Goal: Task Accomplishment & Management: Manage account settings

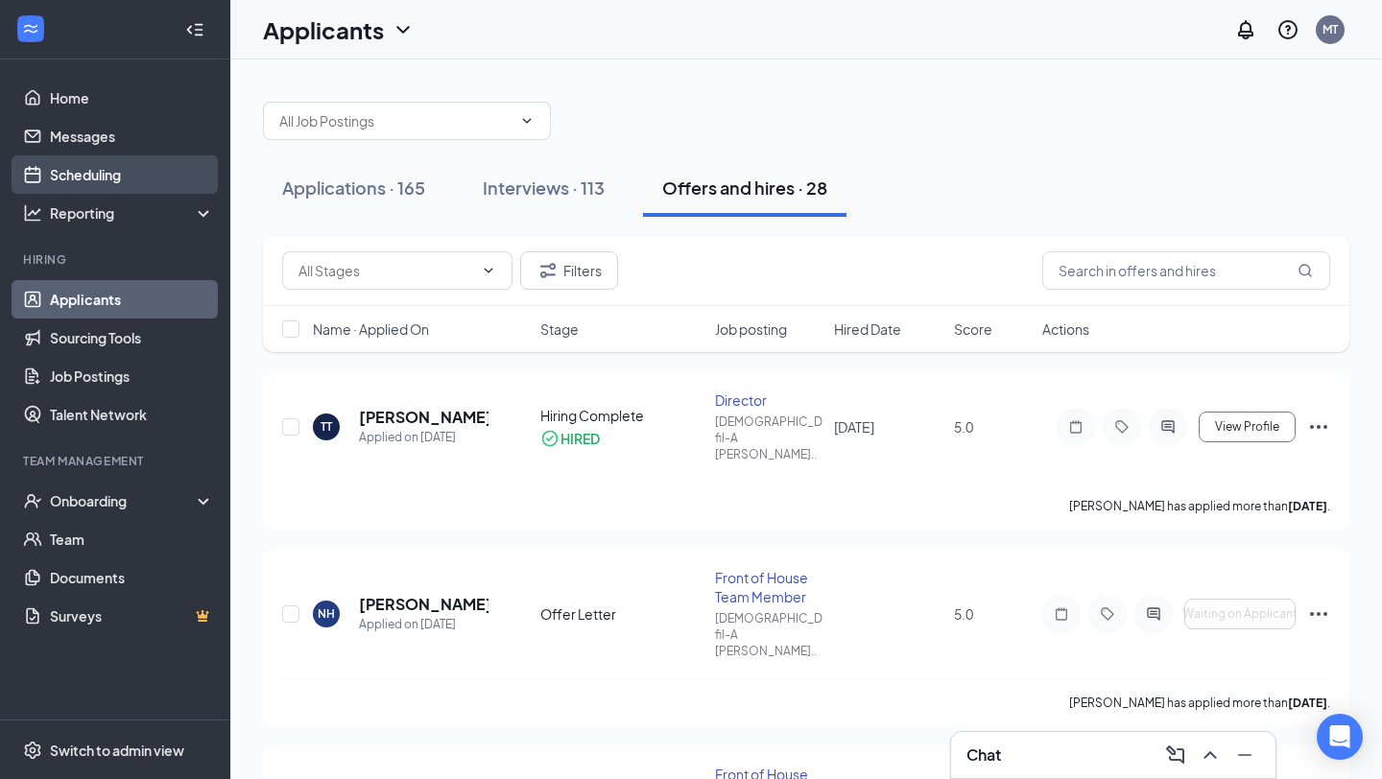
click at [81, 174] on link "Scheduling" at bounding box center [132, 174] width 164 height 38
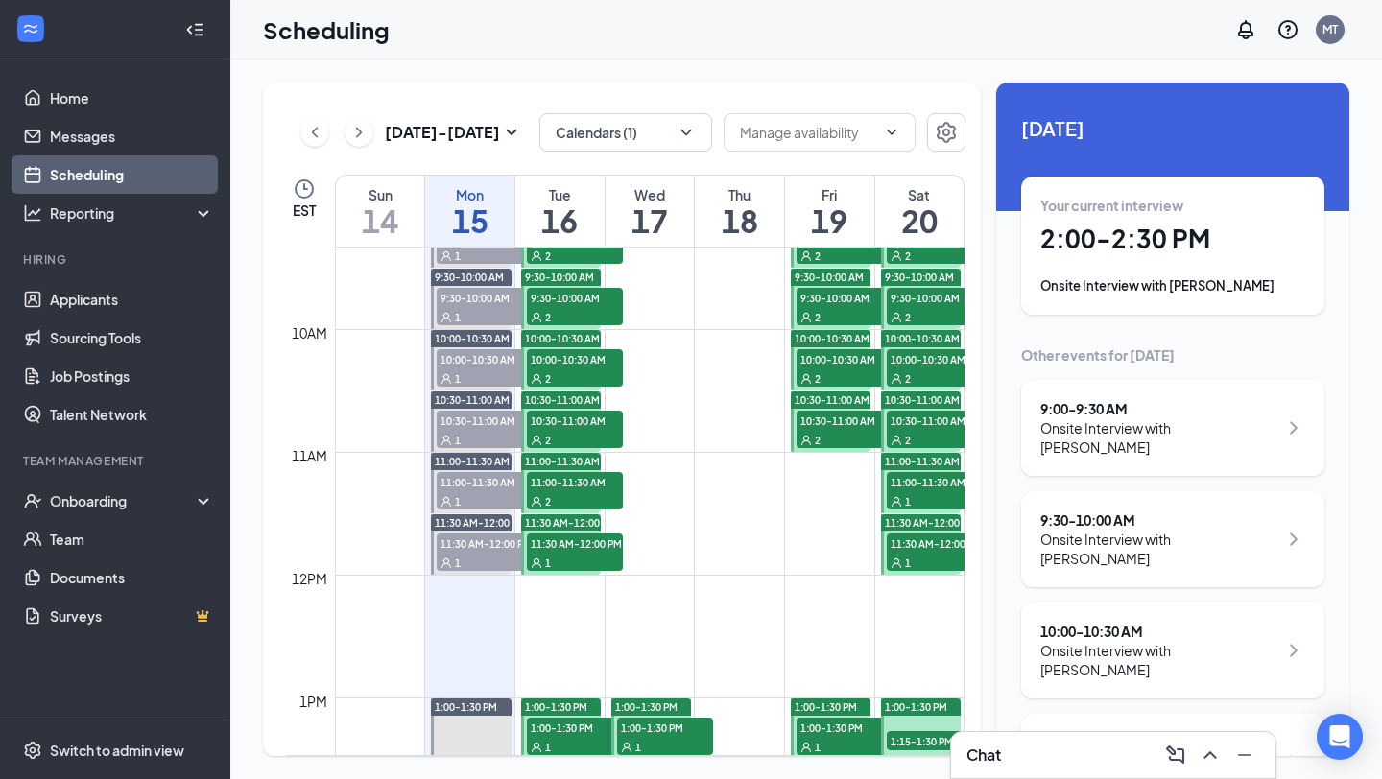
scroll to position [1362, 0]
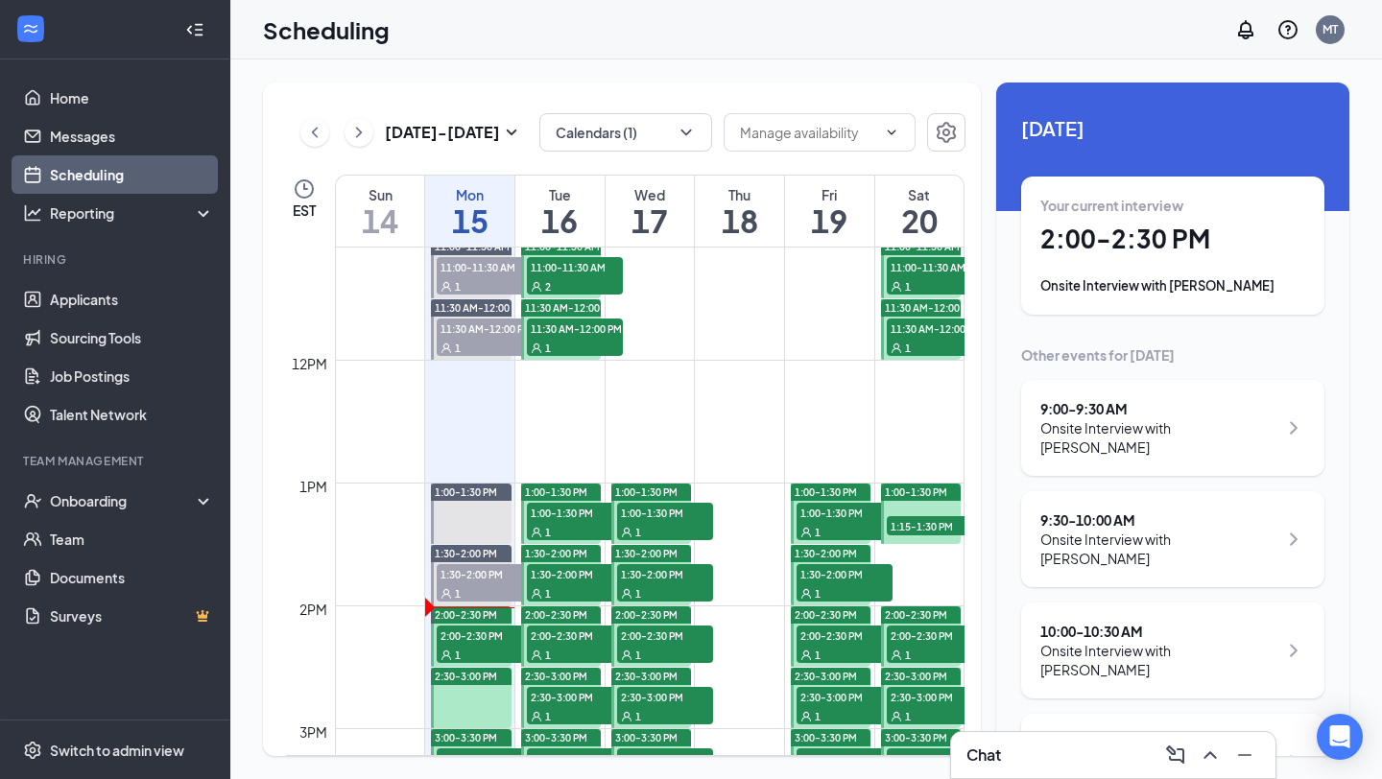
click at [464, 635] on span "2:00-2:30 PM" at bounding box center [485, 635] width 96 height 19
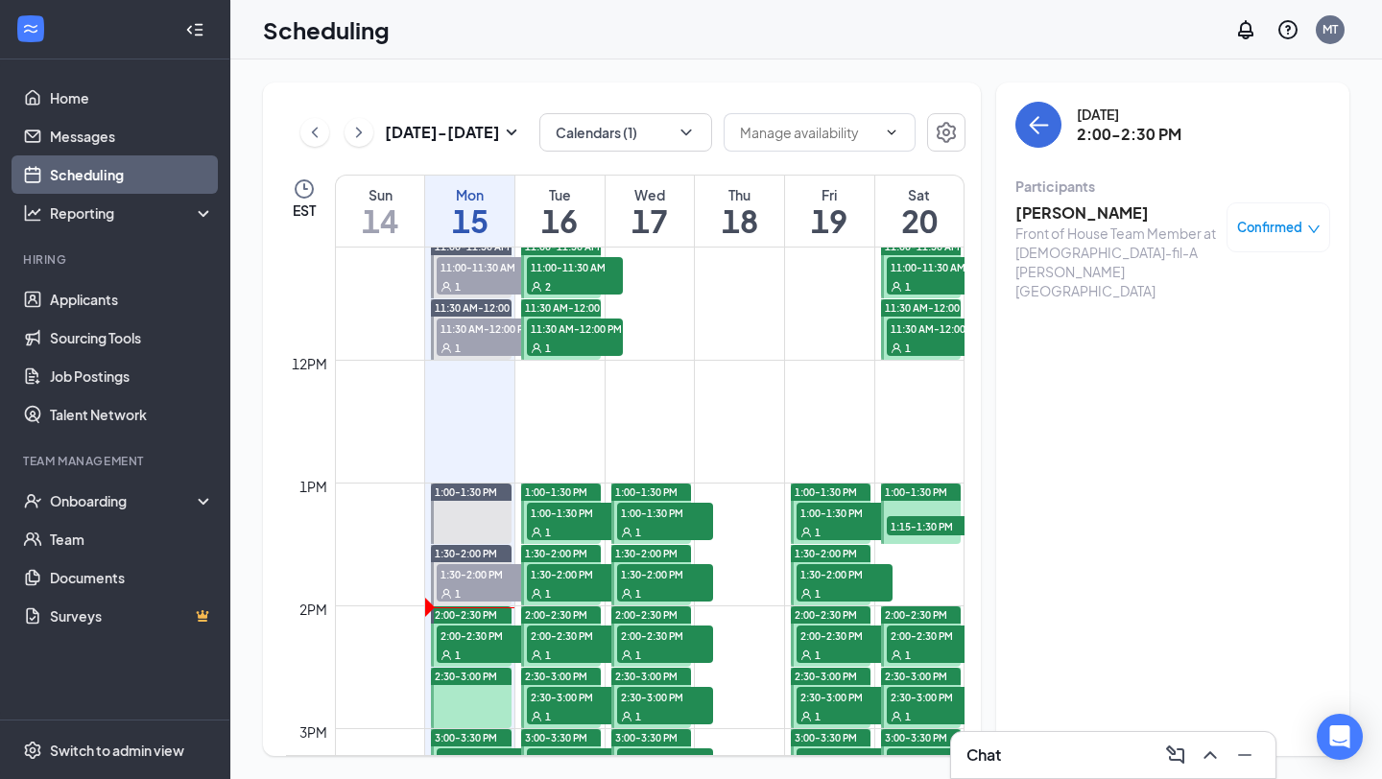
click at [1074, 212] on h3 "Kyheem Kidd" at bounding box center [1116, 212] width 202 height 21
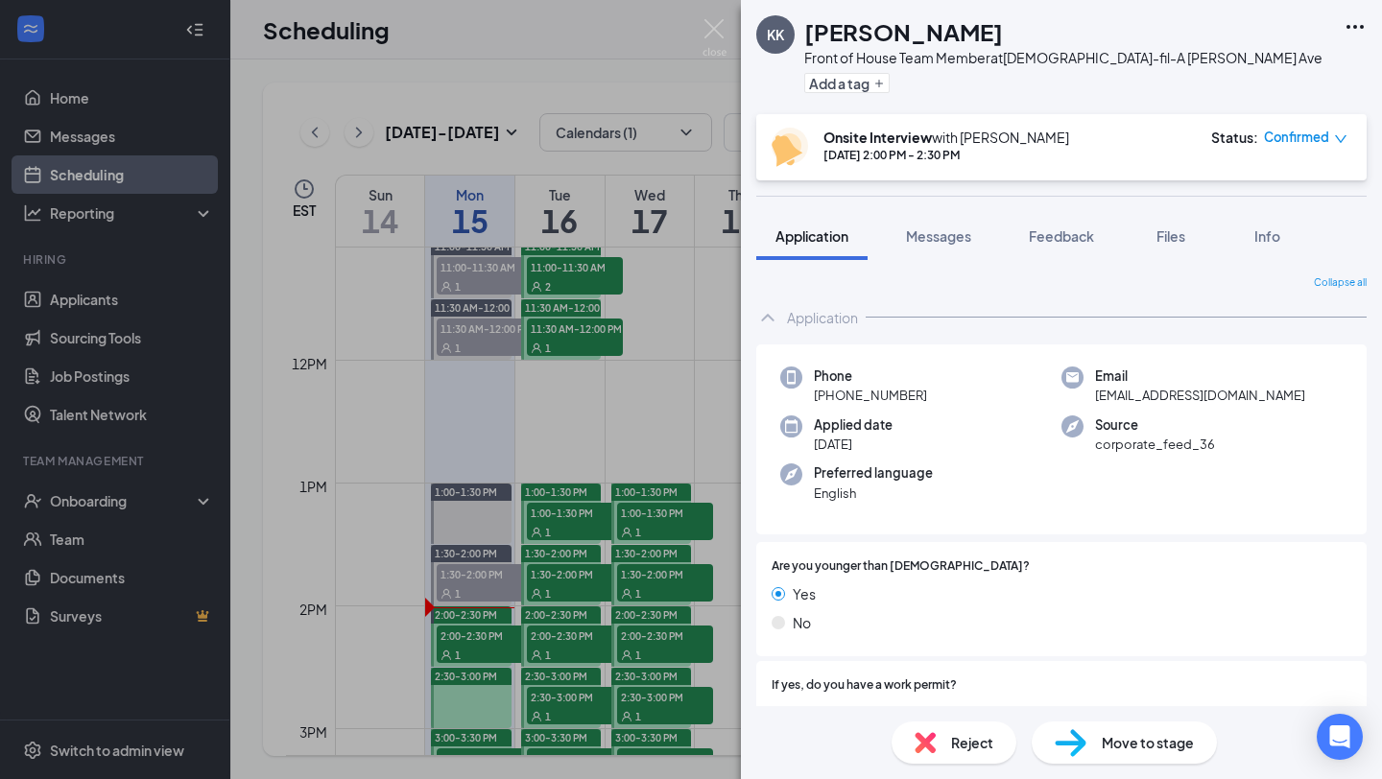
scroll to position [27, 0]
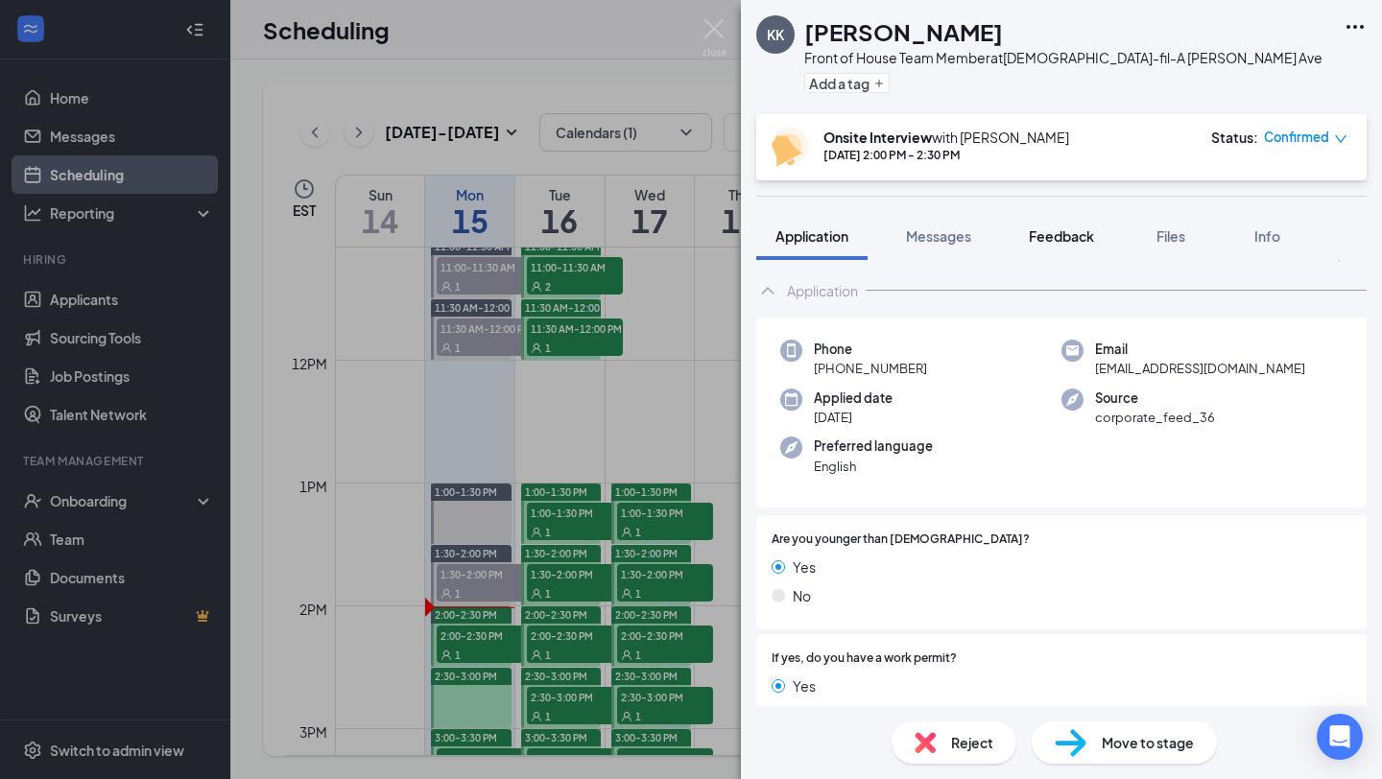
click at [1071, 231] on span "Feedback" at bounding box center [1061, 235] width 65 height 17
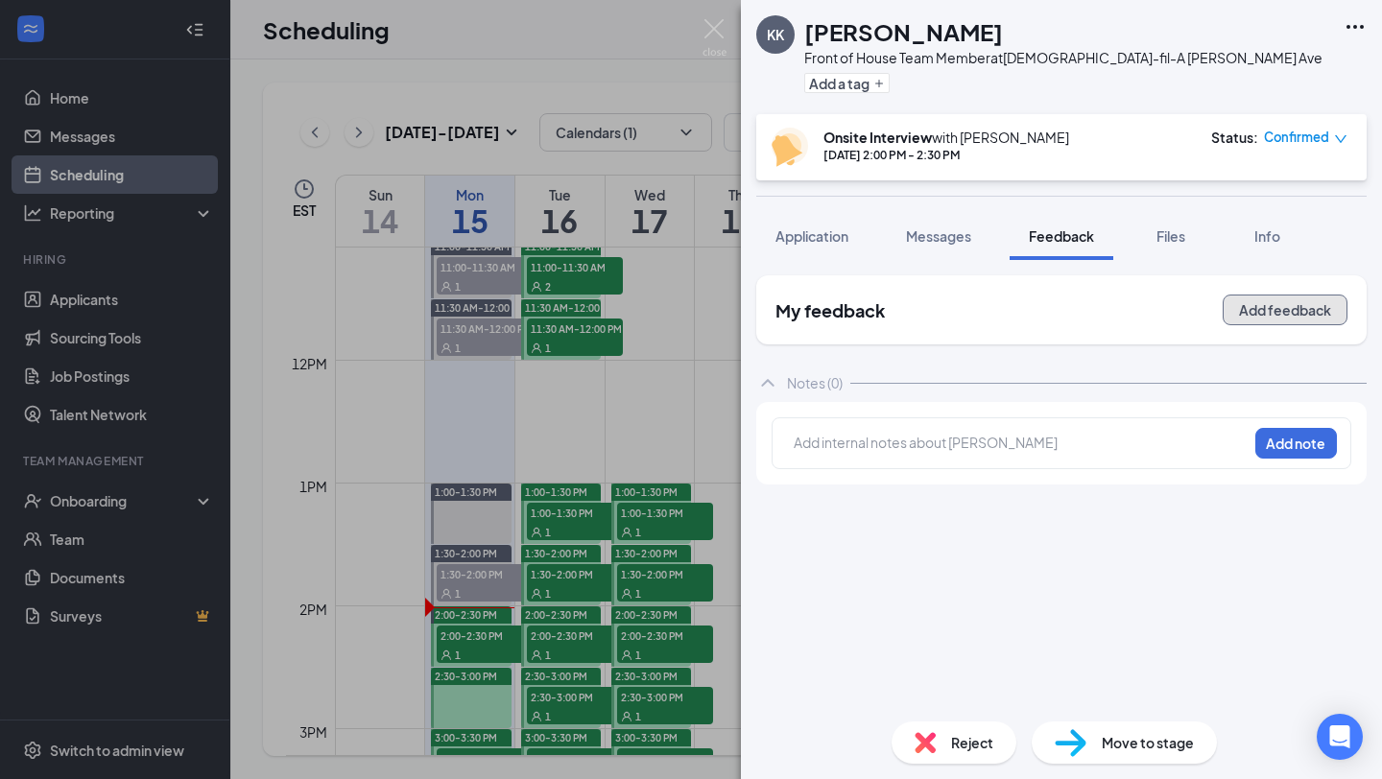
click at [1257, 302] on button "Add feedback" at bounding box center [1285, 310] width 125 height 31
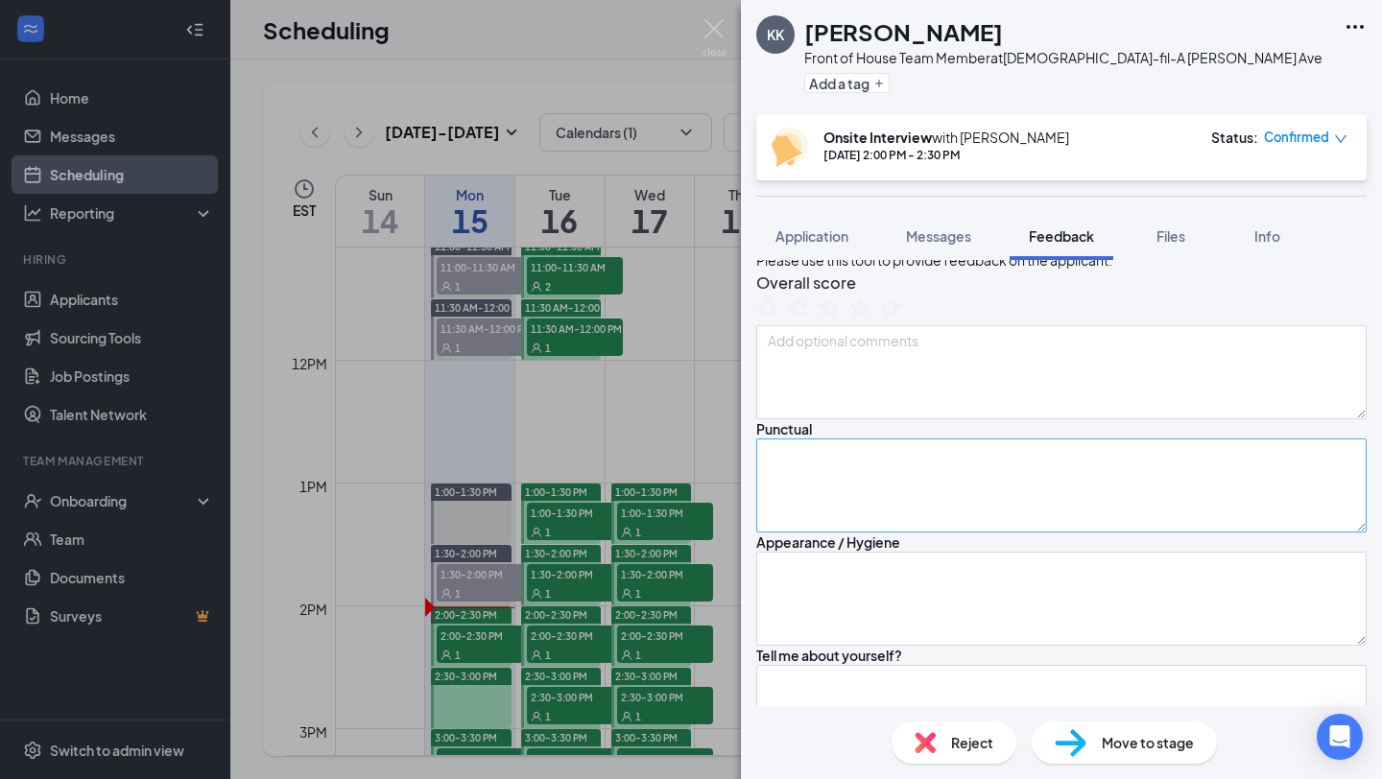
scroll to position [97, 0]
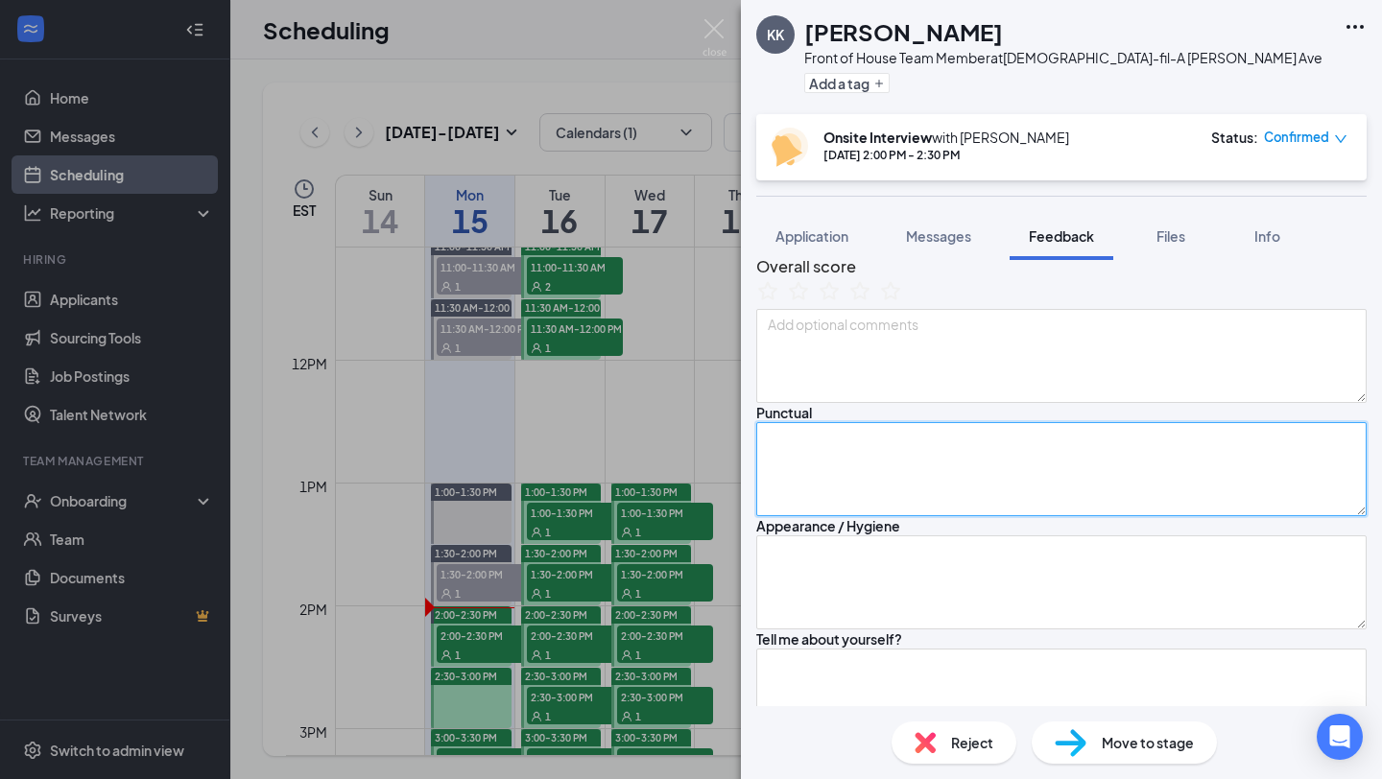
click at [890, 516] on textarea at bounding box center [1061, 469] width 610 height 94
type textarea "On time"
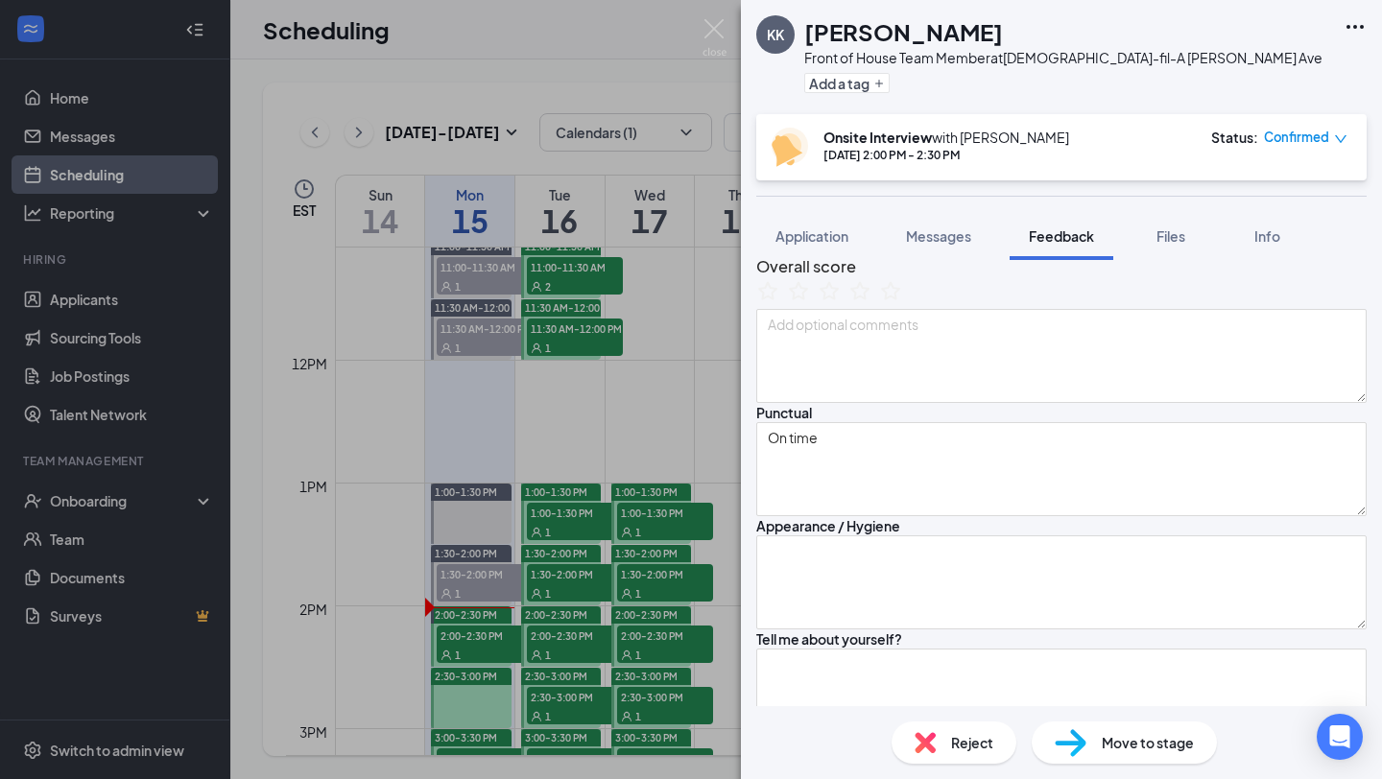
click at [1148, 309] on div at bounding box center [1061, 294] width 610 height 30
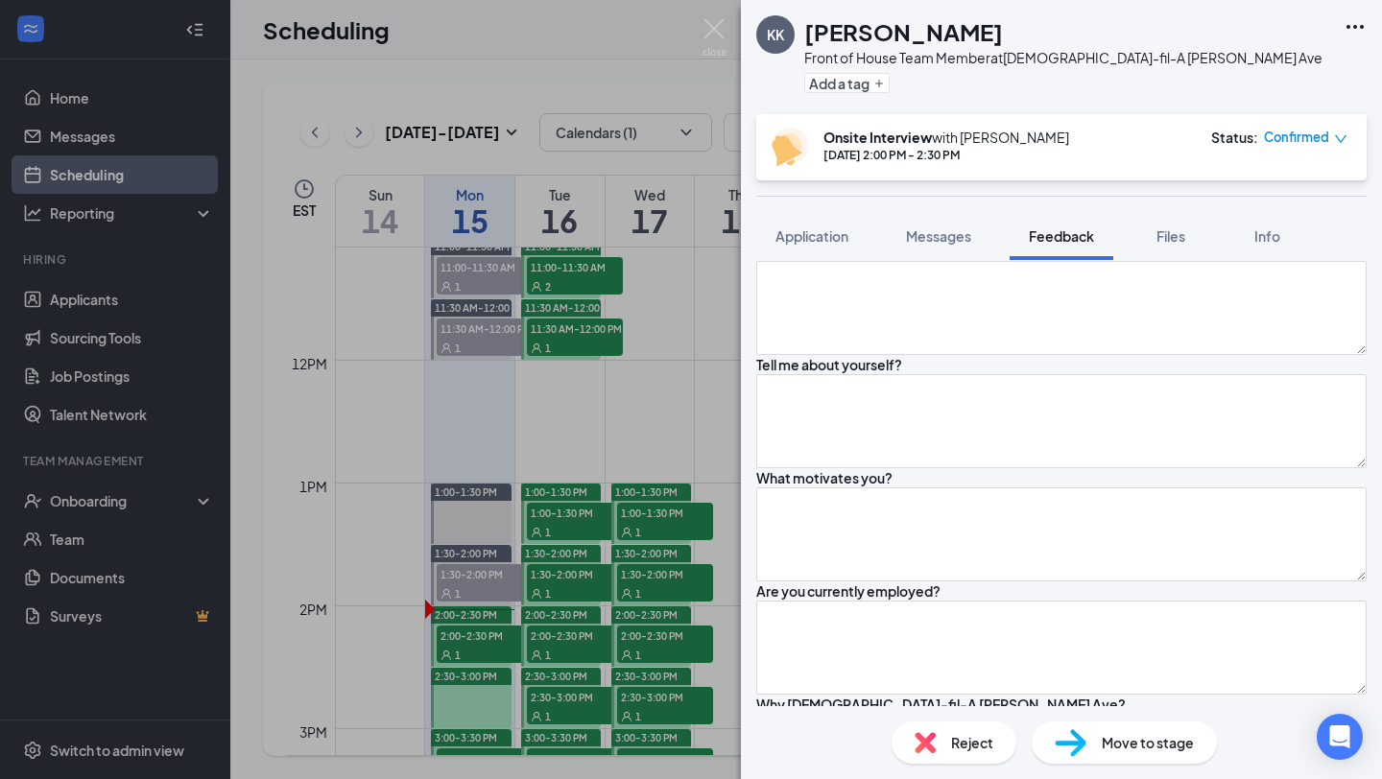
scroll to position [370, 0]
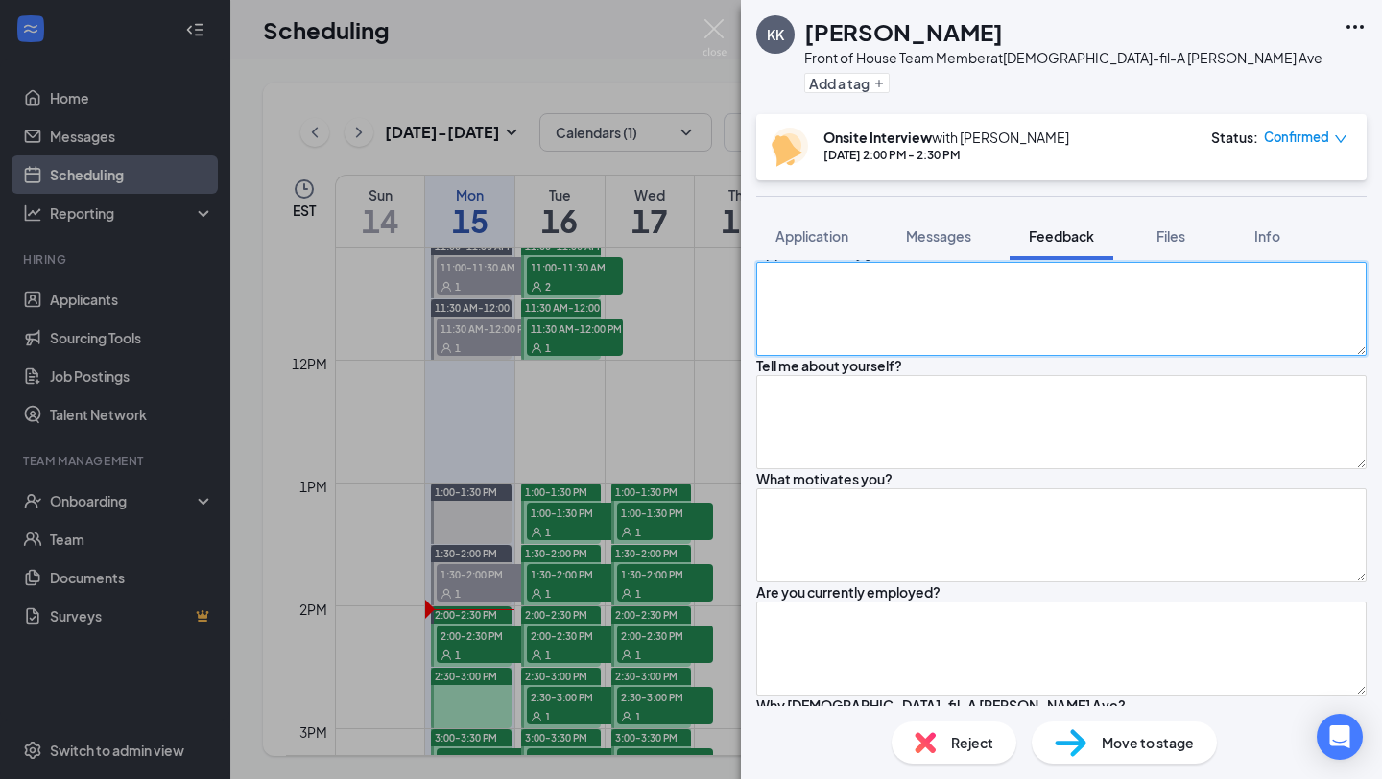
click at [951, 356] on textarea at bounding box center [1061, 309] width 610 height 94
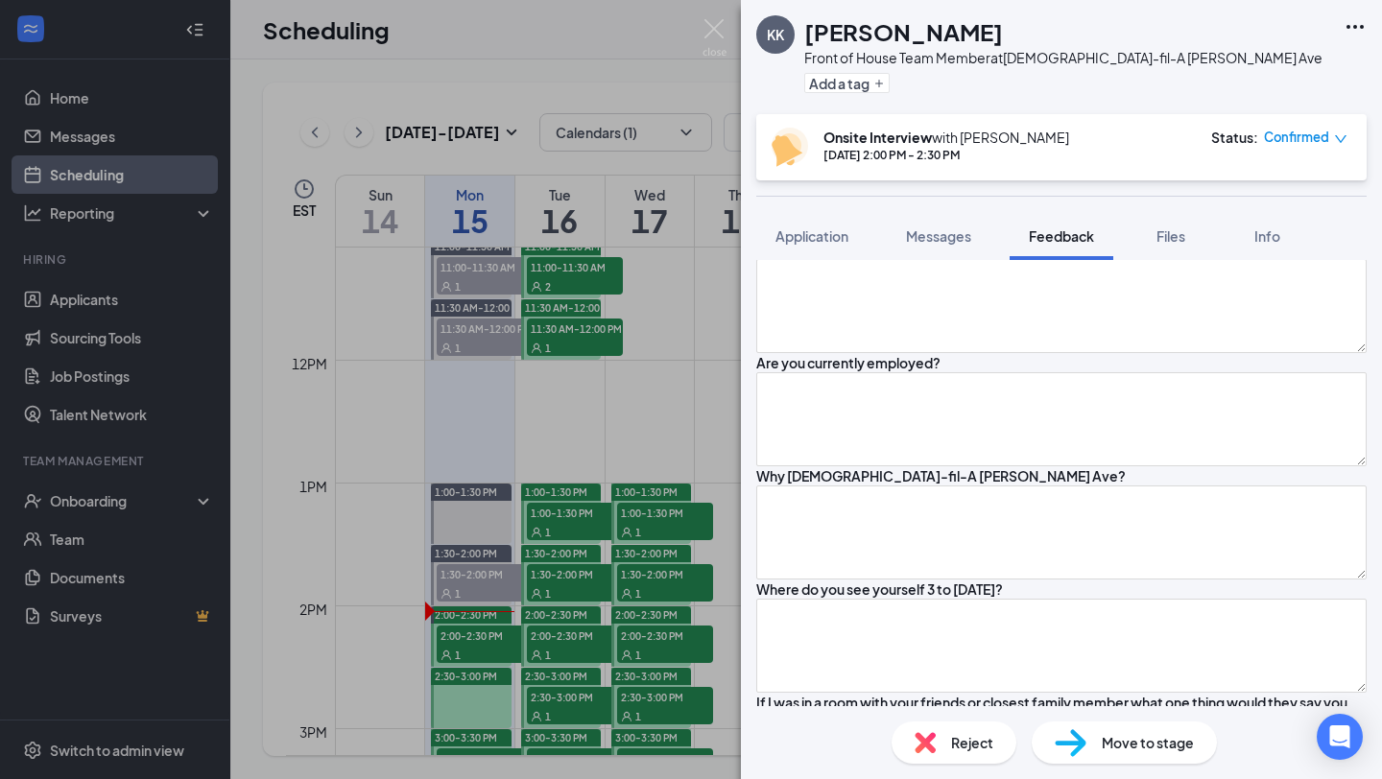
scroll to position [608, 0]
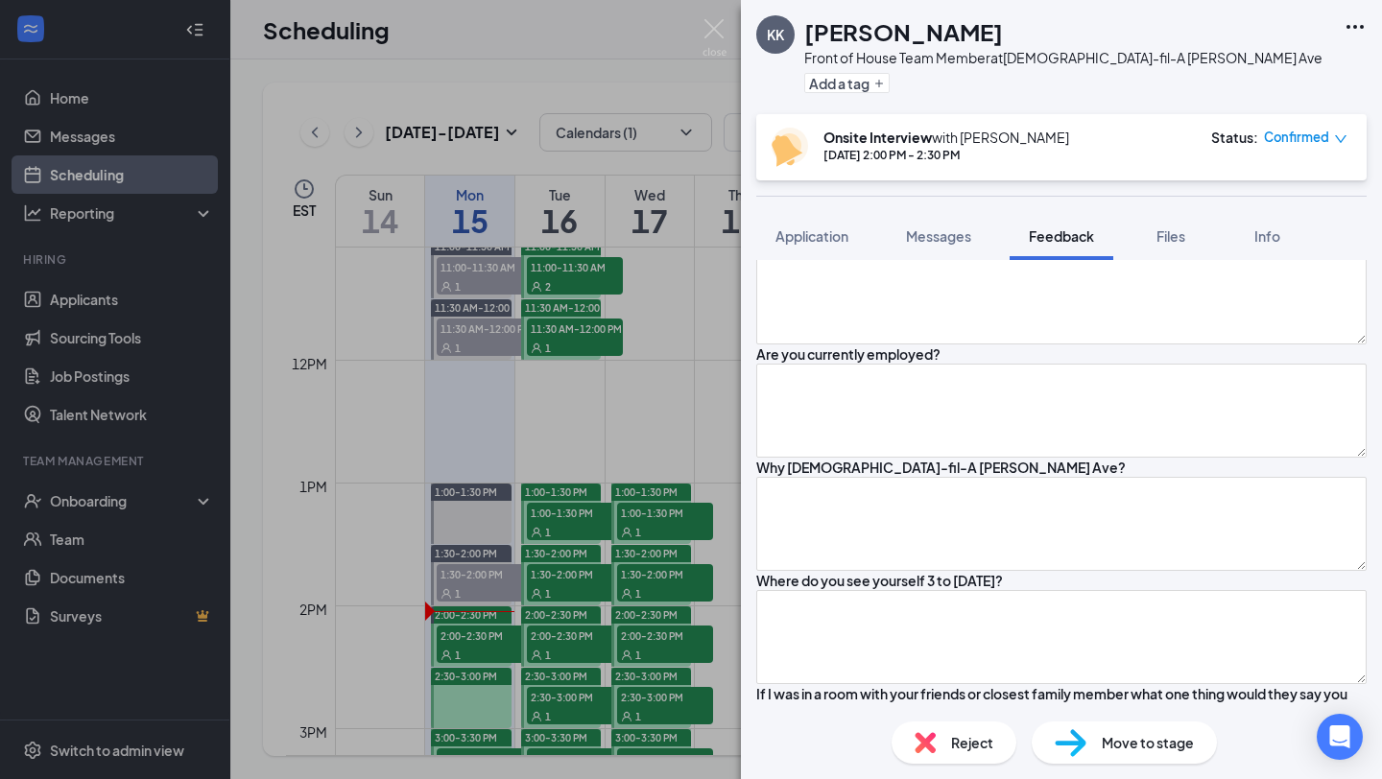
type textarea "Good"
click at [836, 231] on textarea at bounding box center [1061, 184] width 610 height 94
click at [805, 231] on textarea "16 Grosse Pointe north" at bounding box center [1061, 184] width 610 height 94
click at [1024, 231] on textarea "16 years old, Grosse Pointe north" at bounding box center [1061, 184] width 610 height 94
click at [862, 231] on textarea "16 years old, Grosse Pointe North, He wants to be a radiologist, he is the baby…" at bounding box center [1061, 184] width 610 height 94
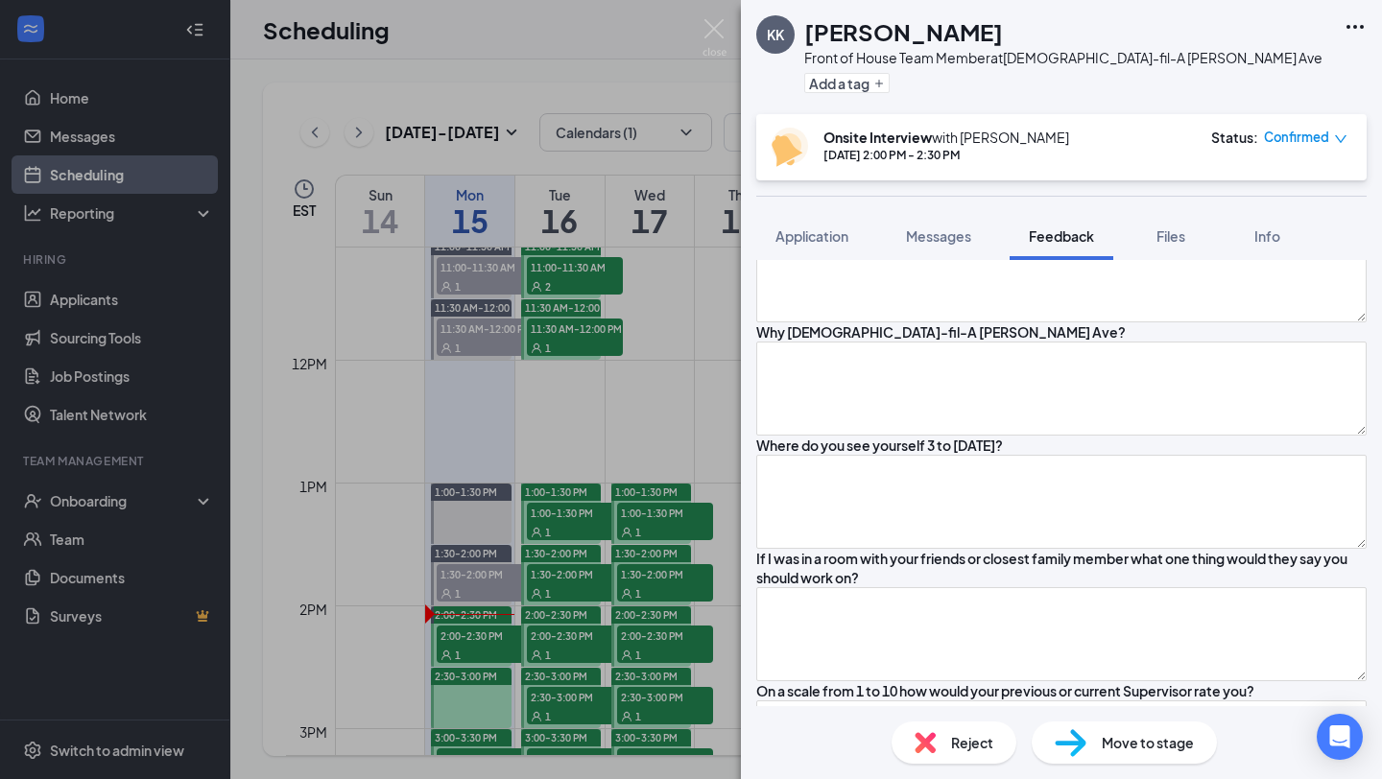
scroll to position [746, 0]
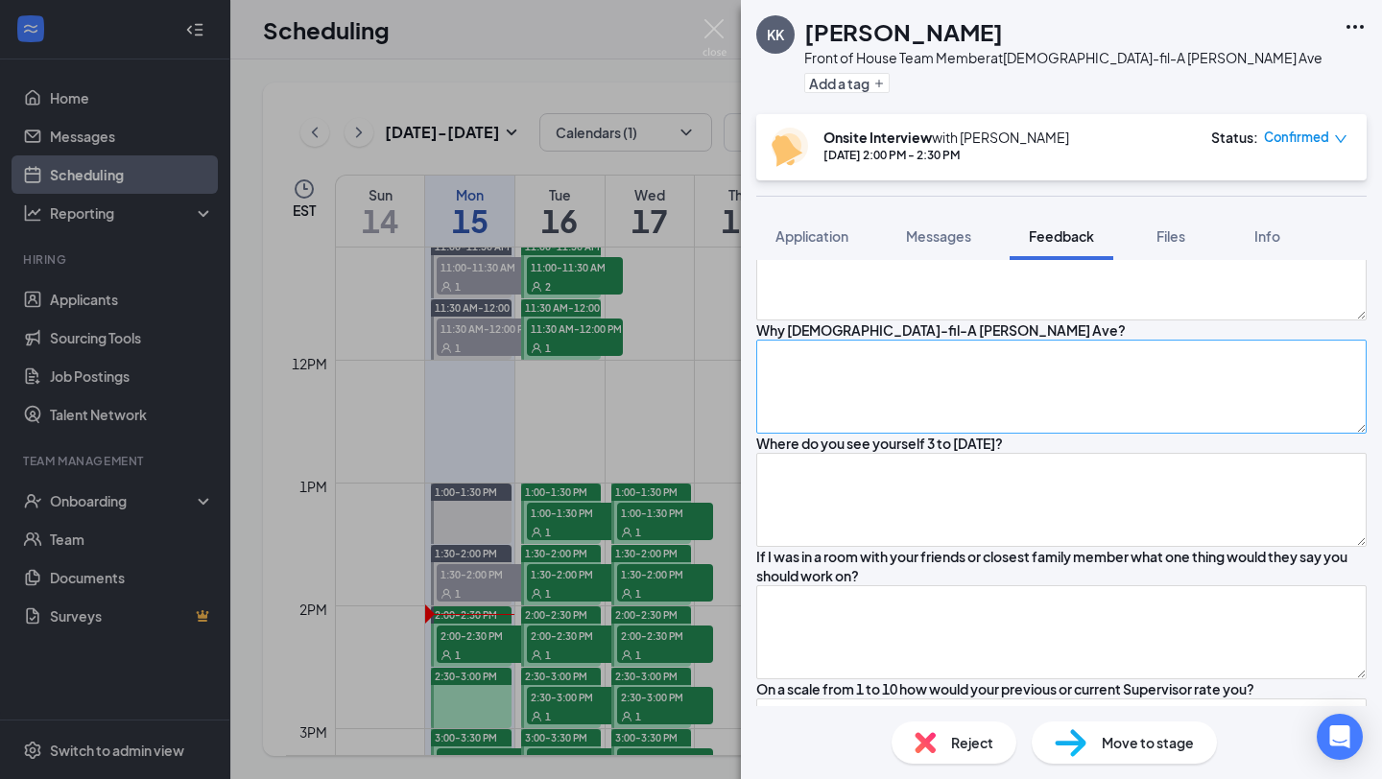
type textarea "16 years old, Grosse Pointe North, He wants to be a radiologist, he is the baby…"
click at [839, 434] on textarea at bounding box center [1061, 387] width 610 height 94
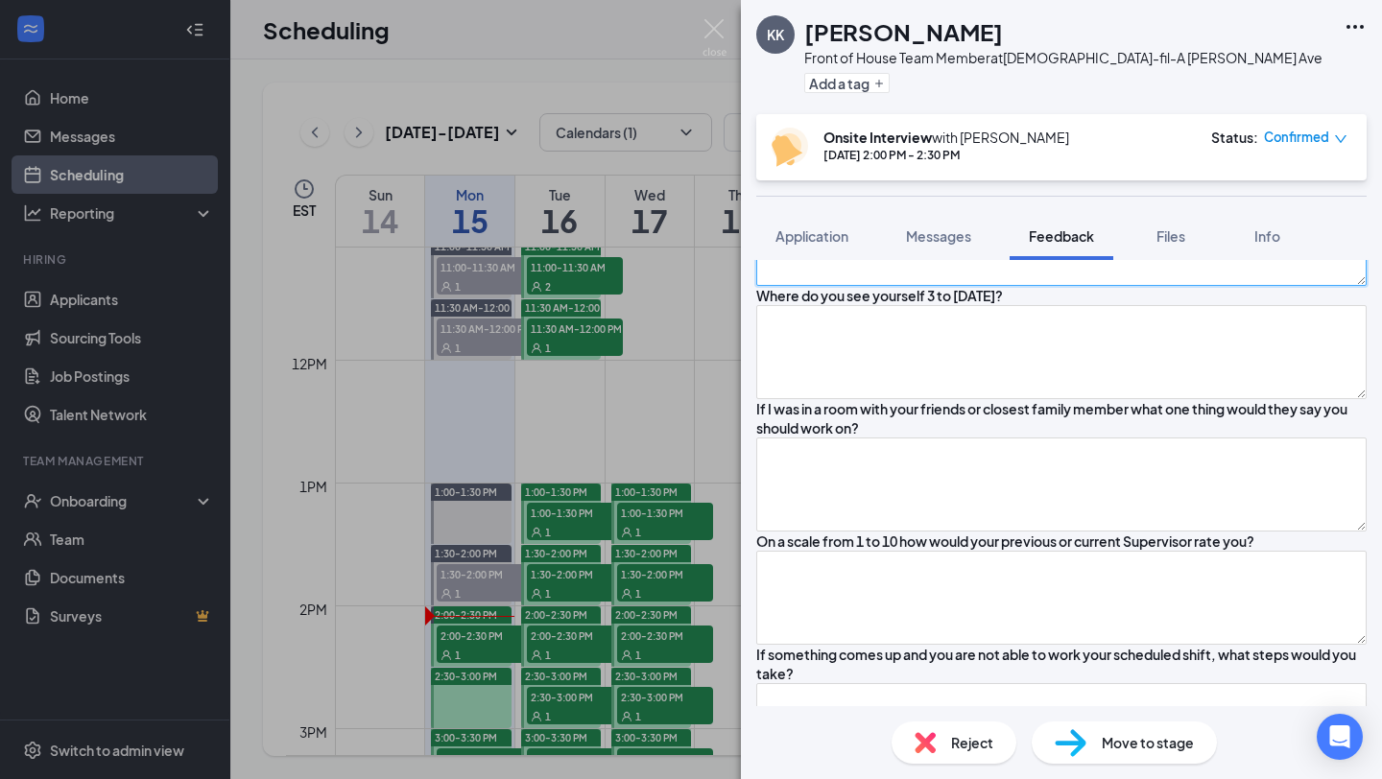
scroll to position [879, 0]
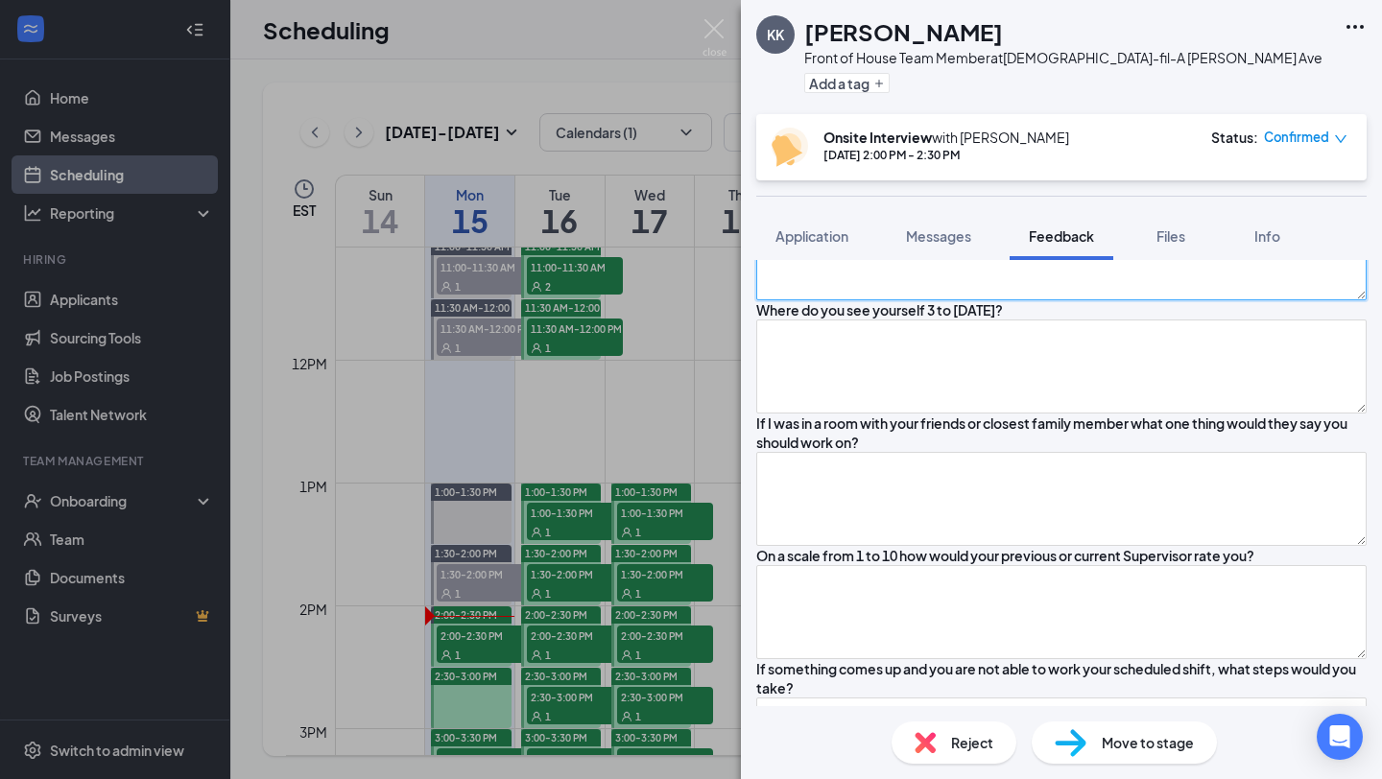
type textarea "He has always wanted to work at CFA for a long time because the people are supe…"
click at [1017, 187] on textarea at bounding box center [1061, 140] width 610 height 94
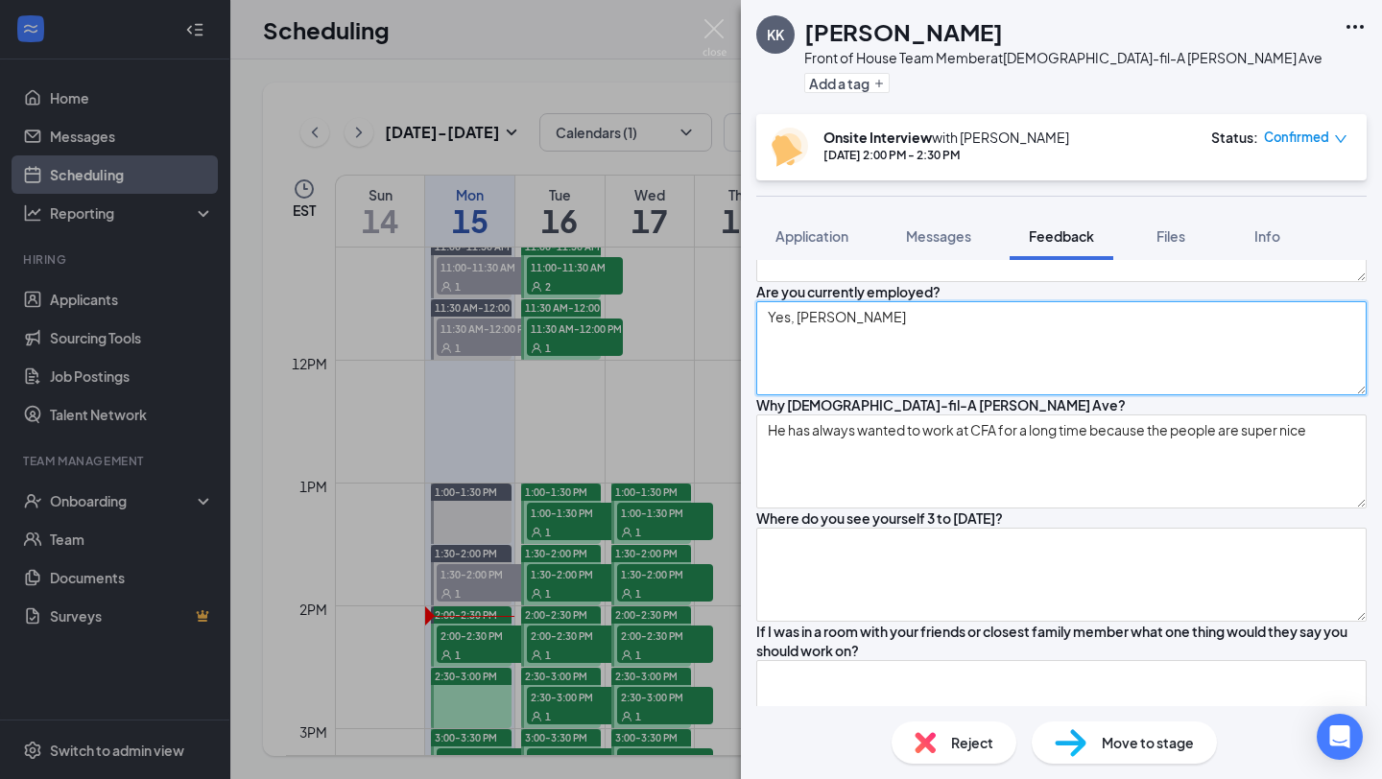
scroll to position [664, 0]
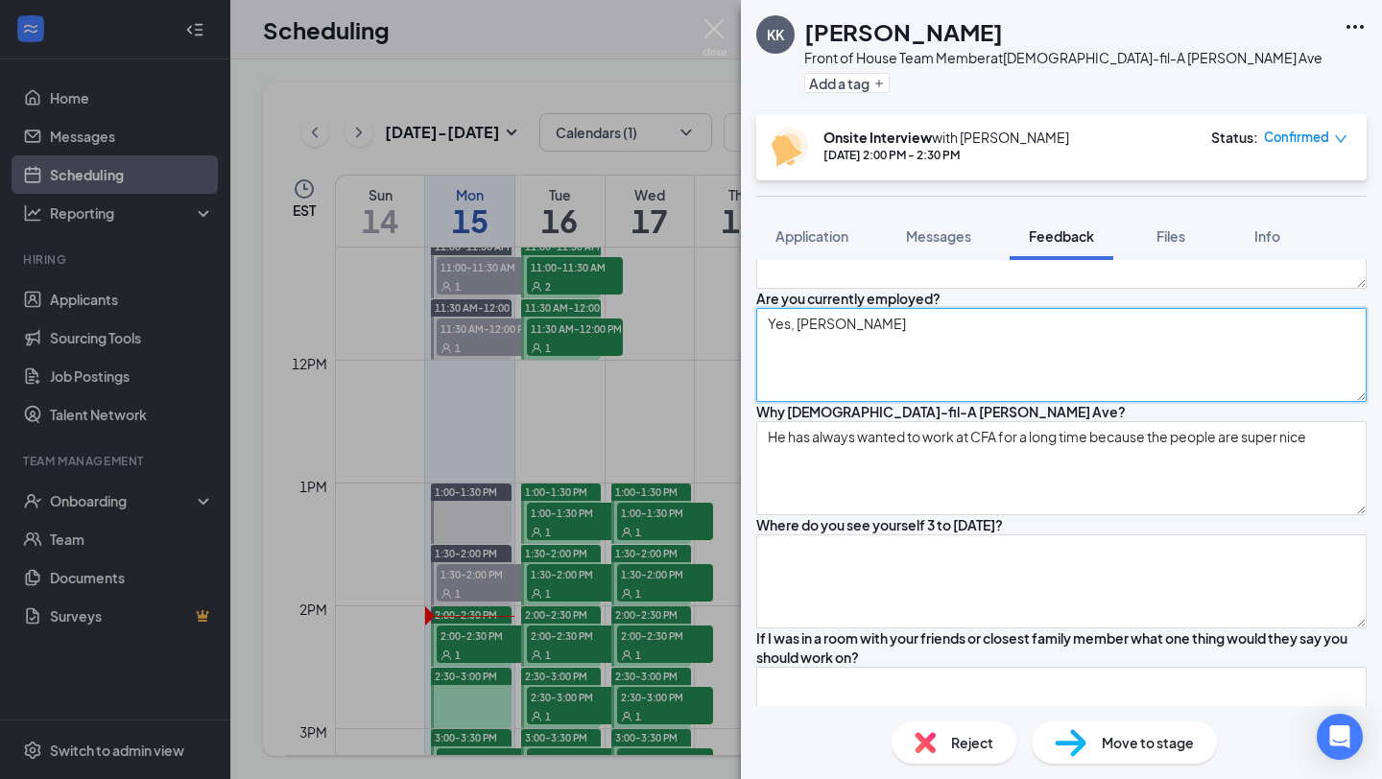
click at [975, 402] on textarea "Yes, McDonald's" at bounding box center [1061, 355] width 610 height 94
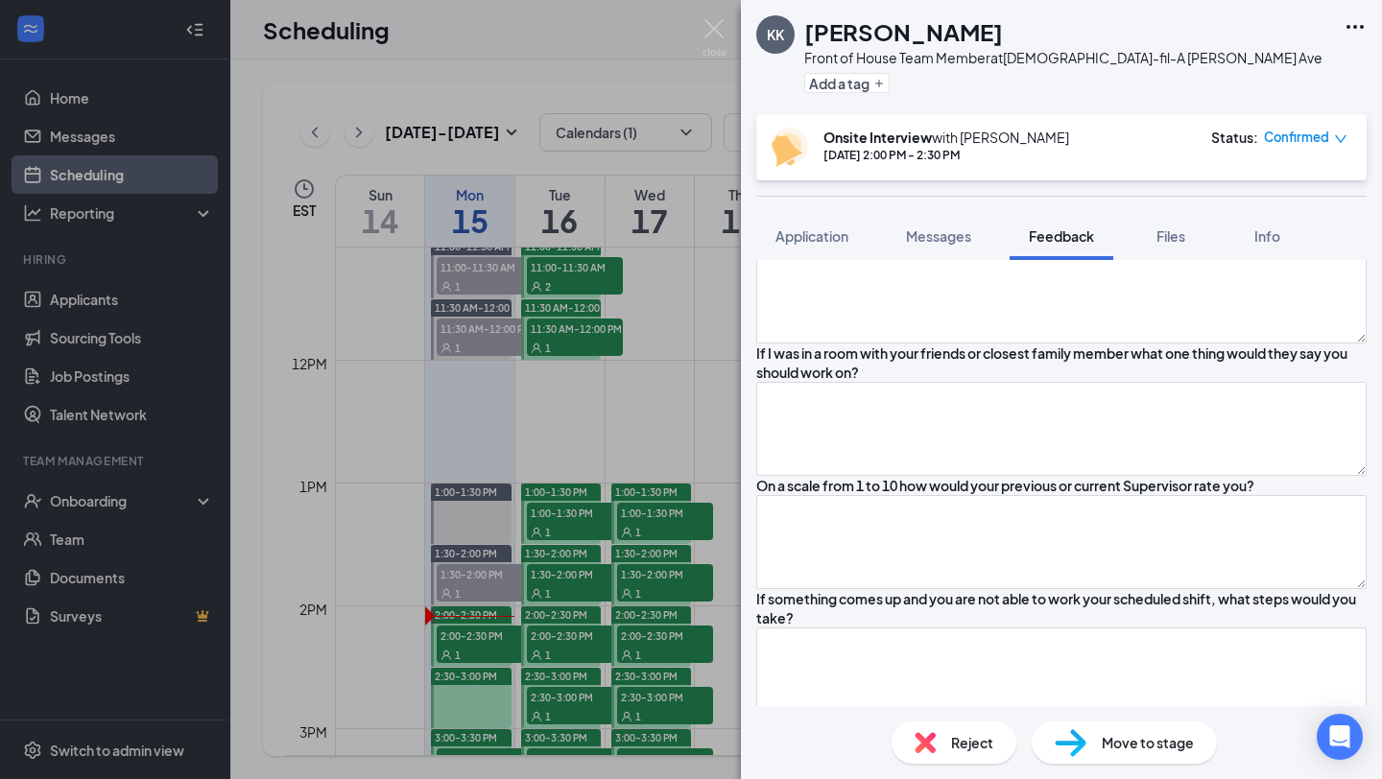
scroll to position [950, 0]
type textarea "Yes, McDonald's because of the environment"
click at [974, 343] on textarea at bounding box center [1061, 296] width 610 height 94
type textarea "M"
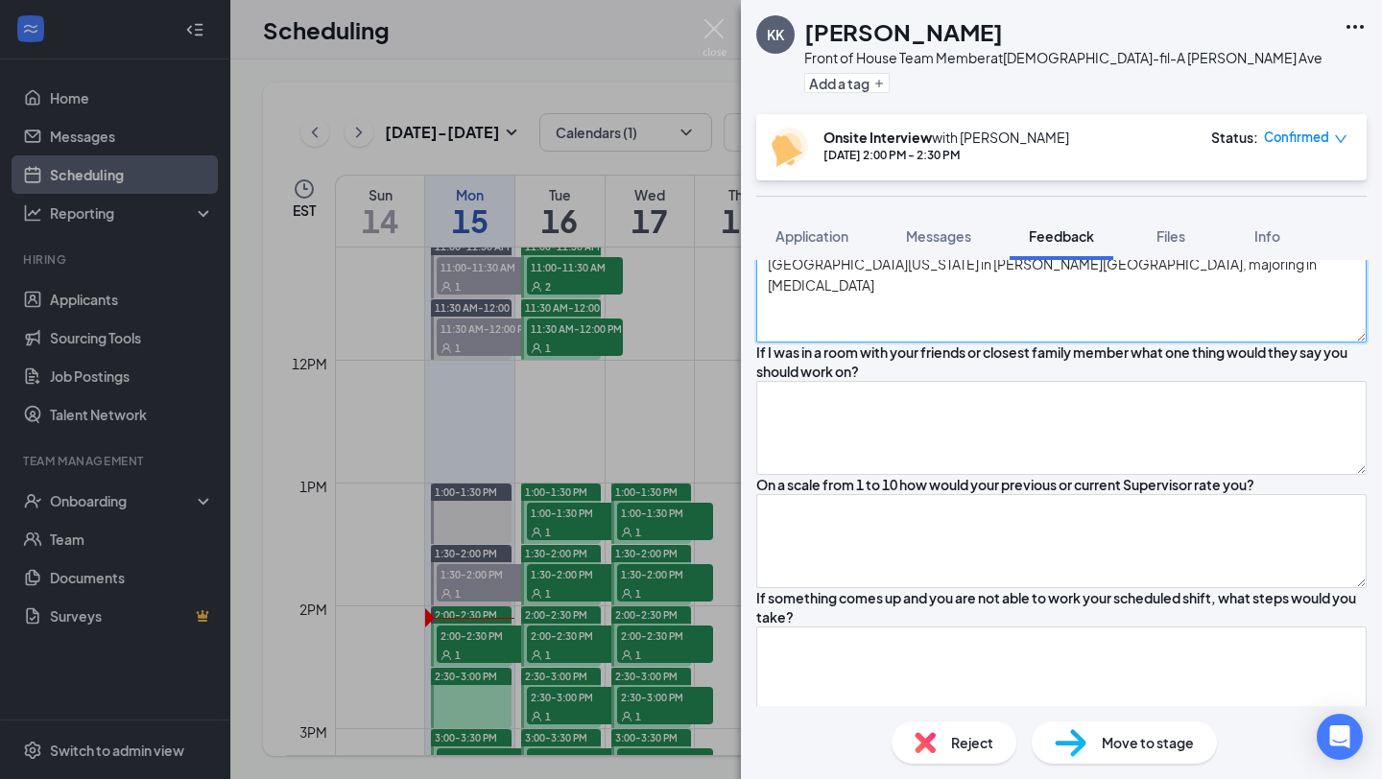
click at [1187, 343] on textarea "University of Michigan in Ann Arbor, majoring in radiology" at bounding box center [1061, 296] width 610 height 94
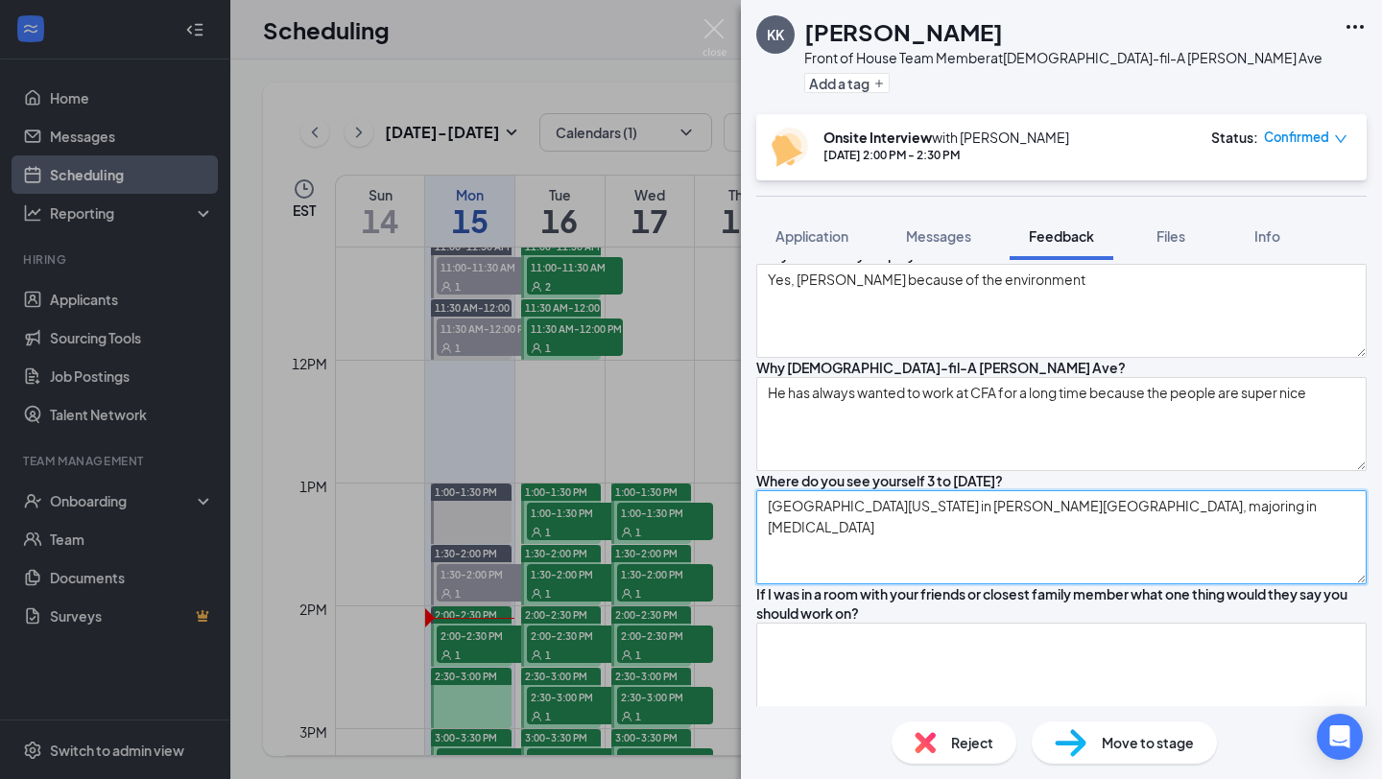
scroll to position [681, 0]
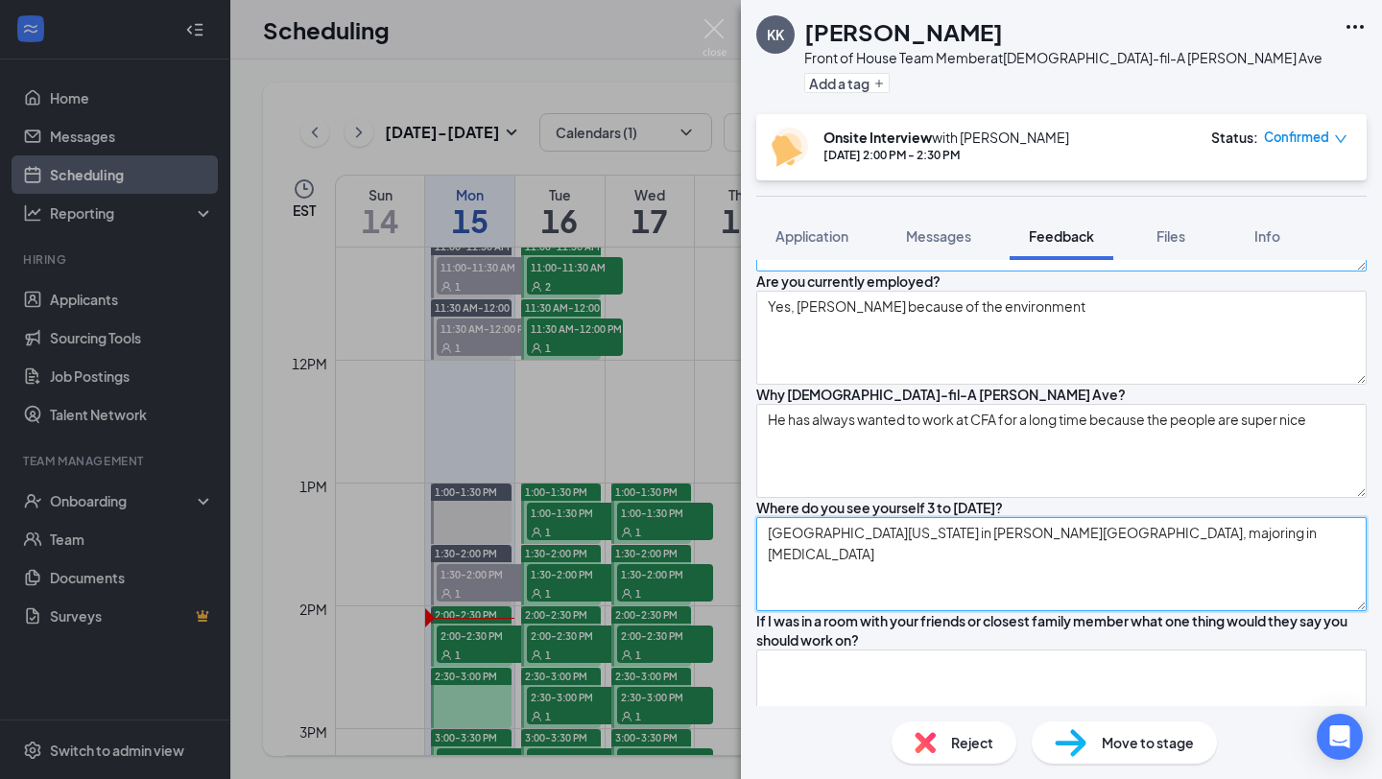
type textarea "University of Michigan in Ann Arbor, majoring in radiology"
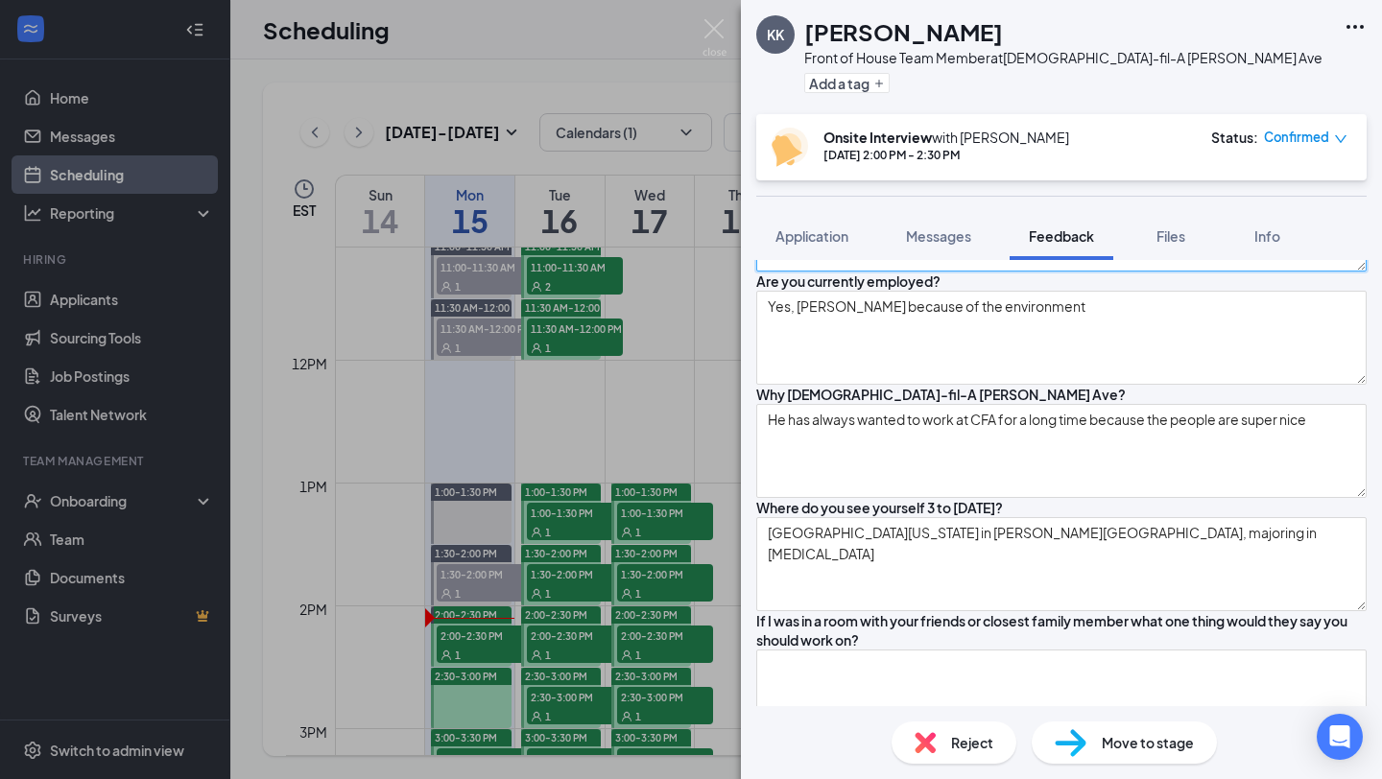
click at [1123, 272] on textarea at bounding box center [1061, 225] width 610 height 94
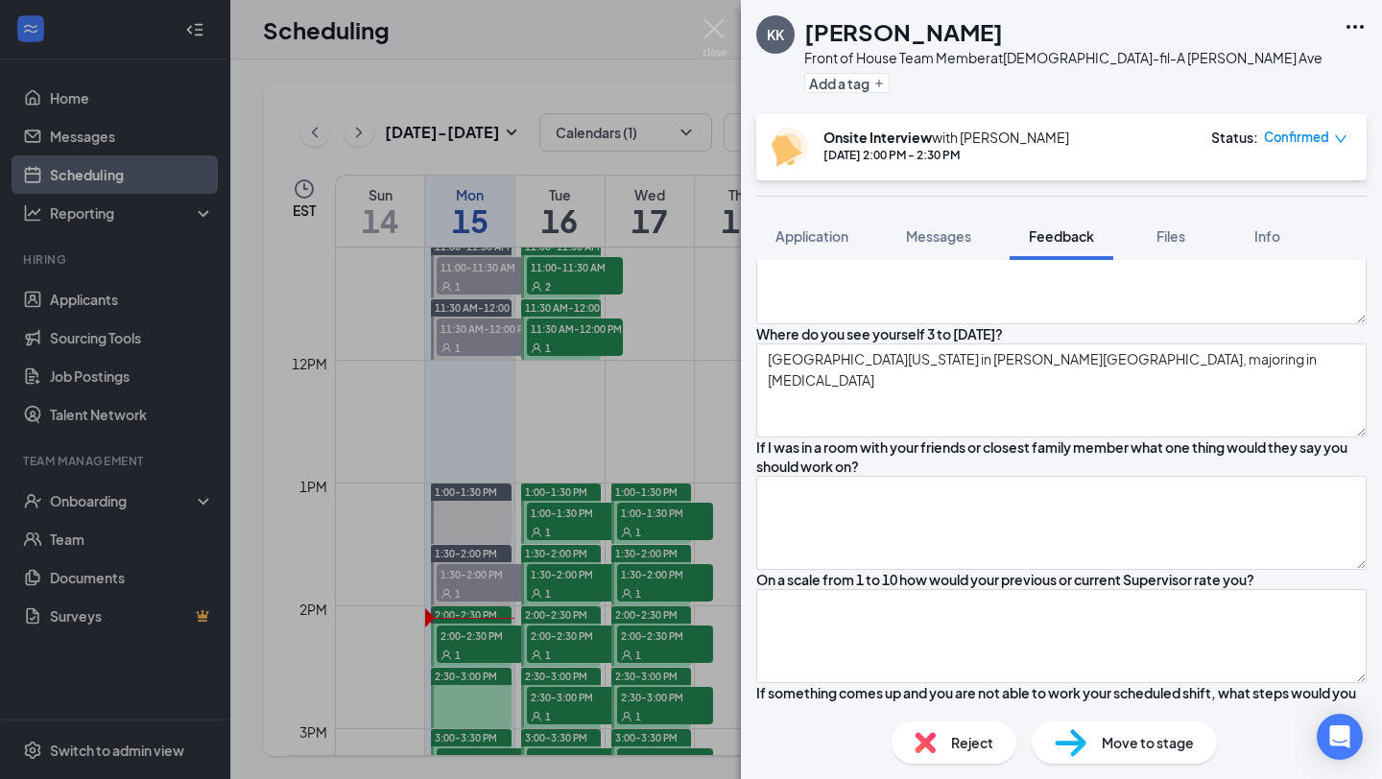
scroll to position [849, 0]
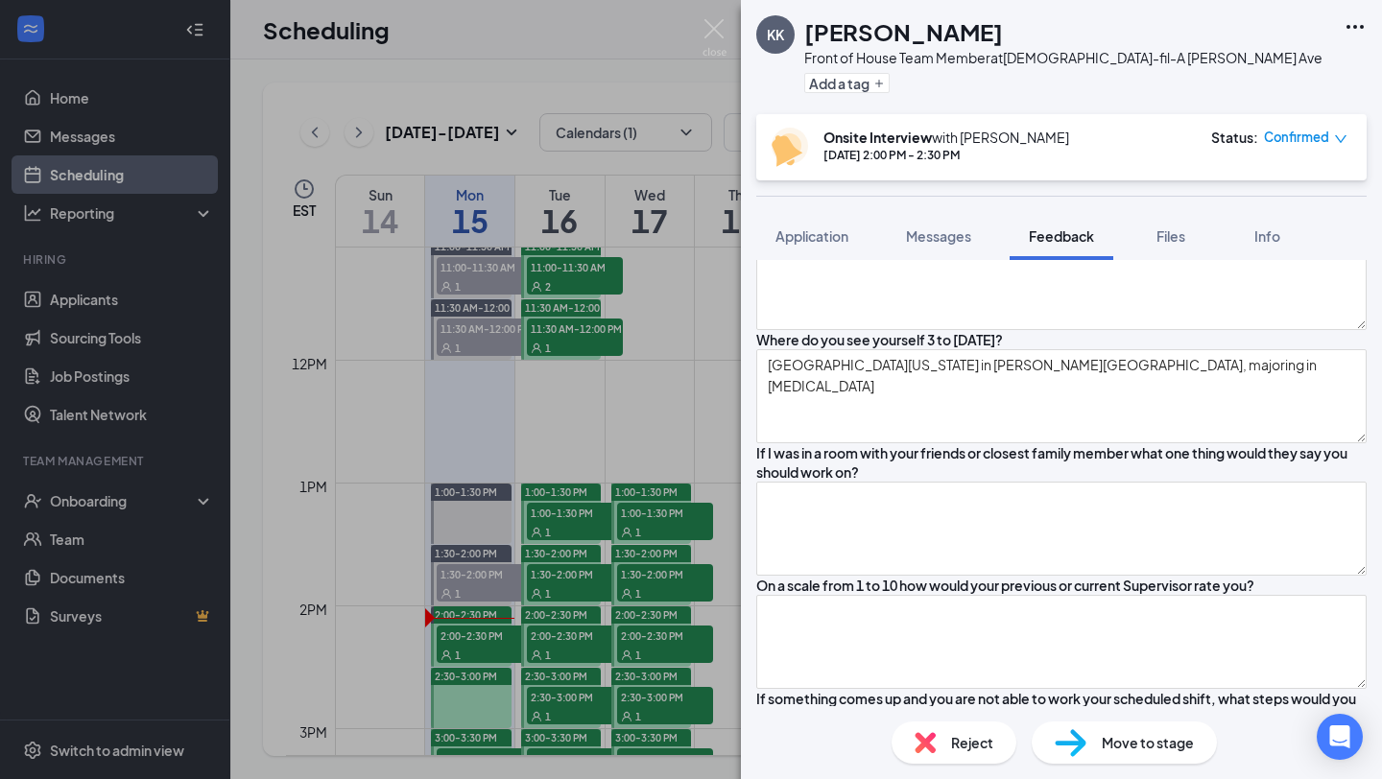
type textarea "N/A"
click at [1134, 217] on textarea "Yes, McDonald's because of the environment" at bounding box center [1061, 170] width 610 height 94
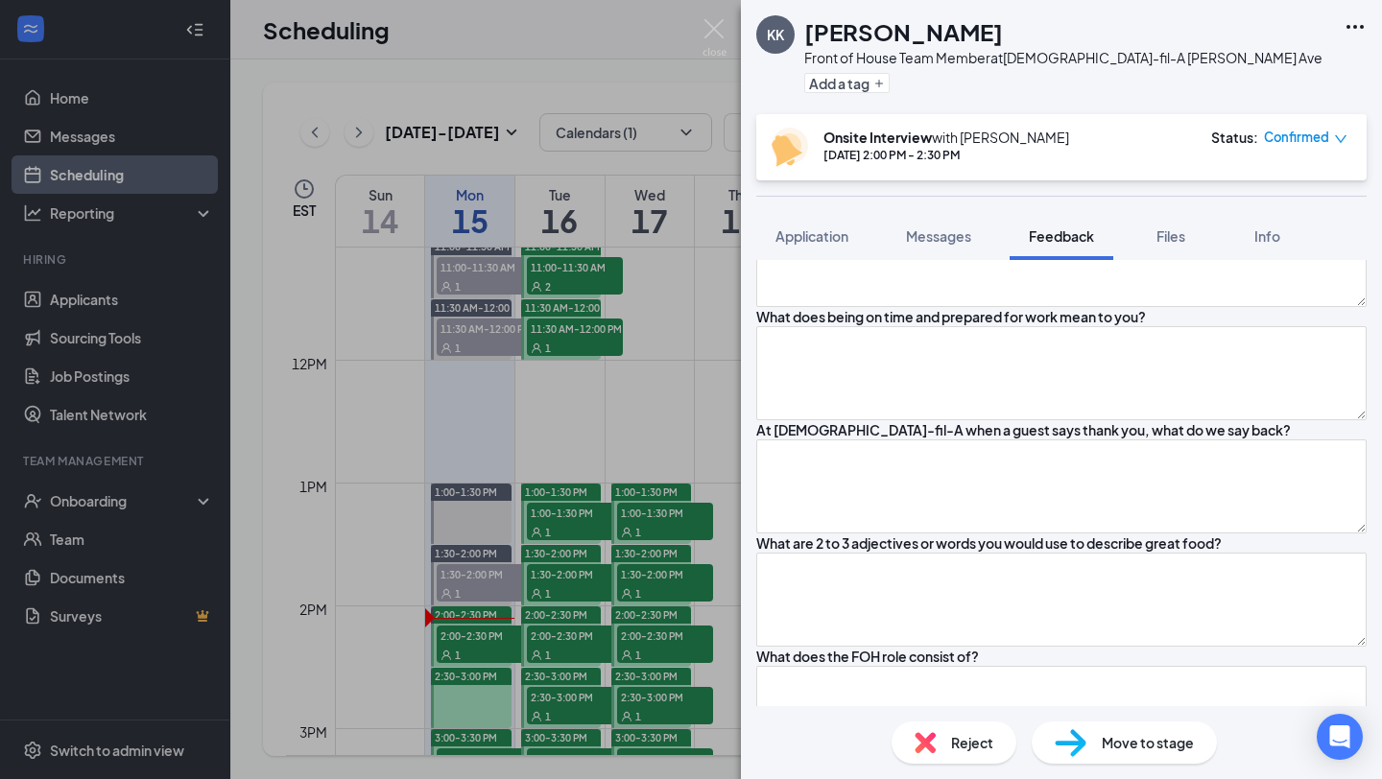
scroll to position [1362, 0]
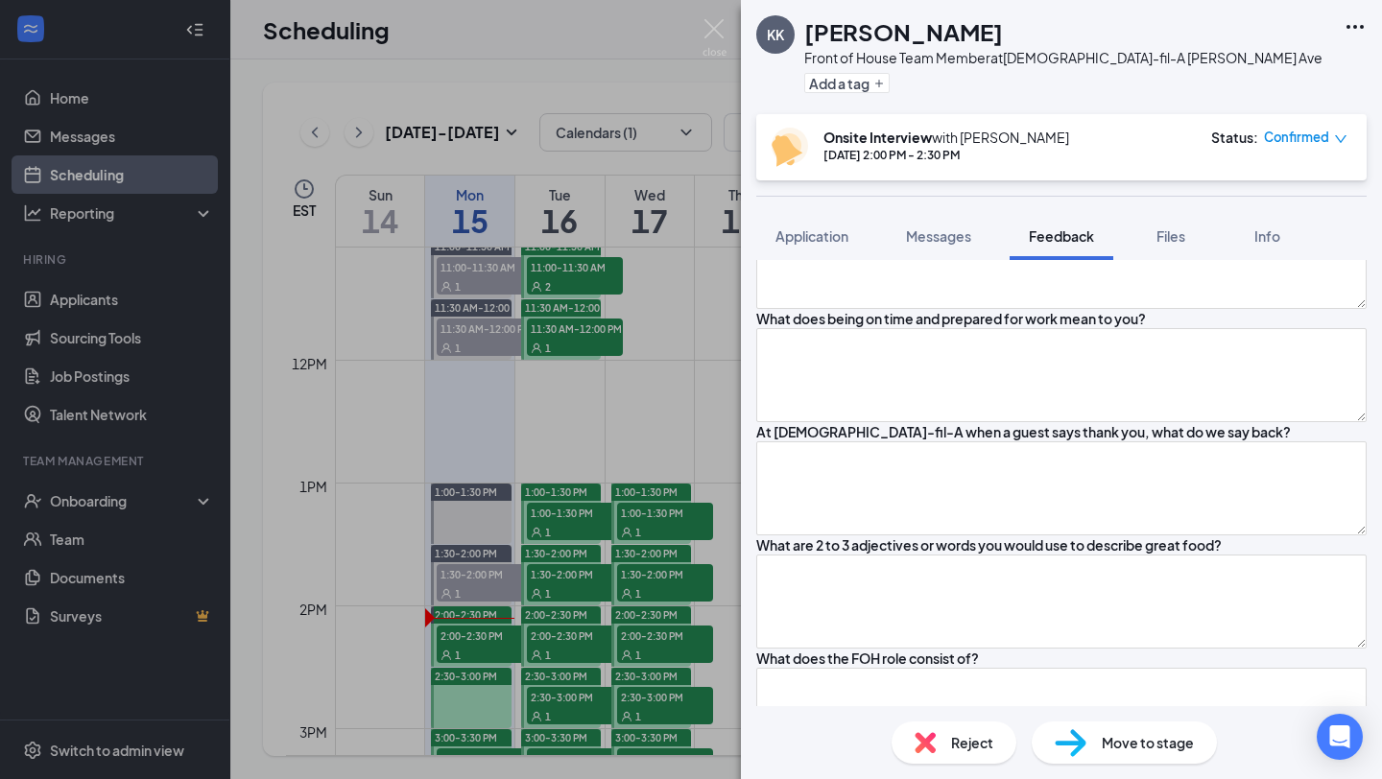
type textarea "Yes, McDonald's because of the environment and they stole his check out of his …"
click at [1117, 177] on textarea at bounding box center [1061, 130] width 610 height 94
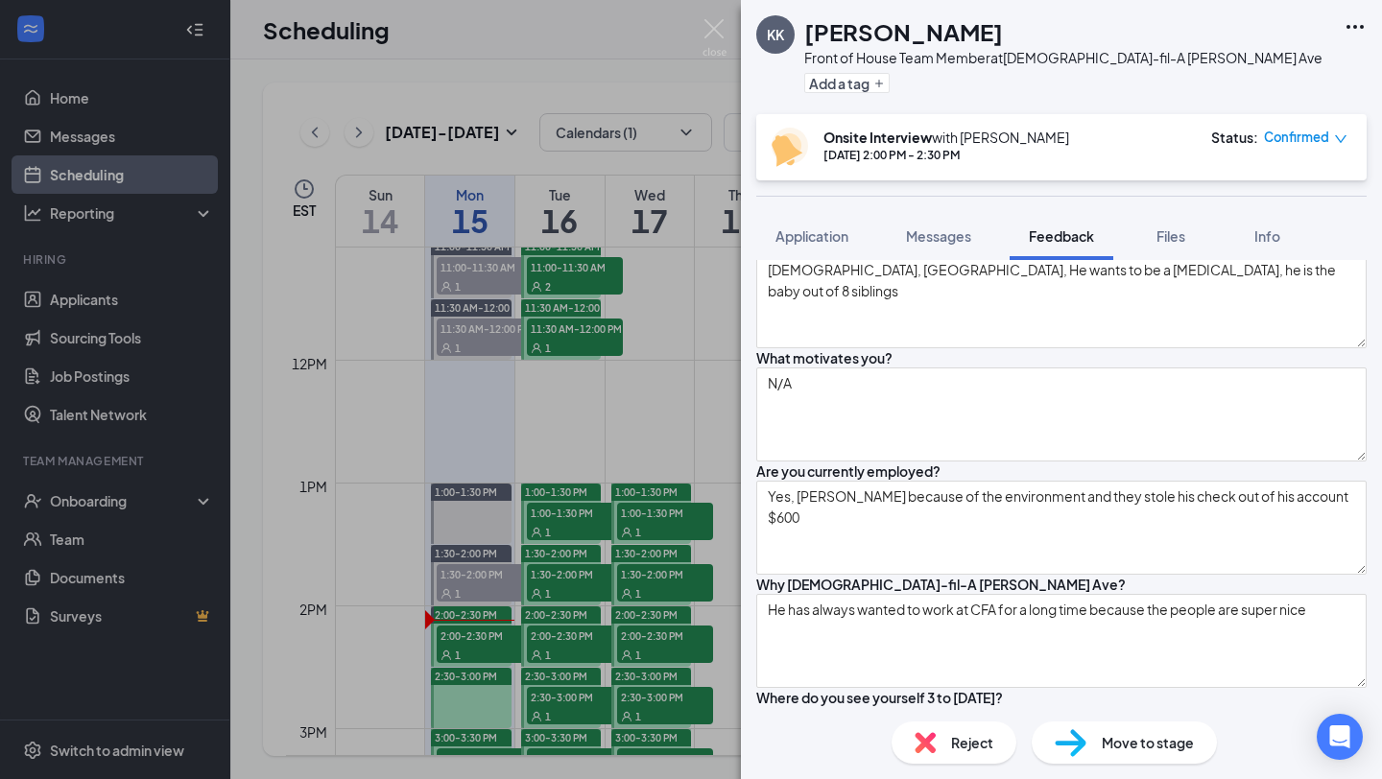
scroll to position [477, 0]
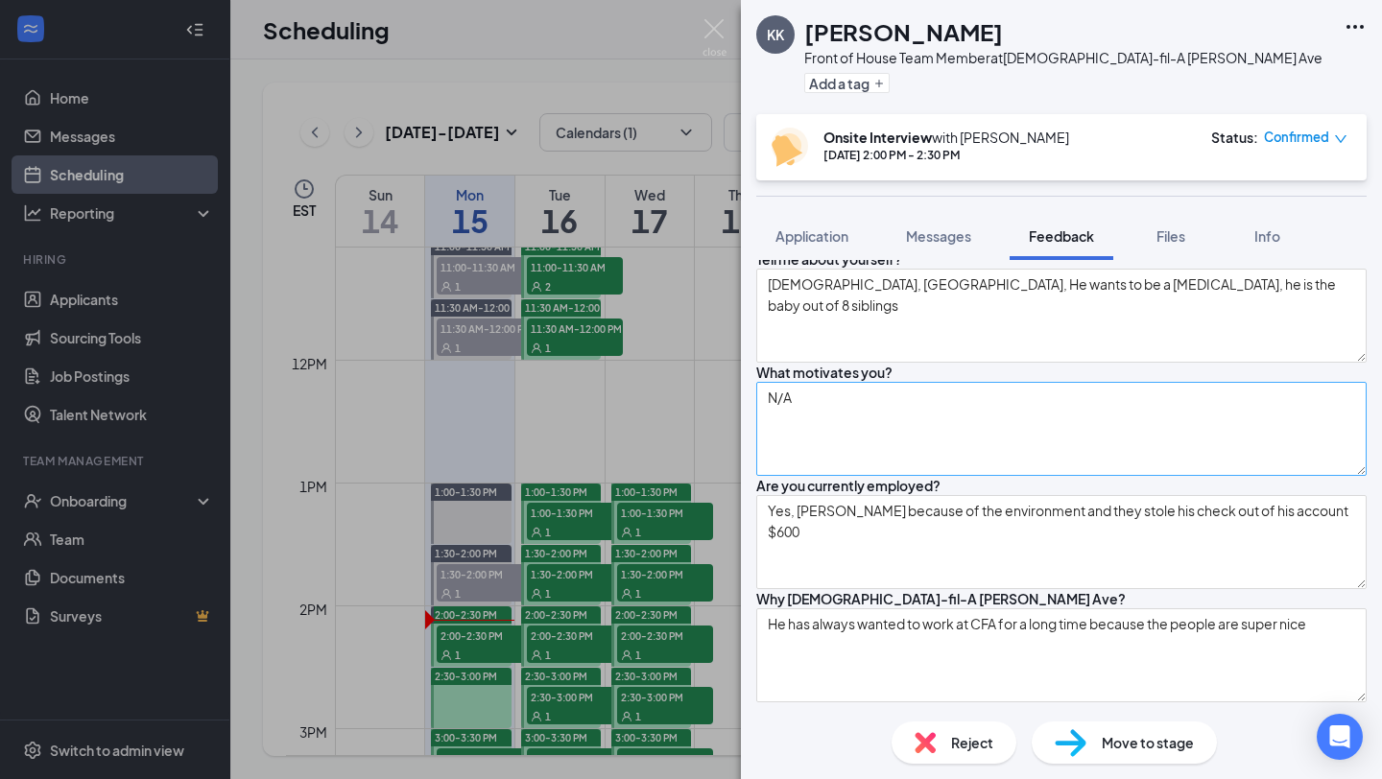
type textarea "9 — Because he works hard"
click at [960, 476] on textarea "N/A" at bounding box center [1061, 429] width 610 height 94
type textarea "N"
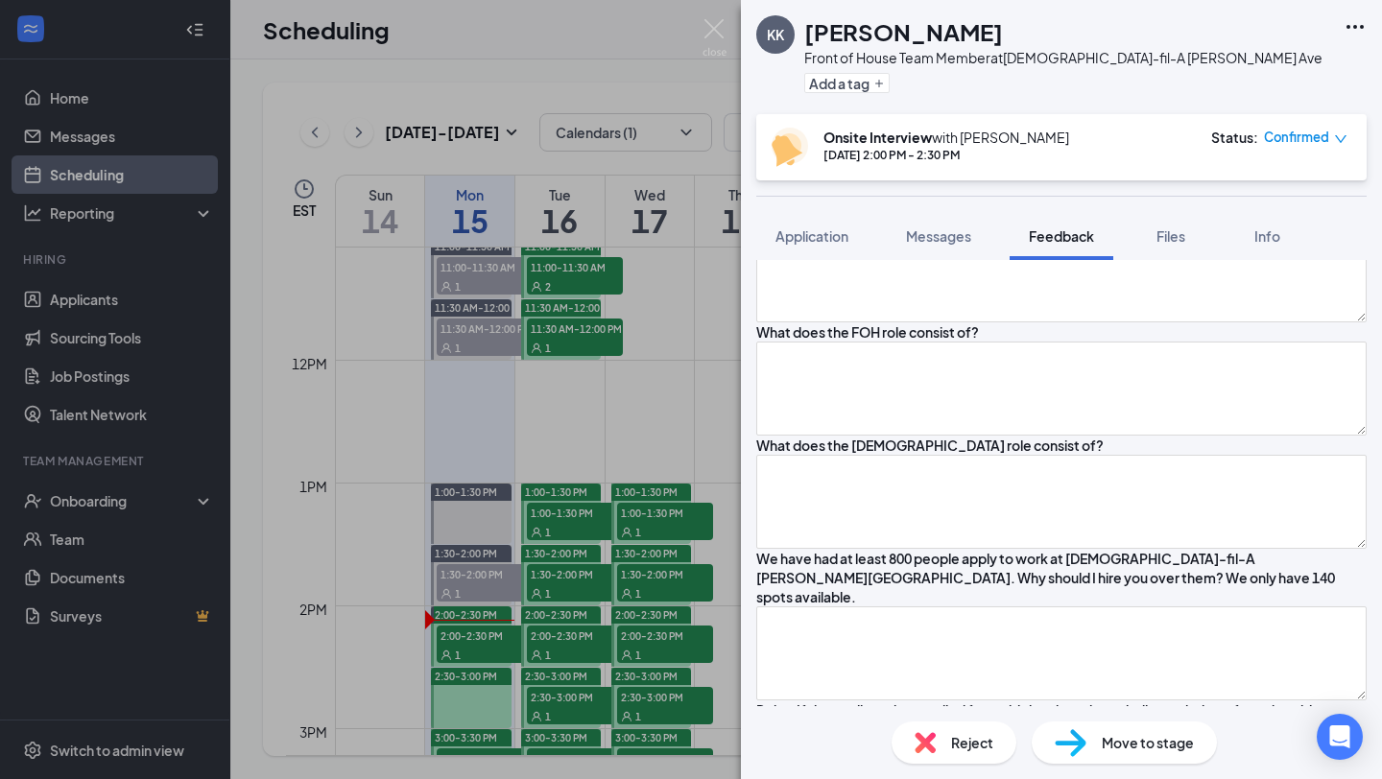
scroll to position [1710, 0]
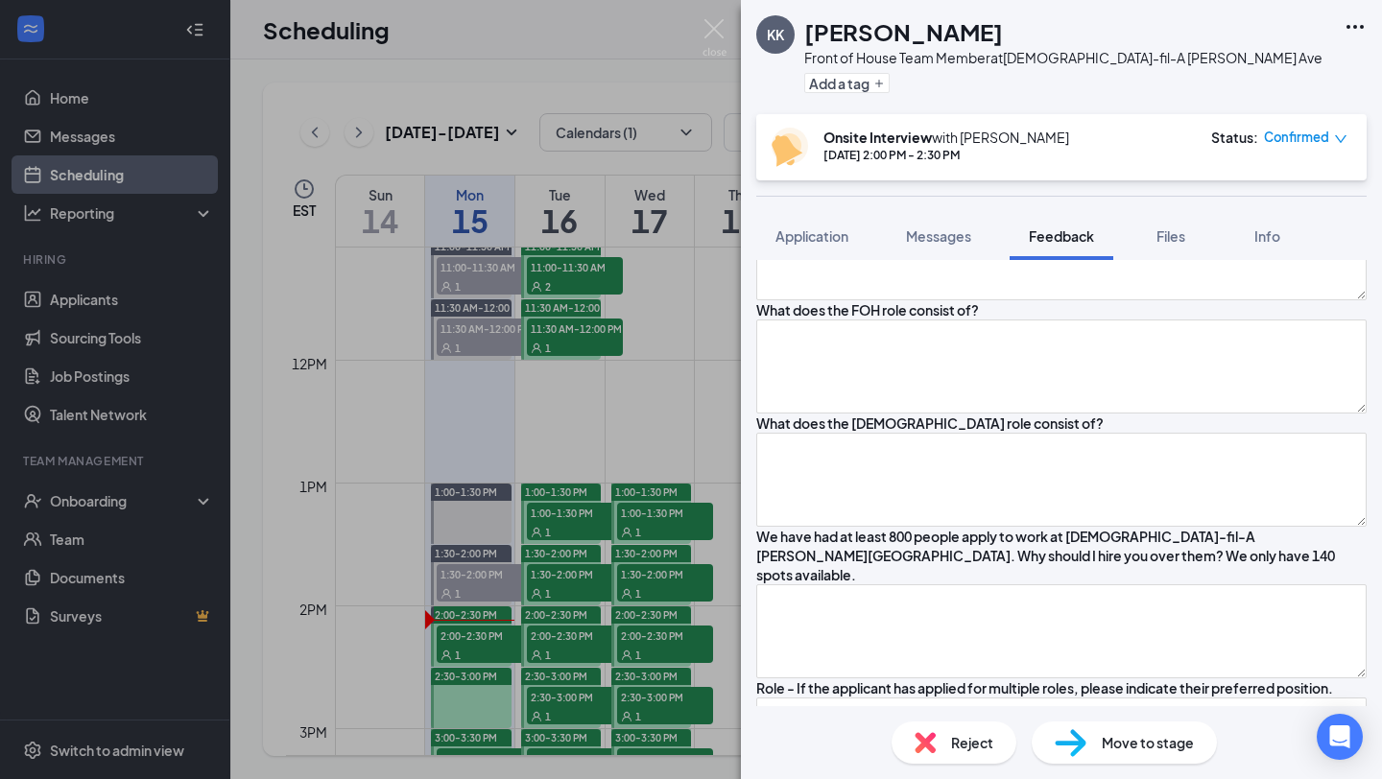
type textarea "Creating a great life and future for himself"
click at [987, 187] on textarea at bounding box center [1061, 140] width 610 height 94
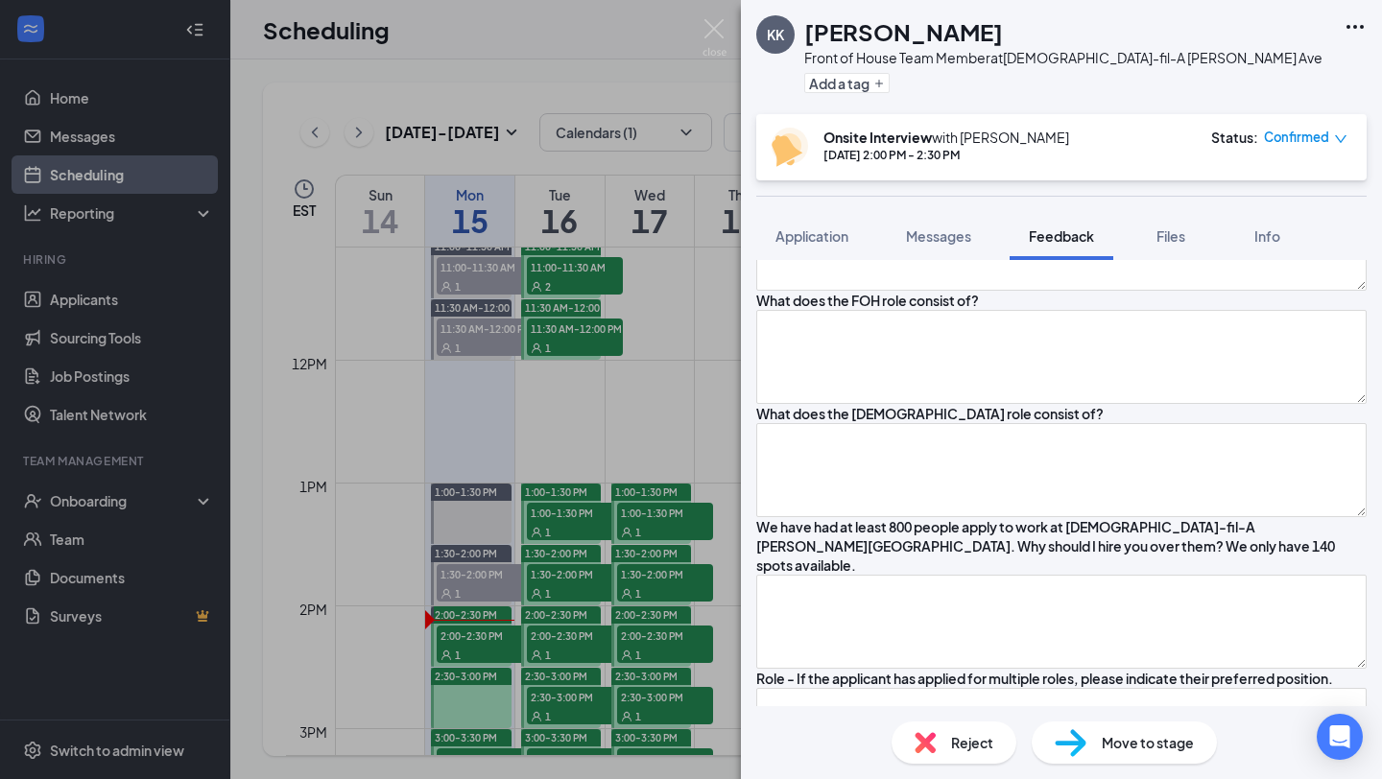
scroll to position [1726, 0]
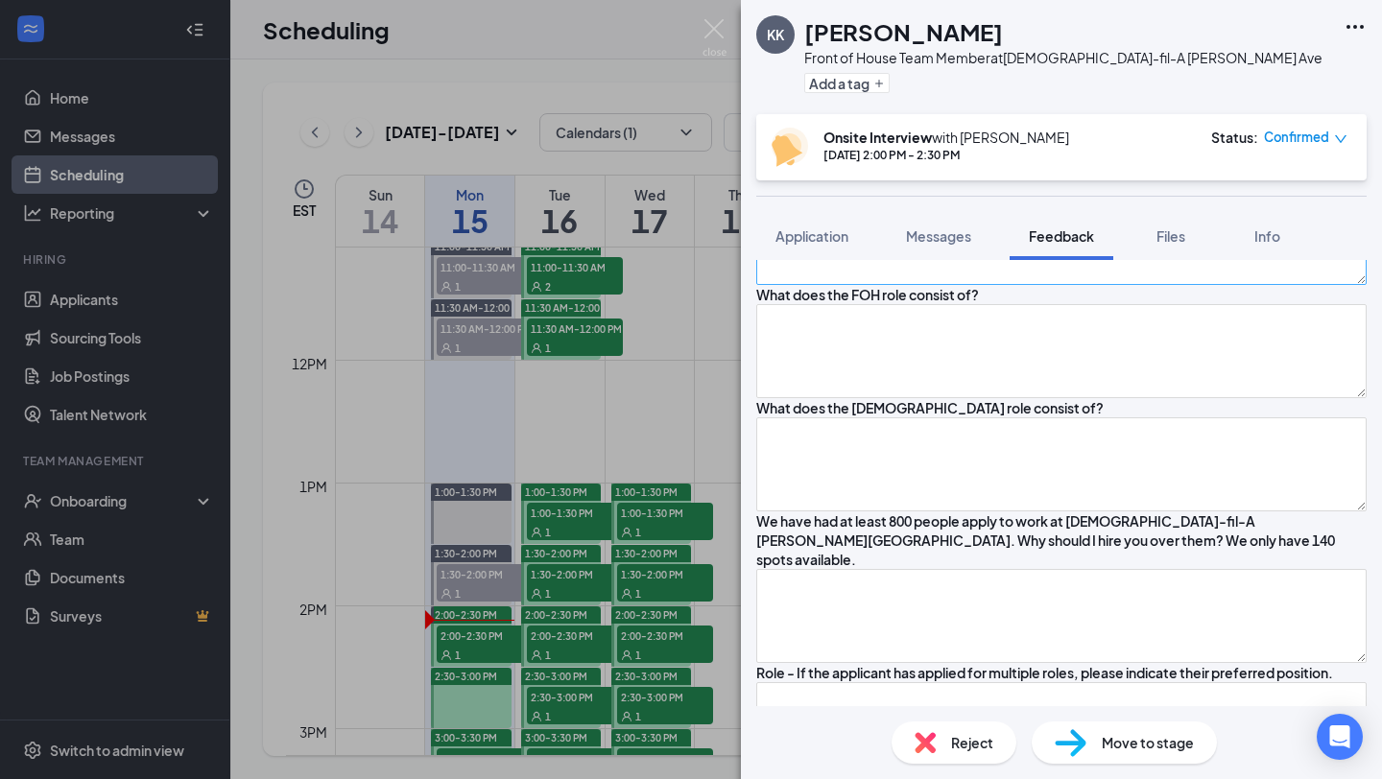
type textarea "He got it correct"
click at [986, 285] on textarea at bounding box center [1061, 238] width 610 height 94
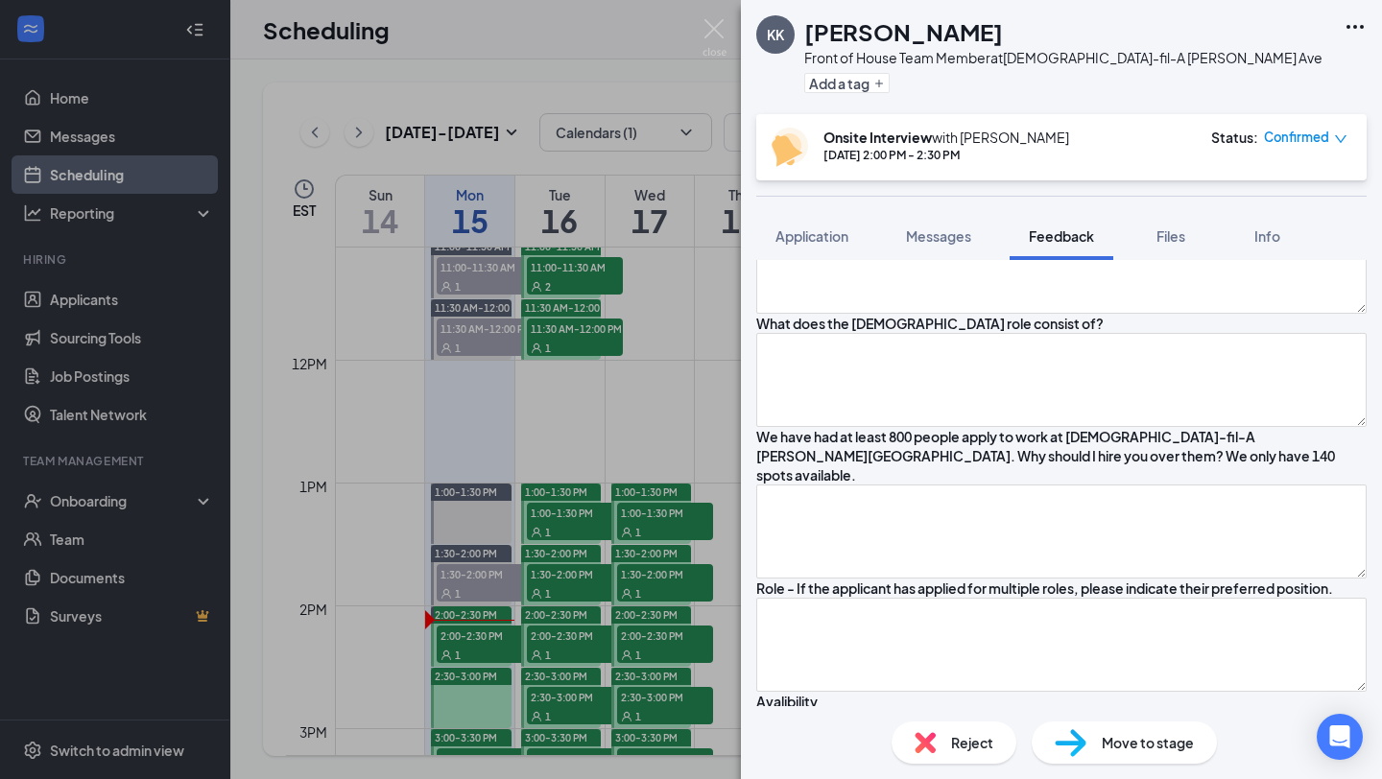
scroll to position [1853, 0]
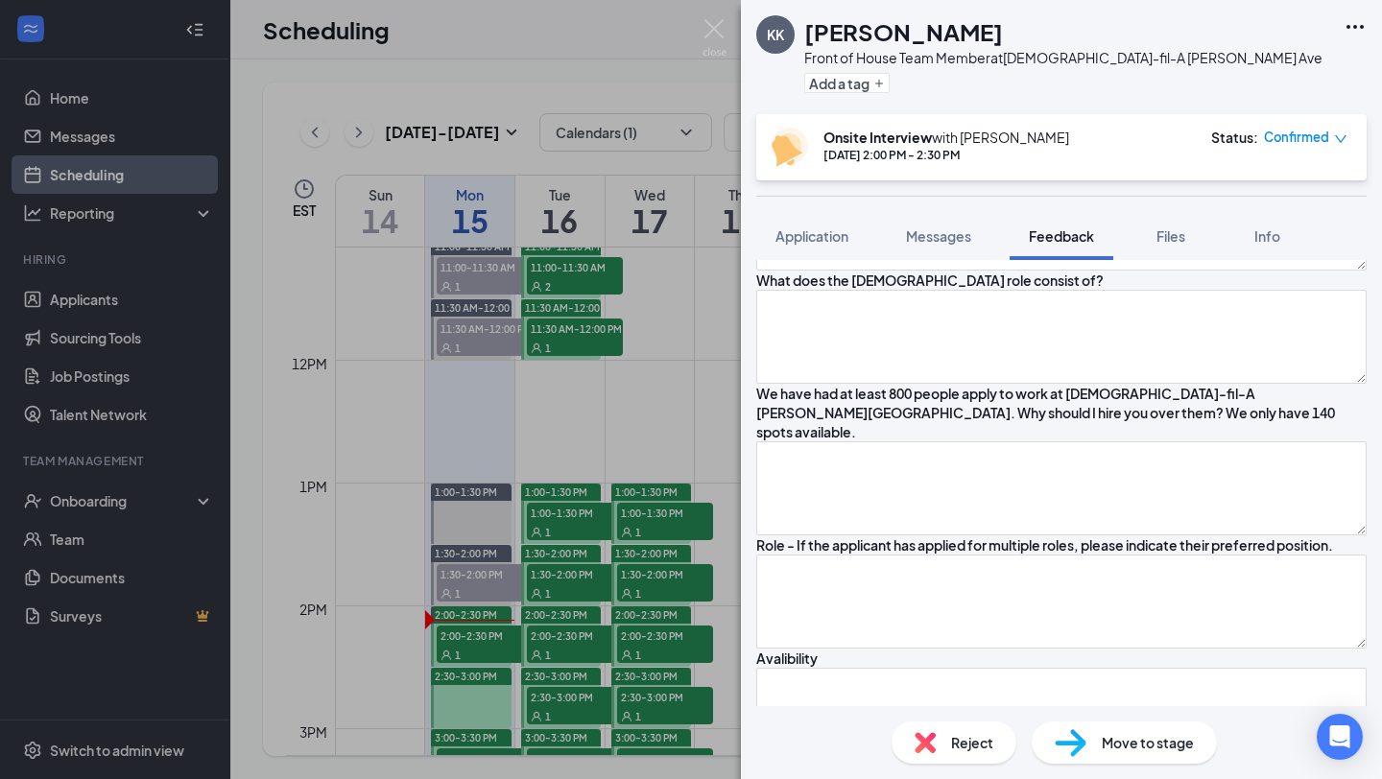
click at [827, 157] on textarea "Fresh, seasoned well" at bounding box center [1061, 110] width 610 height 94
click at [934, 157] on textarea "Fresh, seasoned well" at bounding box center [1061, 110] width 610 height 94
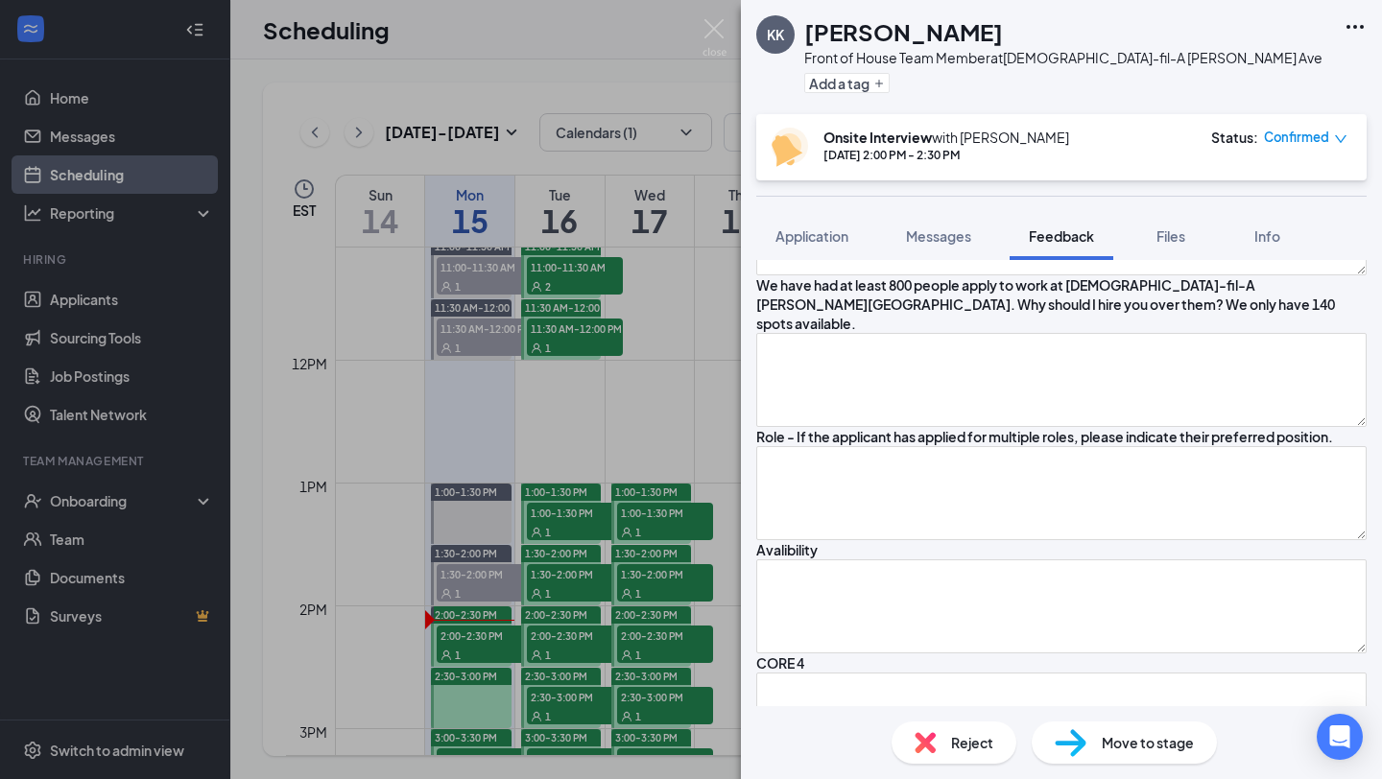
scroll to position [2005, 0]
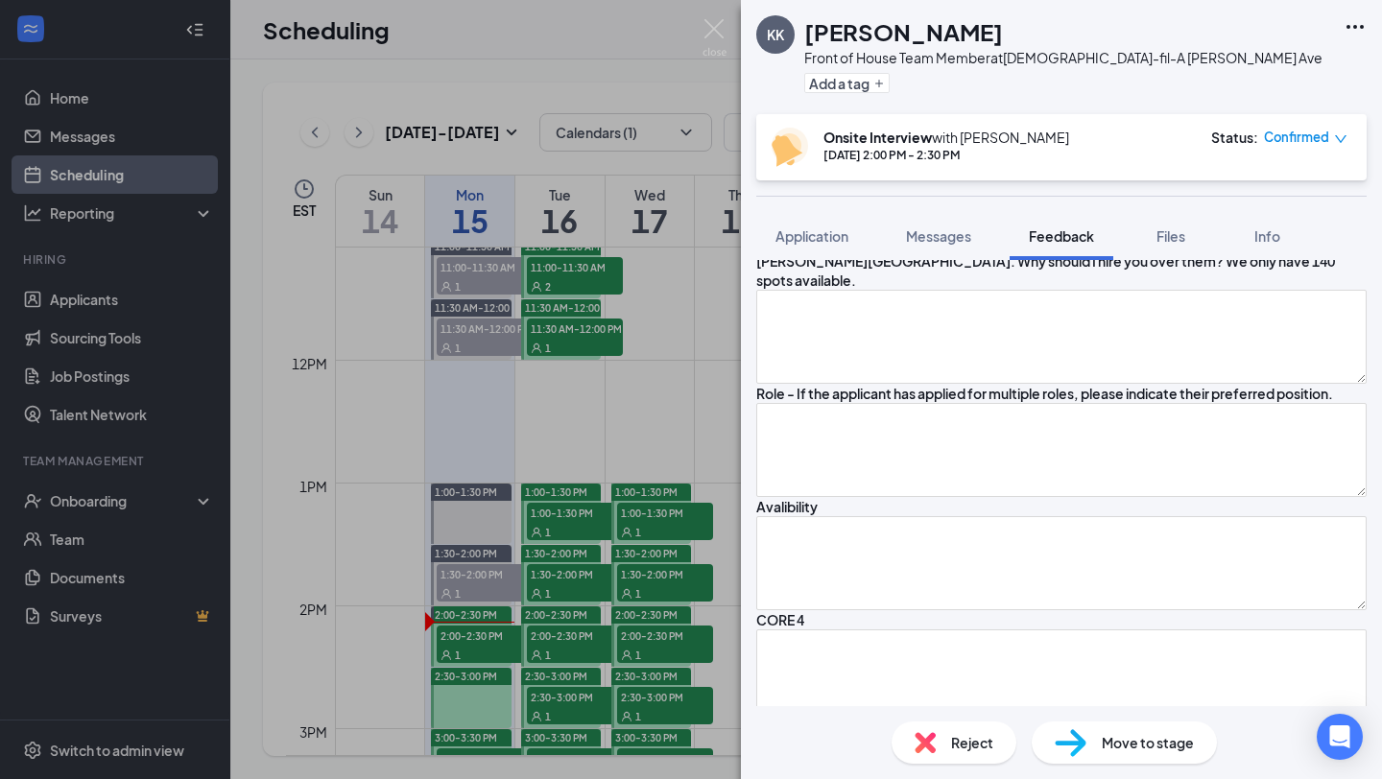
type textarea "Fresh, seasoned well, hot"
click at [999, 119] on textarea at bounding box center [1061, 72] width 610 height 94
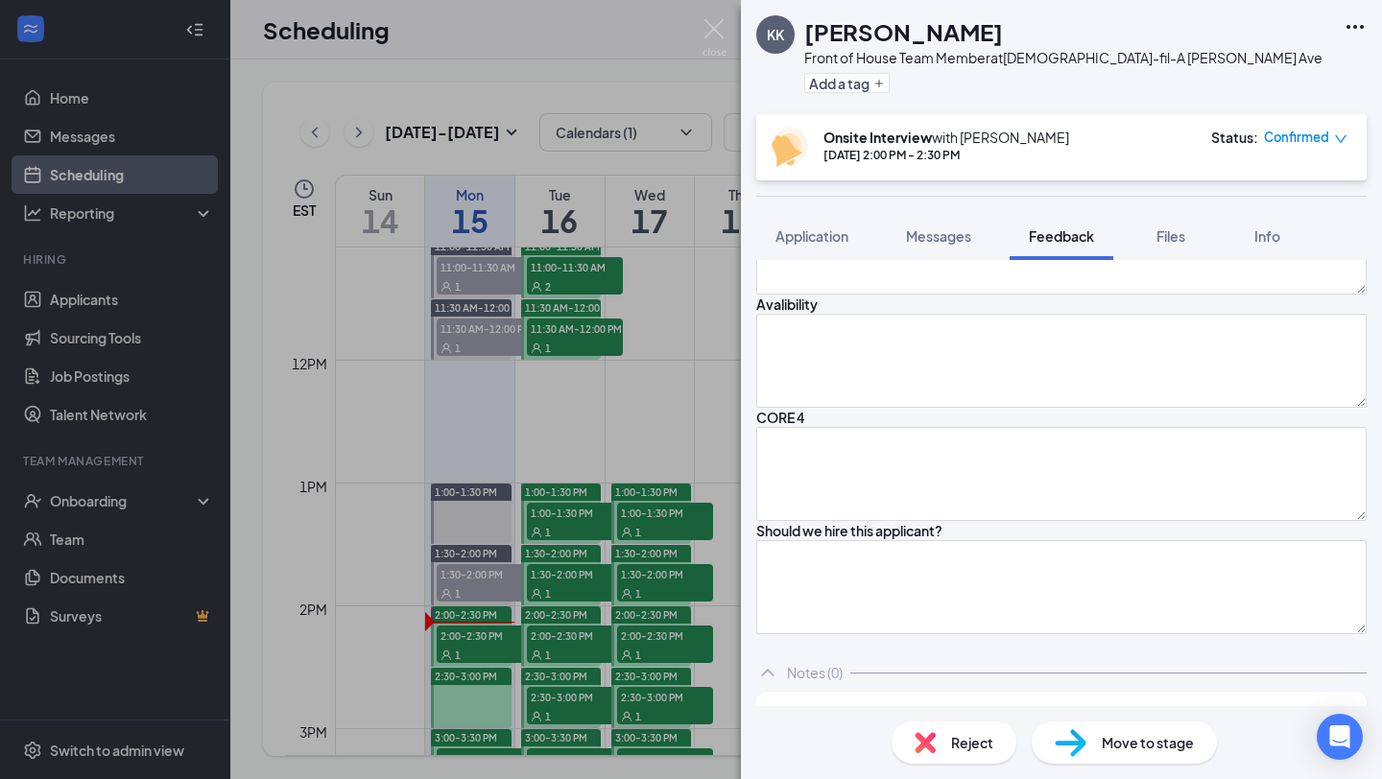
scroll to position [2220, 0]
type textarea "Bagging and taking orders"
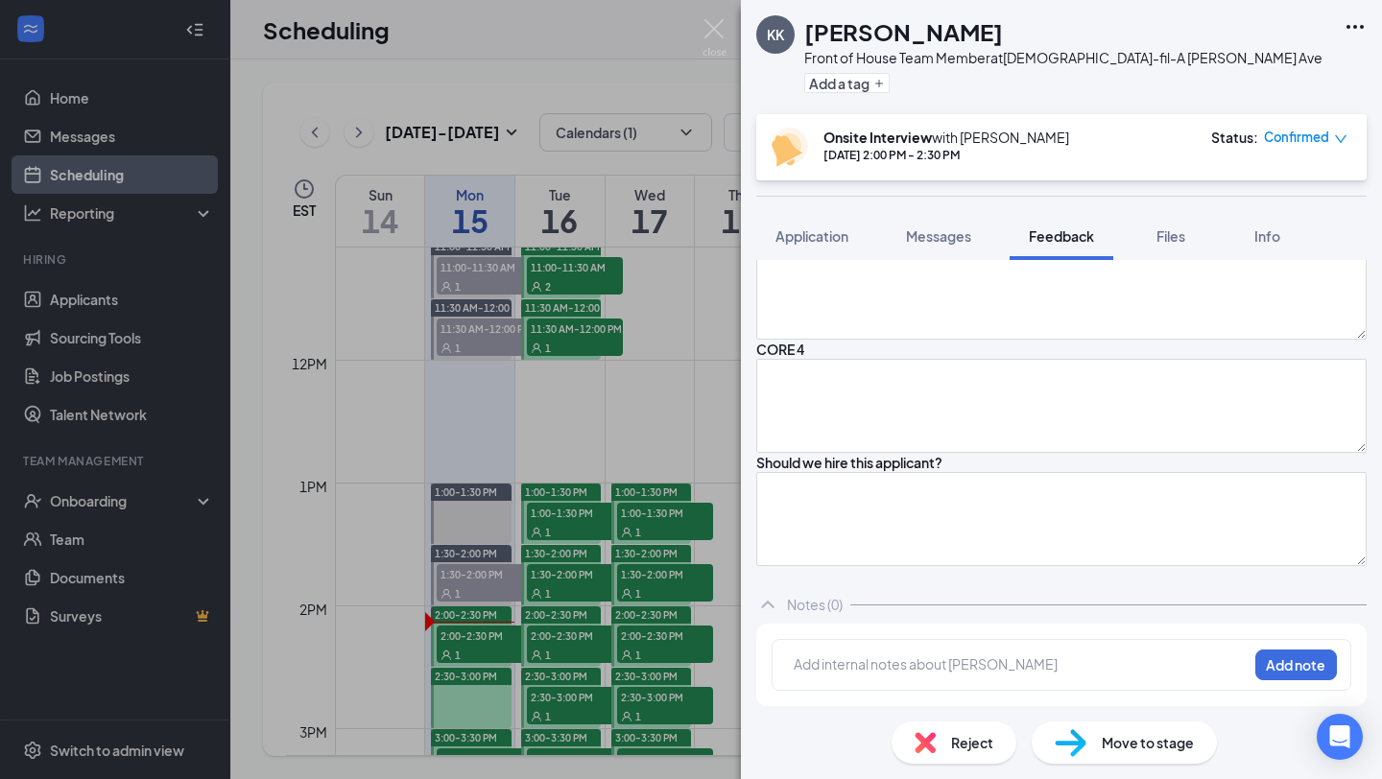
scroll to position [2444, 0]
type textarea "N/A"
click at [902, 226] on textarea at bounding box center [1061, 179] width 610 height 94
type textarea "N/A"
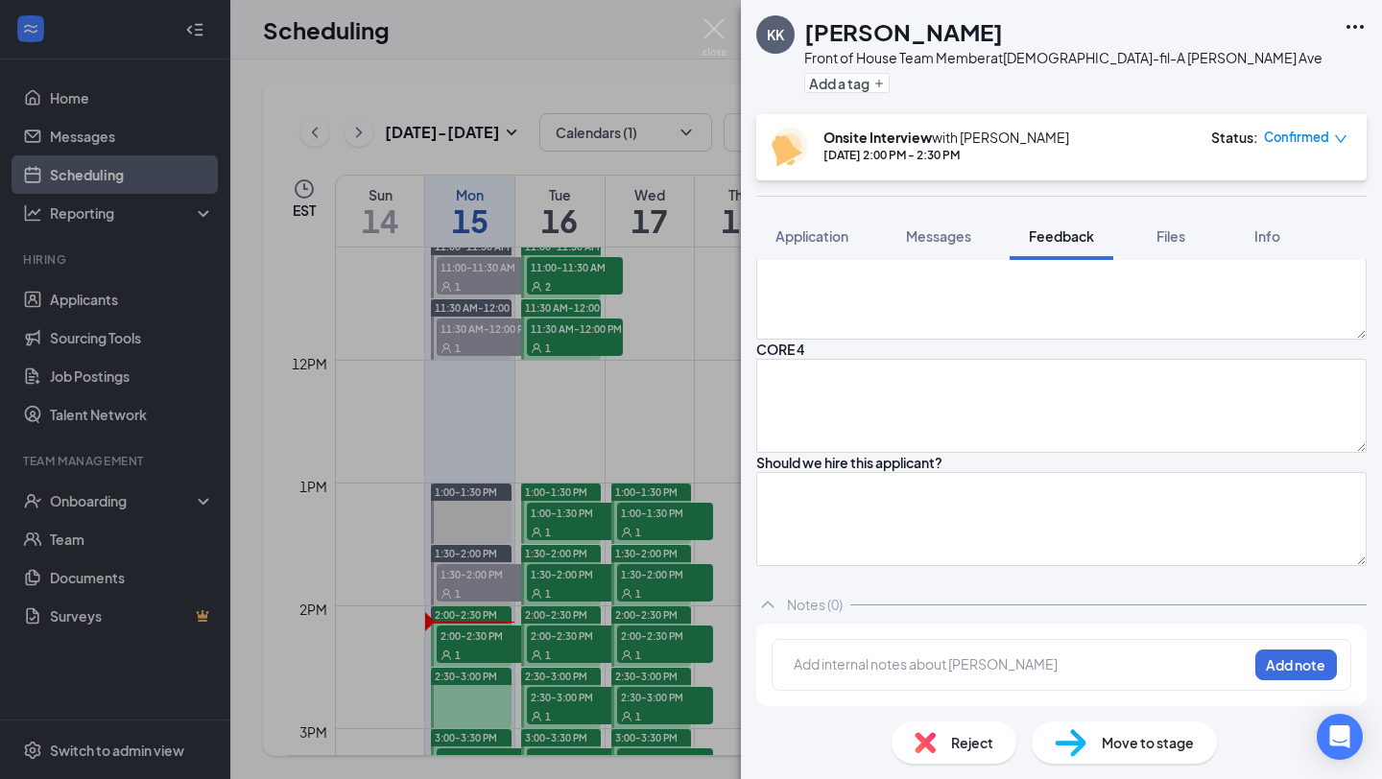
click at [940, 113] on textarea at bounding box center [1061, 66] width 610 height 94
type textarea "He remains calm in a fast pace and high stress environment"
click at [965, 340] on textarea at bounding box center [1061, 293] width 610 height 94
type textarea "h"
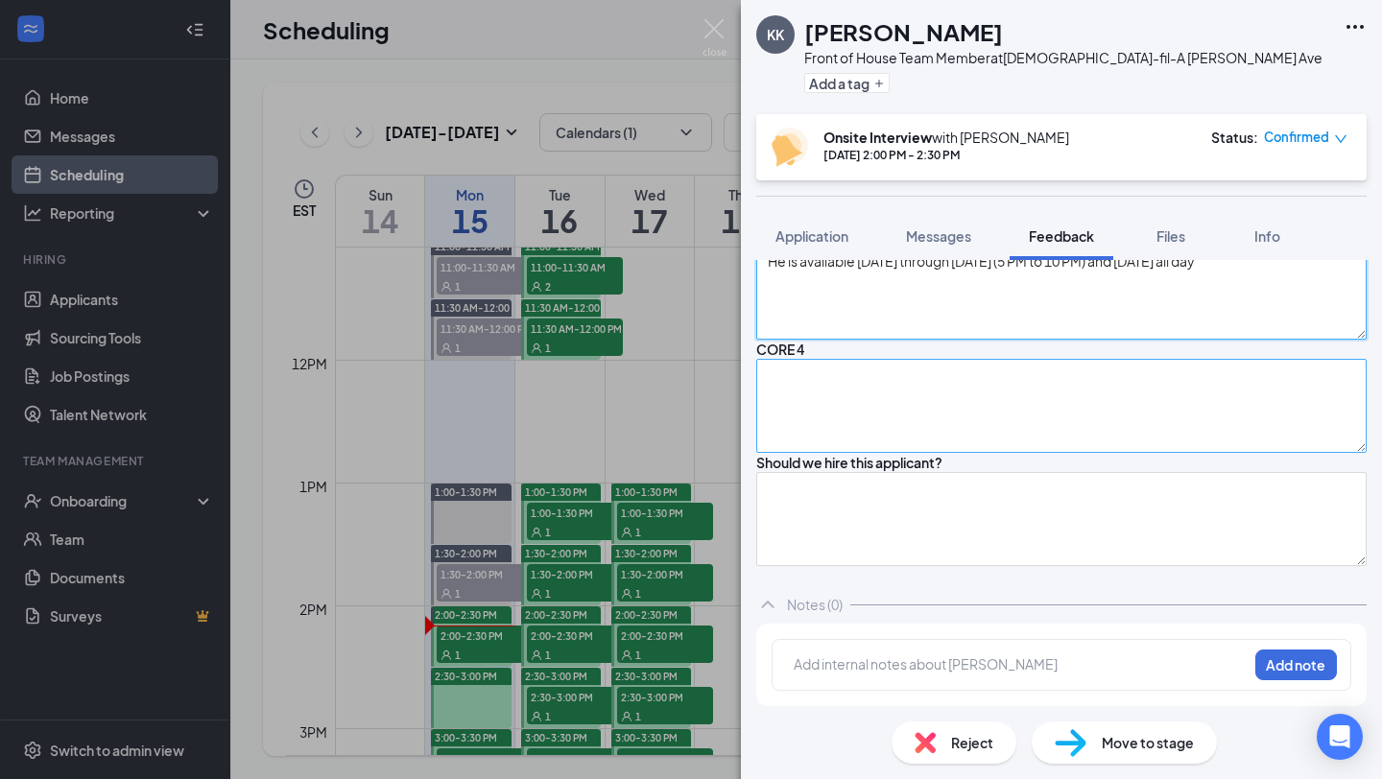
scroll to position [2779, 0]
type textarea "He is available Monday through Friday (5 PM to 10 PM) and Saturday all day"
click at [917, 453] on textarea at bounding box center [1061, 406] width 610 height 94
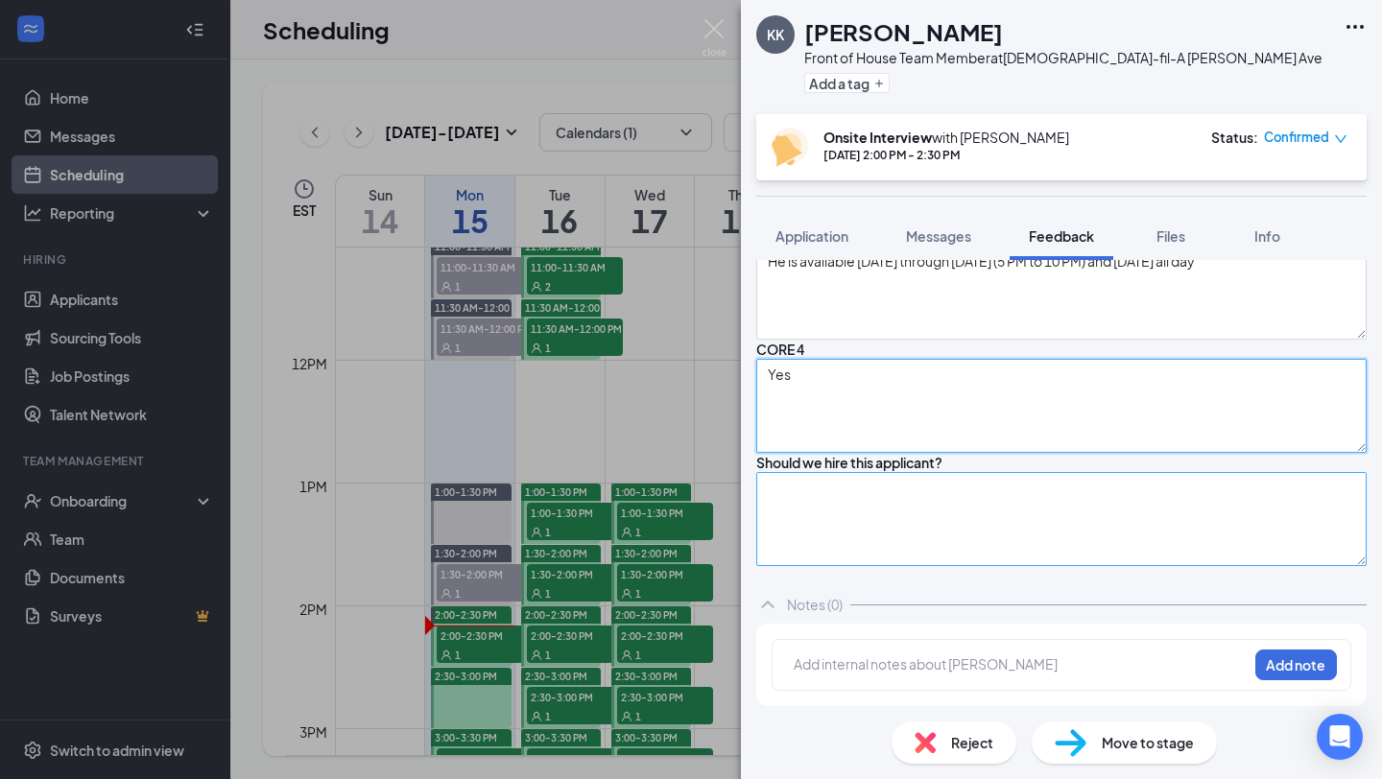
type textarea "Yes"
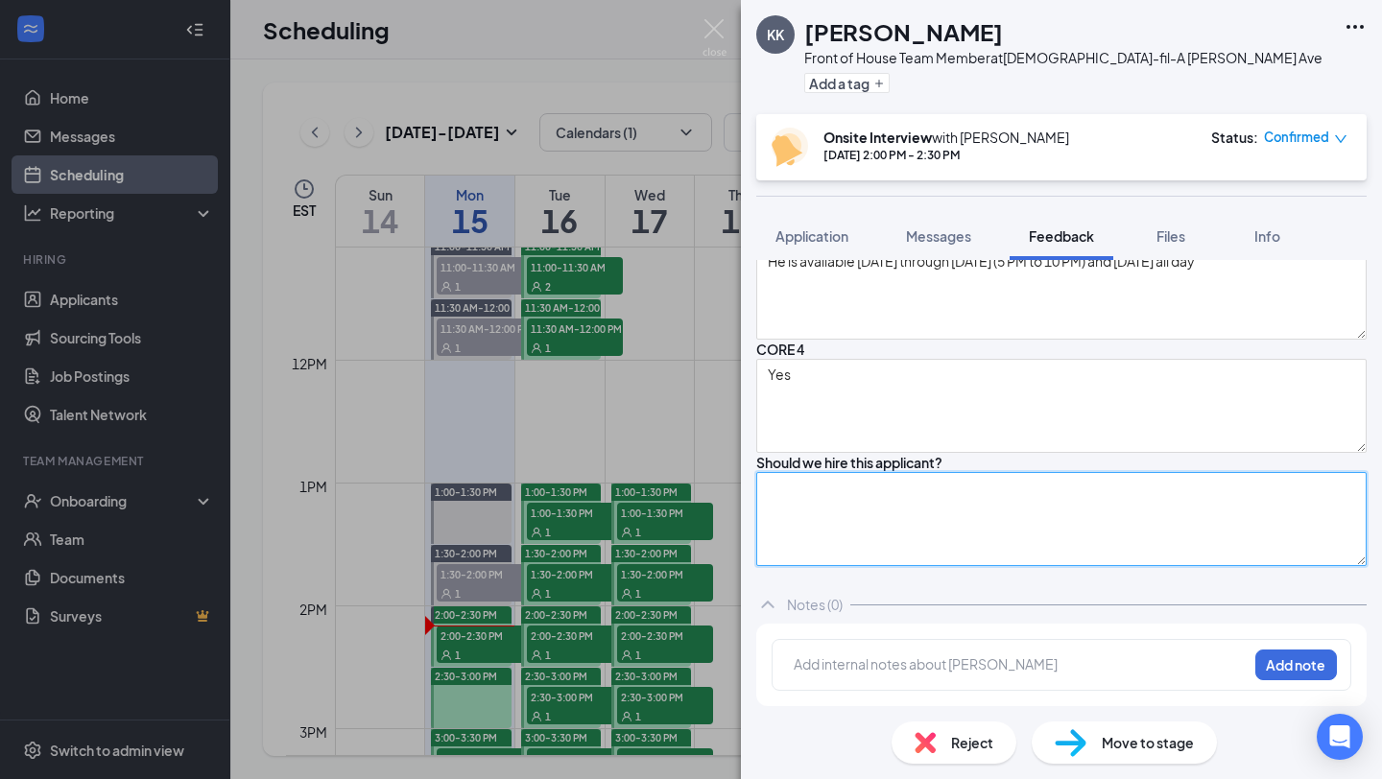
click at [938, 472] on textarea at bounding box center [1061, 519] width 610 height 94
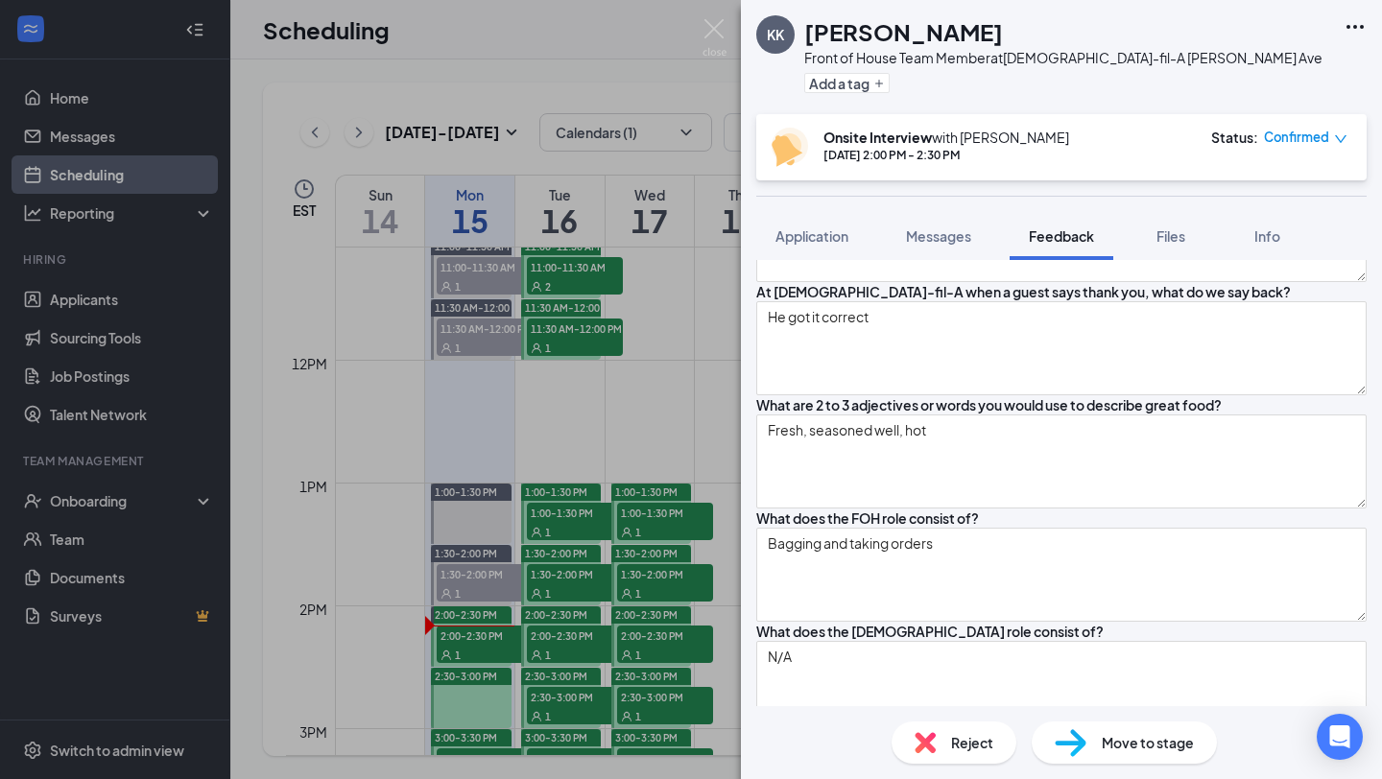
scroll to position [1495, 0]
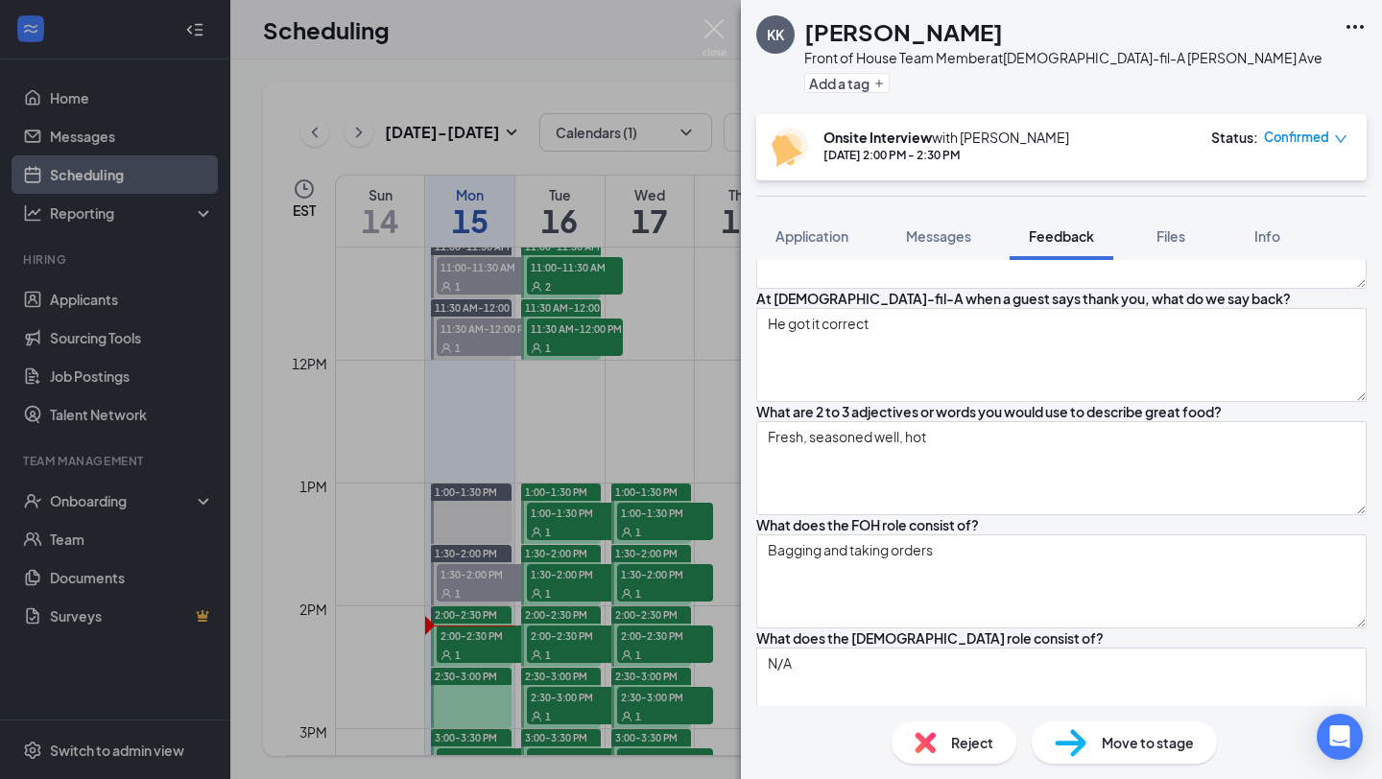
click at [938, 176] on textarea at bounding box center [1061, 129] width 610 height 94
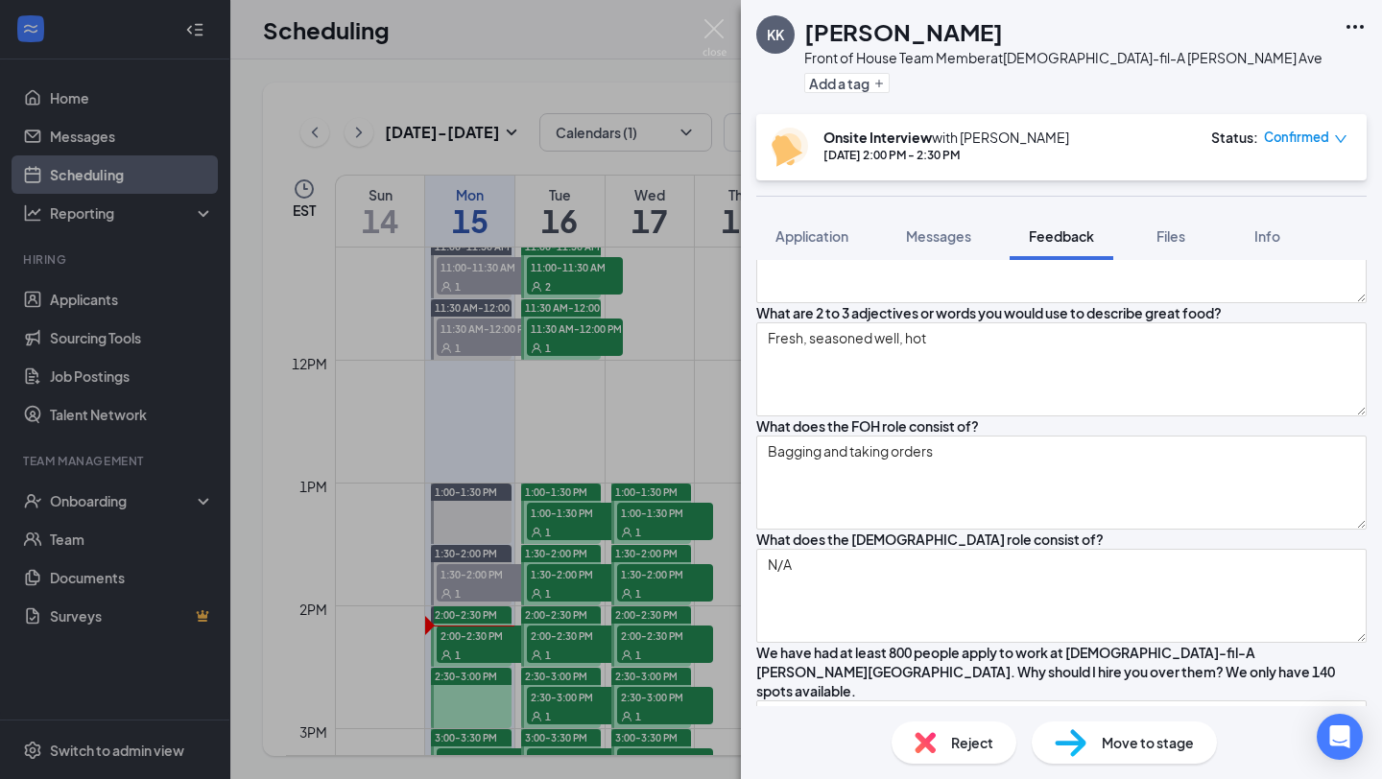
scroll to position [1607, 0]
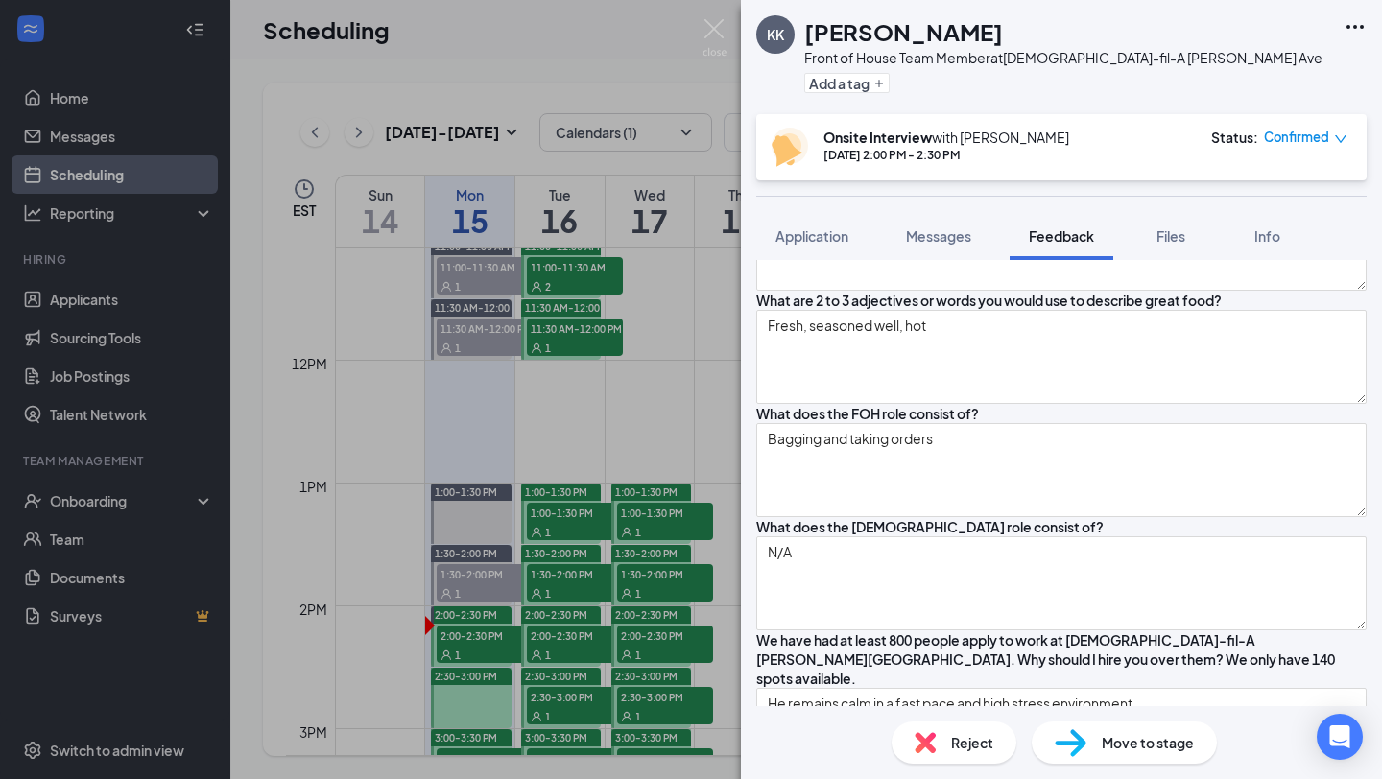
type textarea "Call us in advance and find coverage"
click at [900, 178] on textarea at bounding box center [1061, 130] width 610 height 94
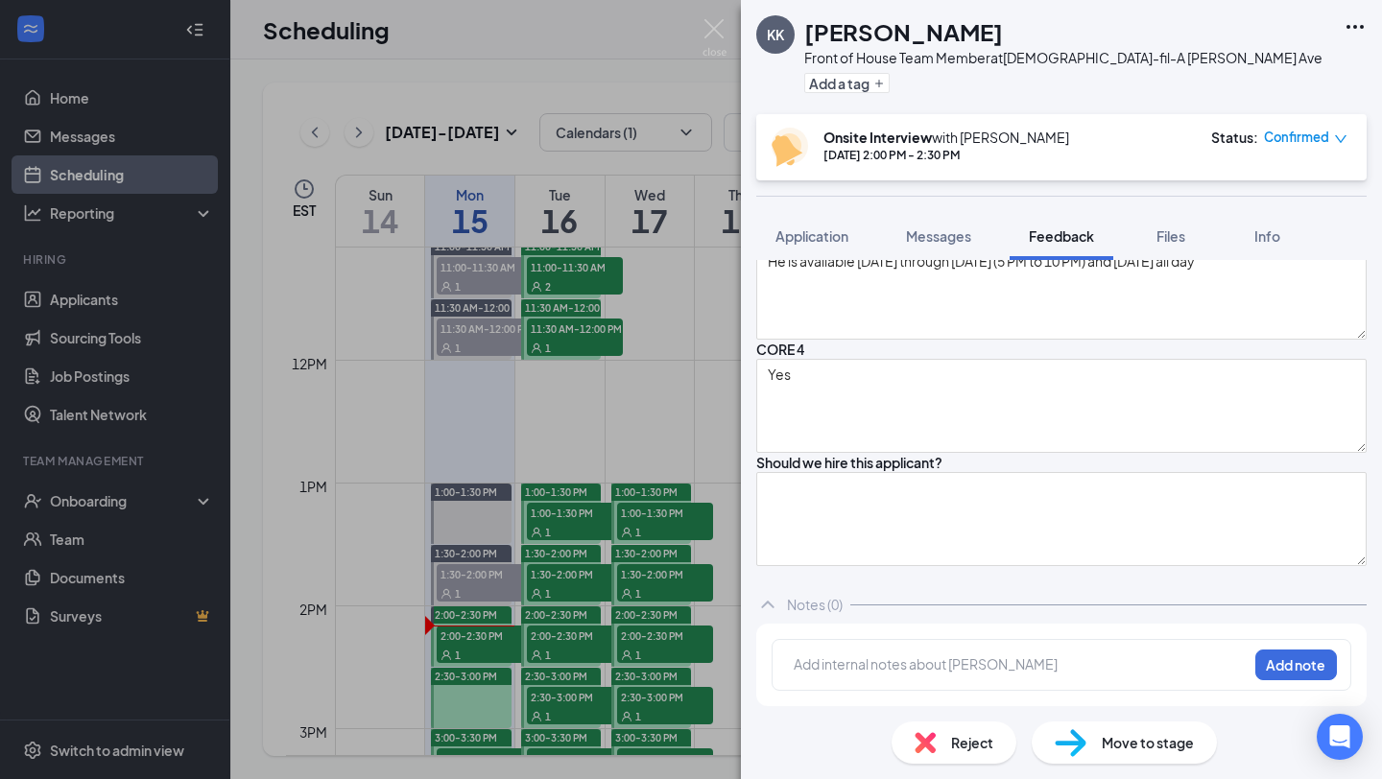
scroll to position [2900, 0]
type textarea "N/A"
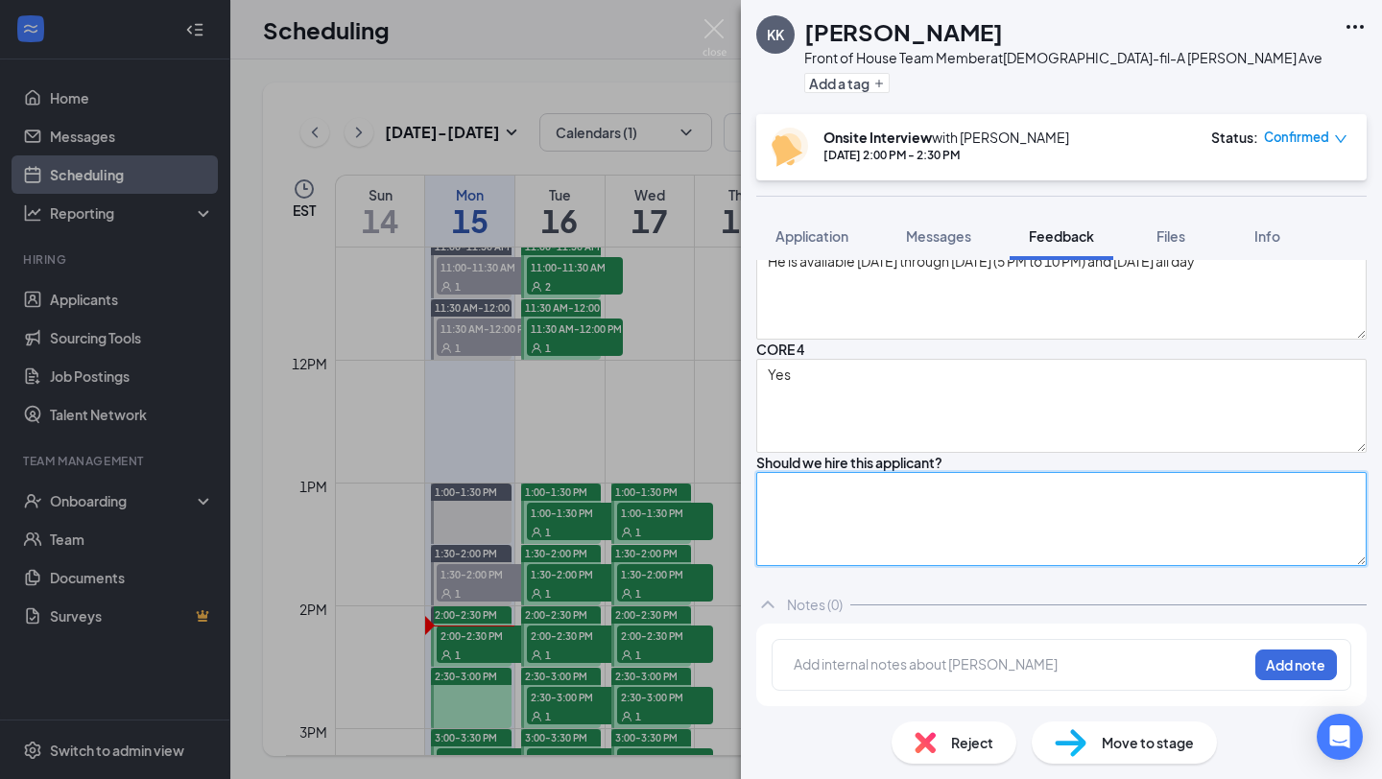
click at [951, 500] on textarea at bounding box center [1061, 519] width 610 height 94
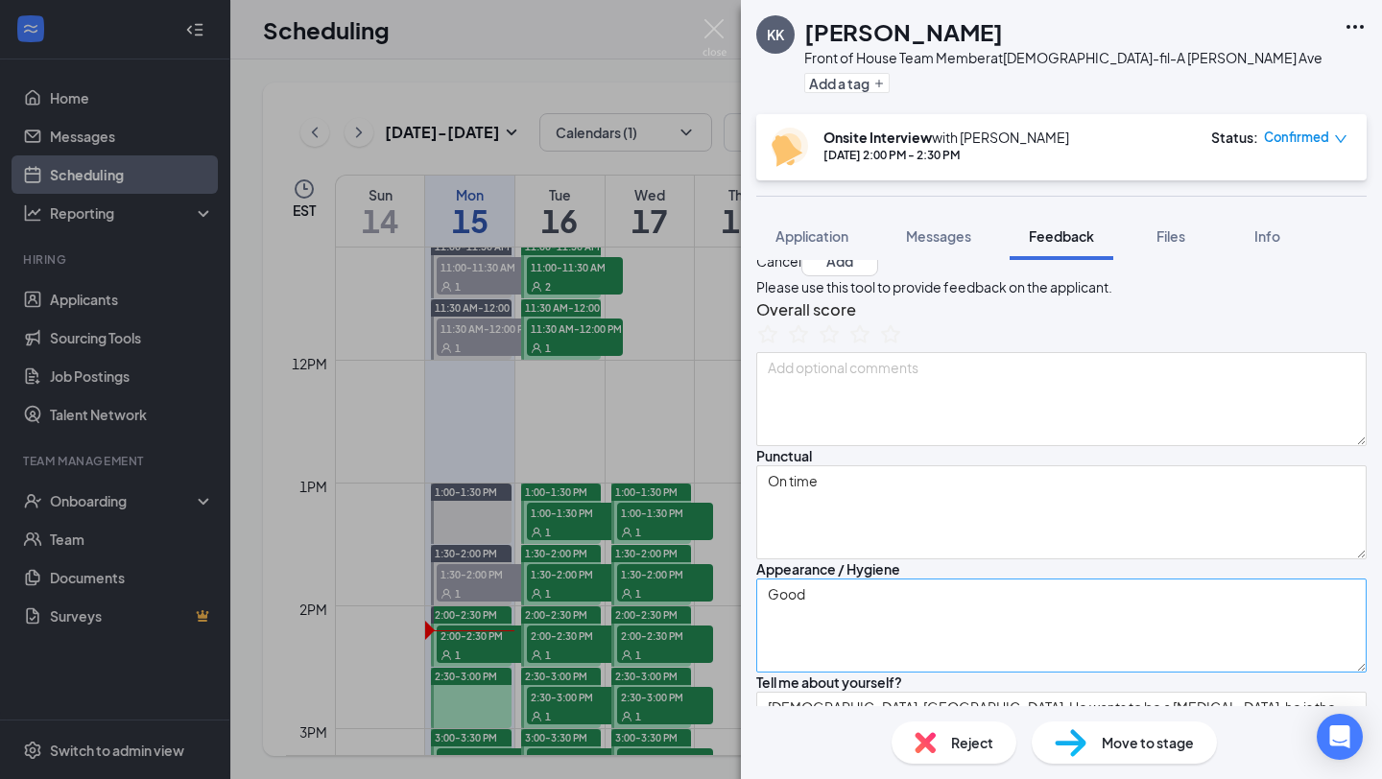
scroll to position [0, 0]
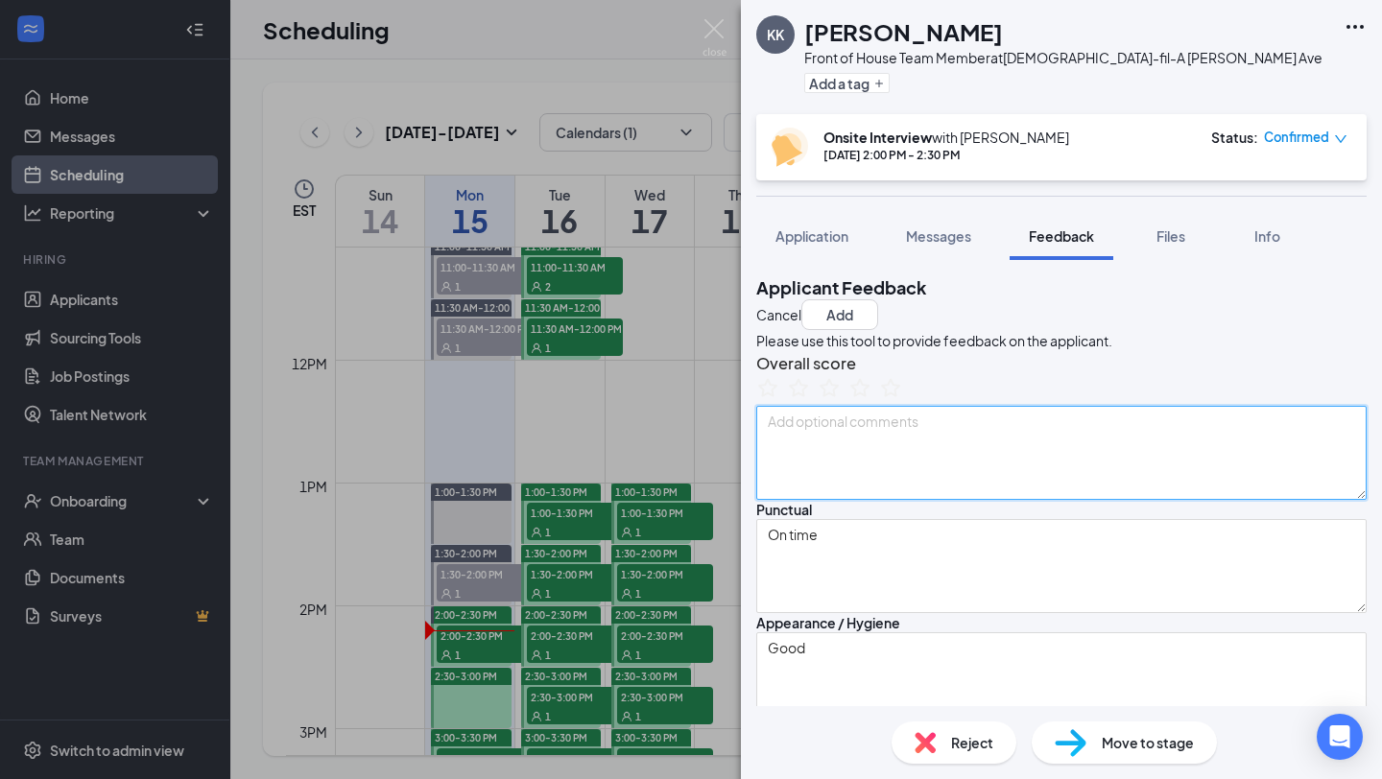
click at [894, 500] on textarea at bounding box center [1061, 453] width 610 height 94
type textarea "We feel like he is better for BOH because he is on the shy and quiet side"
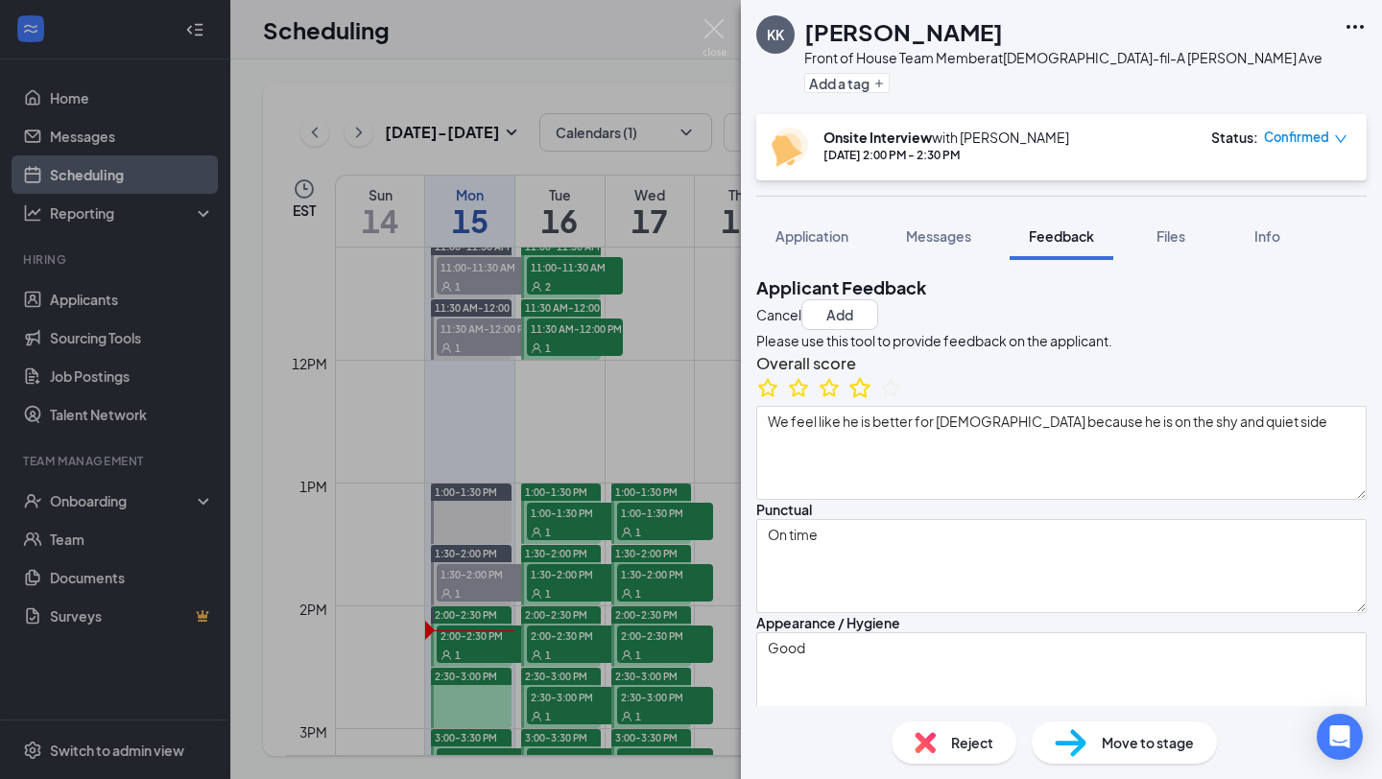
click at [872, 400] on icon "StarBorder" at bounding box center [859, 387] width 25 height 25
click at [1120, 376] on h3 "Overall score" at bounding box center [1061, 363] width 610 height 25
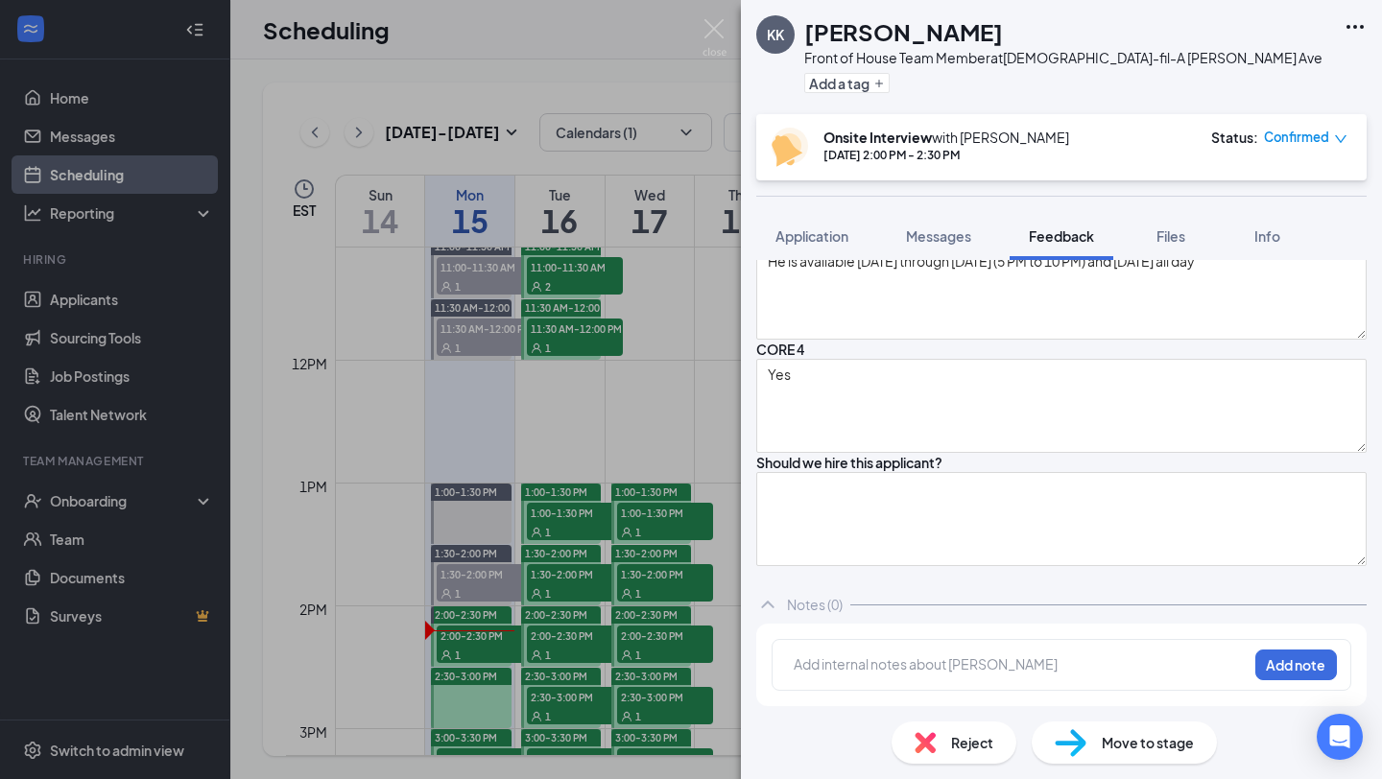
scroll to position [2937, 0]
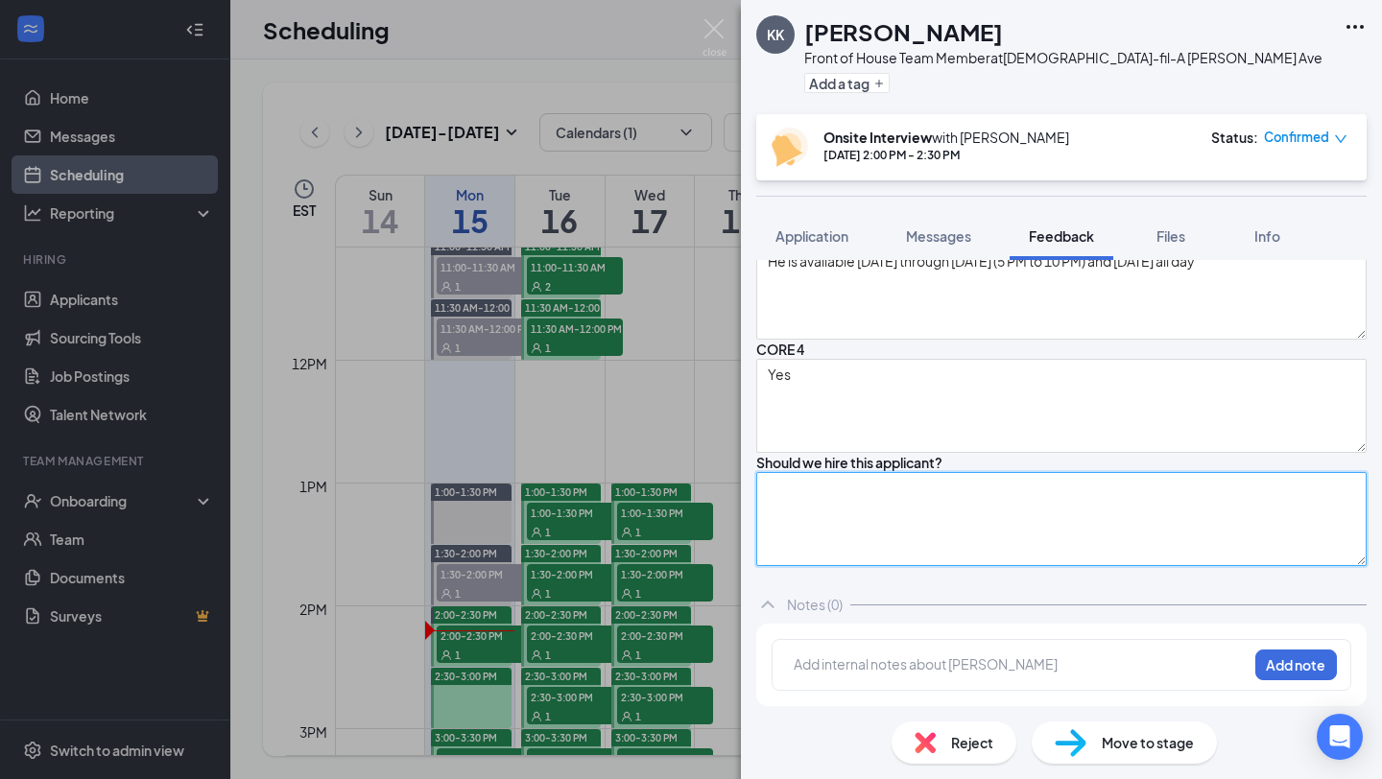
click at [1031, 474] on textarea at bounding box center [1061, 519] width 610 height 94
type textarea "Yes"
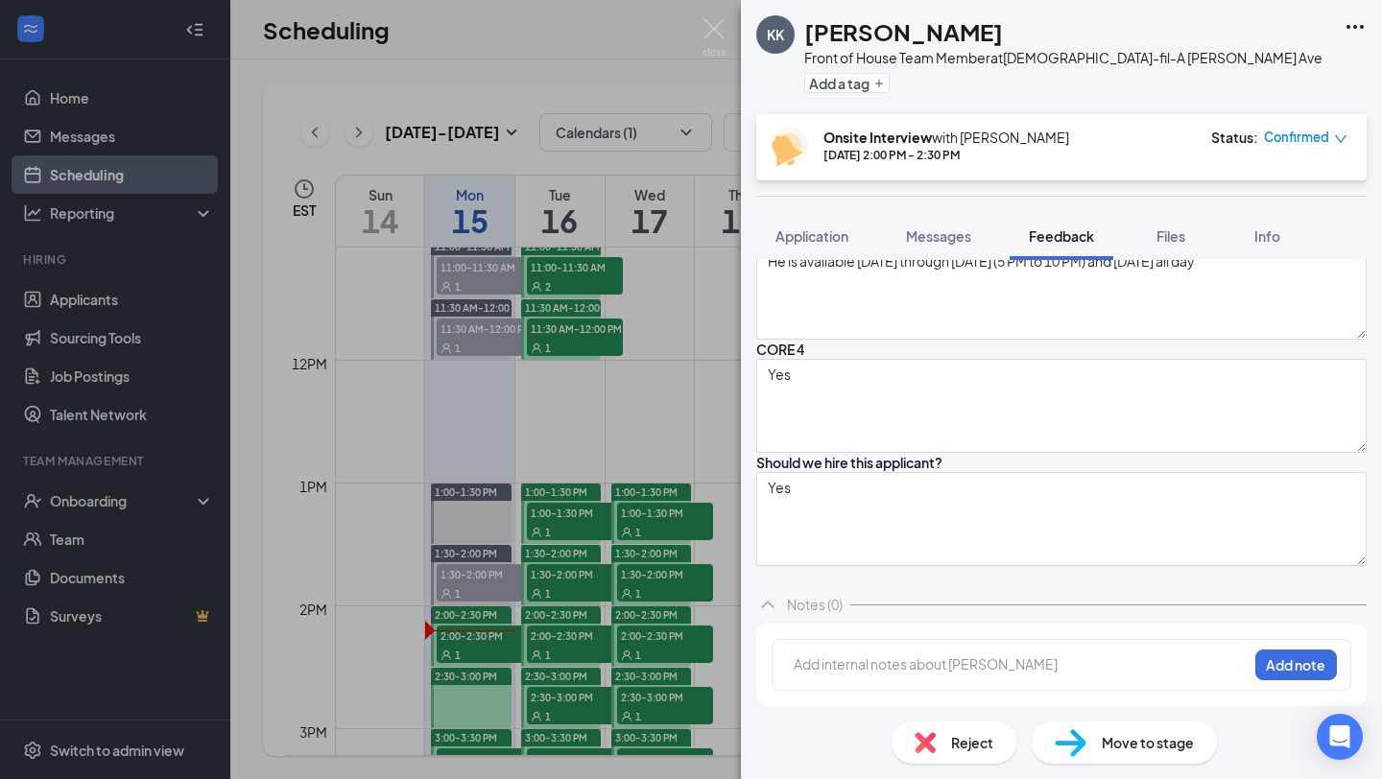
click at [1071, 453] on div "Should we hire this applicant?" at bounding box center [1061, 462] width 610 height 19
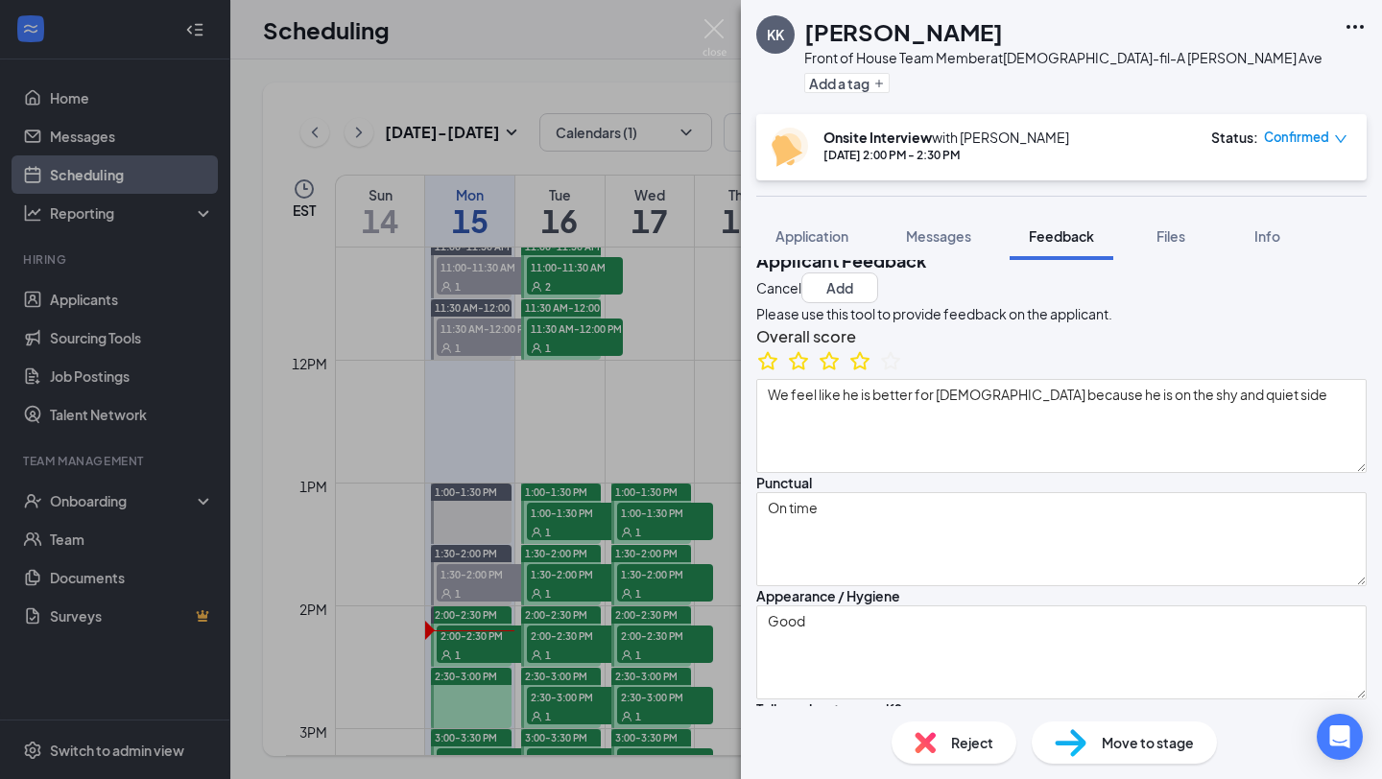
scroll to position [0, 0]
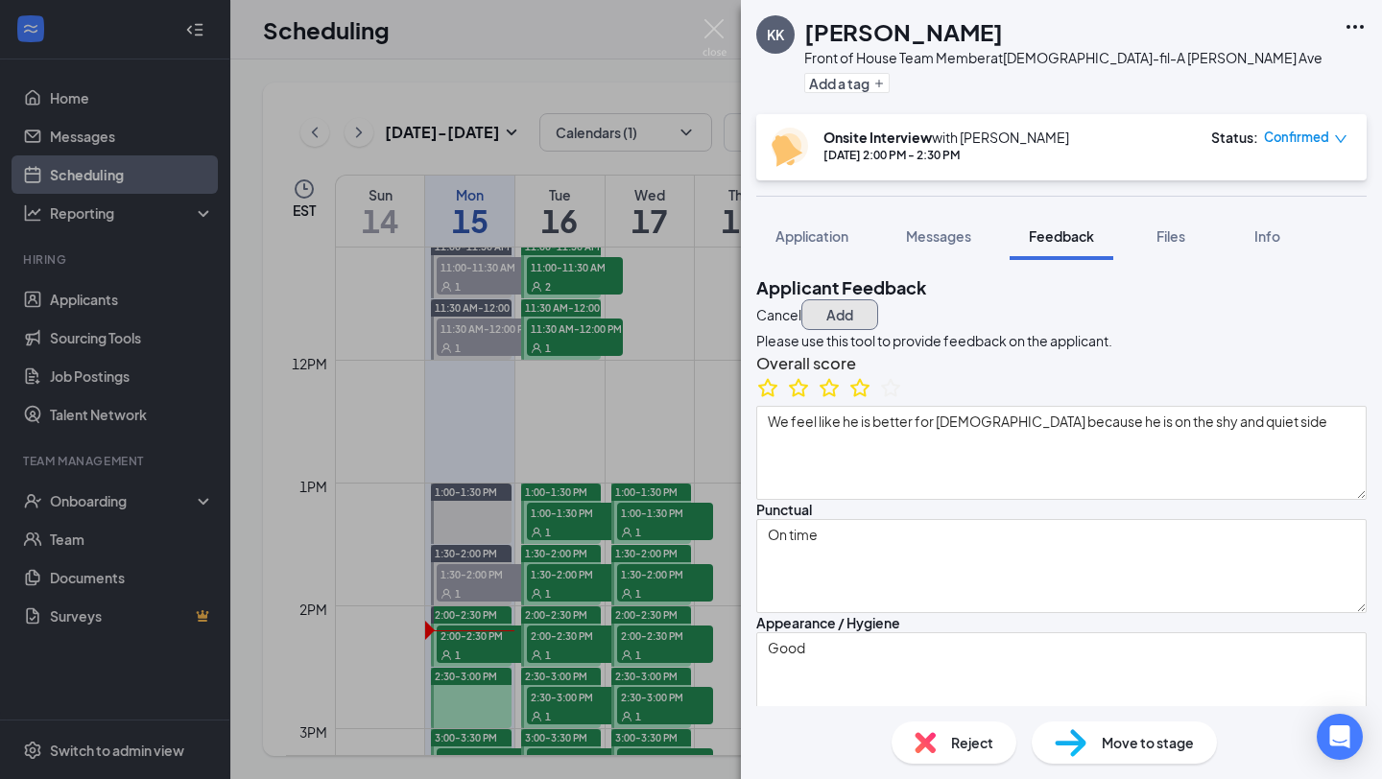
click at [878, 303] on button "Add" at bounding box center [839, 314] width 77 height 31
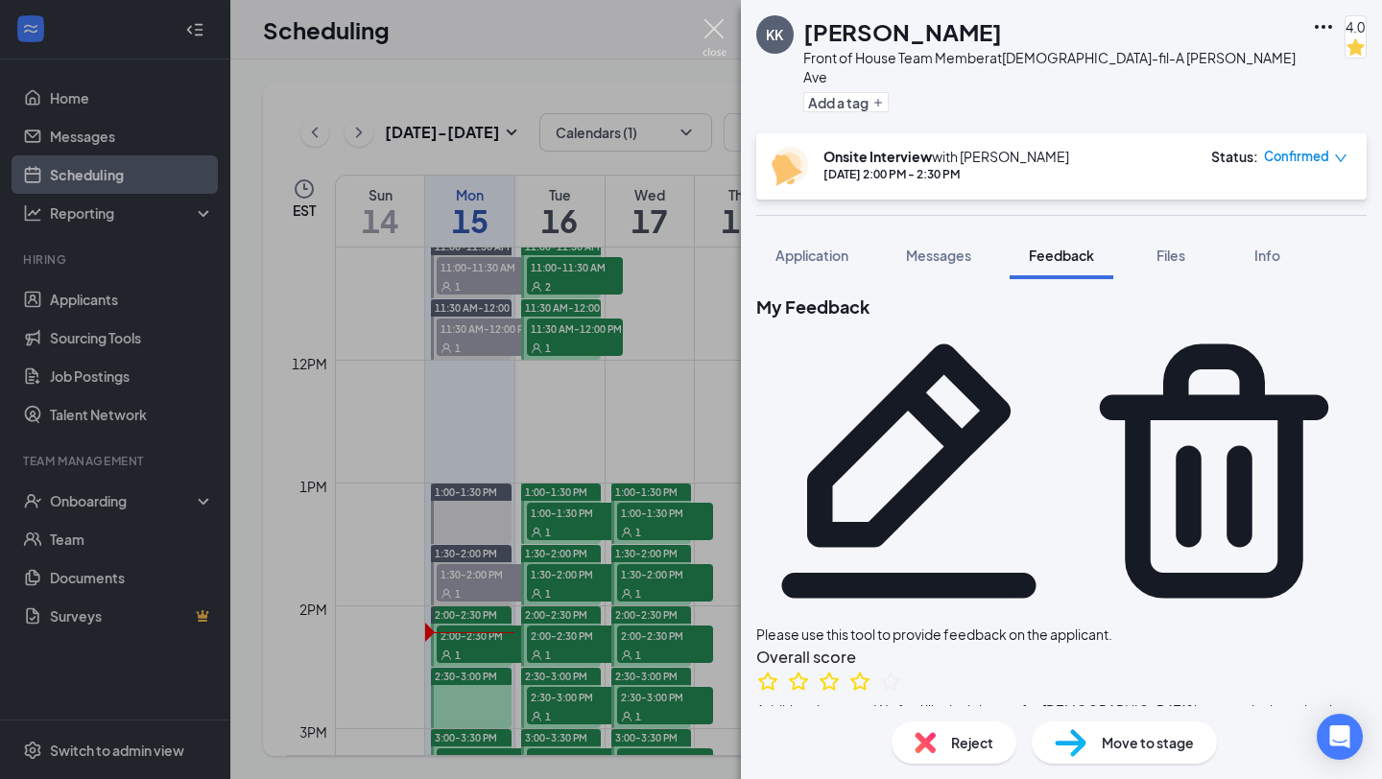
click at [715, 26] on img at bounding box center [715, 37] width 24 height 37
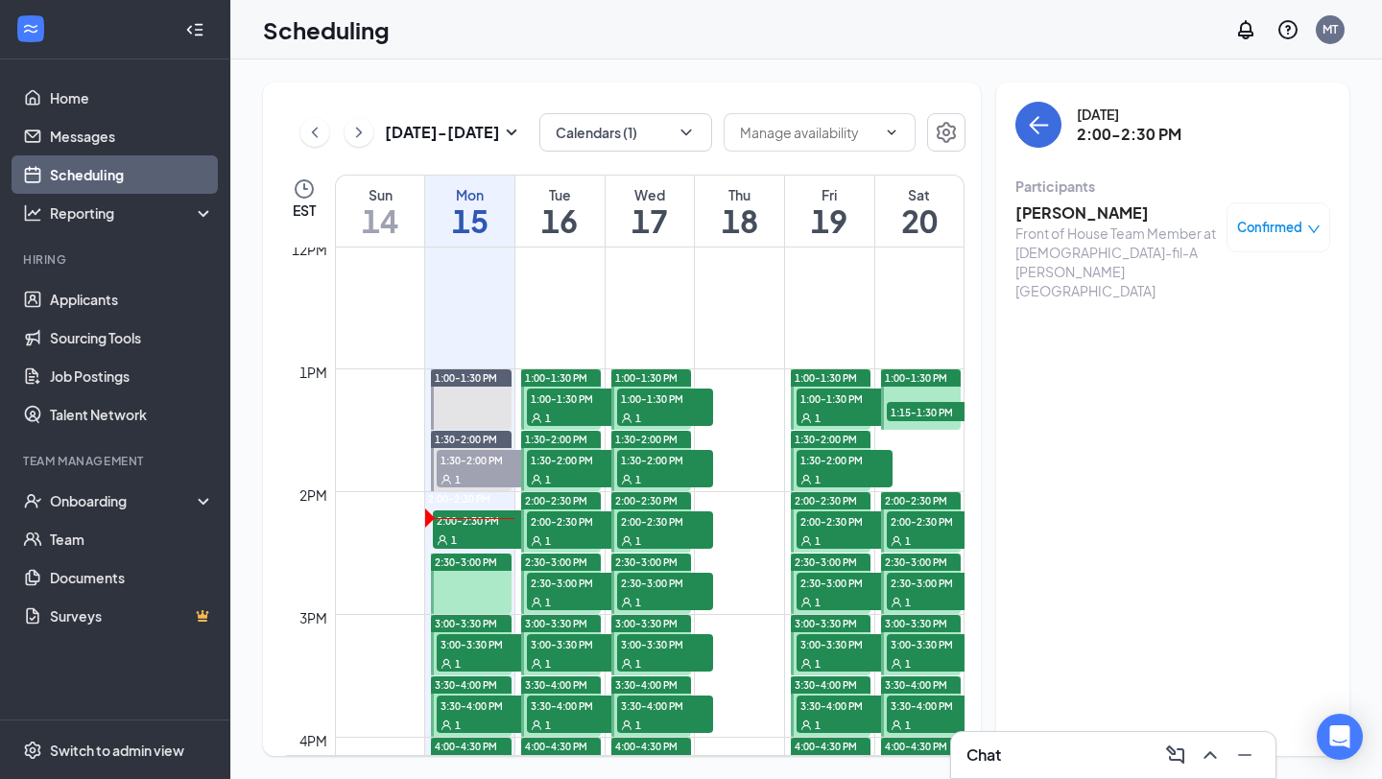
scroll to position [1478, 0]
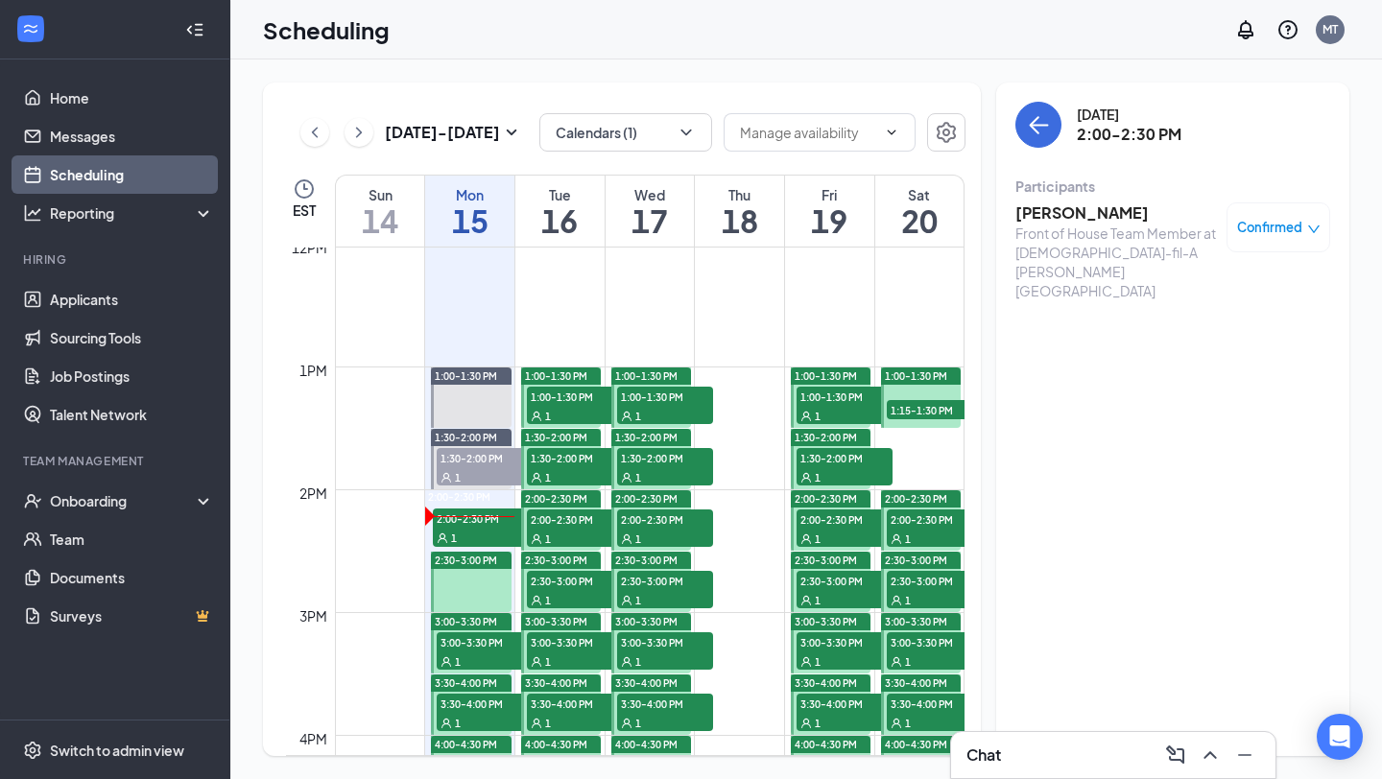
click at [477, 650] on span "3:00-3:30 PM" at bounding box center [485, 641] width 96 height 19
click at [479, 647] on span "3:00-3:30 PM" at bounding box center [485, 641] width 96 height 19
click at [493, 524] on span "2:00-2:30 PM" at bounding box center [481, 518] width 96 height 19
click at [476, 651] on span "3:00-3:30 PM" at bounding box center [485, 641] width 96 height 19
click at [466, 528] on span "2:00-2:30 PM" at bounding box center [481, 518] width 96 height 19
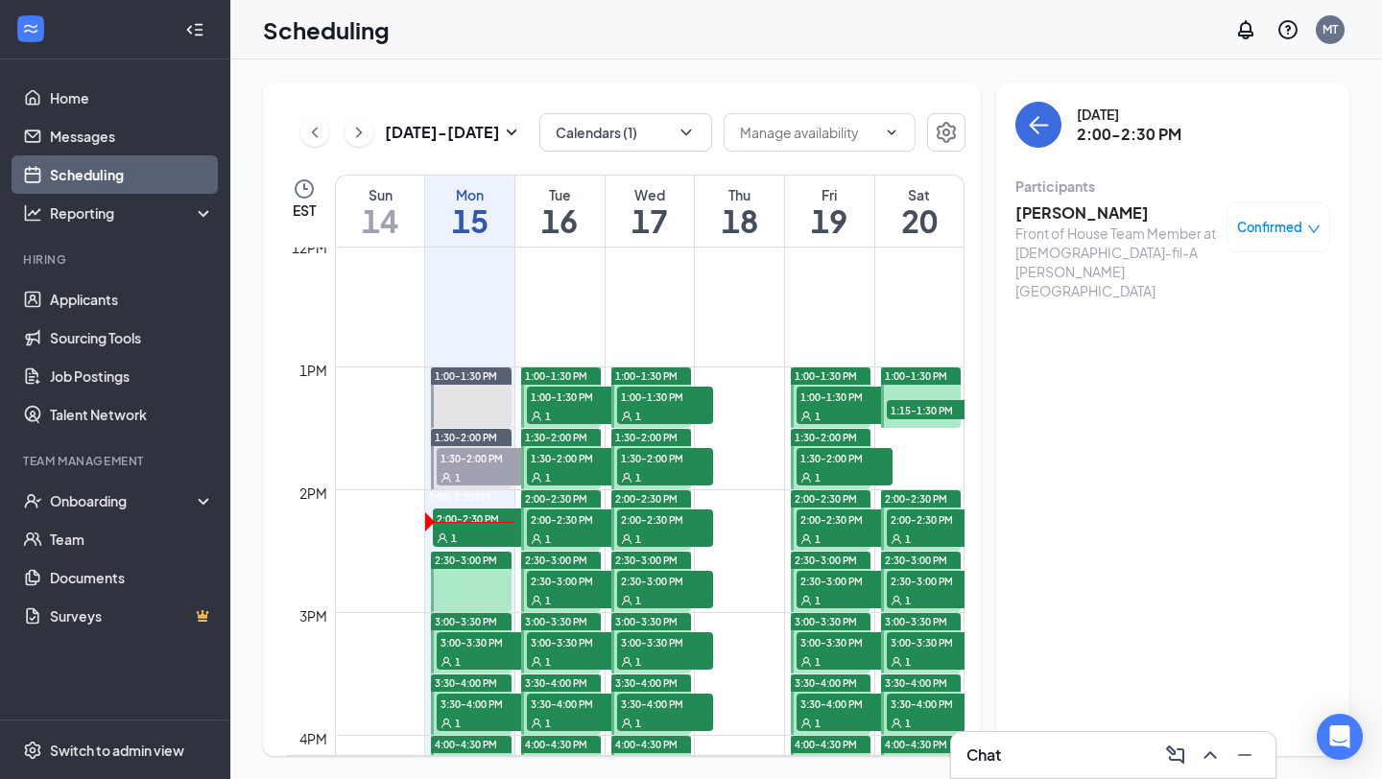
click at [1061, 213] on h3 "Kyheem Kidd" at bounding box center [1116, 212] width 202 height 21
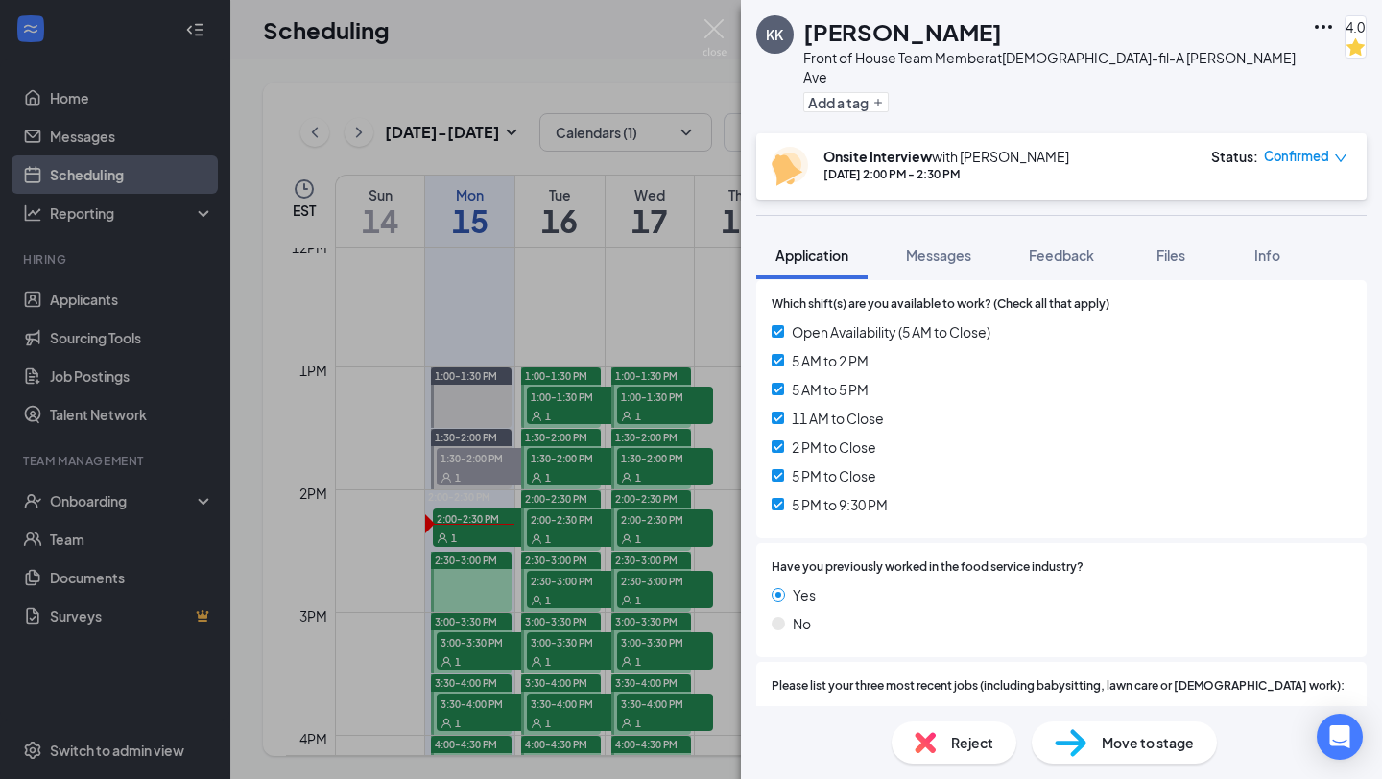
scroll to position [1065, 0]
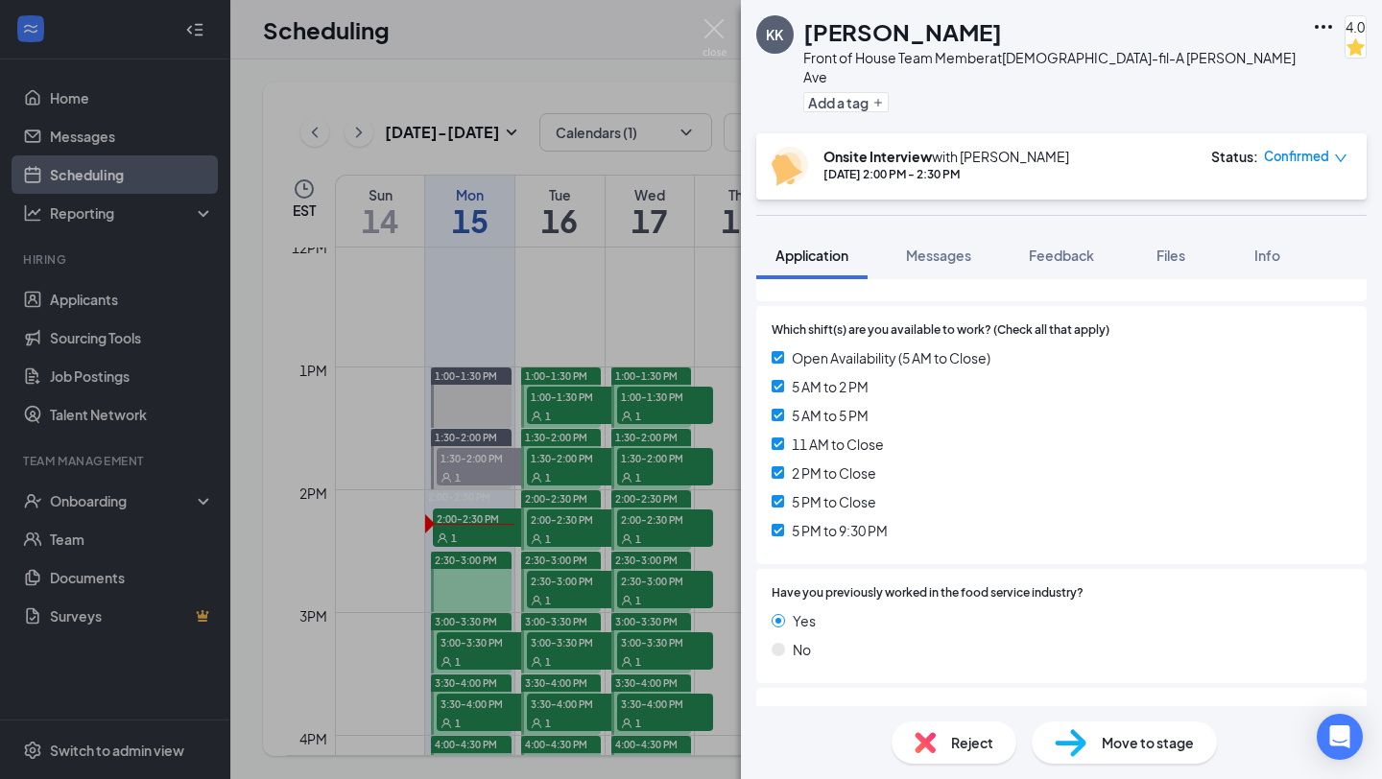
click at [1110, 747] on span "Move to stage" at bounding box center [1148, 742] width 92 height 21
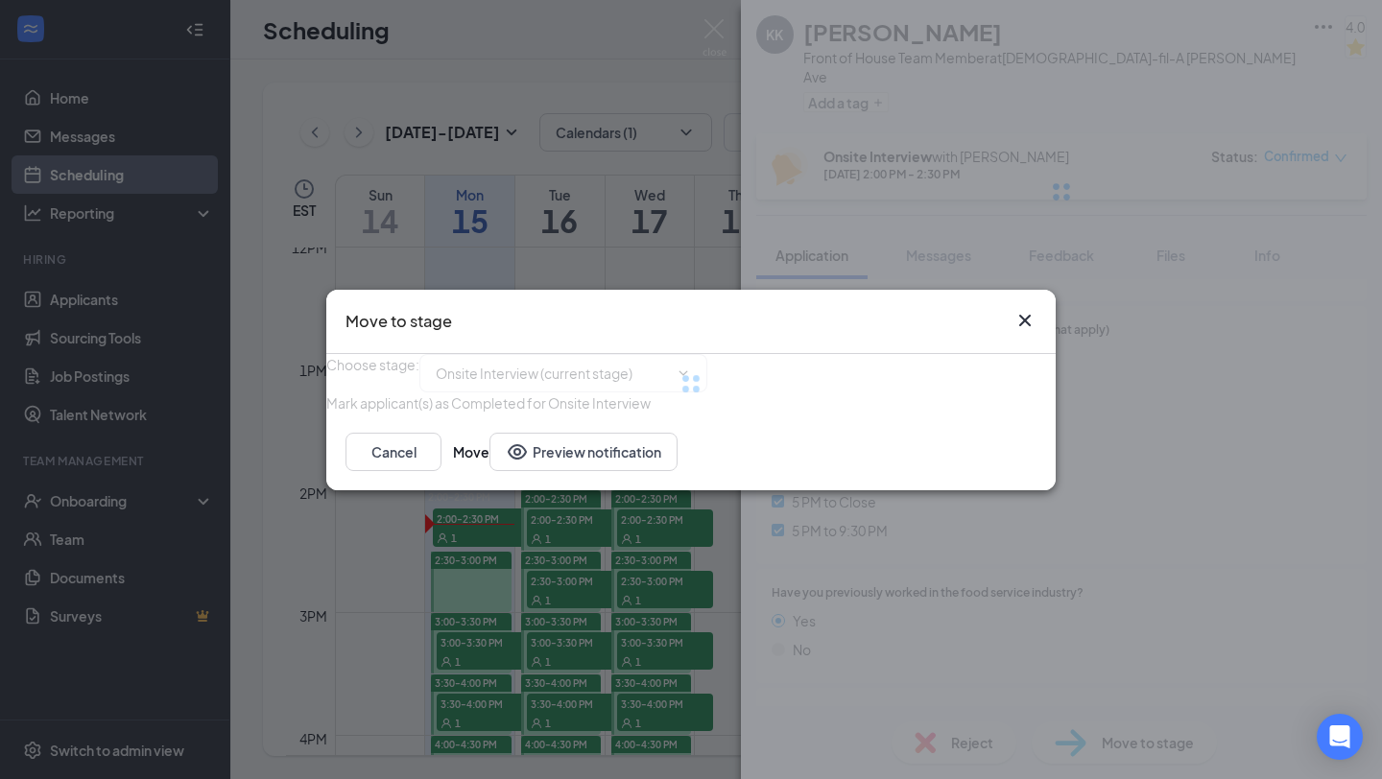
type input "Post Interview Review (next stage)"
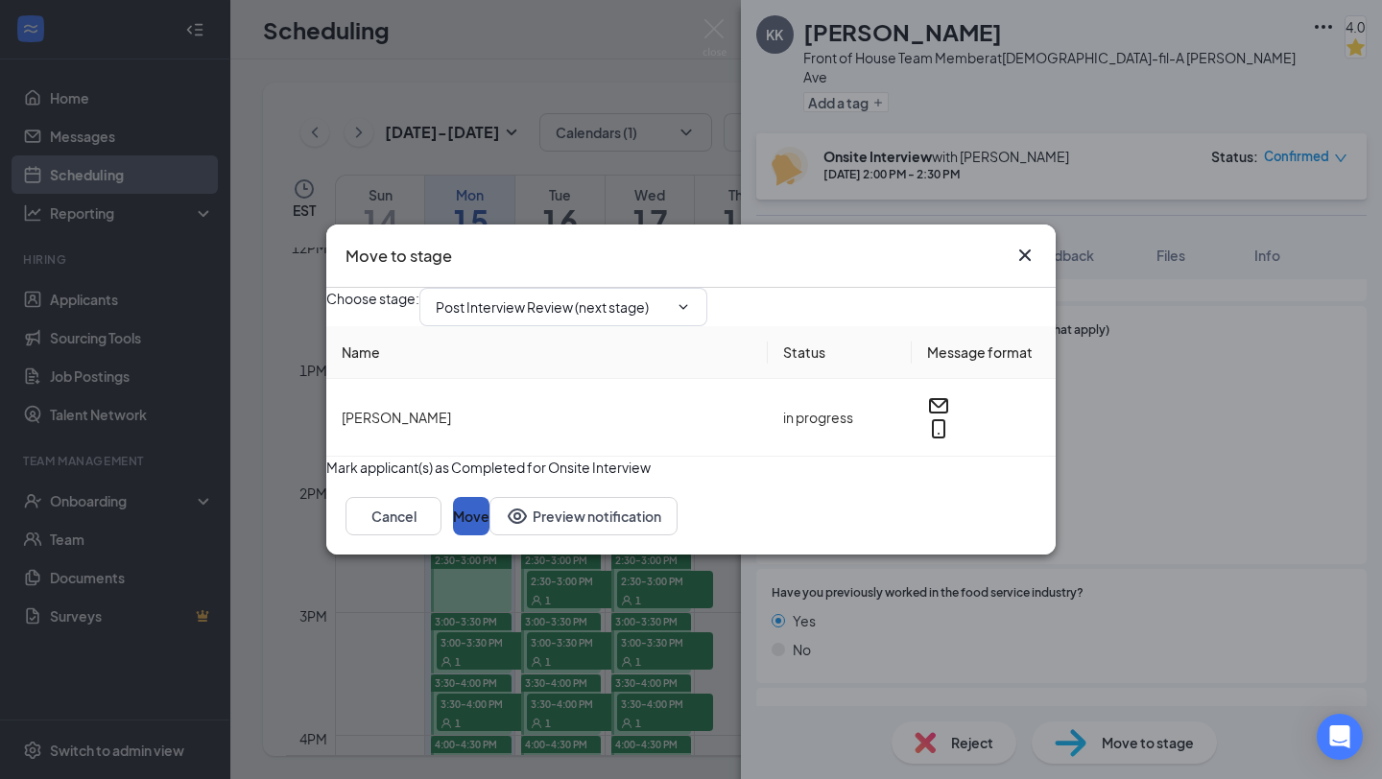
click at [489, 536] on button "Move" at bounding box center [471, 516] width 36 height 38
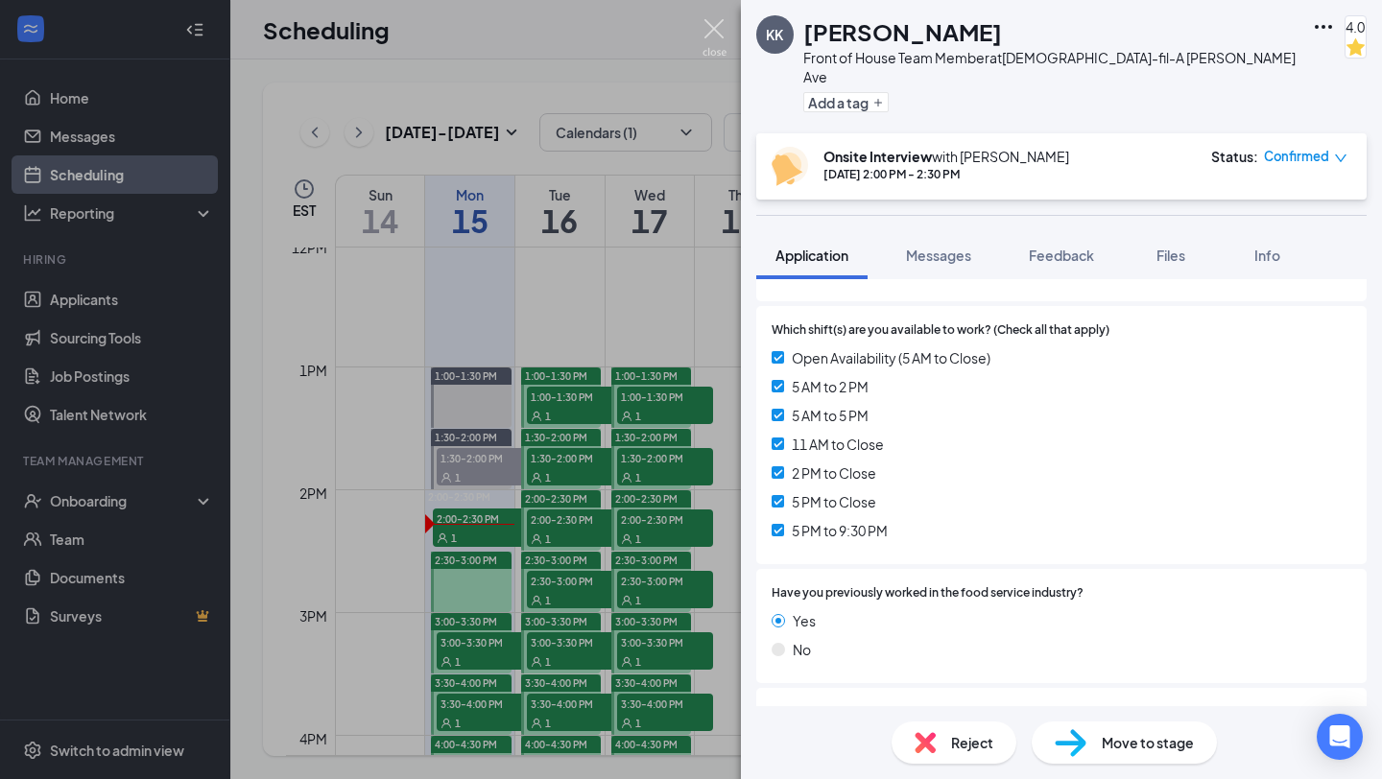
click at [715, 38] on img at bounding box center [715, 37] width 24 height 37
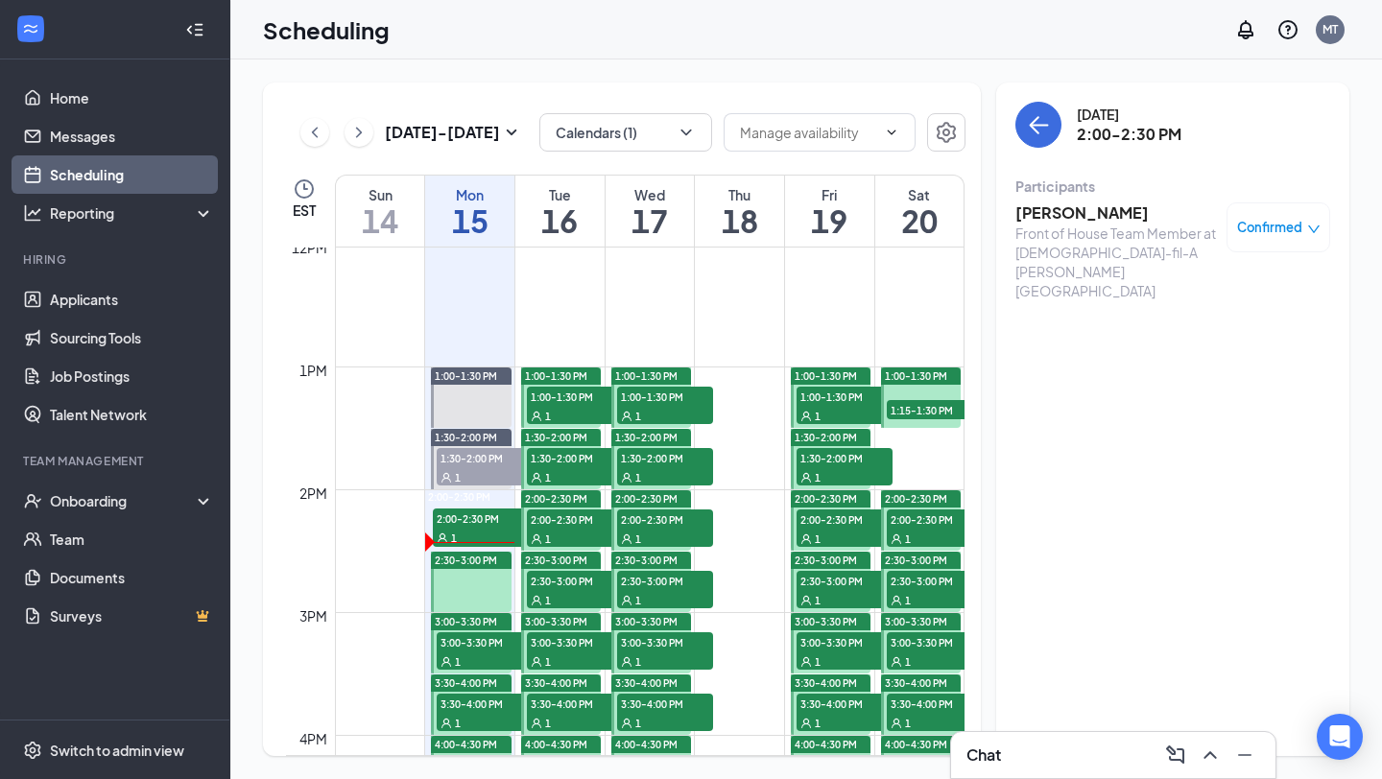
click at [1090, 213] on h3 "Kyheem Kidd" at bounding box center [1116, 212] width 202 height 21
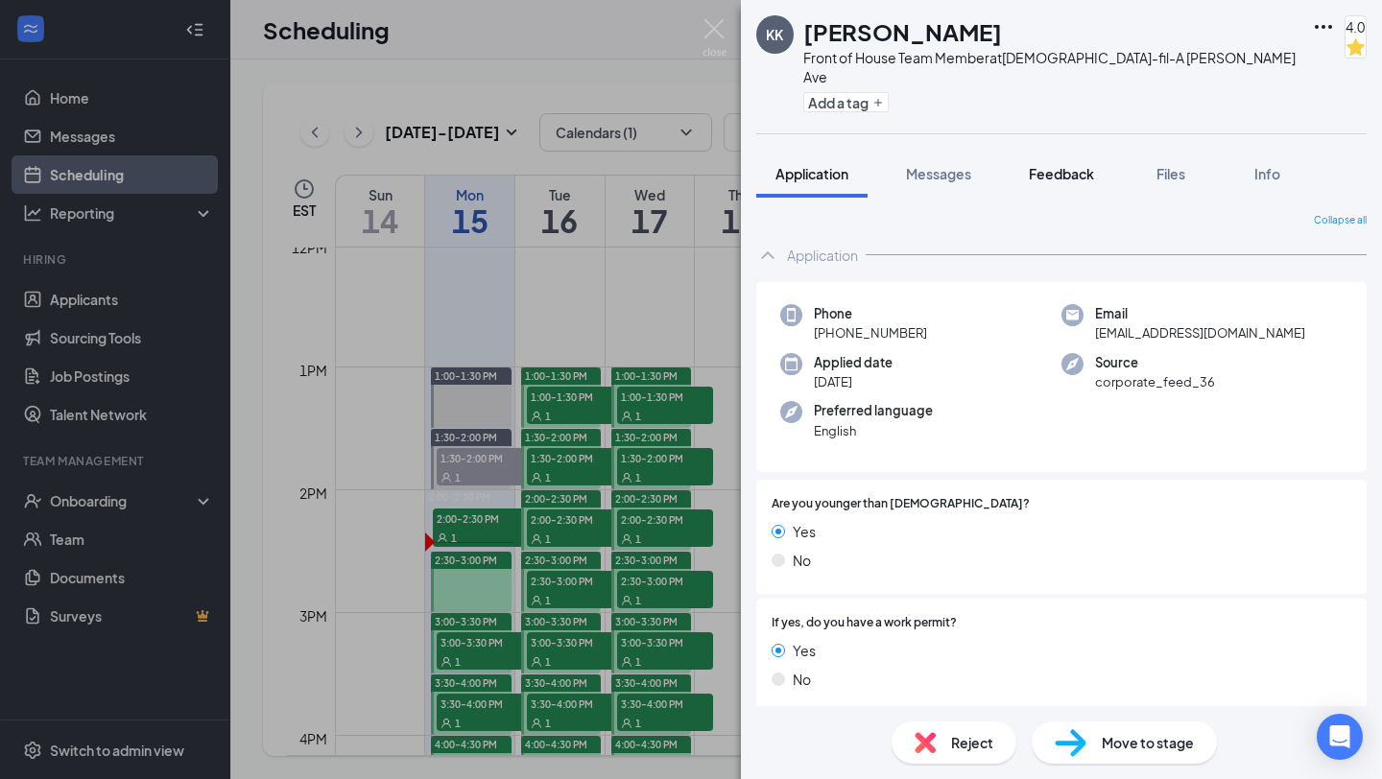
click at [1061, 165] on span "Feedback" at bounding box center [1061, 173] width 65 height 17
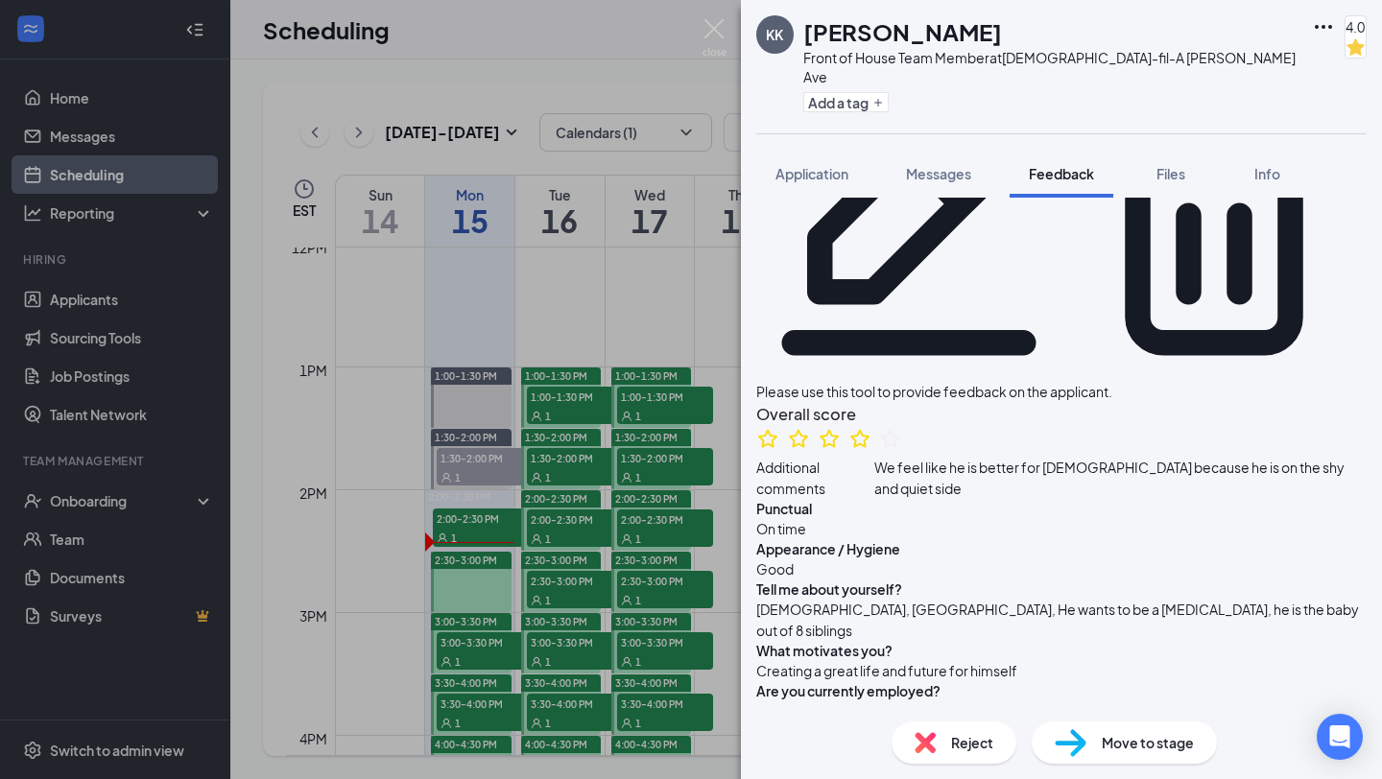
scroll to position [160, 0]
click at [717, 26] on img at bounding box center [715, 37] width 24 height 37
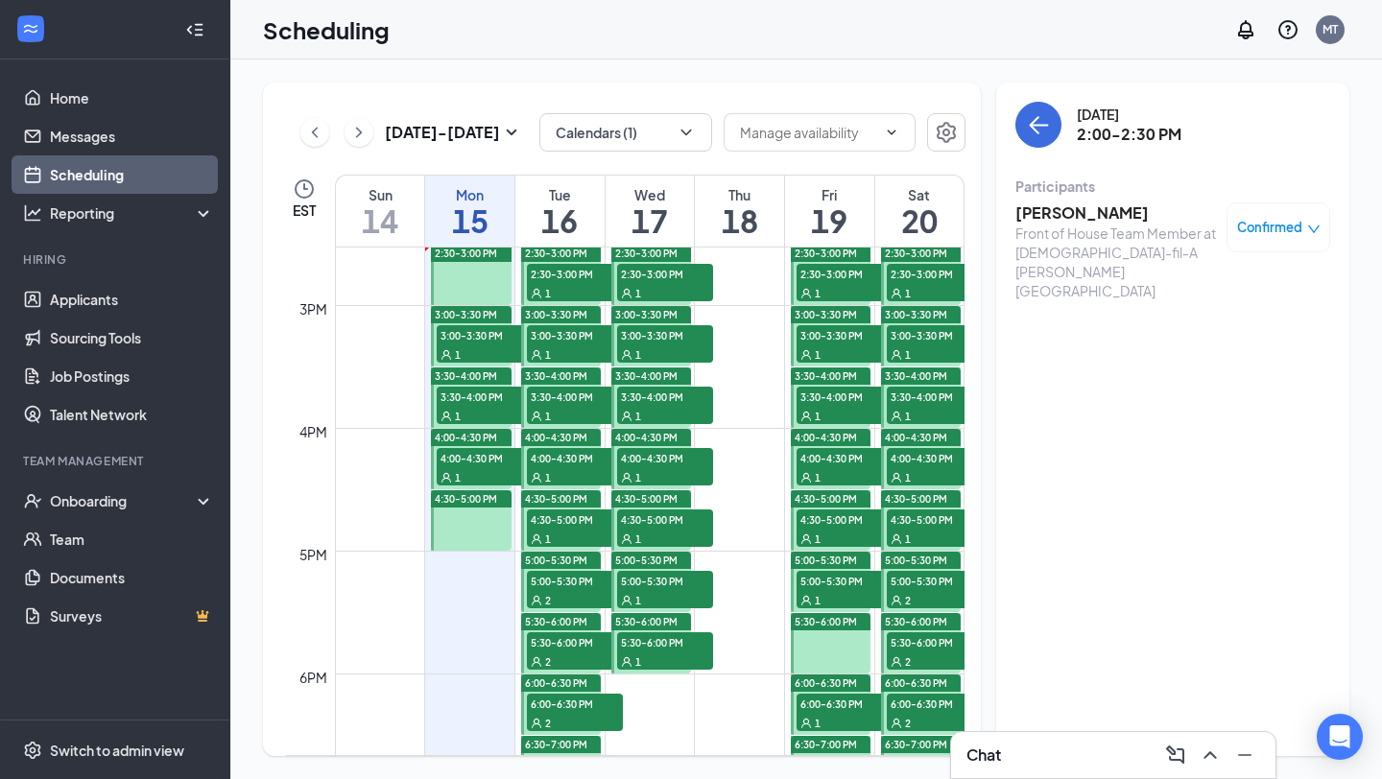
scroll to position [1778, 0]
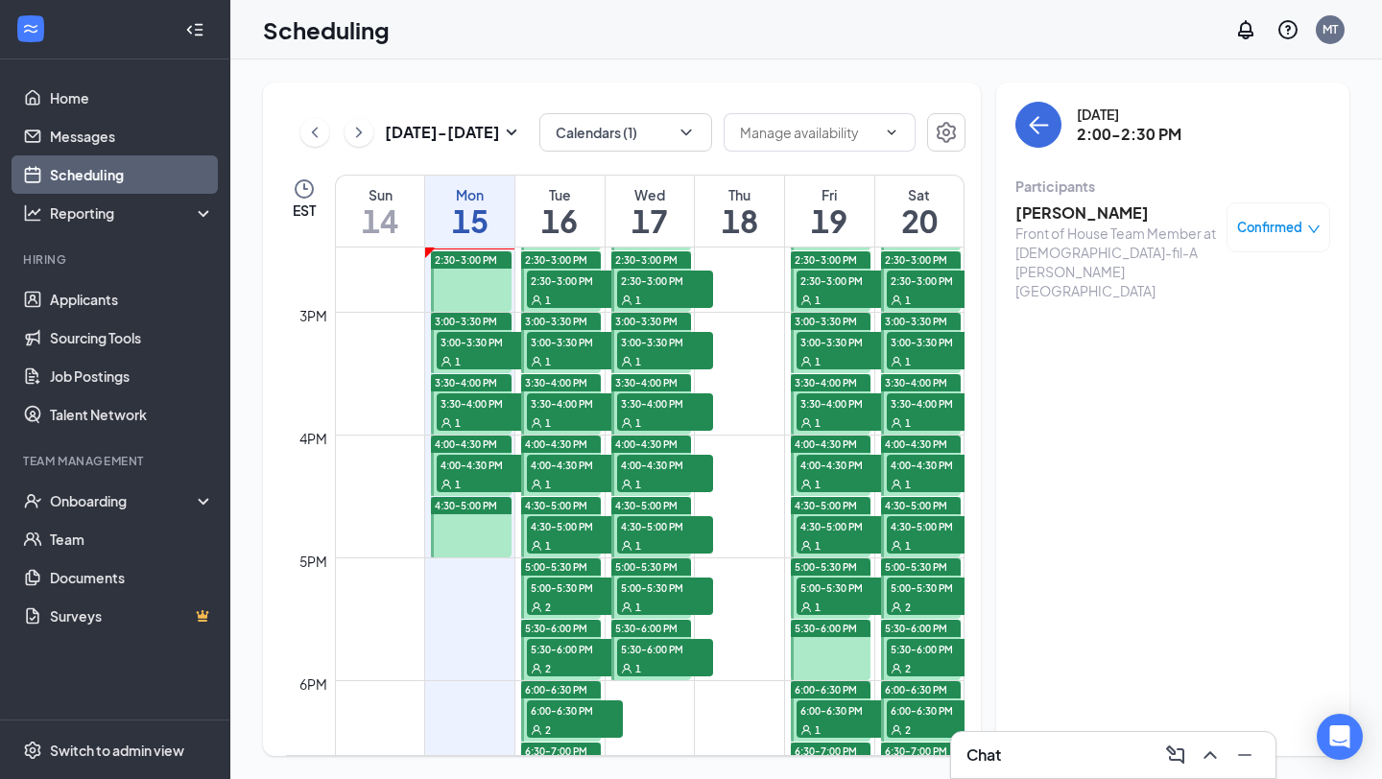
click at [472, 470] on span "4:00-4:30 PM" at bounding box center [485, 464] width 96 height 19
click at [485, 416] on div "1" at bounding box center [485, 422] width 96 height 19
click at [484, 353] on div "1" at bounding box center [485, 360] width 96 height 19
click at [471, 350] on span "3:00-3:30 PM" at bounding box center [485, 341] width 96 height 19
click at [471, 410] on span "3:30-4:00 PM" at bounding box center [485, 402] width 96 height 19
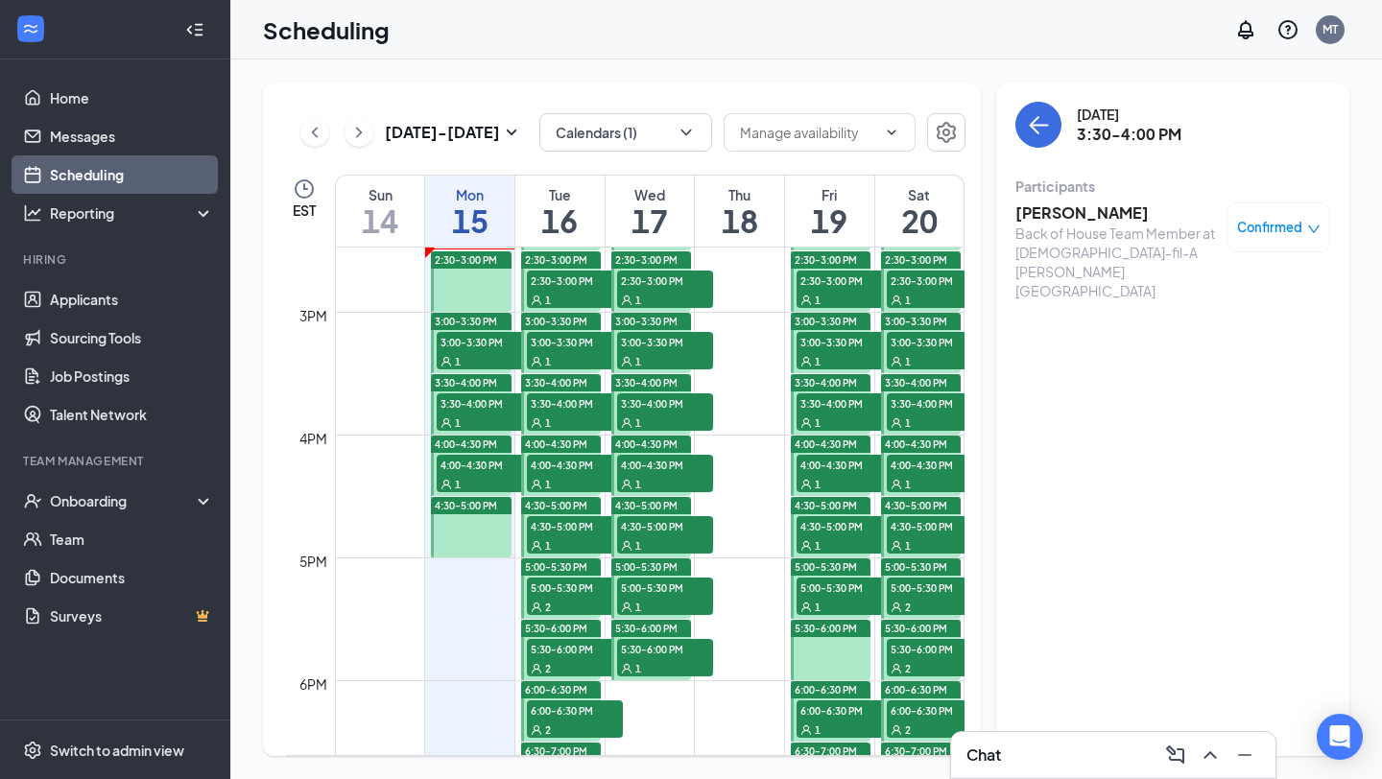
click at [467, 464] on span "4:00-4:30 PM" at bounding box center [485, 464] width 96 height 19
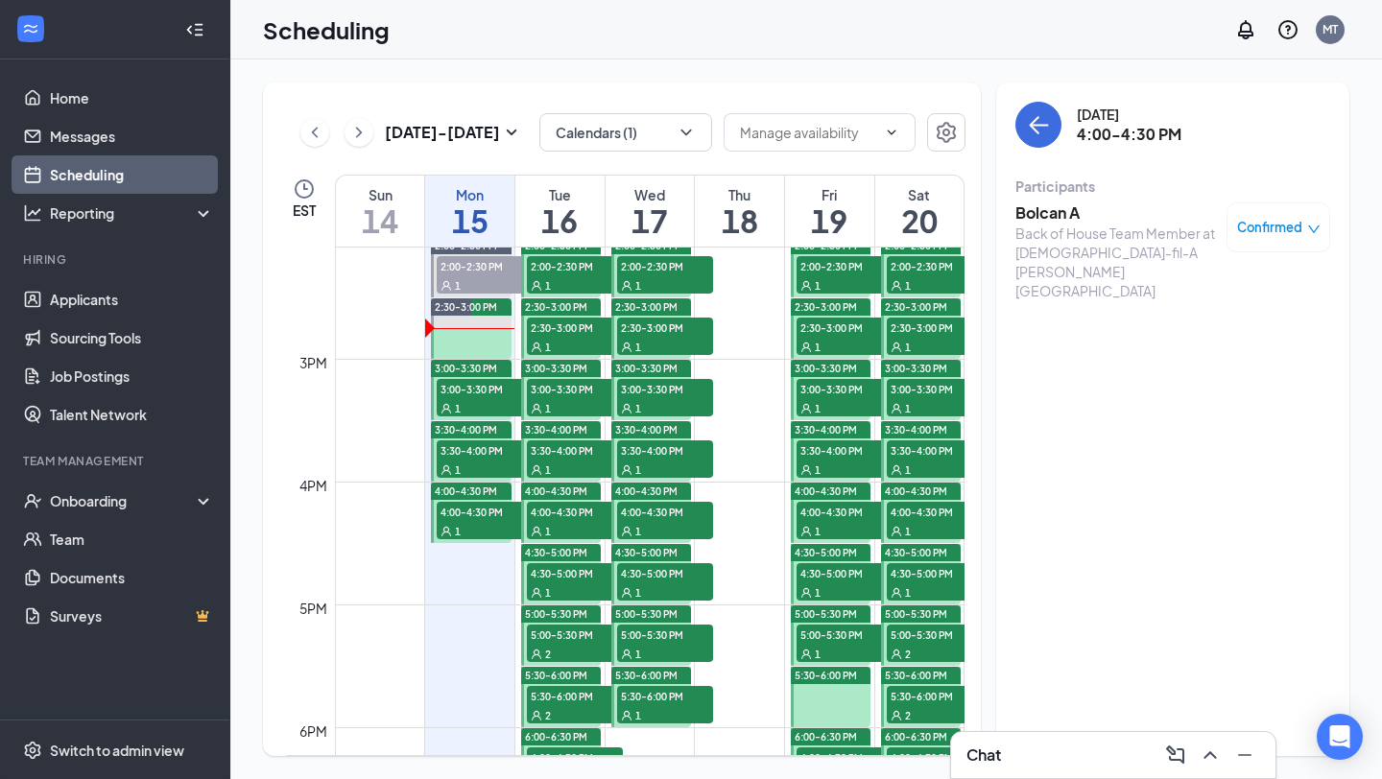
scroll to position [1774, 0]
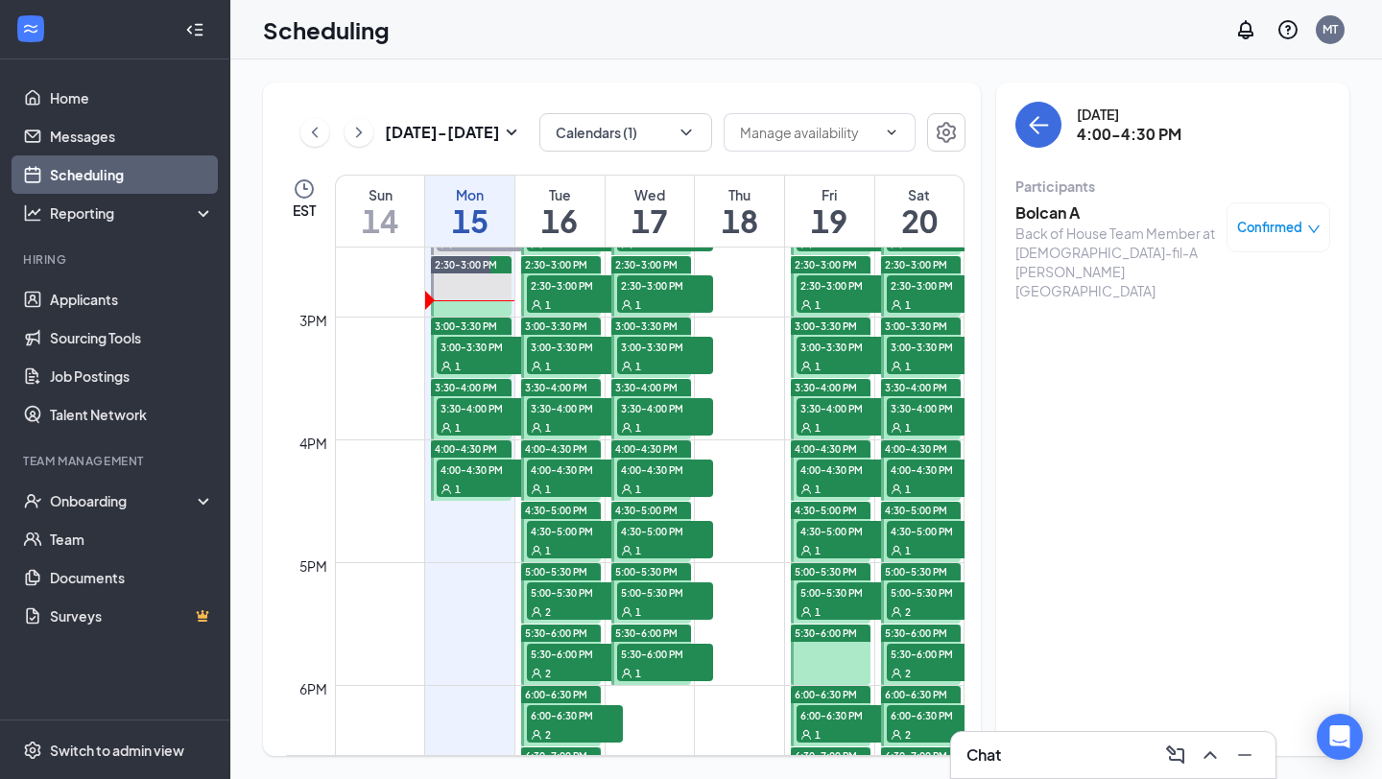
click at [475, 353] on span "3:00-3:30 PM" at bounding box center [485, 346] width 96 height 19
click at [468, 419] on div "1" at bounding box center [485, 426] width 96 height 19
click at [465, 479] on div "1" at bounding box center [485, 488] width 96 height 19
click at [469, 361] on div "1" at bounding box center [485, 365] width 96 height 19
click at [1092, 212] on h3 "Jeremiah Kemp" at bounding box center [1116, 212] width 202 height 21
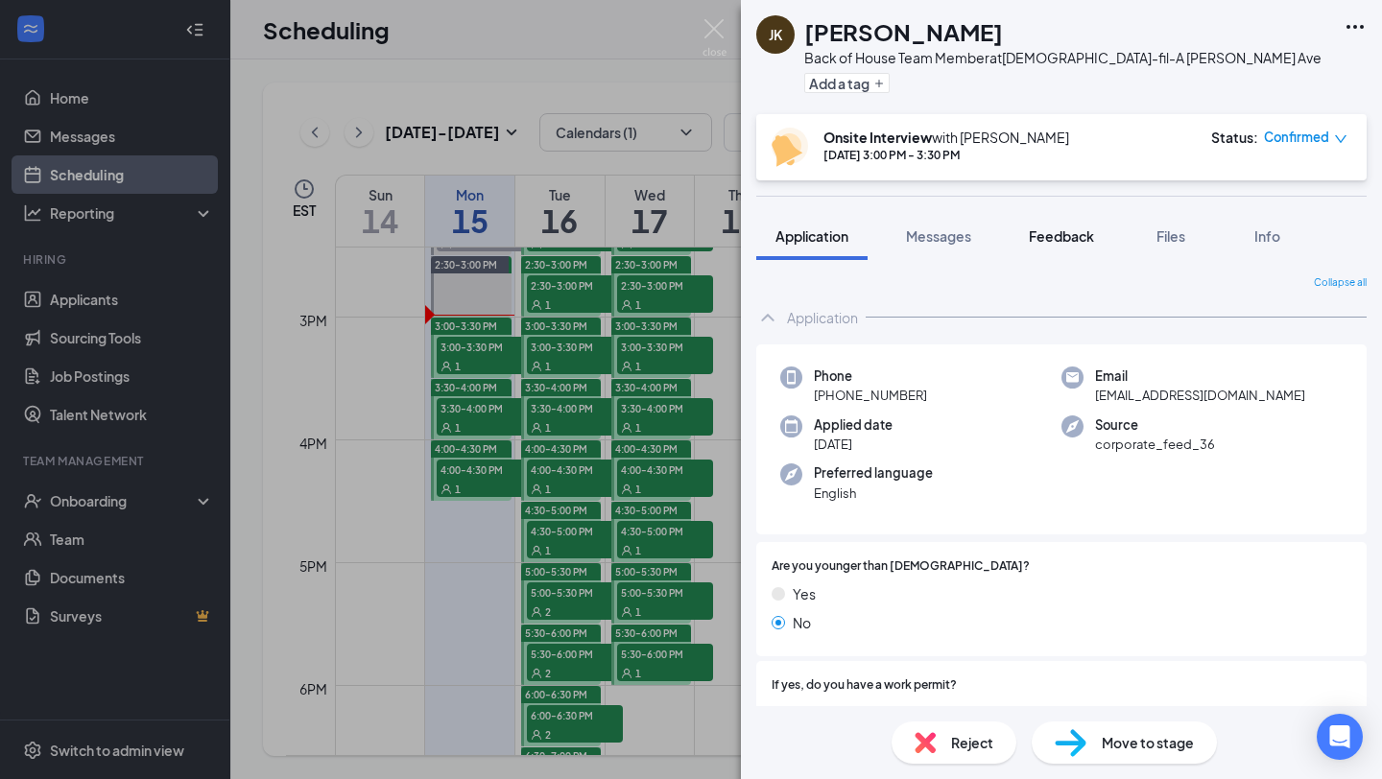
click at [1071, 237] on span "Feedback" at bounding box center [1061, 235] width 65 height 17
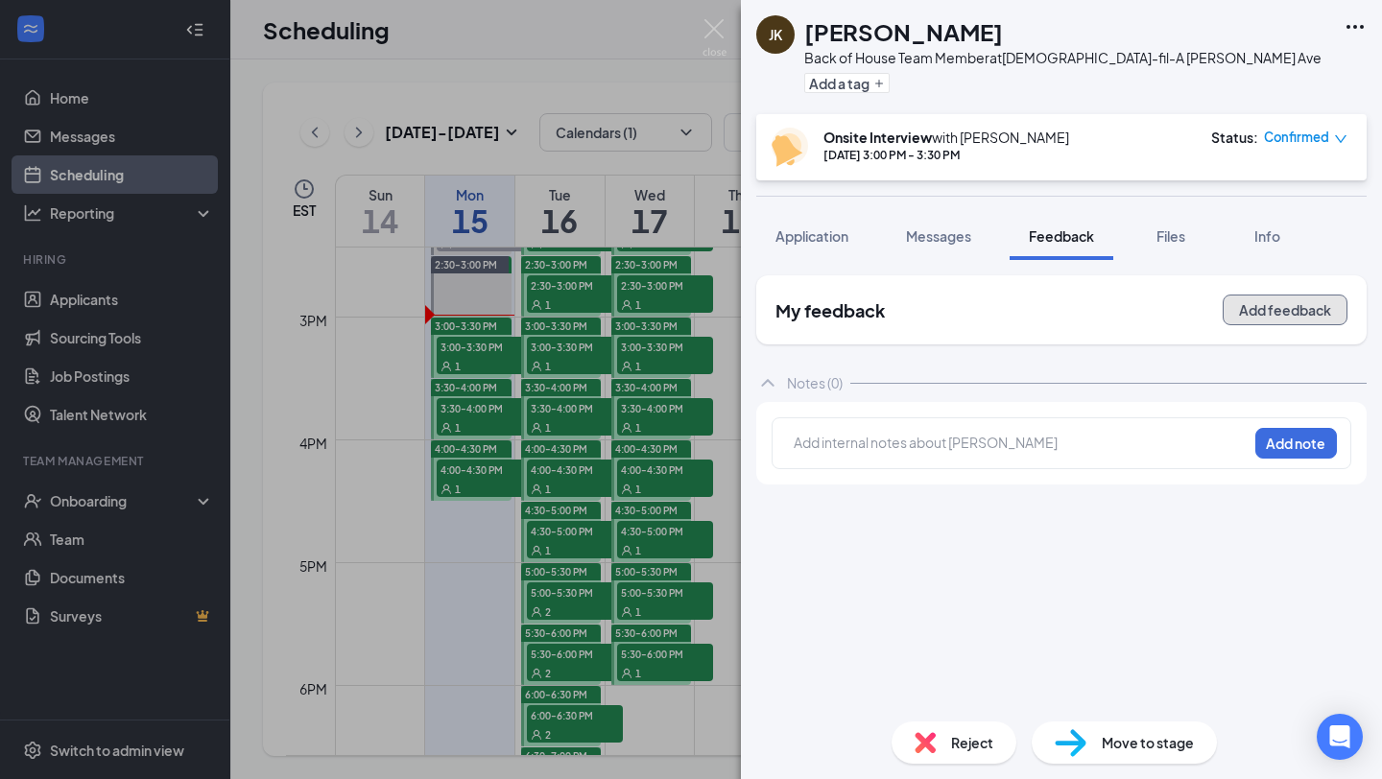
click at [1252, 313] on button "Add feedback" at bounding box center [1285, 310] width 125 height 31
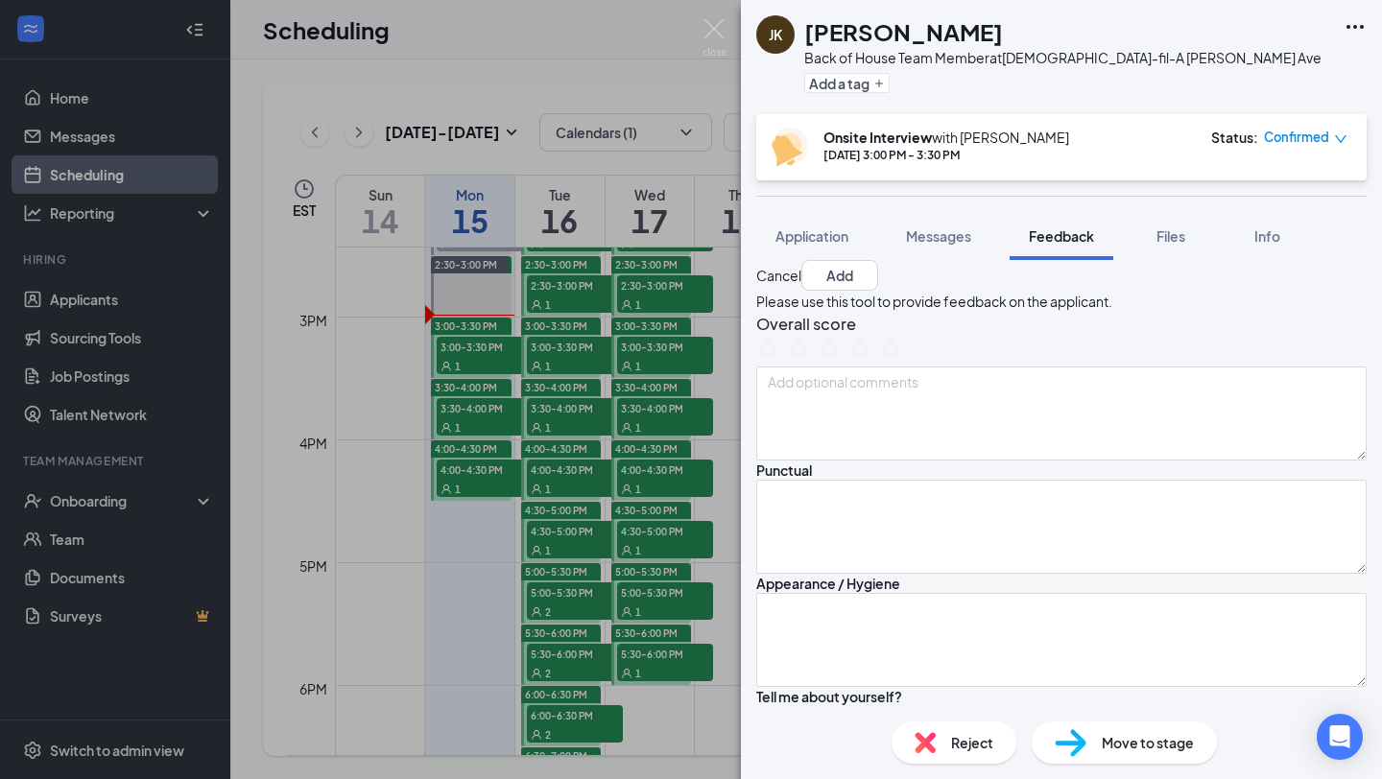
scroll to position [80, 0]
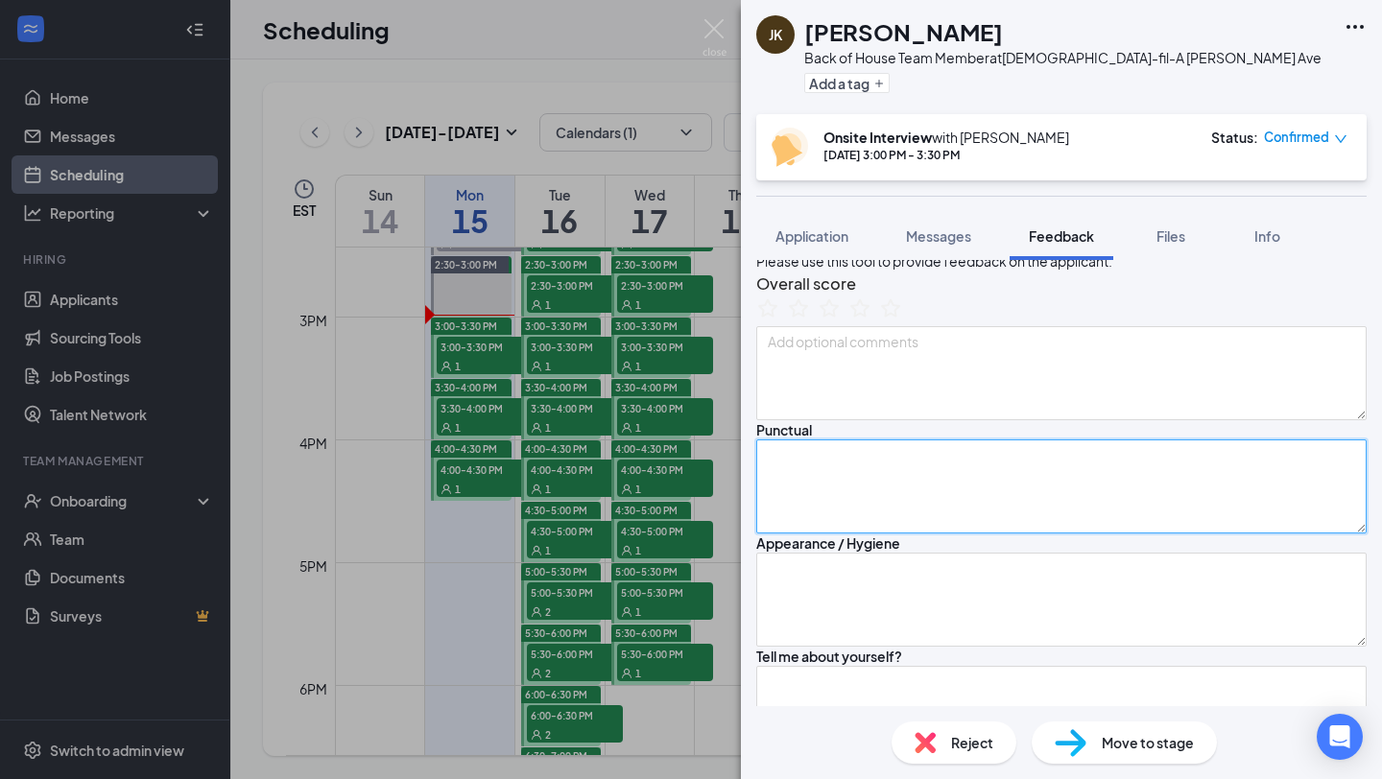
click at [823, 534] on textarea at bounding box center [1061, 487] width 610 height 94
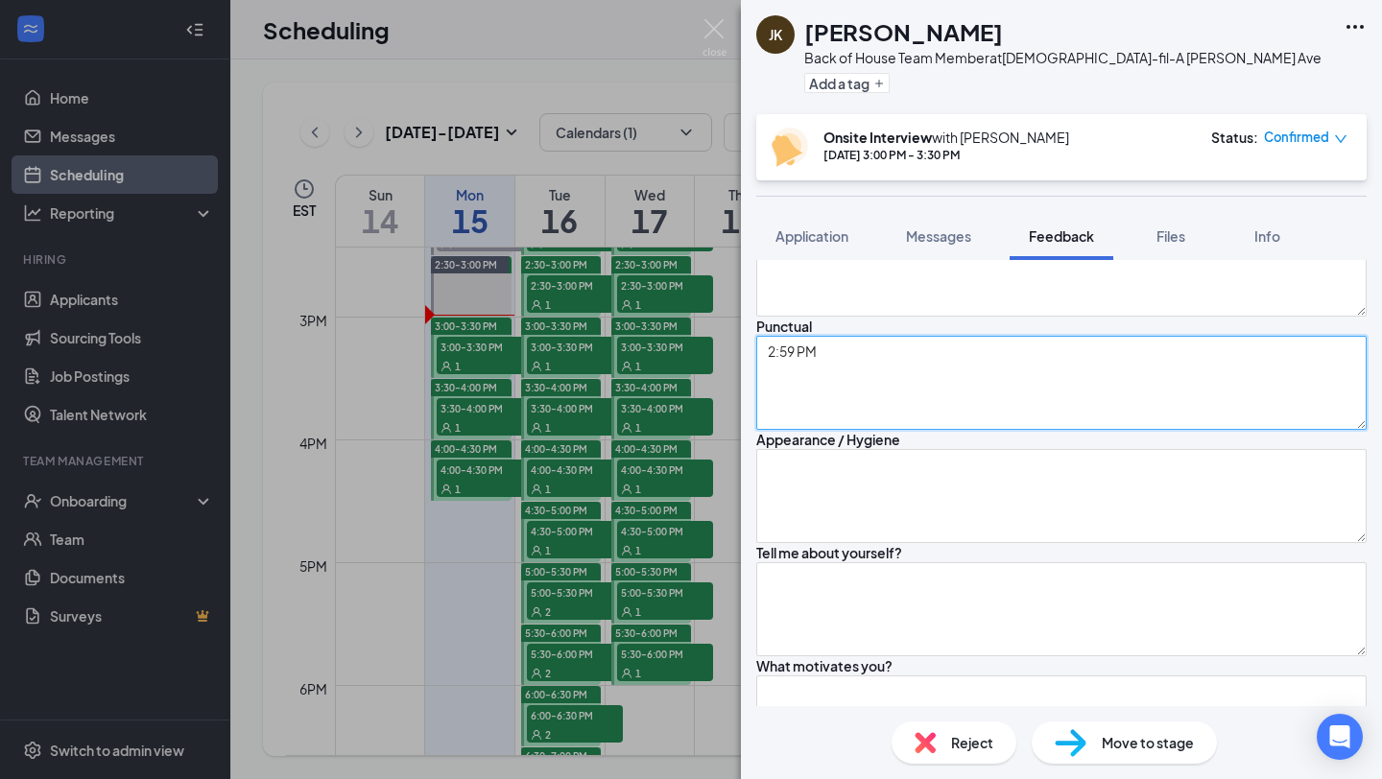
scroll to position [211, 0]
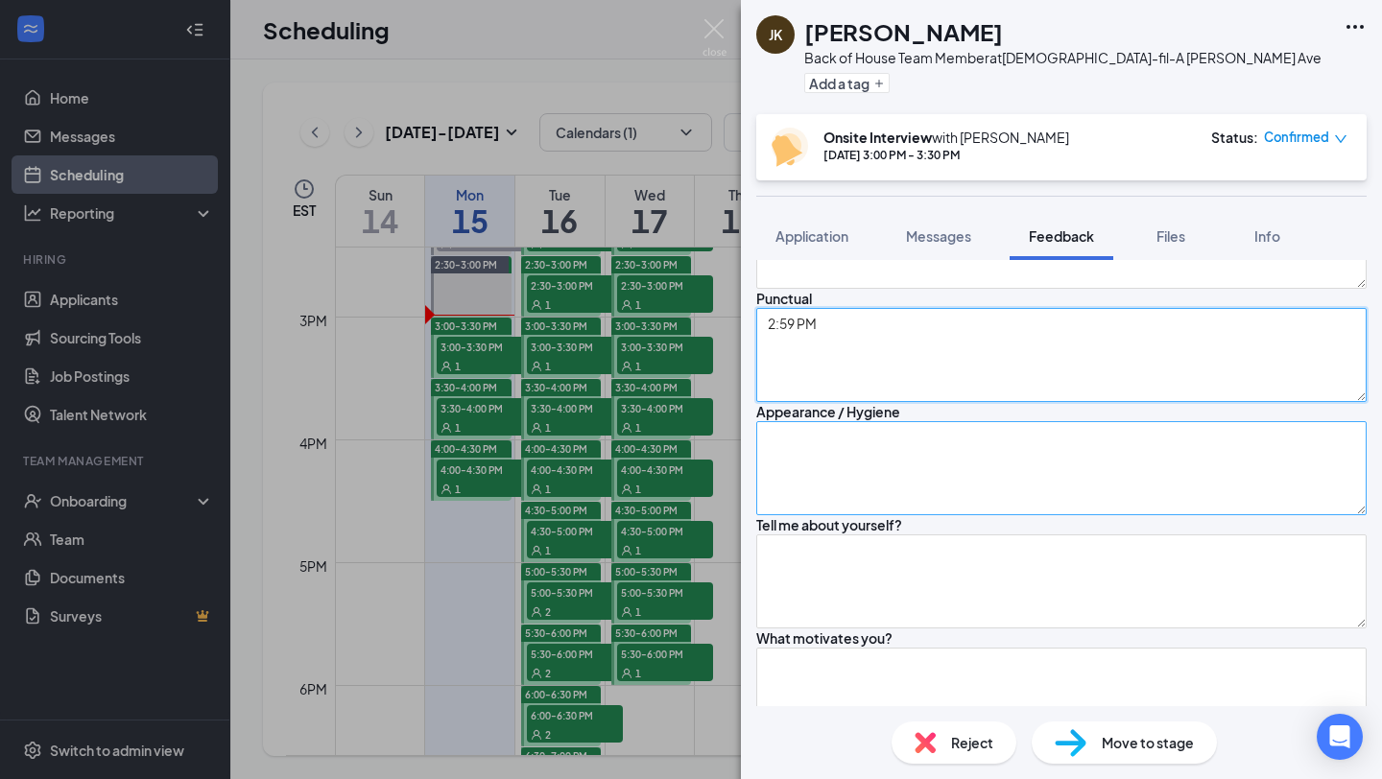
type textarea "2:59 PM"
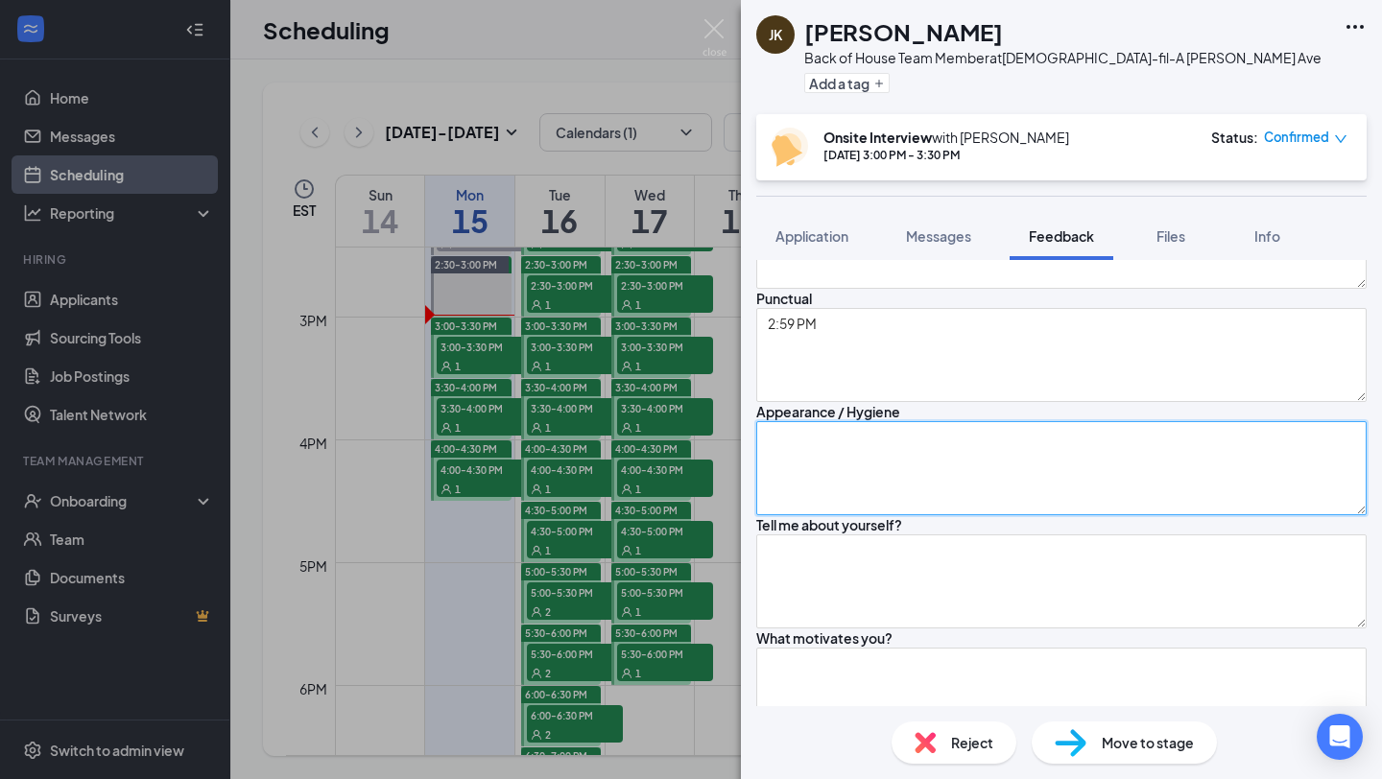
click at [841, 515] on textarea at bounding box center [1061, 468] width 610 height 94
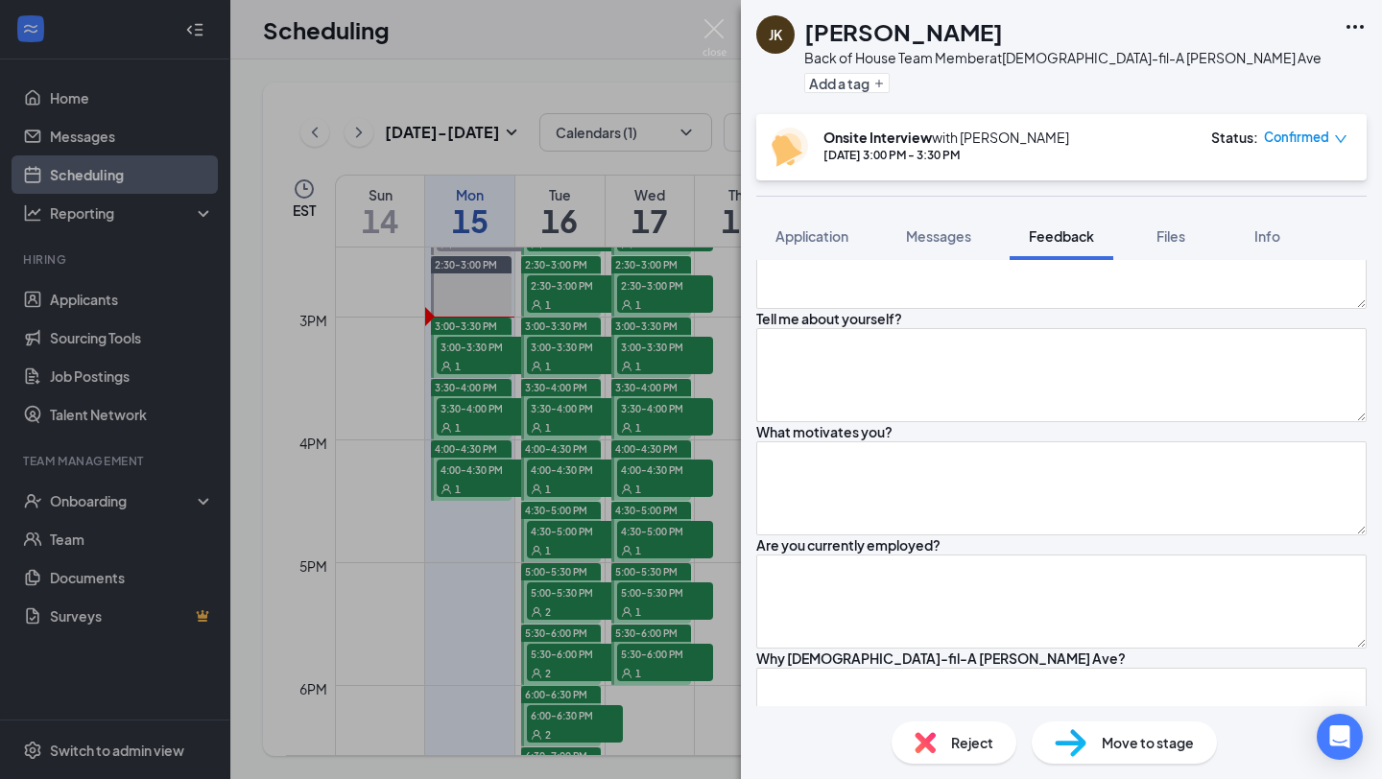
scroll to position [419, 0]
click at [873, 307] on textarea "Good" at bounding box center [1061, 260] width 610 height 94
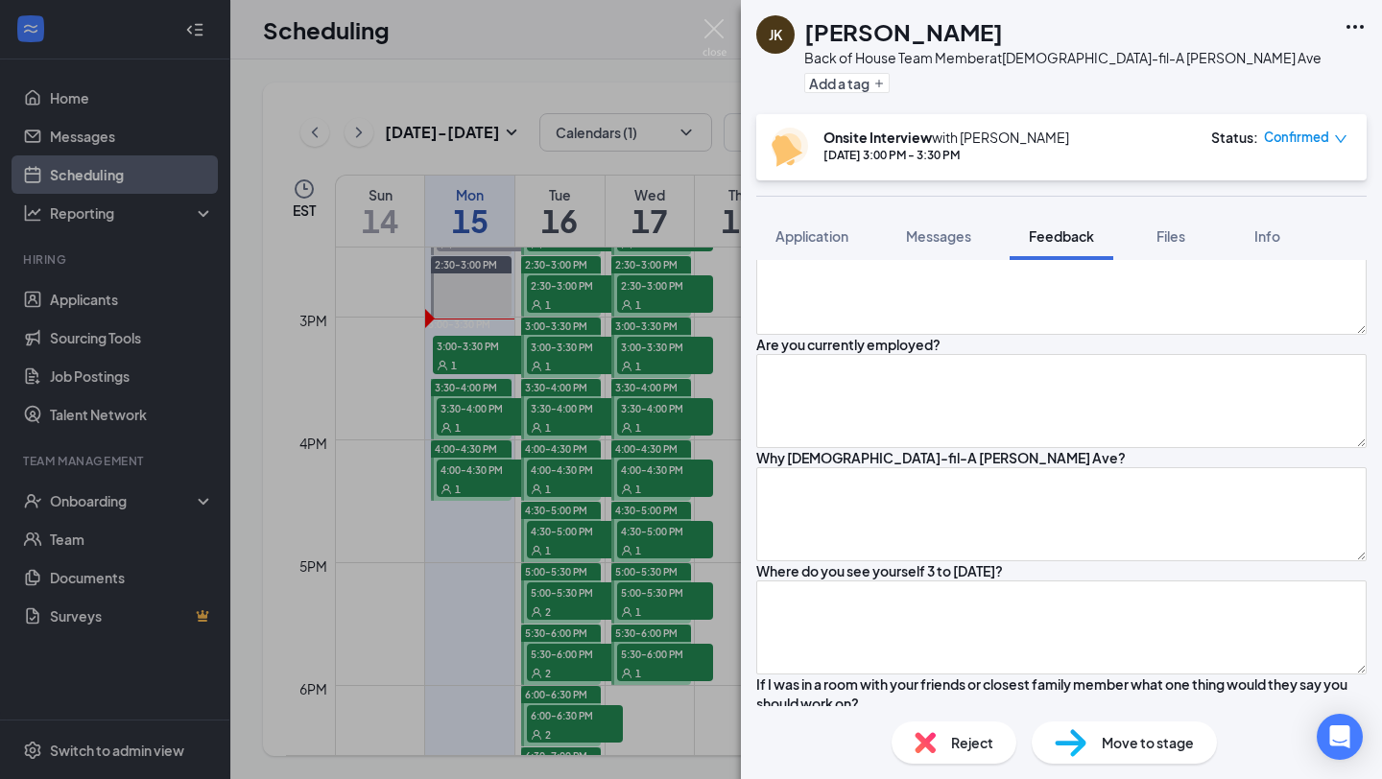
scroll to position [615, 0]
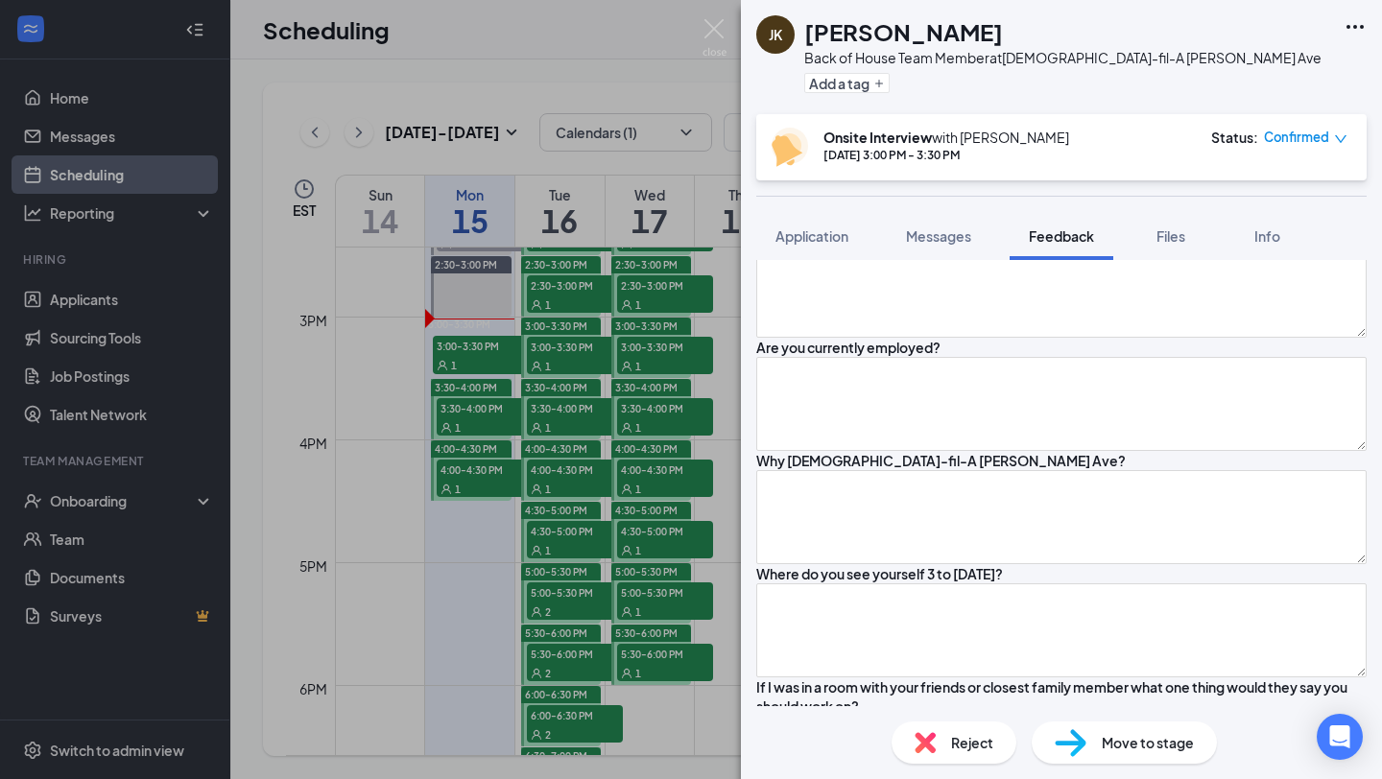
click at [816, 225] on textarea at bounding box center [1061, 178] width 610 height 94
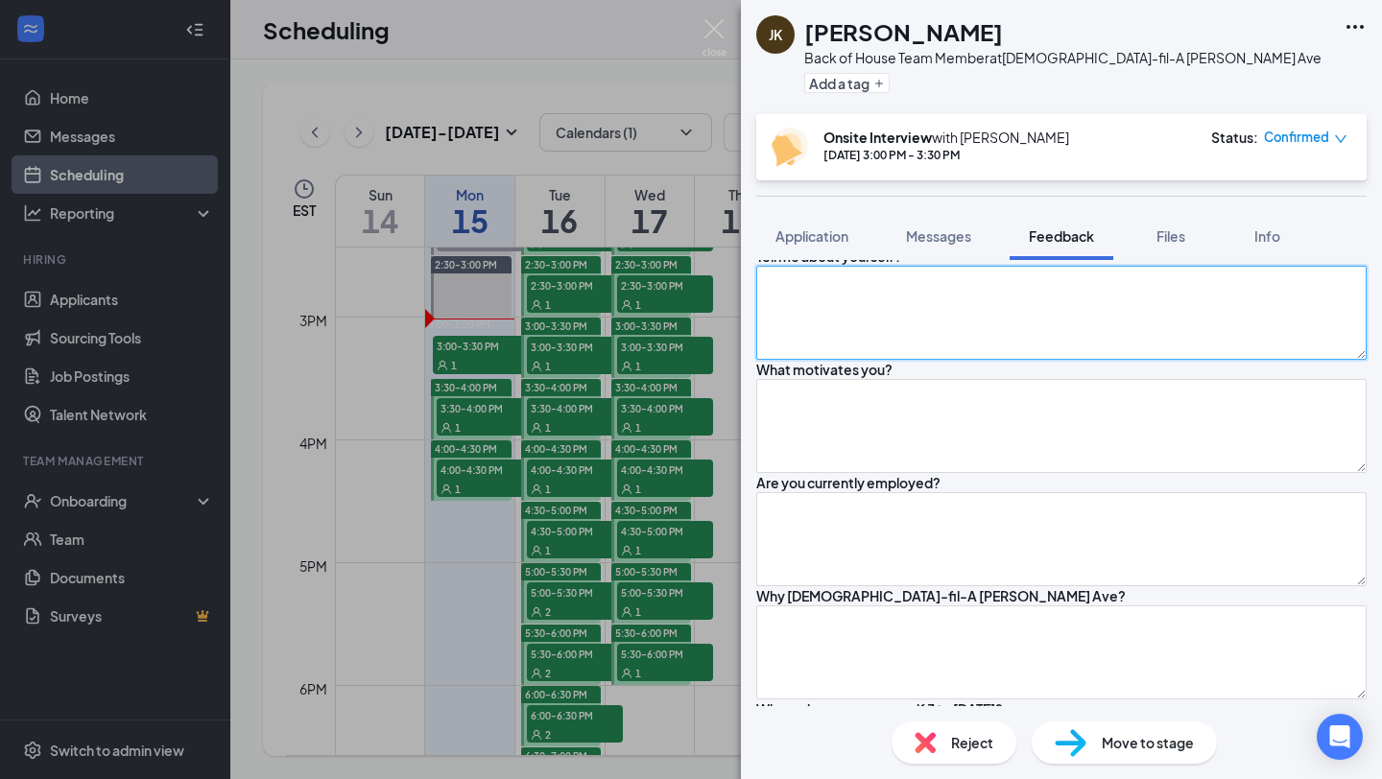
scroll to position [472, 0]
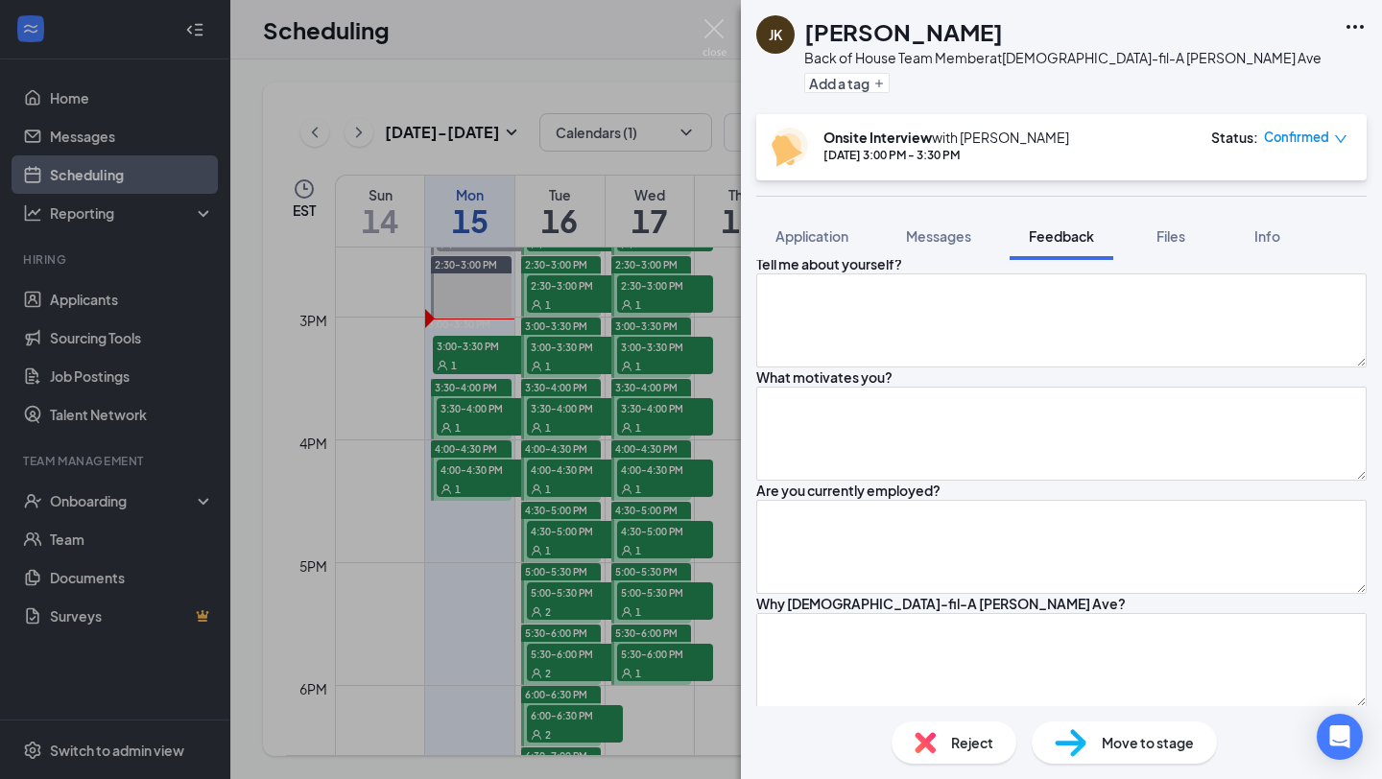
click at [990, 254] on textarea "Good, but big ole lion chain" at bounding box center [1061, 207] width 610 height 94
type textarea "Good, but big ole lion chain, and it seemed like"
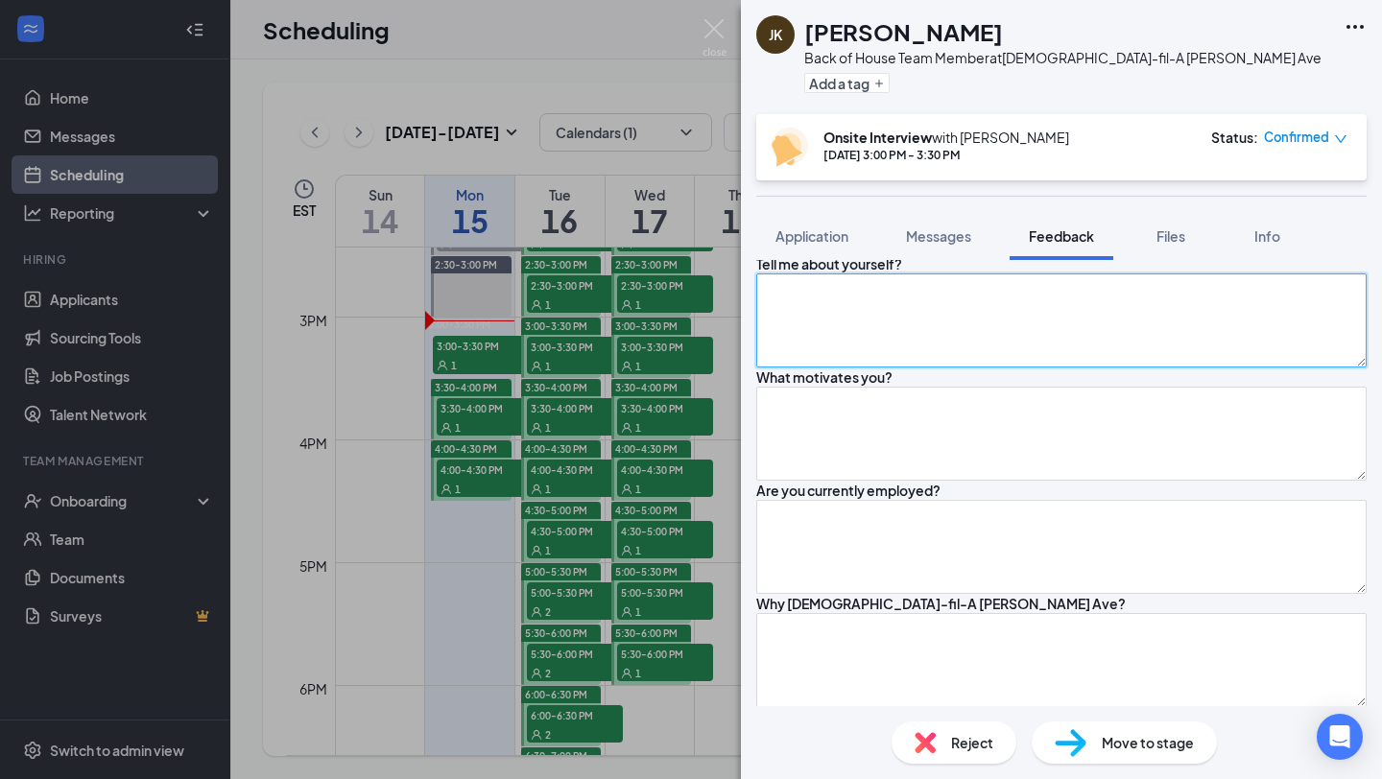
click at [871, 368] on textarea at bounding box center [1061, 321] width 610 height 94
click at [1193, 368] on textarea "He moved from the West Side after his mother passed away" at bounding box center [1061, 321] width 610 height 94
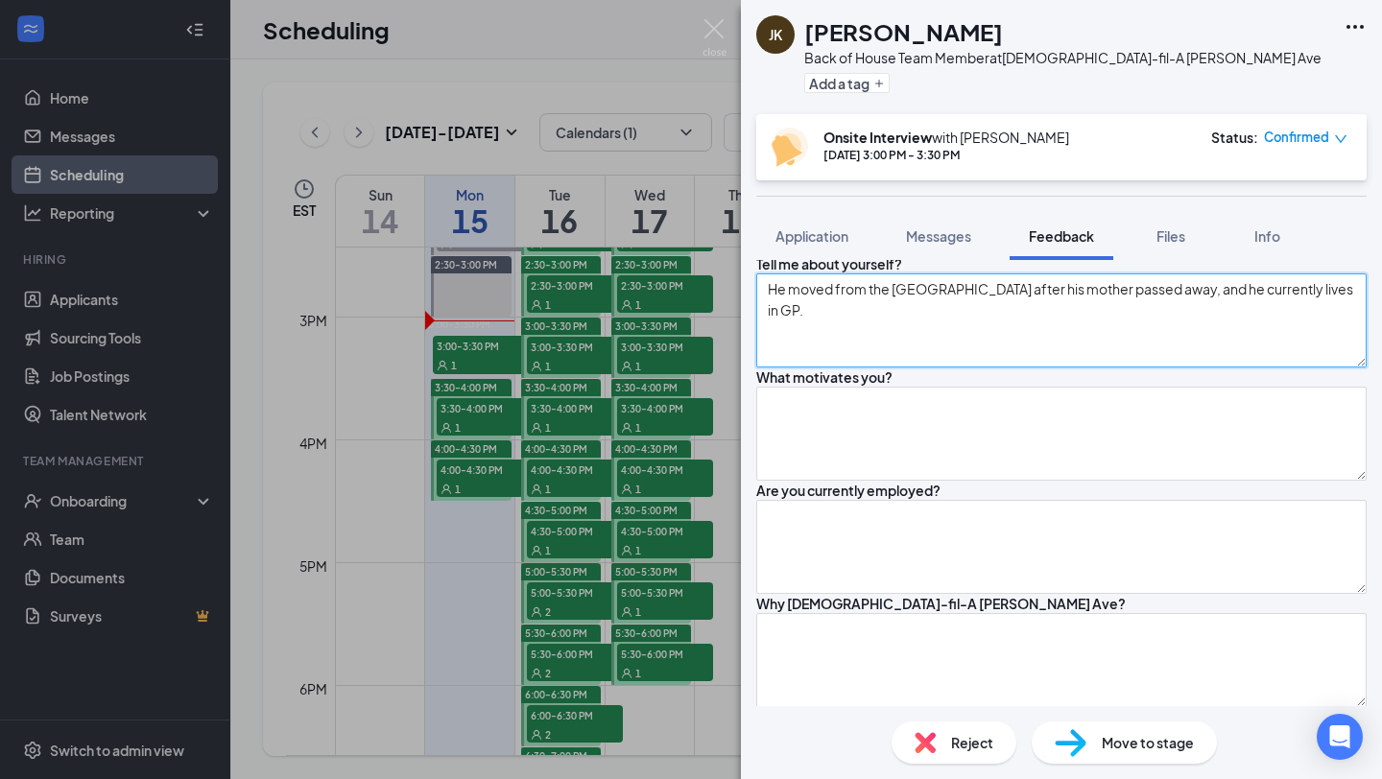
type textarea "He moved from the West Side after his mother passed away, and he currently live…"
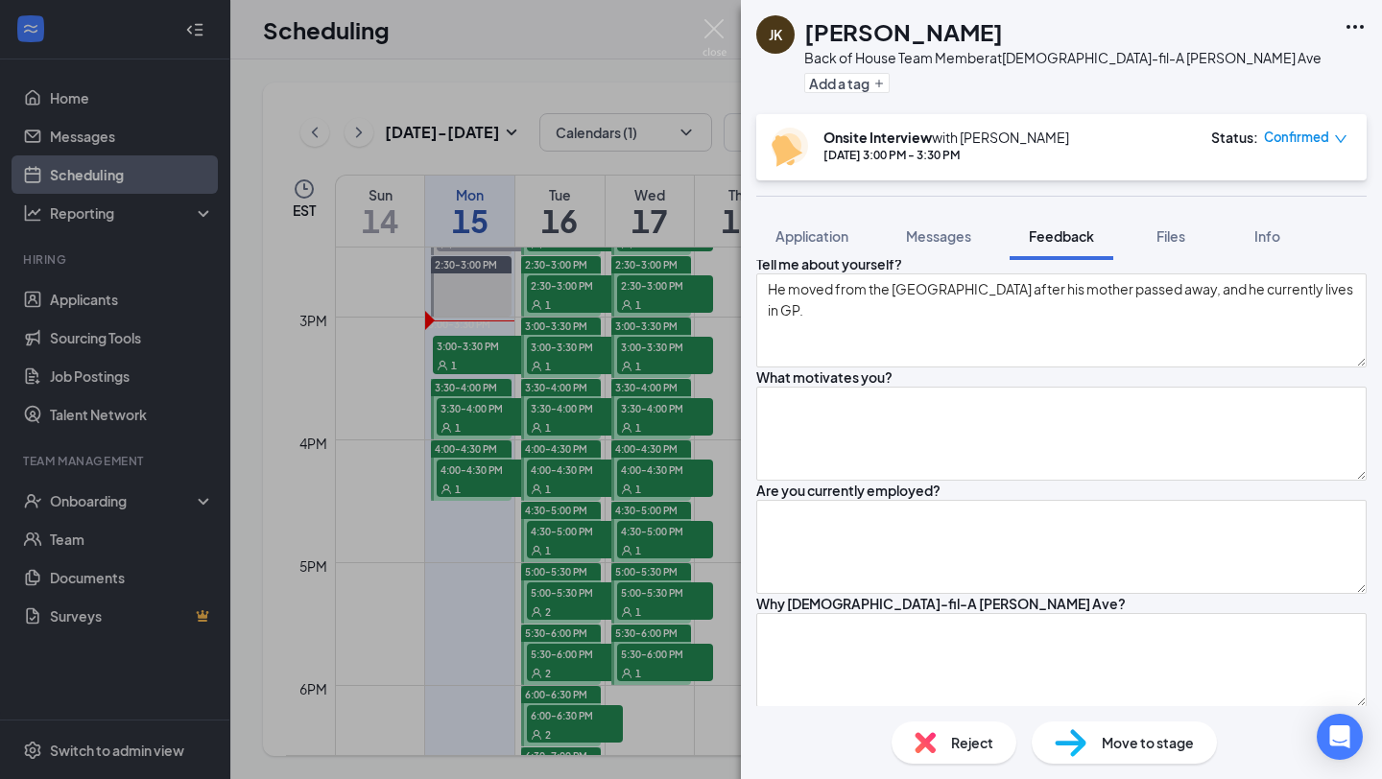
click at [1125, 254] on textarea "Good, but big ole lion chain, and it seemed like" at bounding box center [1061, 207] width 610 height 94
type textarea "Good, but big ole lion chain, and it seemed like he has tattoos but he wore a l…"
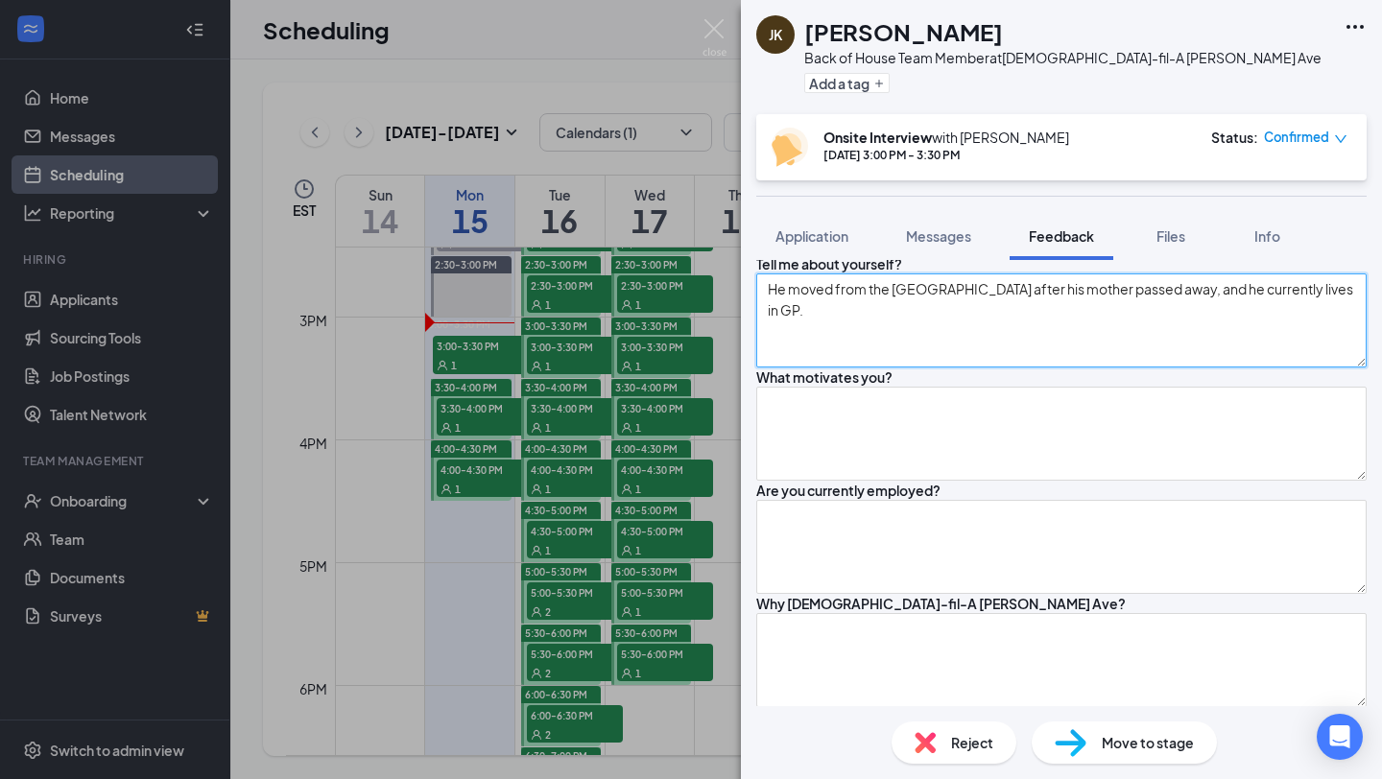
click at [923, 368] on textarea "He moved from the West Side after his mother passed away, and he currently live…" at bounding box center [1061, 321] width 610 height 94
type textarea "He moved from the West Side after his mother passed away, and he currently live…"
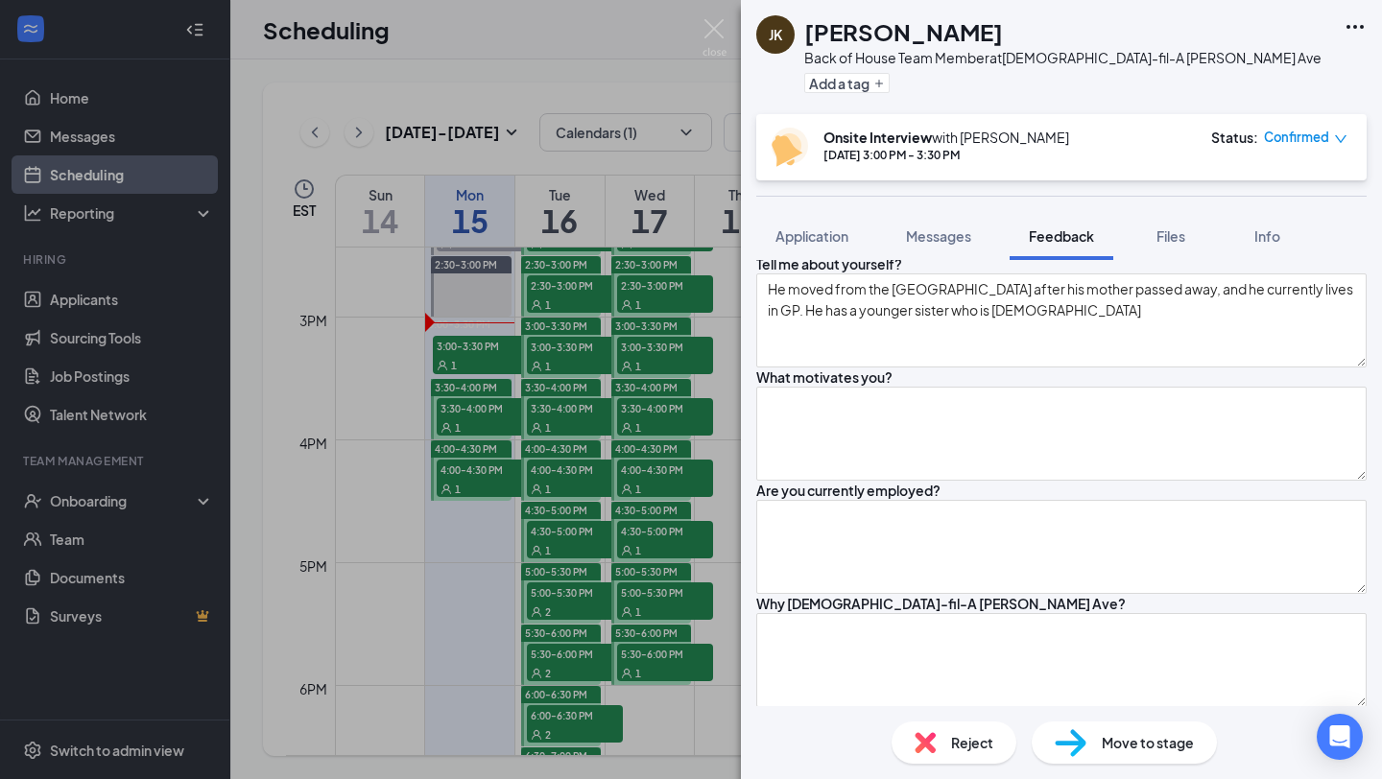
click at [938, 254] on textarea "Good, but big ole lion chain, and it seemed like he has tattoos but he wore a l…" at bounding box center [1061, 207] width 610 height 94
click at [1107, 254] on textarea "Good, but big ole lion chain, and it seemed like he had tattoos but he wore a l…" at bounding box center [1061, 207] width 610 height 94
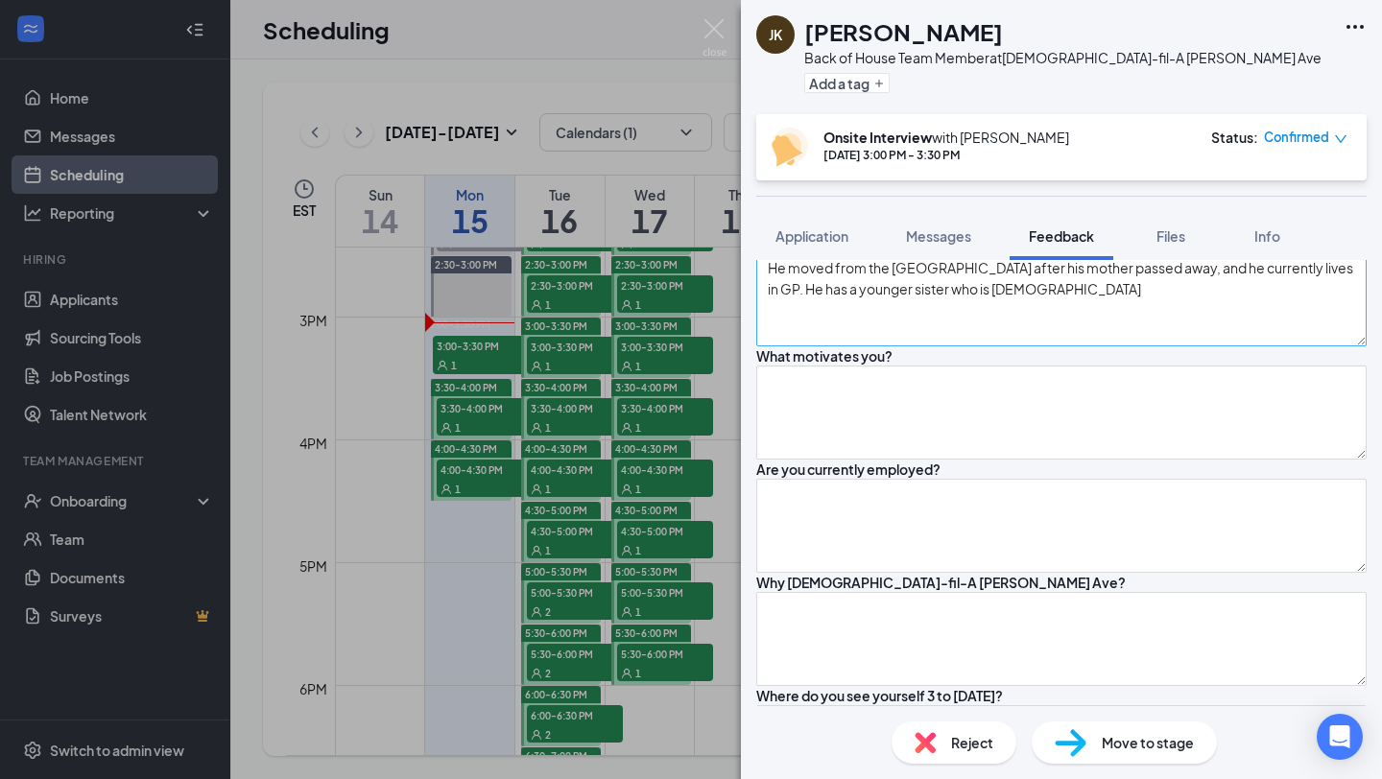
scroll to position [431, 0]
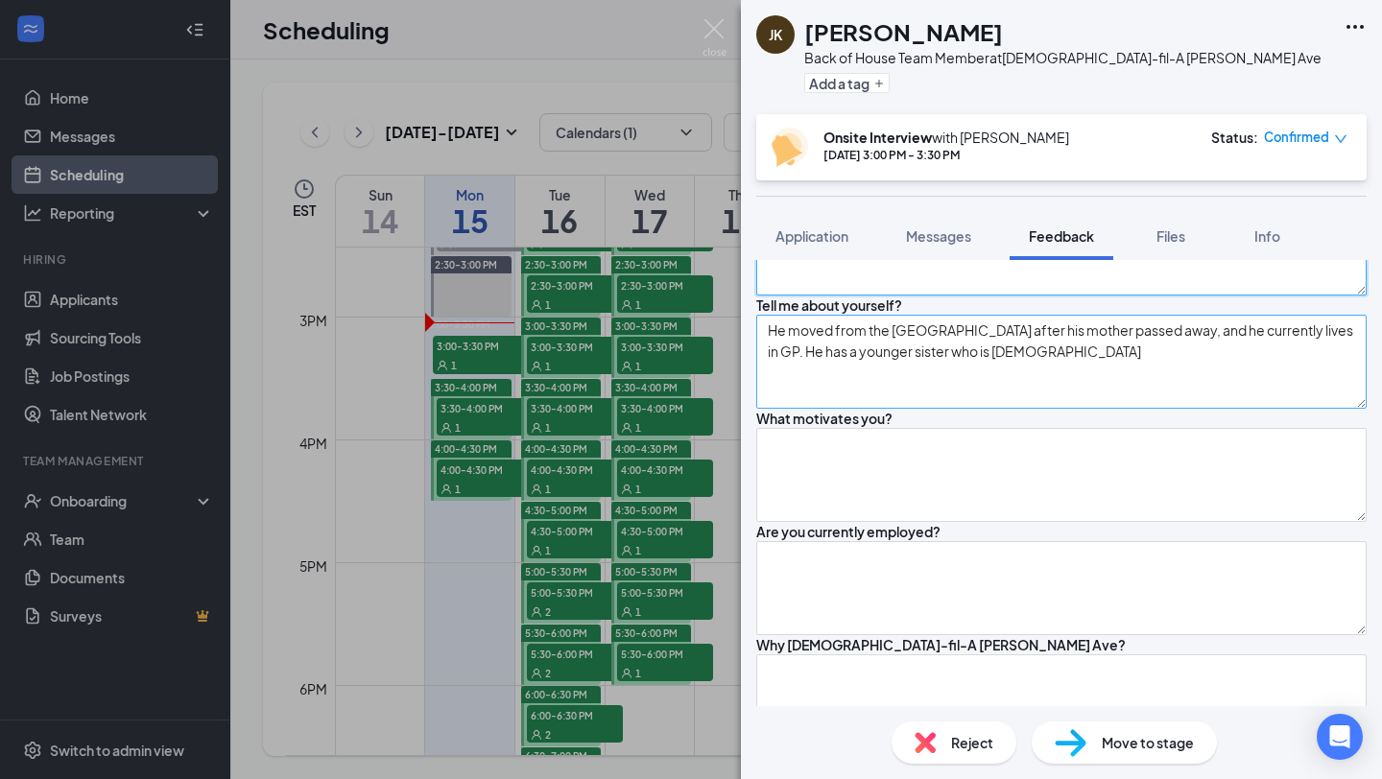
type textarea "Good, but big ole lion chain, and it seemed like he had tattoos, but he wore a …"
click at [1106, 409] on textarea "He moved from the West Side after his mother passed away, and he currently live…" at bounding box center [1061, 362] width 610 height 94
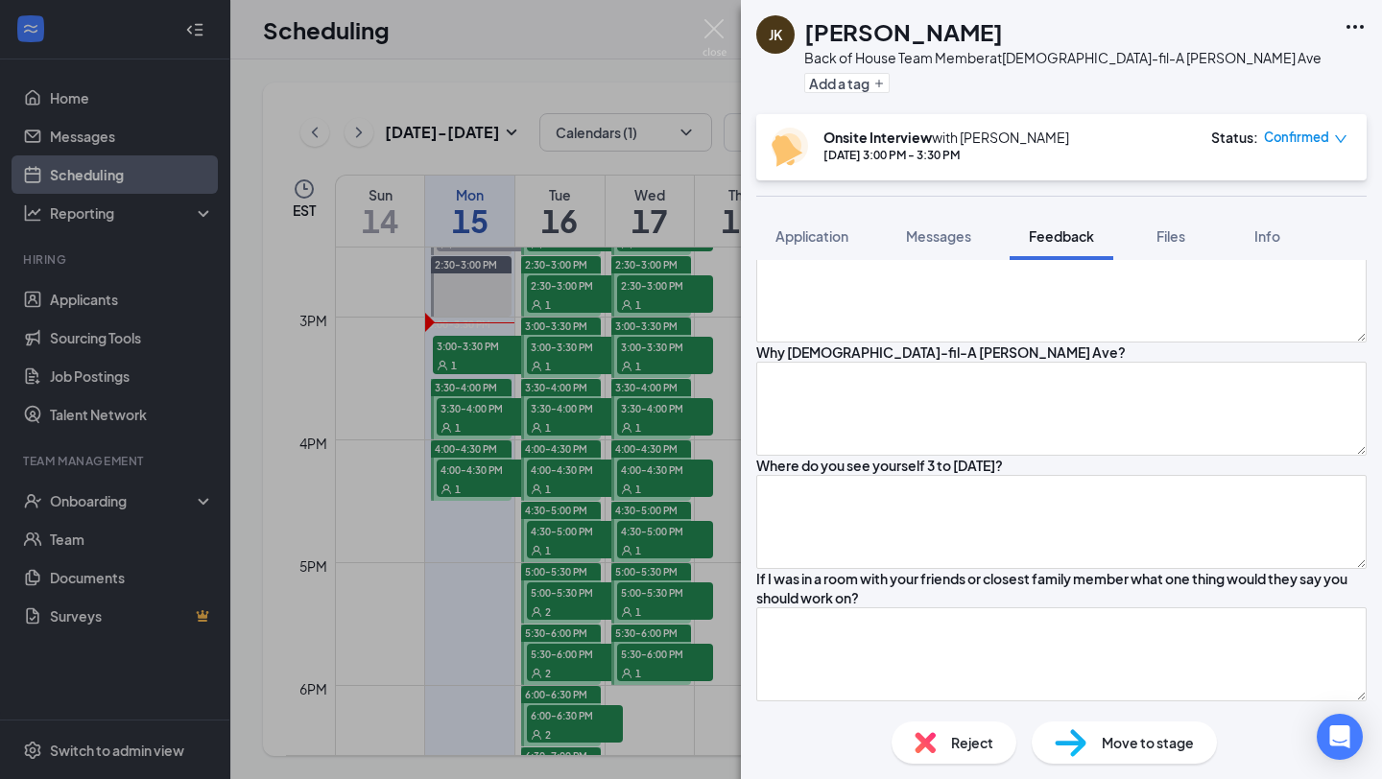
scroll to position [772, 0]
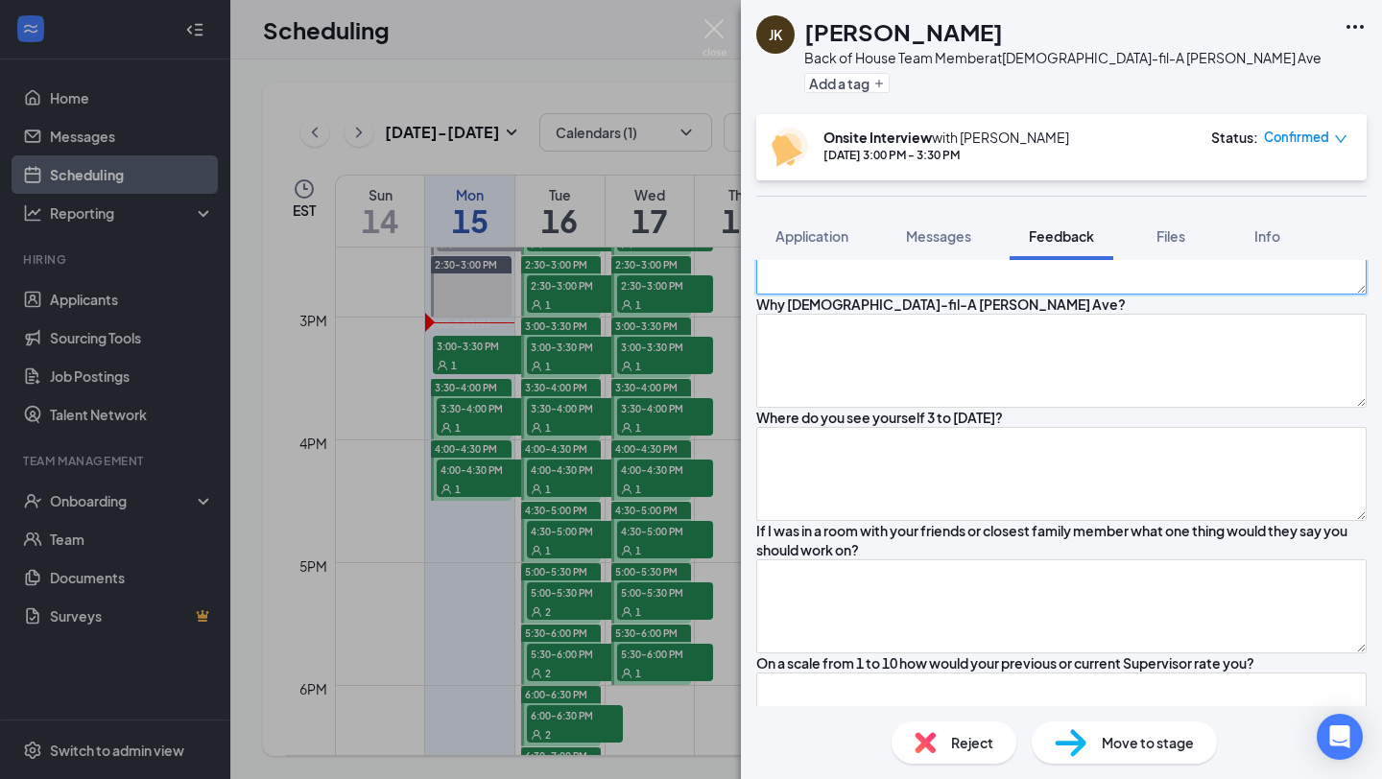
click at [976, 295] on textarea at bounding box center [1061, 248] width 610 height 94
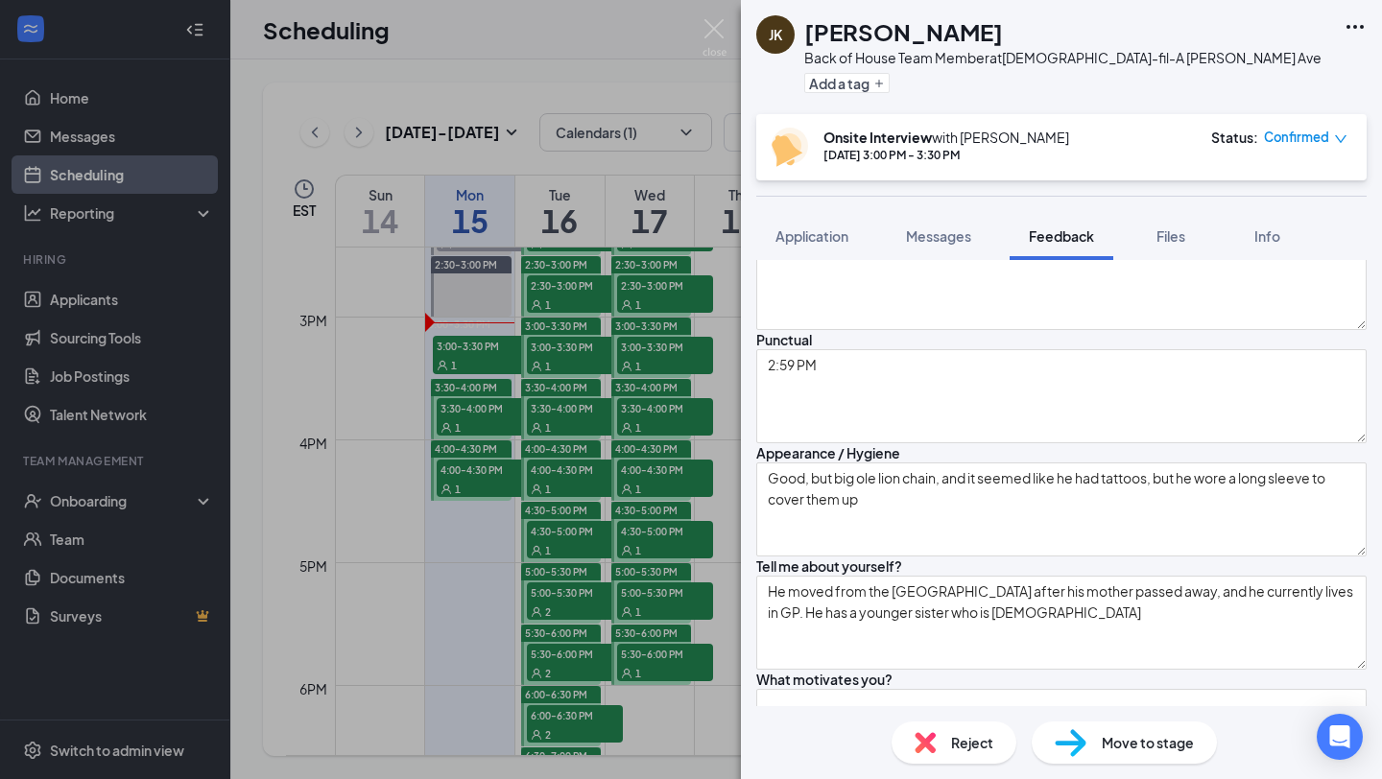
scroll to position [119, 0]
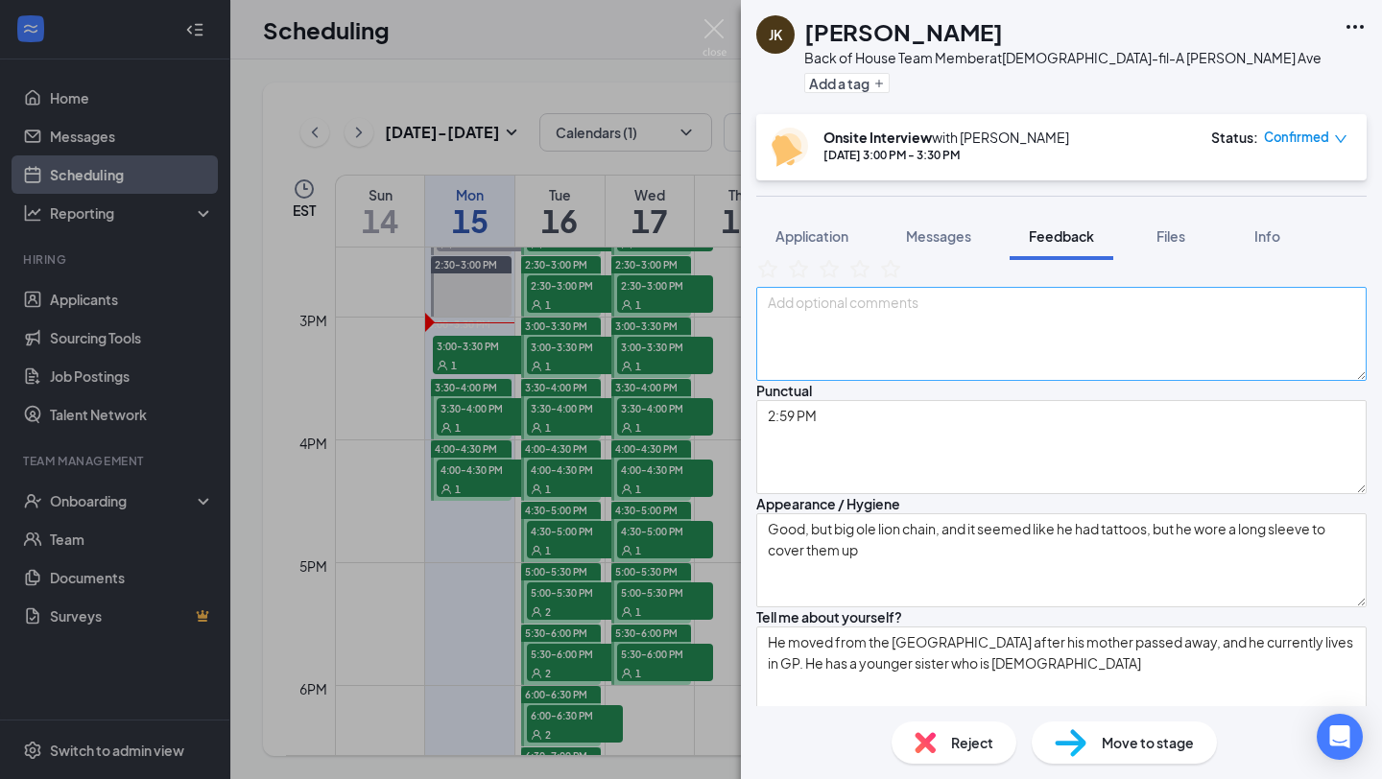
type textarea "No, recent role was Chicken Shack"
click at [923, 381] on textarea at bounding box center [1061, 334] width 610 height 94
click at [1058, 381] on textarea "His resume says he has CFA experience but he said he don't have" at bounding box center [1061, 334] width 610 height 94
click at [1232, 368] on textarea "His resume says he has CFA experience, but he said he doesn't have" at bounding box center [1061, 334] width 610 height 94
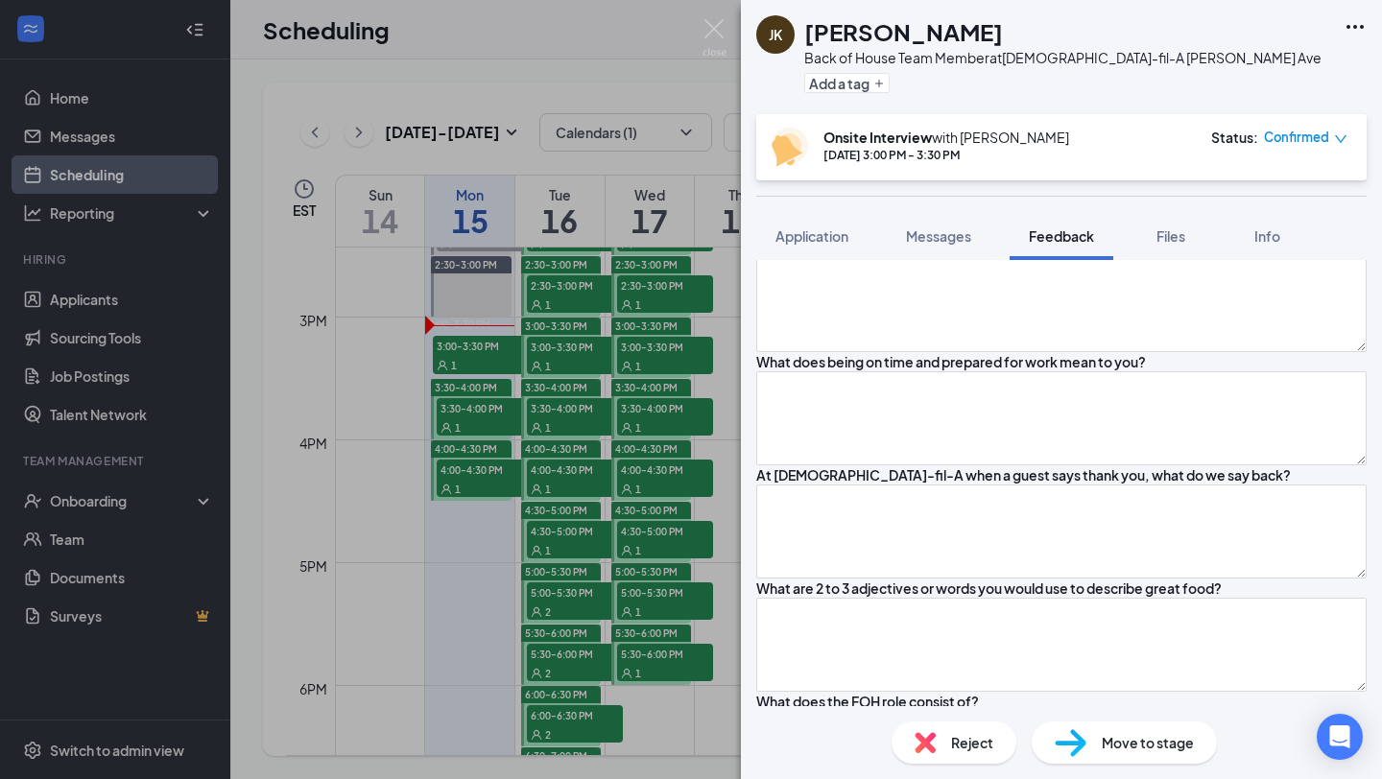
scroll to position [1324, 0]
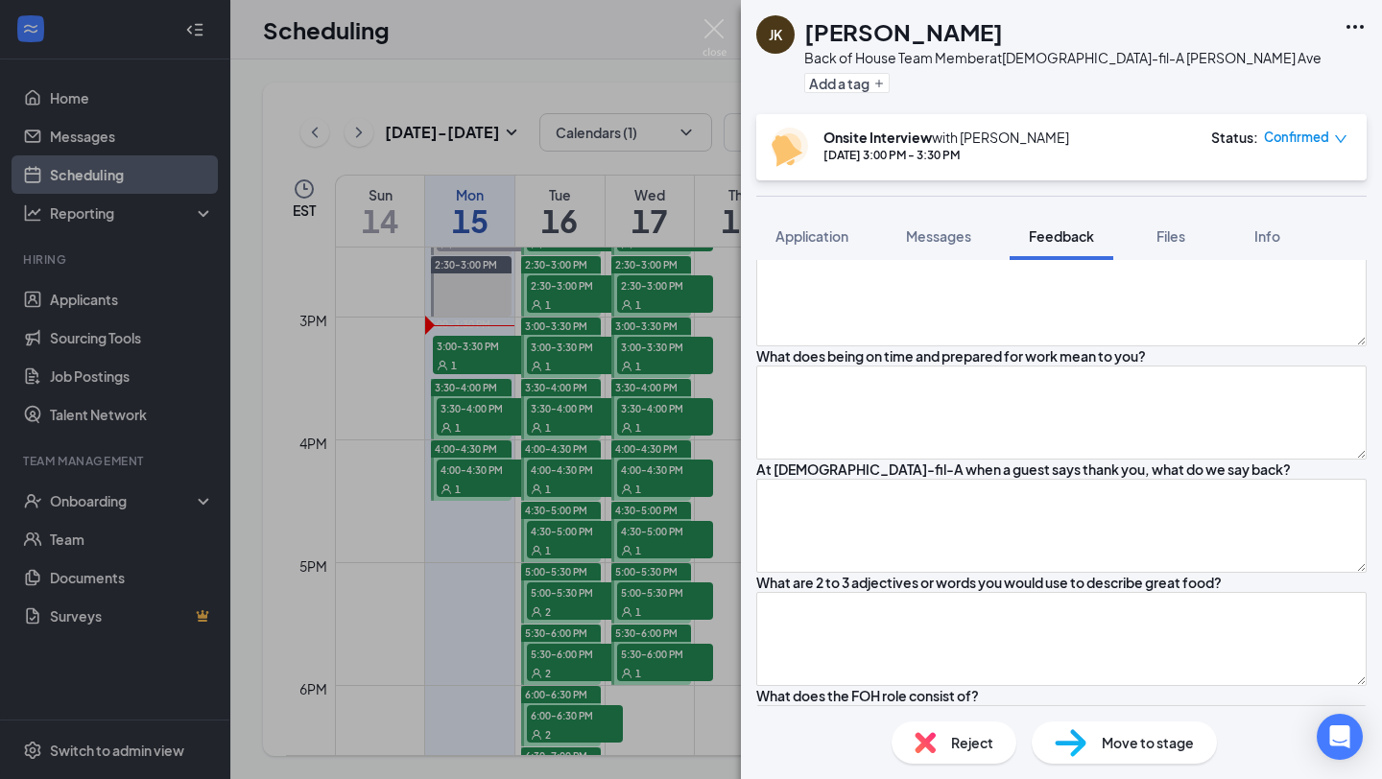
type textarea "His resume says he has CFA experience, but he said he doesn't have CFA experien…"
click at [1203, 101] on textarea at bounding box center [1061, 54] width 610 height 94
type textarea "Working on managing his stress and anxiety"
click at [1061, 214] on textarea at bounding box center [1061, 167] width 610 height 94
click at [1074, 214] on textarea "10 — Taking care of guests and making sure" at bounding box center [1061, 167] width 610 height 94
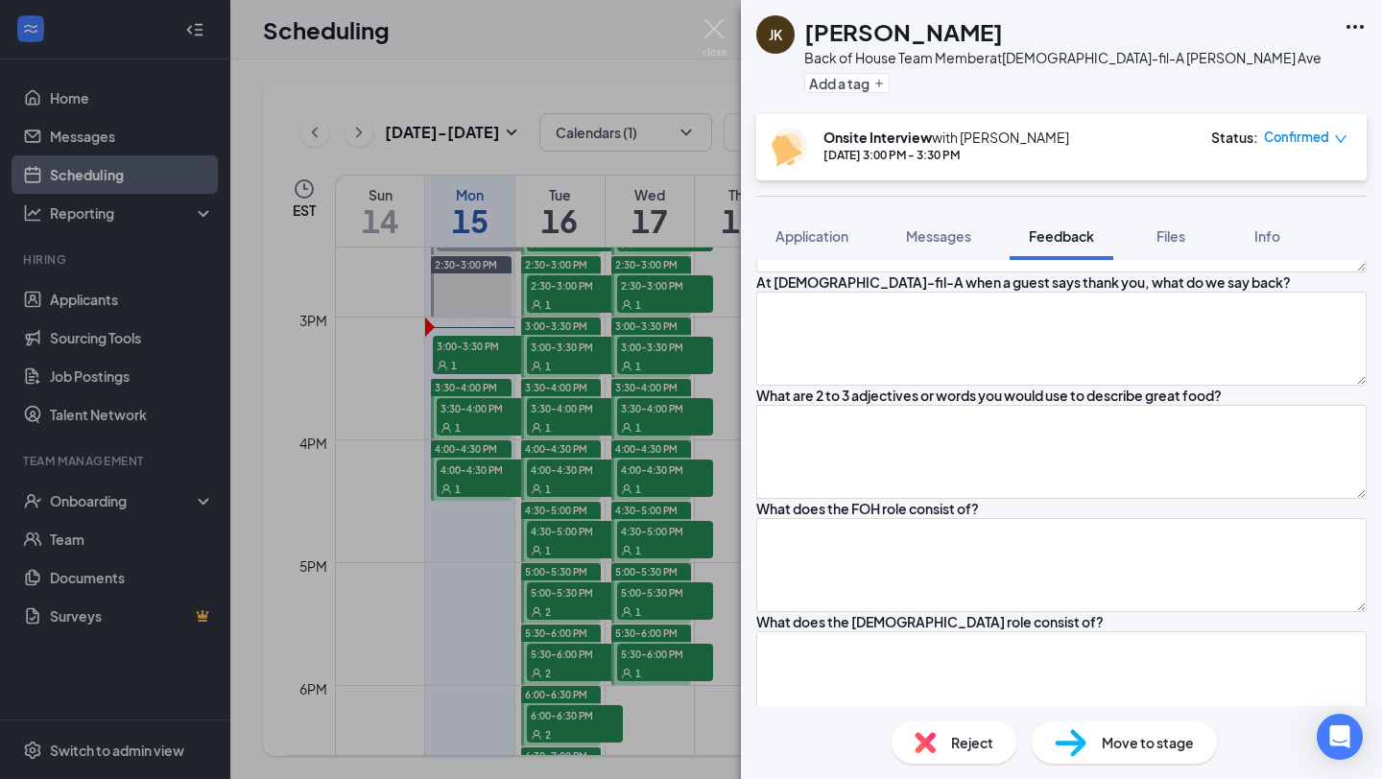
scroll to position [1514, 0]
type textarea "10 — Taking care of guests and making sure his area is clean"
click at [987, 156] on textarea at bounding box center [1061, 109] width 610 height 94
click at [1222, 156] on textarea "He would call us in advance and let us know that he can't make it" at bounding box center [1061, 109] width 610 height 94
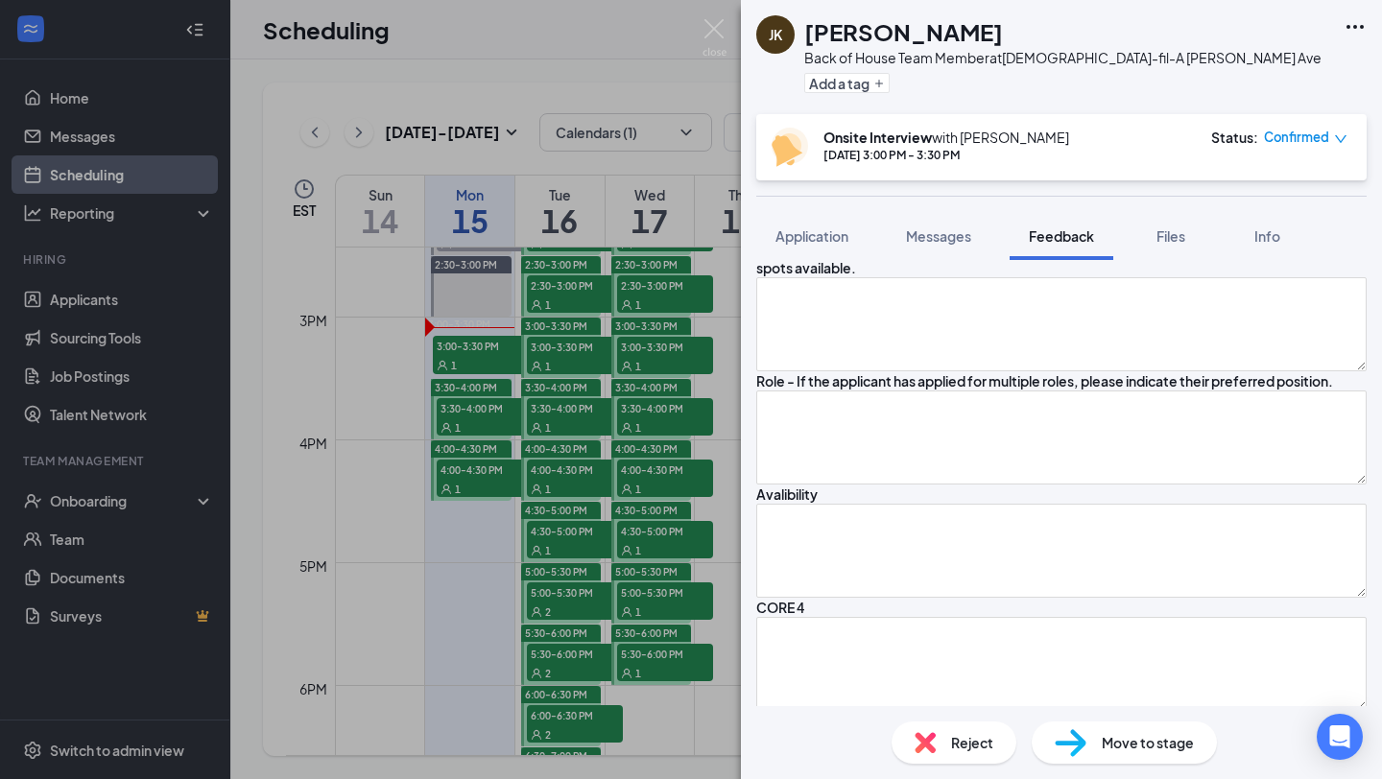
scroll to position [2032, 0]
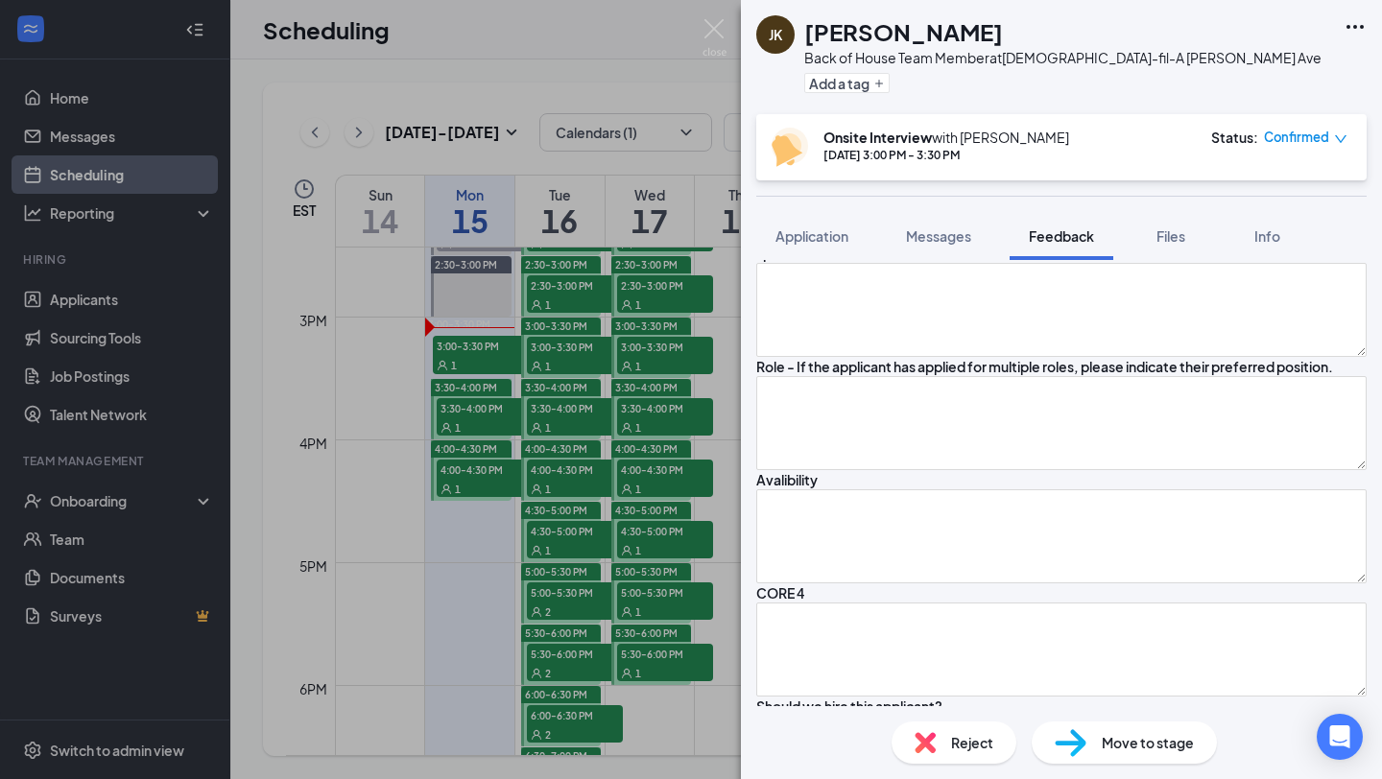
type textarea "He would call us in advance and let us know that he can't make it"
type textarea "Delicious"
click at [1064, 92] on textarea at bounding box center [1061, 45] width 610 height 94
type textarea "N/A"
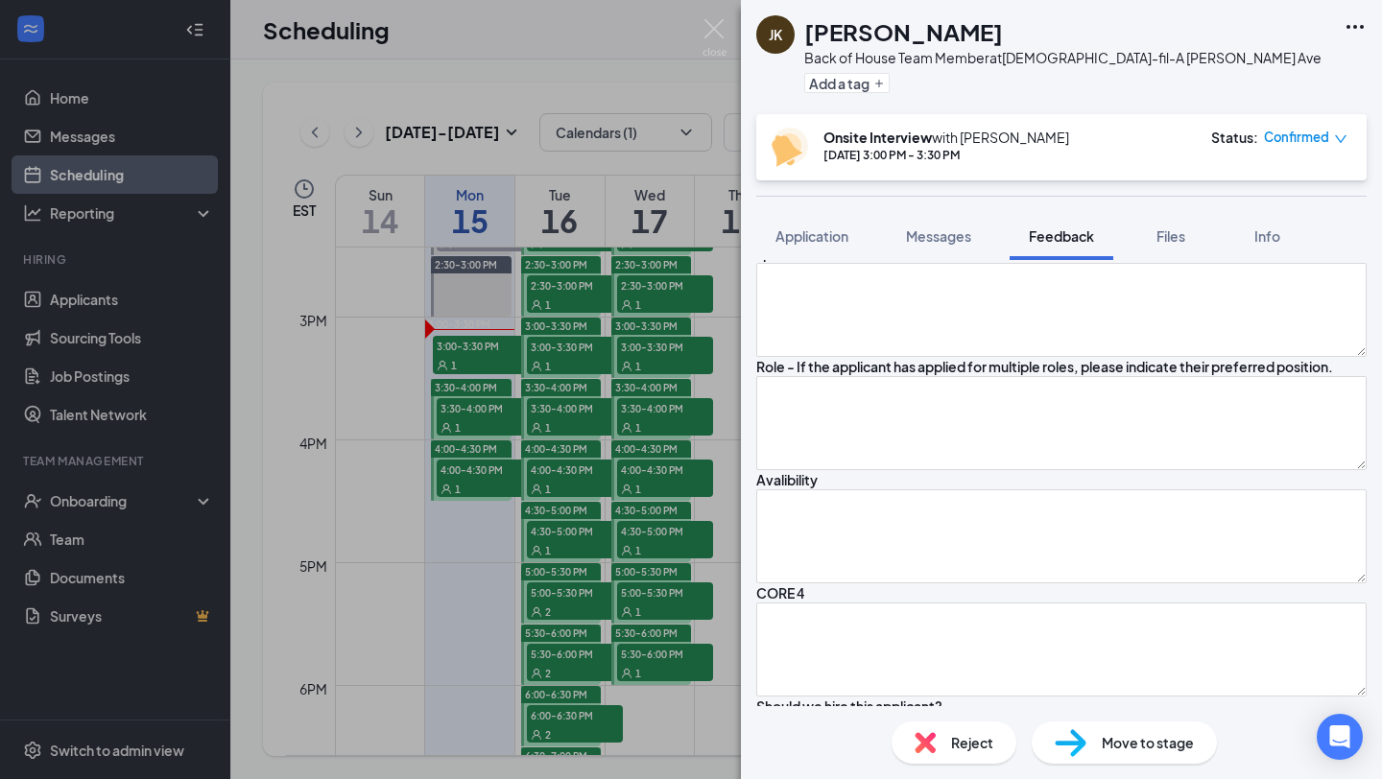
click at [972, 205] on textarea at bounding box center [1061, 158] width 610 height 94
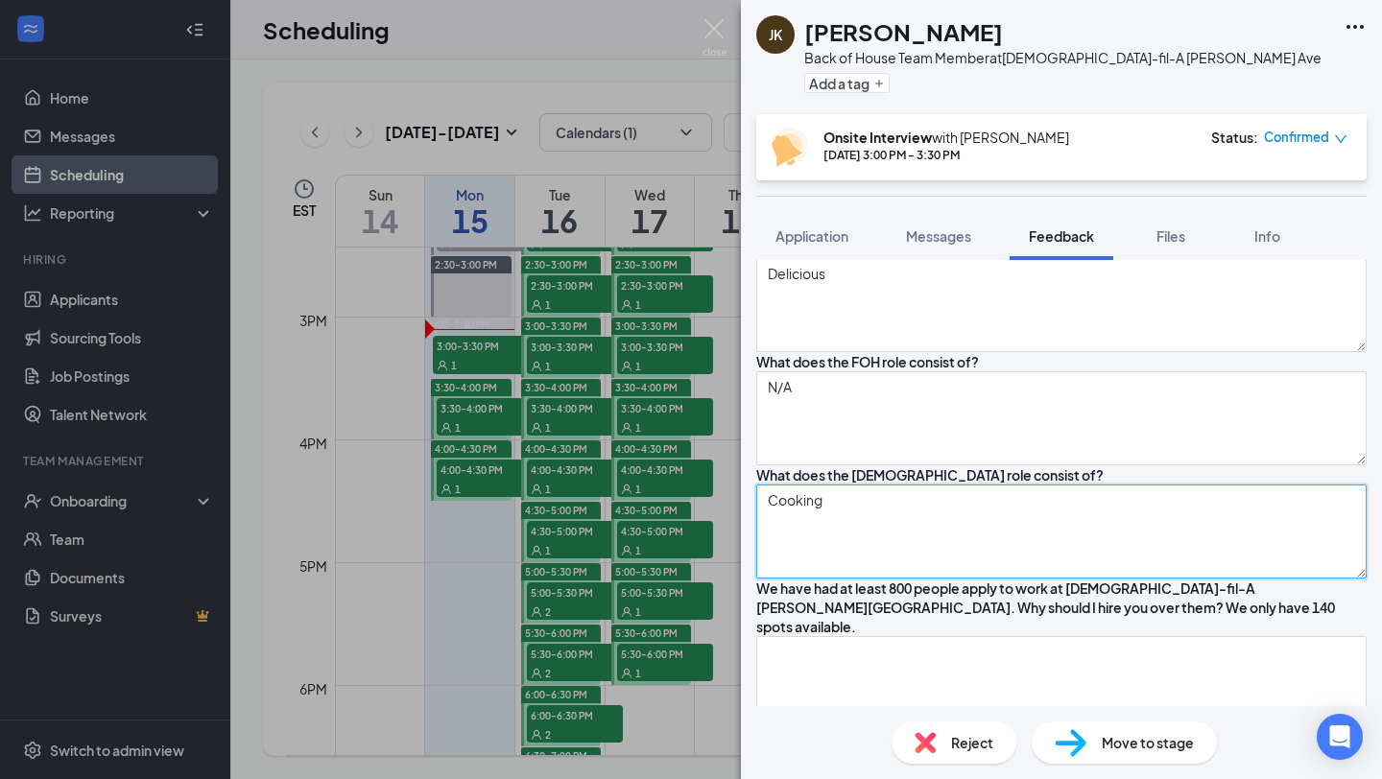
scroll to position [1655, 0]
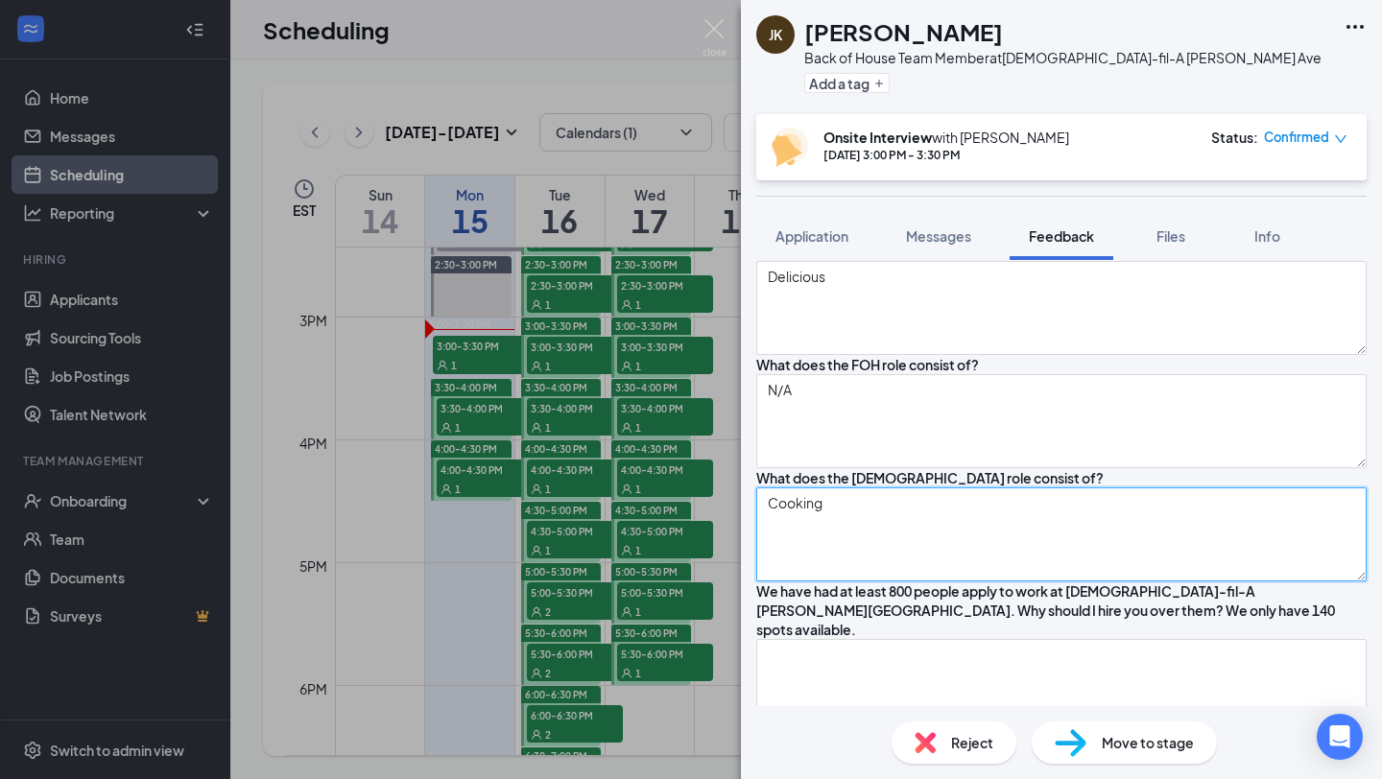
type textarea "Cooking"
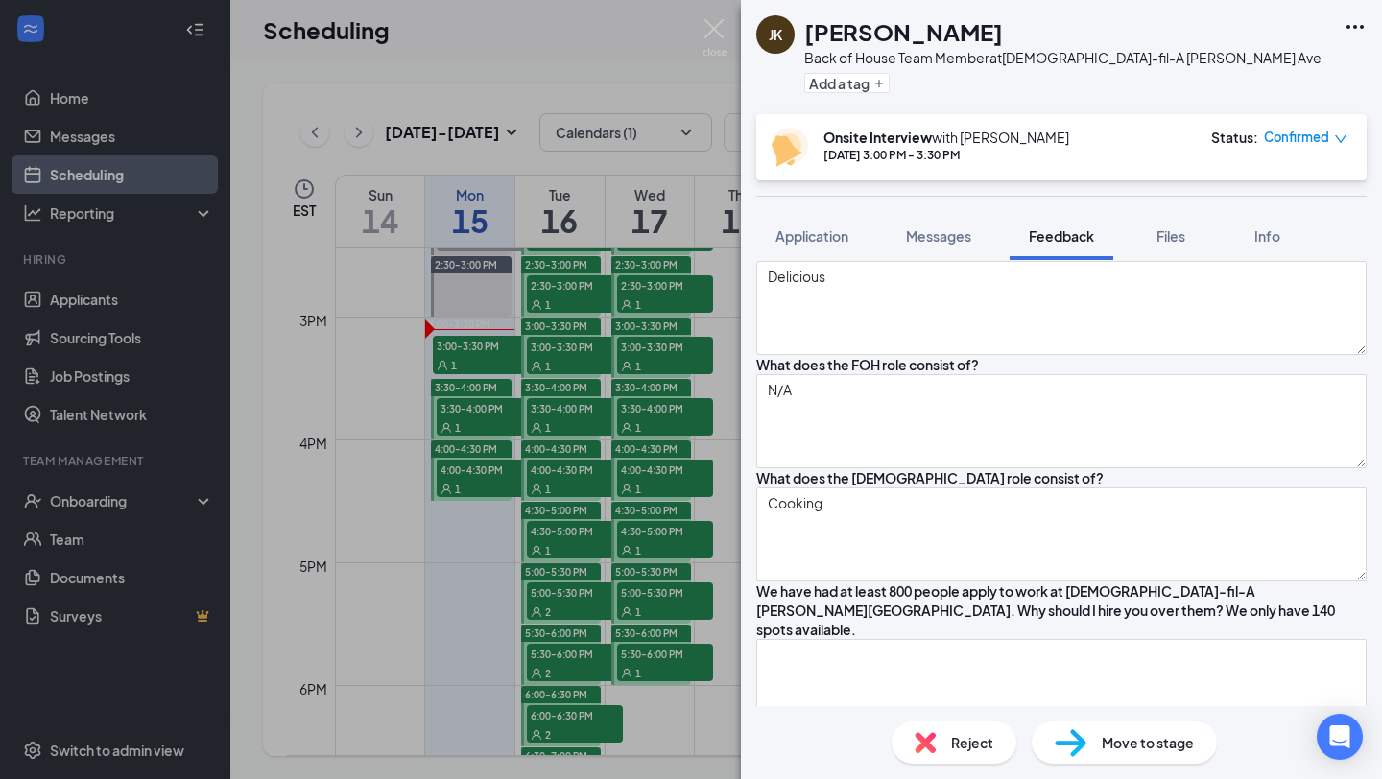
click at [934, 242] on textarea at bounding box center [1061, 195] width 610 height 94
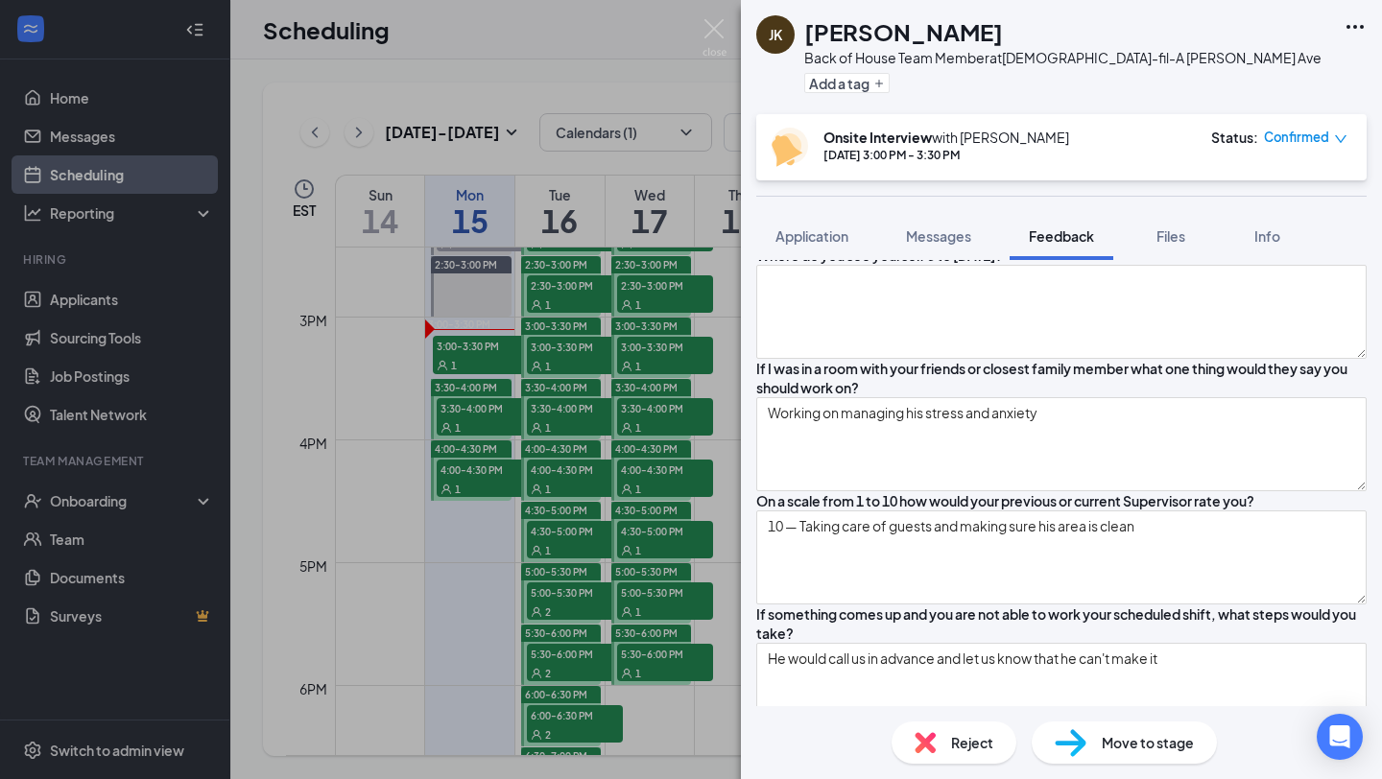
scroll to position [964, 0]
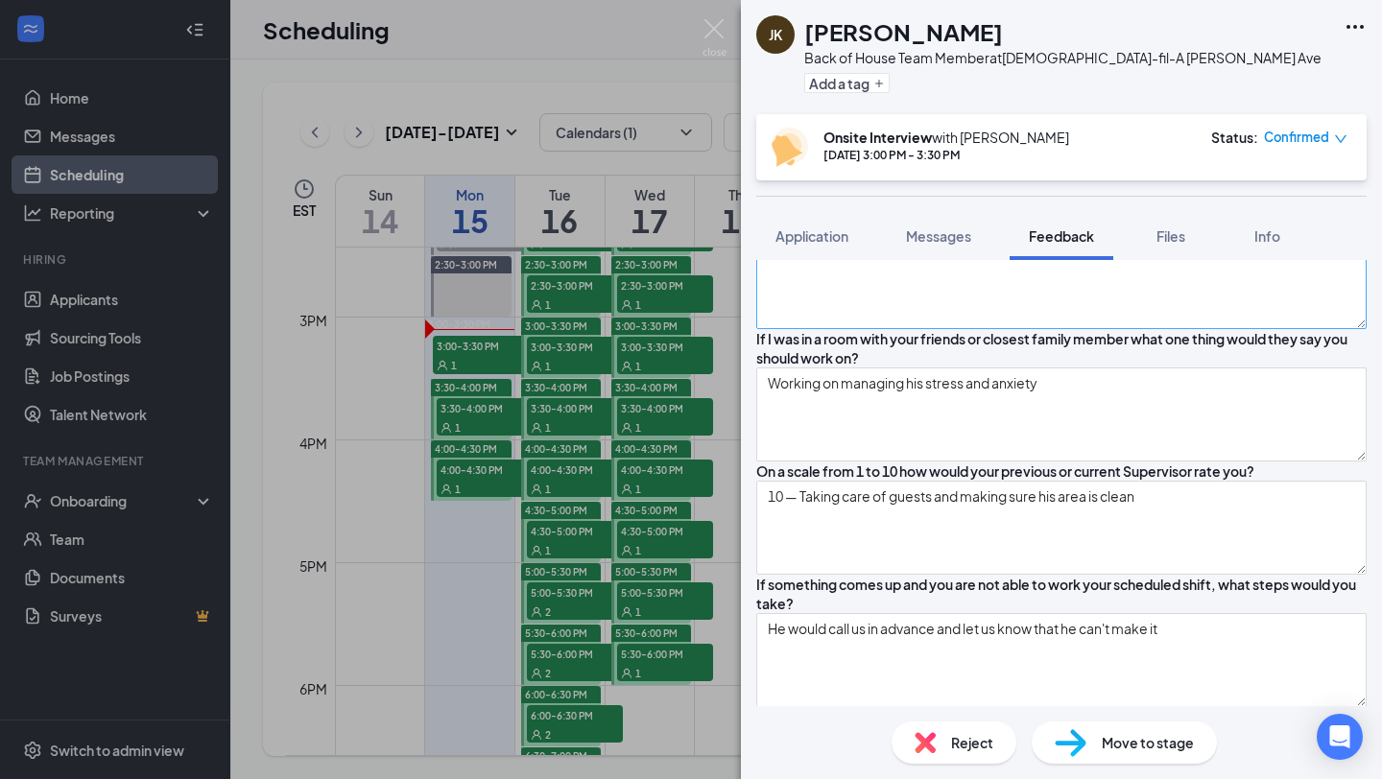
type textarea "He got it wrong"
click at [970, 329] on textarea at bounding box center [1061, 282] width 610 height 94
click at [817, 329] on textarea "Caroertner" at bounding box center [1061, 282] width 610 height 94
click at [879, 329] on textarea "Carpertner" at bounding box center [1061, 282] width 610 height 94
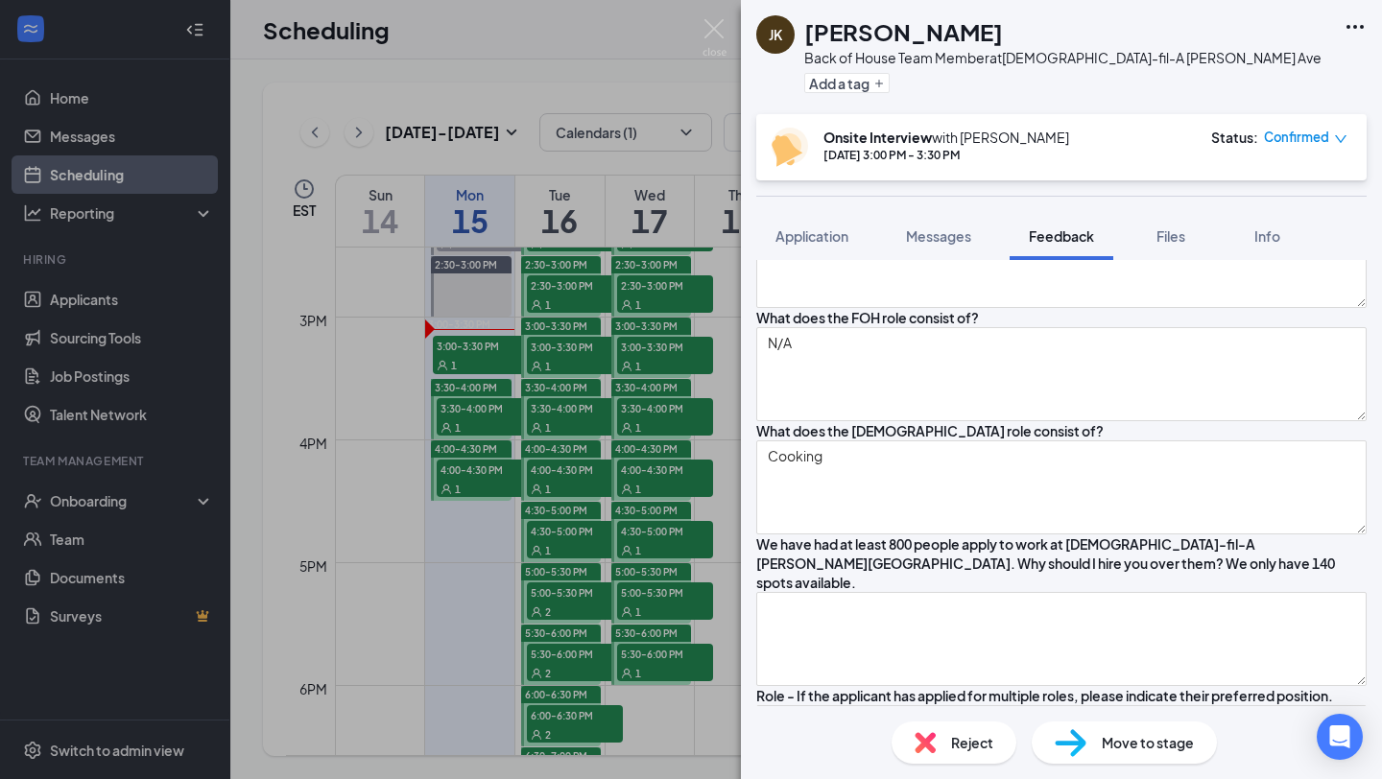
scroll to position [1711, 0]
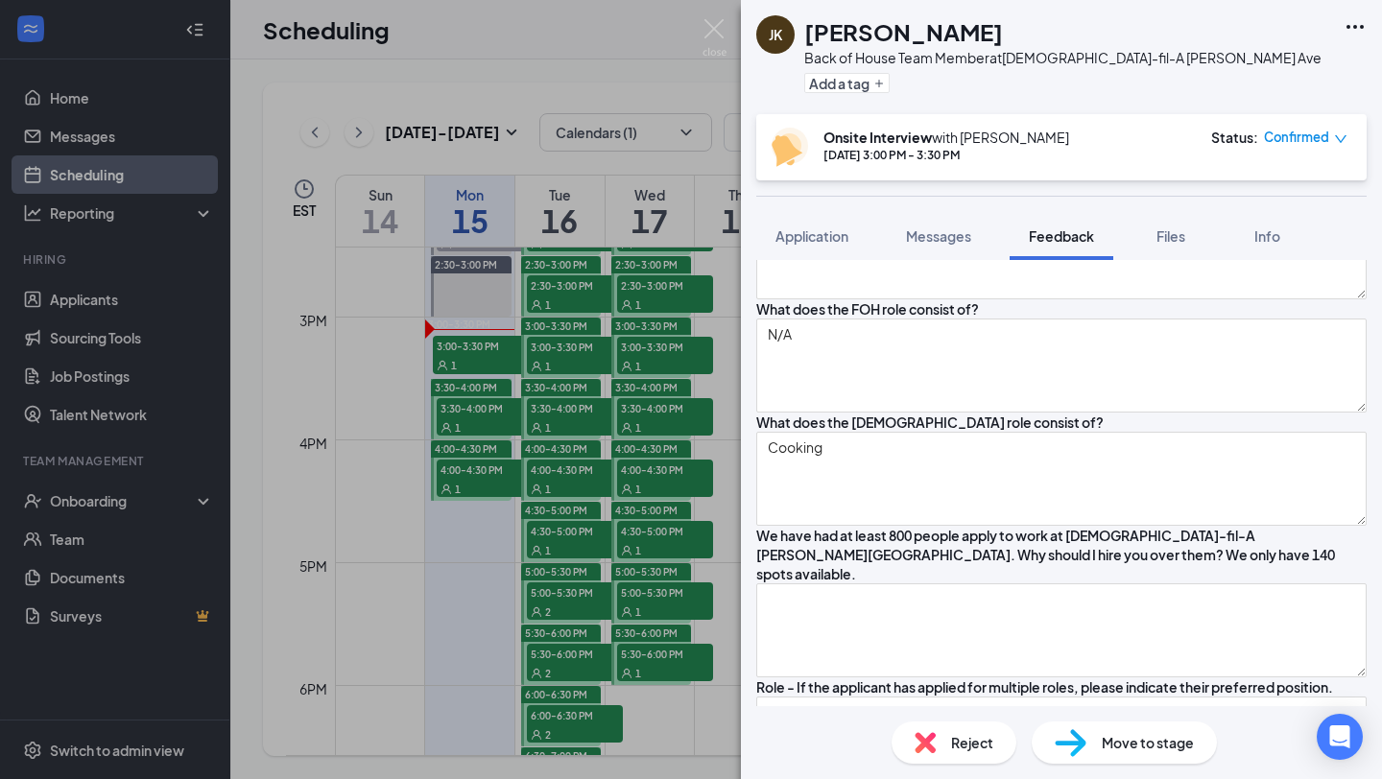
type textarea "Carpertner"
click at [935, 73] on textarea at bounding box center [1061, 26] width 610 height 94
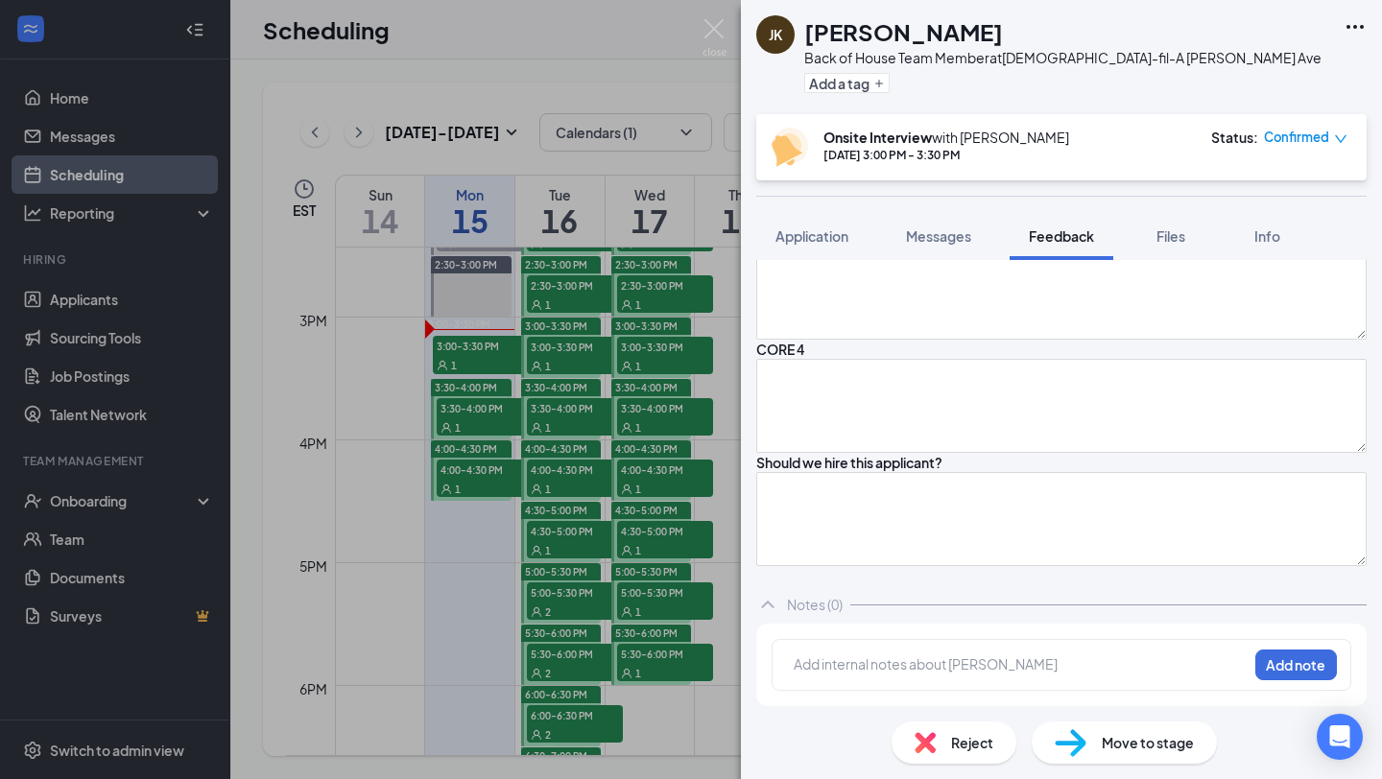
scroll to position [2560, 0]
type textarea "N/A"
click at [923, 340] on textarea at bounding box center [1061, 293] width 610 height 94
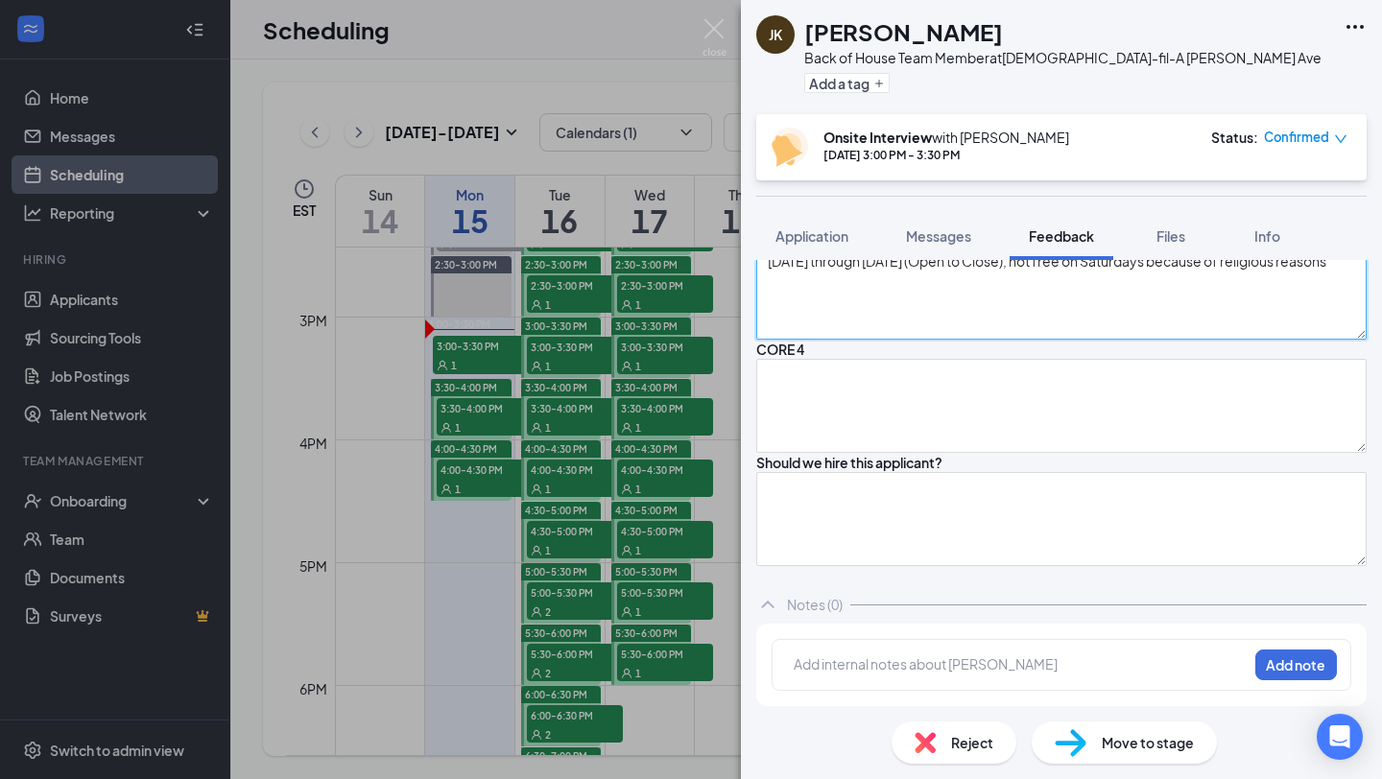
scroll to position [2581, 0]
type textarea "Monday through Friday (Open to Close), not free on Saturdays because of religio…"
click at [931, 226] on textarea at bounding box center [1061, 179] width 610 height 94
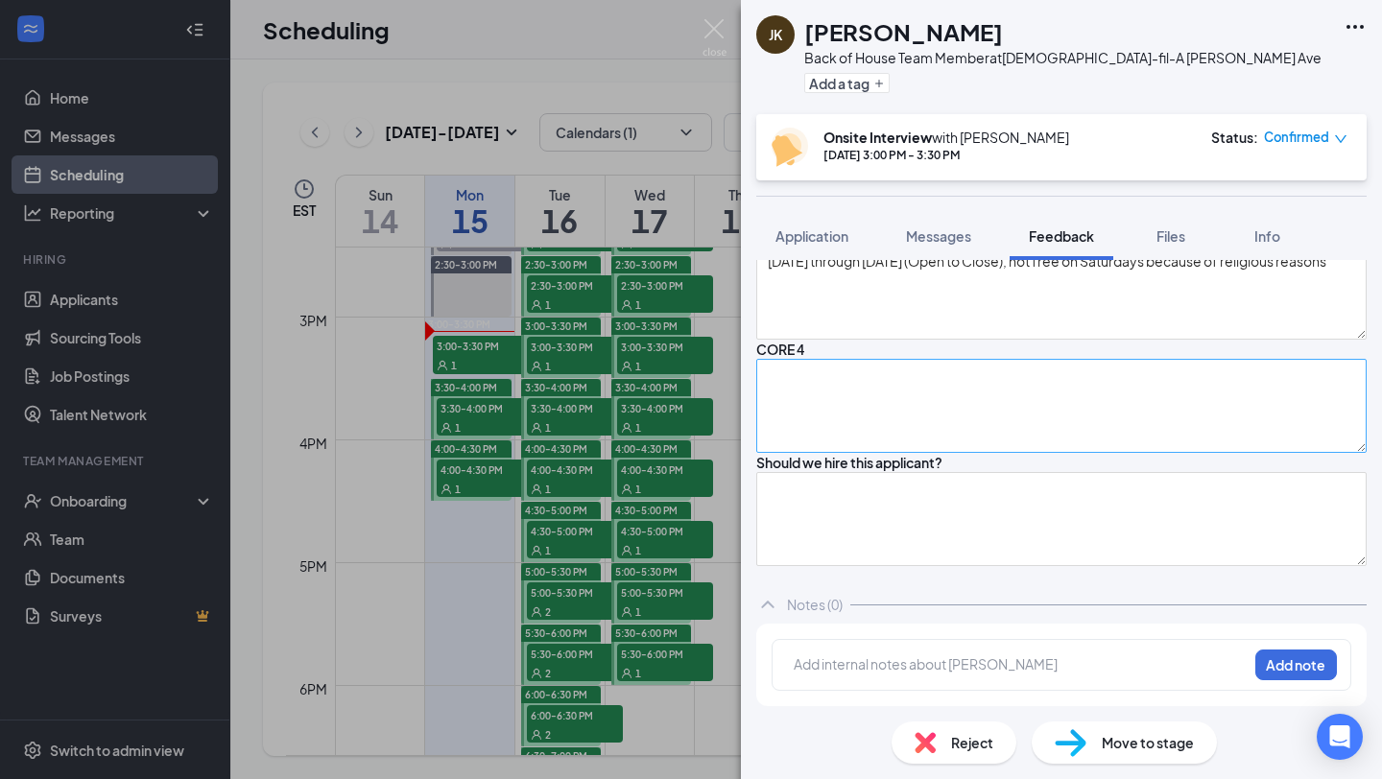
scroll to position [2932, 0]
type textarea "N/A"
click at [943, 359] on textarea at bounding box center [1061, 406] width 610 height 94
type textarea "Somewhat"
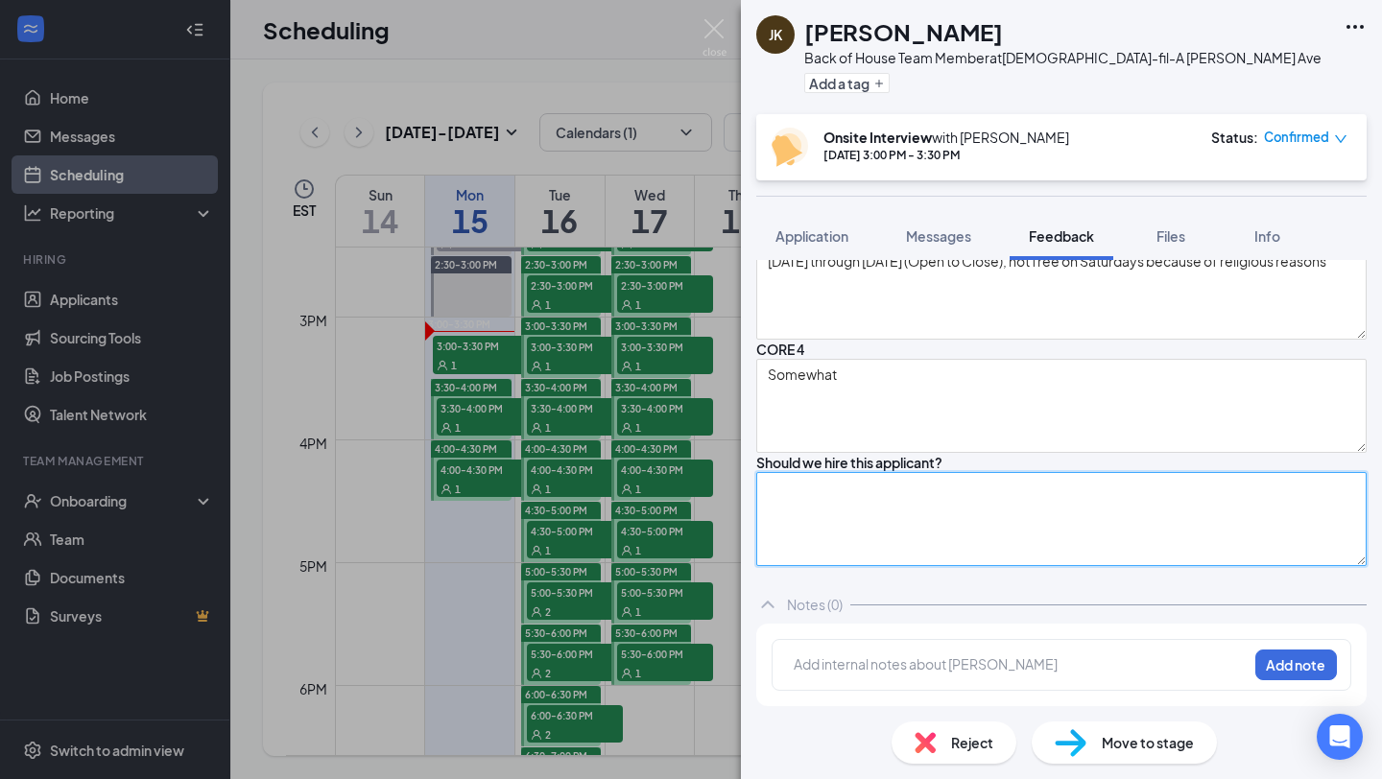
click at [891, 475] on textarea at bounding box center [1061, 519] width 610 height 94
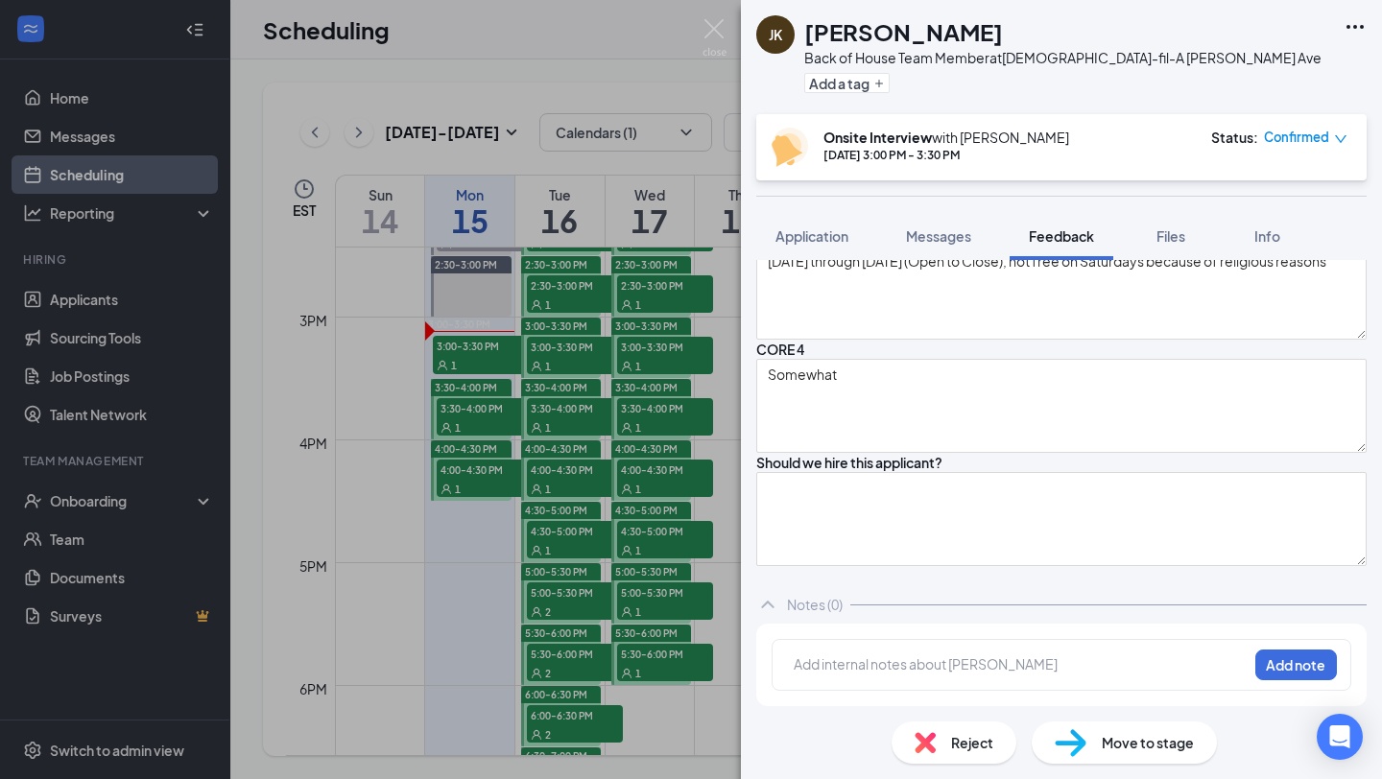
click at [877, 113] on textarea at bounding box center [1061, 66] width 610 height 94
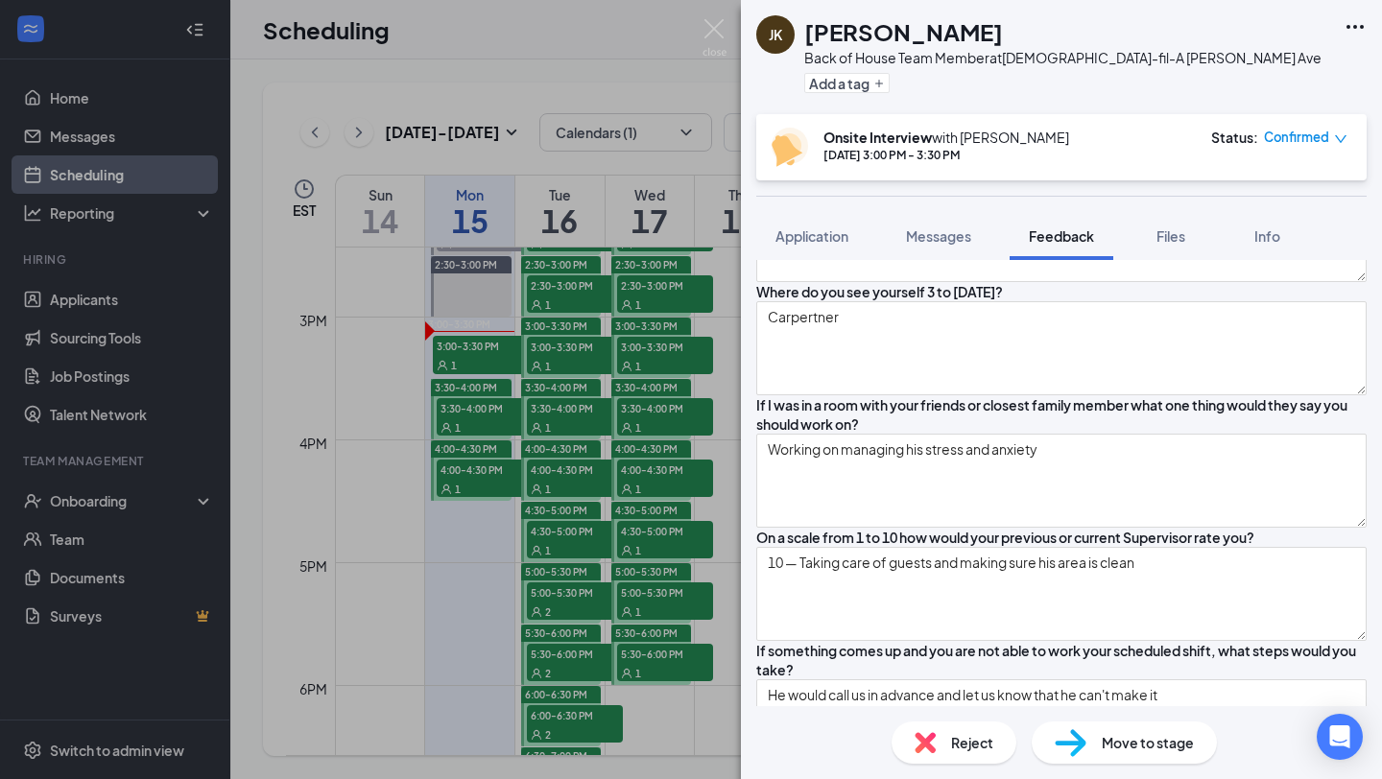
scroll to position [845, 0]
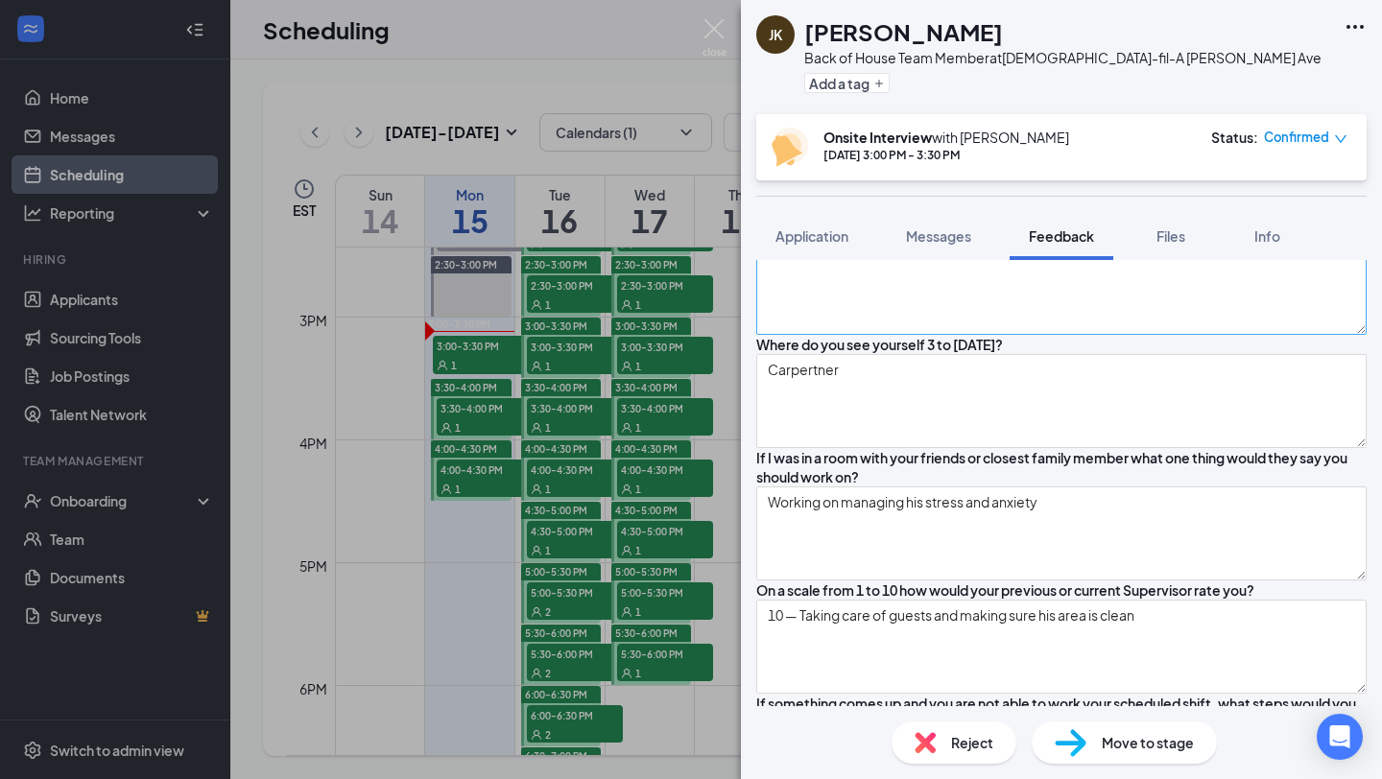
type textarea "He said because he is reliable and lives close by"
click at [1005, 335] on textarea at bounding box center [1061, 288] width 610 height 94
type textarea "h"
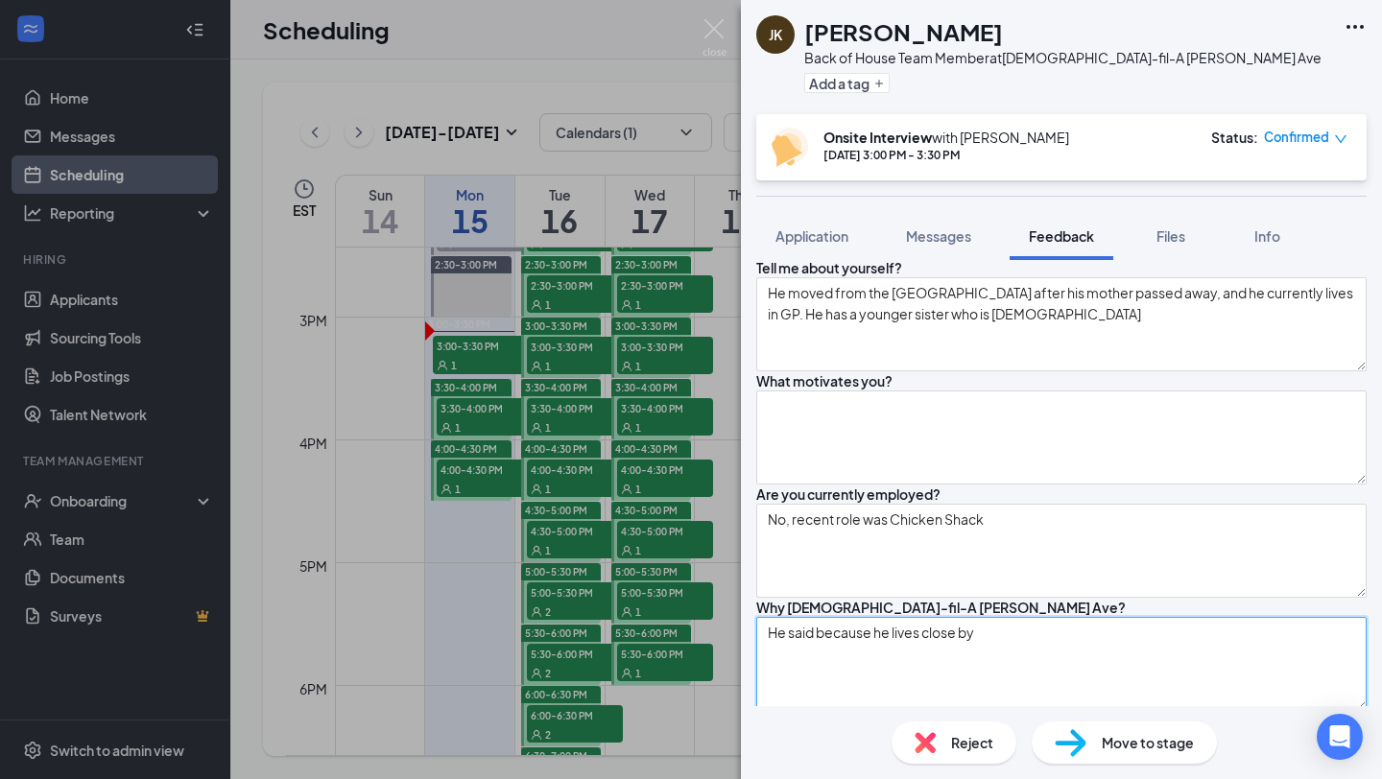
scroll to position [465, 0]
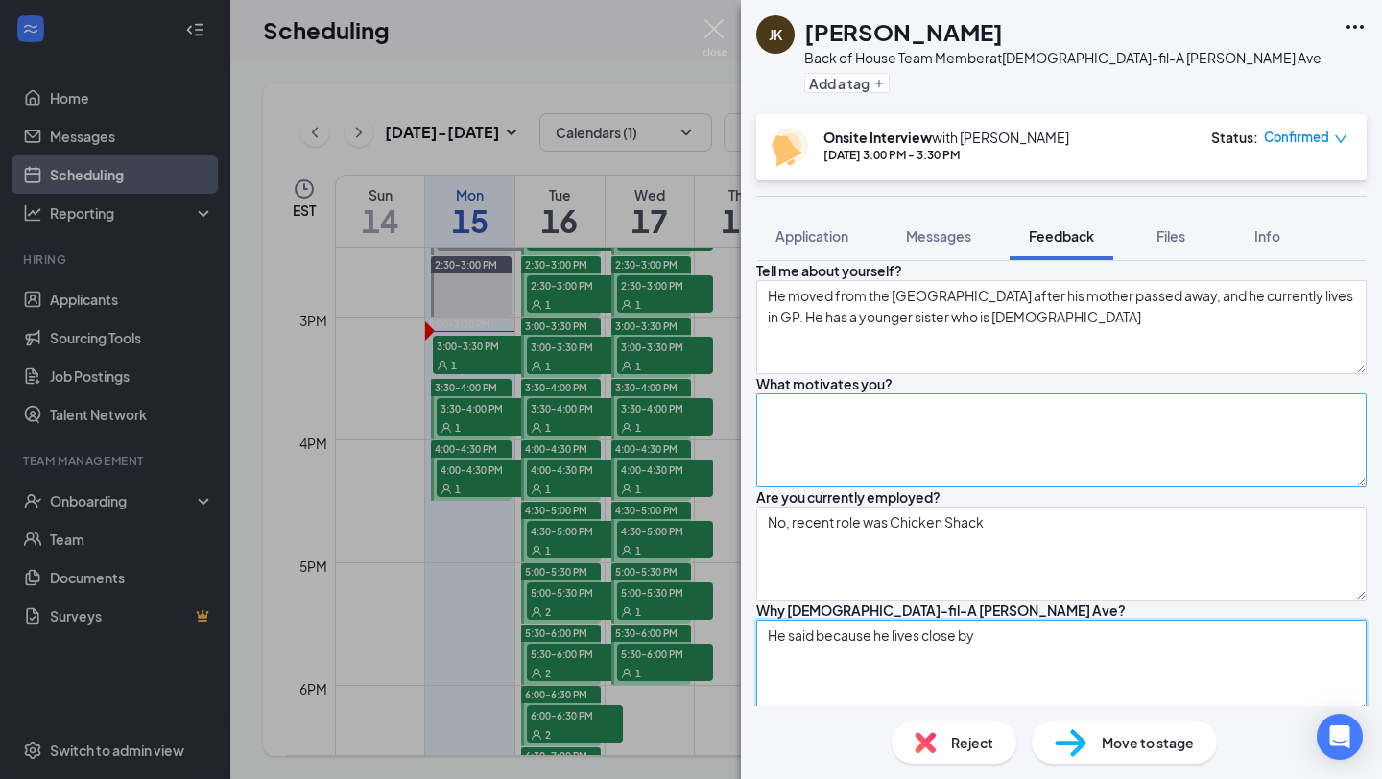
type textarea "He said because he lives close by"
click at [925, 488] on textarea at bounding box center [1061, 440] width 610 height 94
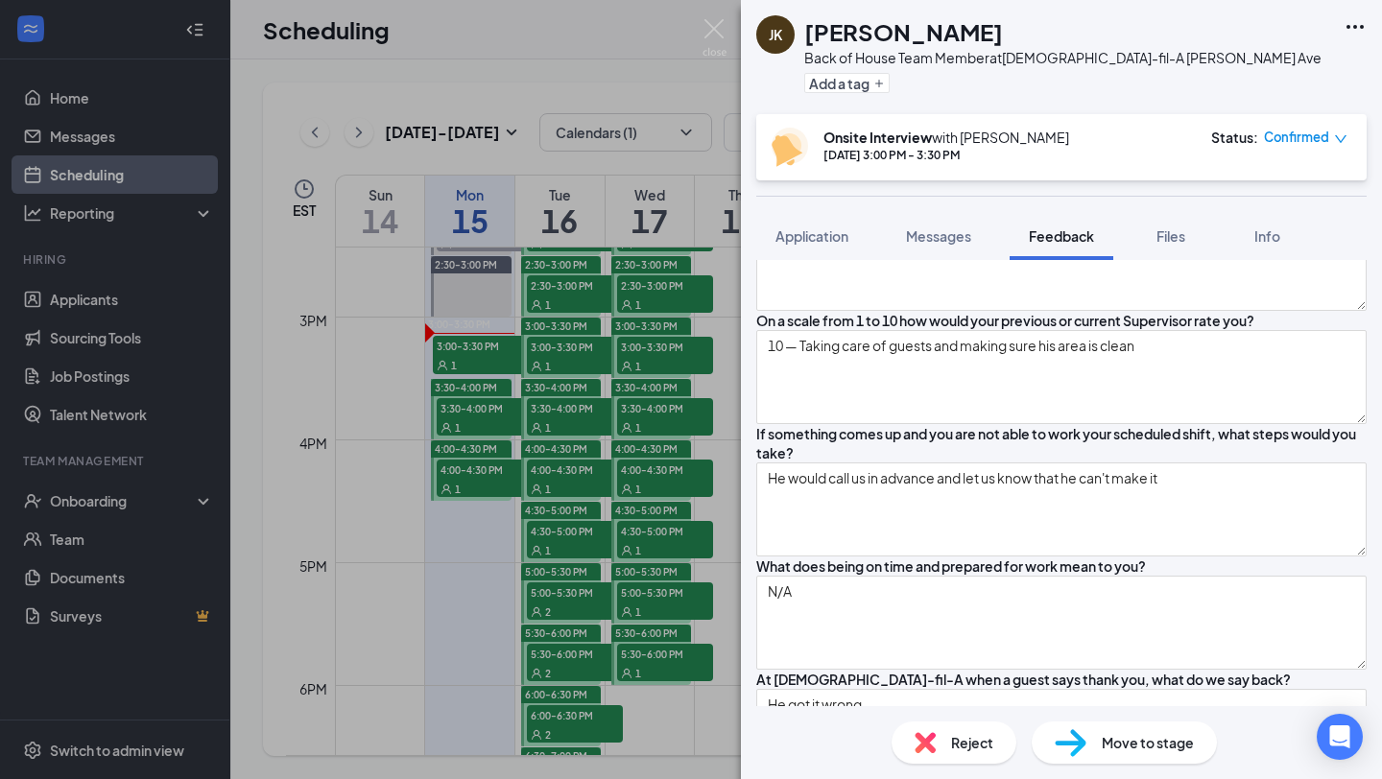
scroll to position [1124, 0]
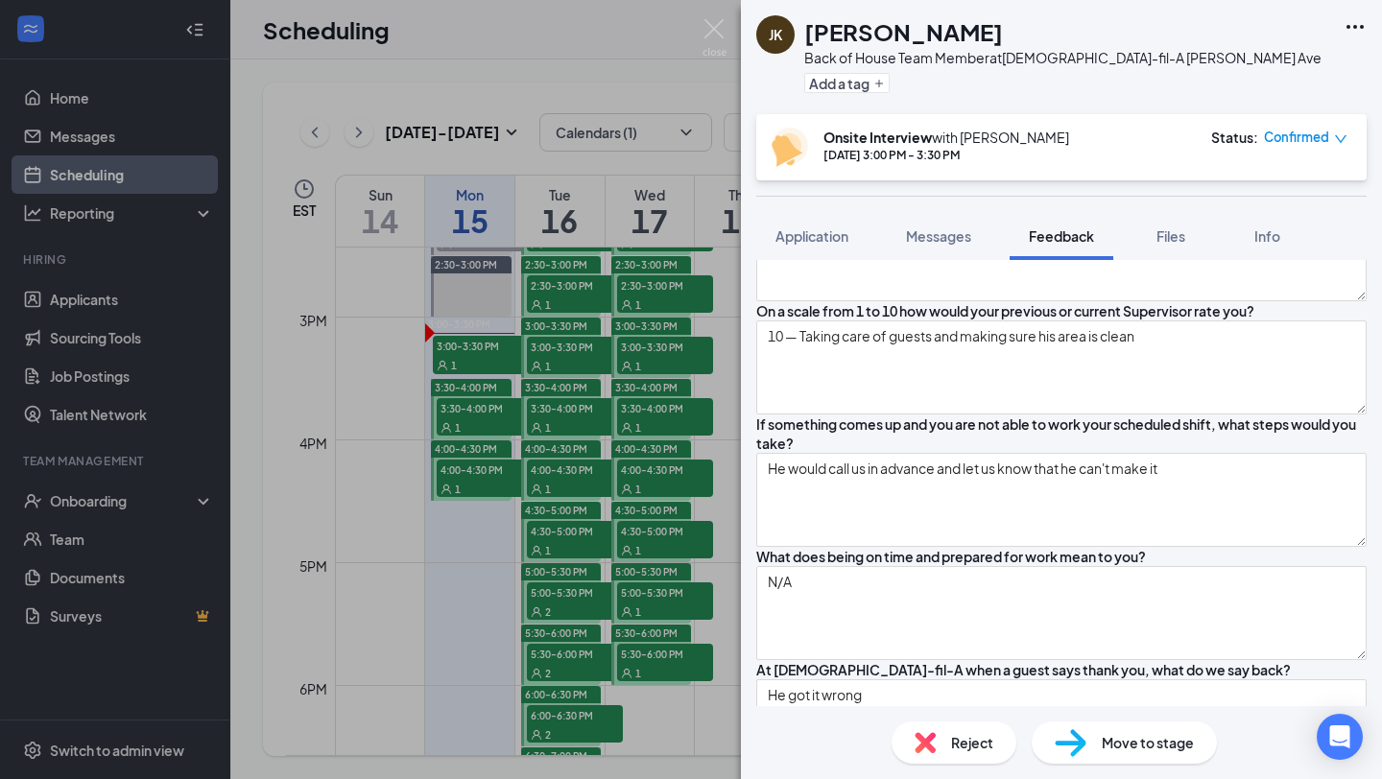
type textarea "Taking care of his sister"
click at [843, 169] on textarea "Carpertner" at bounding box center [1061, 122] width 610 height 94
click at [822, 169] on textarea "Carpertner" at bounding box center [1061, 122] width 610 height 94
click at [868, 169] on textarea "Carpertner" at bounding box center [1061, 122] width 610 height 94
drag, startPoint x: 868, startPoint y: 362, endPoint x: 805, endPoint y: 360, distance: 62.4
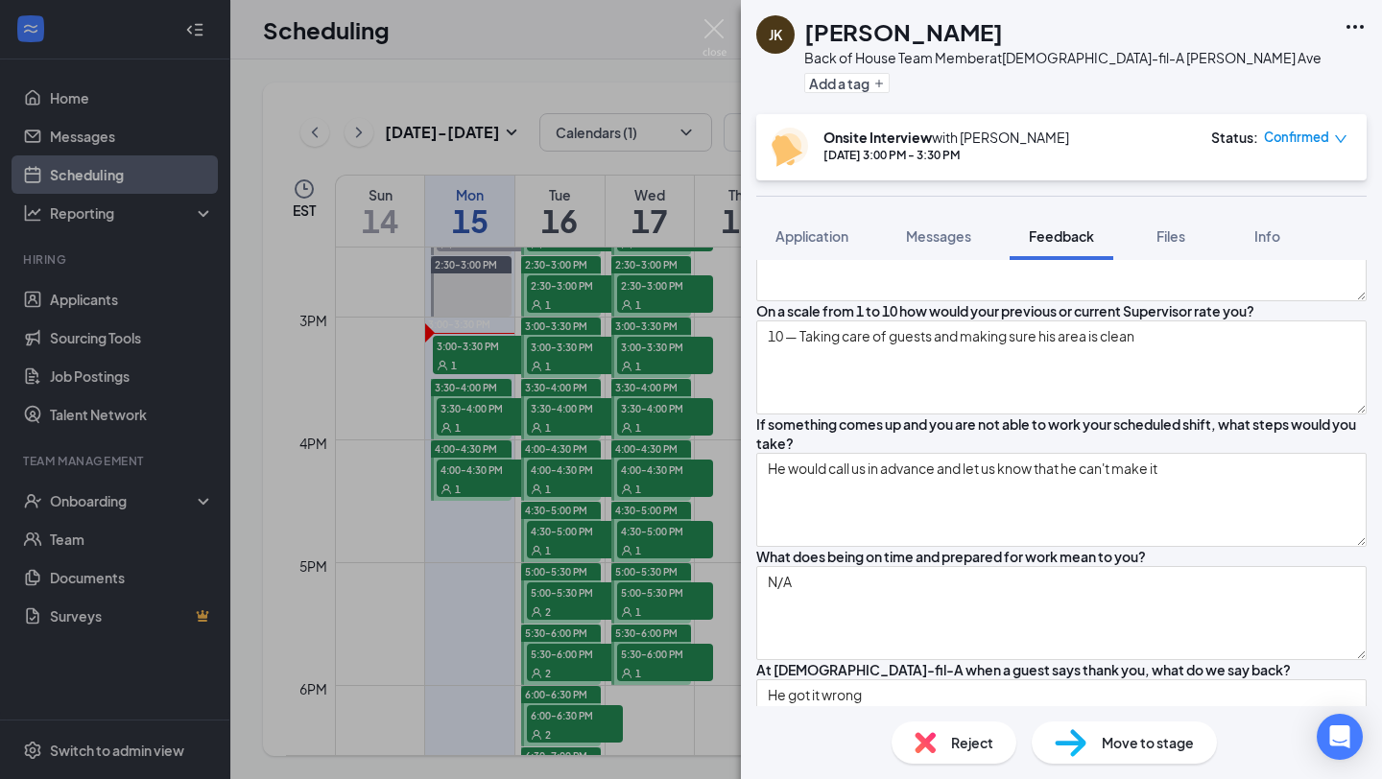
click at [805, 169] on textarea "Carpertner" at bounding box center [1061, 122] width 610 height 94
click at [964, 169] on textarea "Carpertner" at bounding box center [1061, 122] width 610 height 94
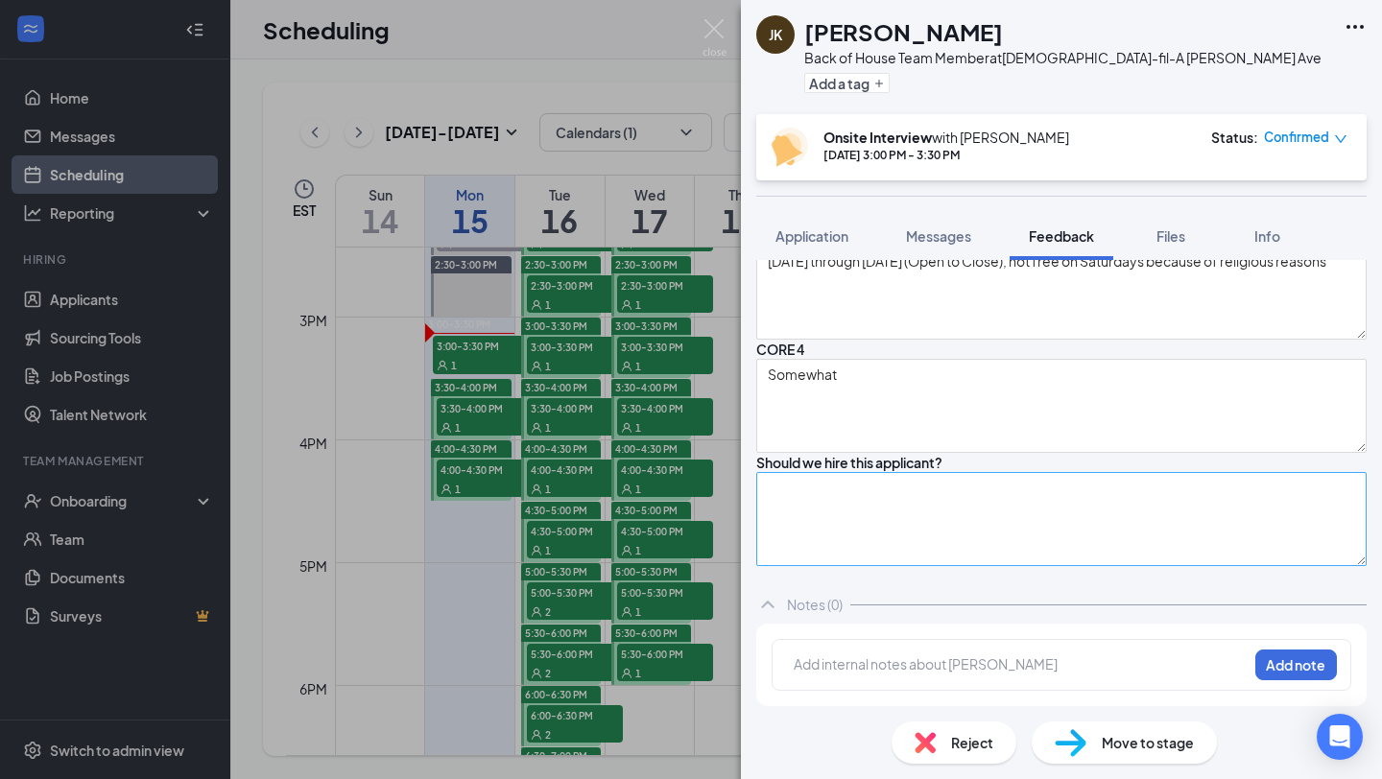
scroll to position [2906, 0]
click at [870, 526] on textarea at bounding box center [1061, 519] width 610 height 94
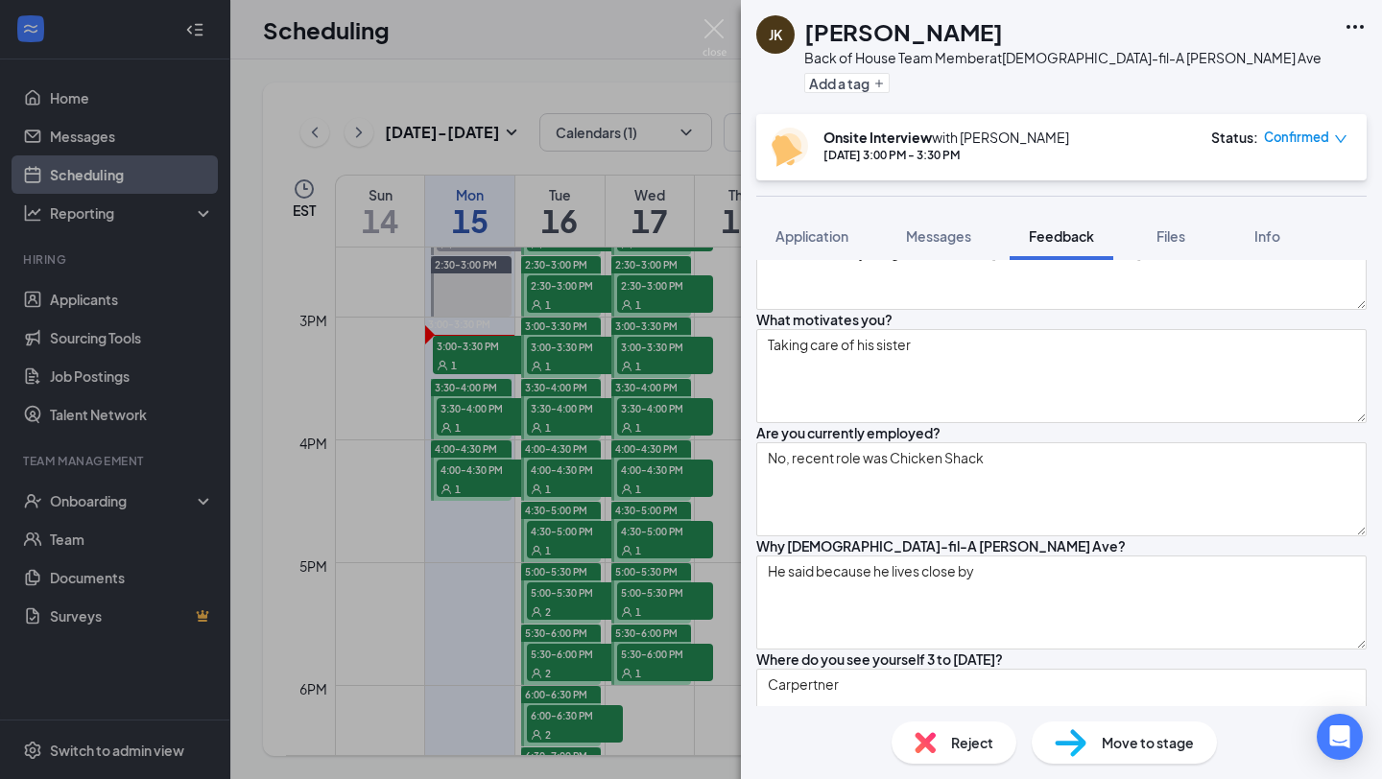
scroll to position [0, 0]
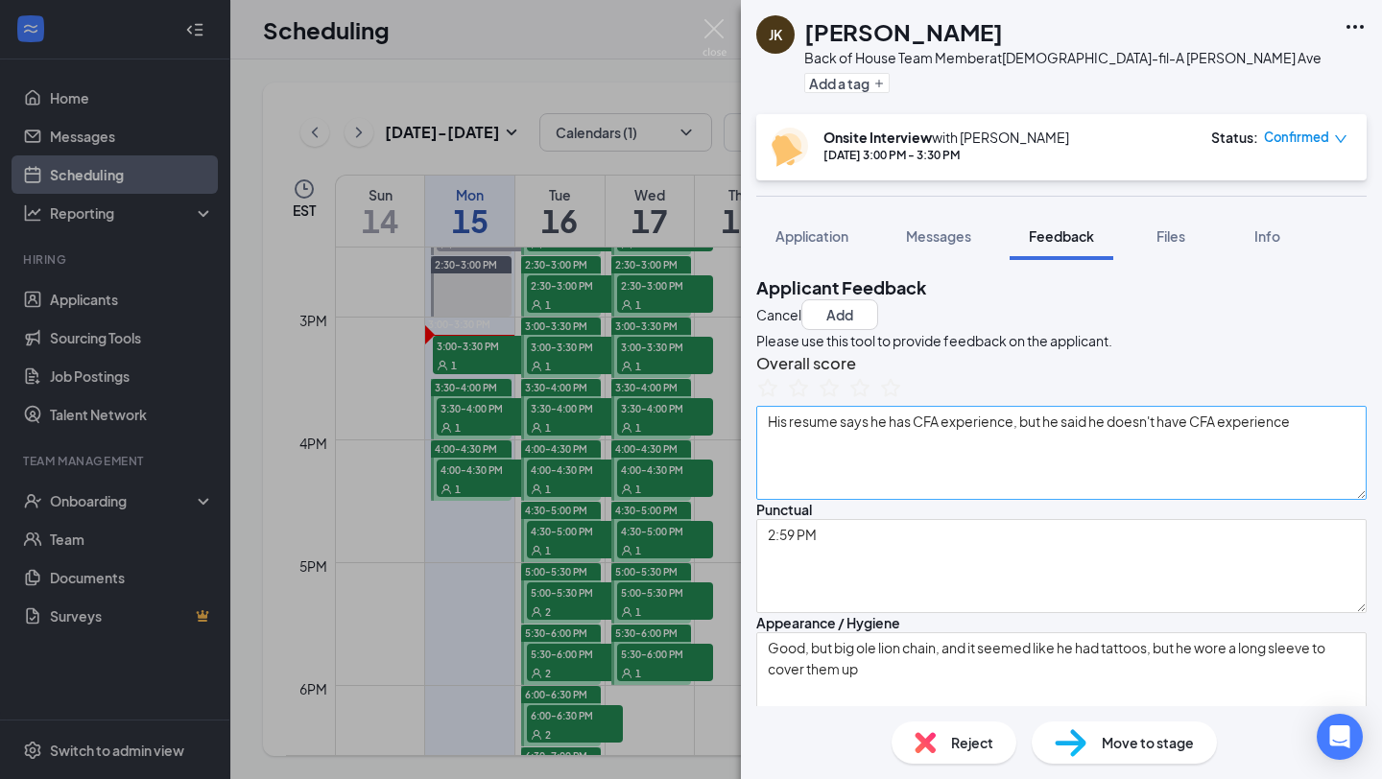
type textarea "No, he stressed Ash out"
click at [1326, 485] on textarea "His resume says he has CFA experience, but he said he doesn't have CFA experien…" at bounding box center [1061, 453] width 610 height 94
click at [811, 400] on icon "StarBorder" at bounding box center [798, 387] width 25 height 25
click at [878, 299] on button "Add" at bounding box center [839, 314] width 77 height 31
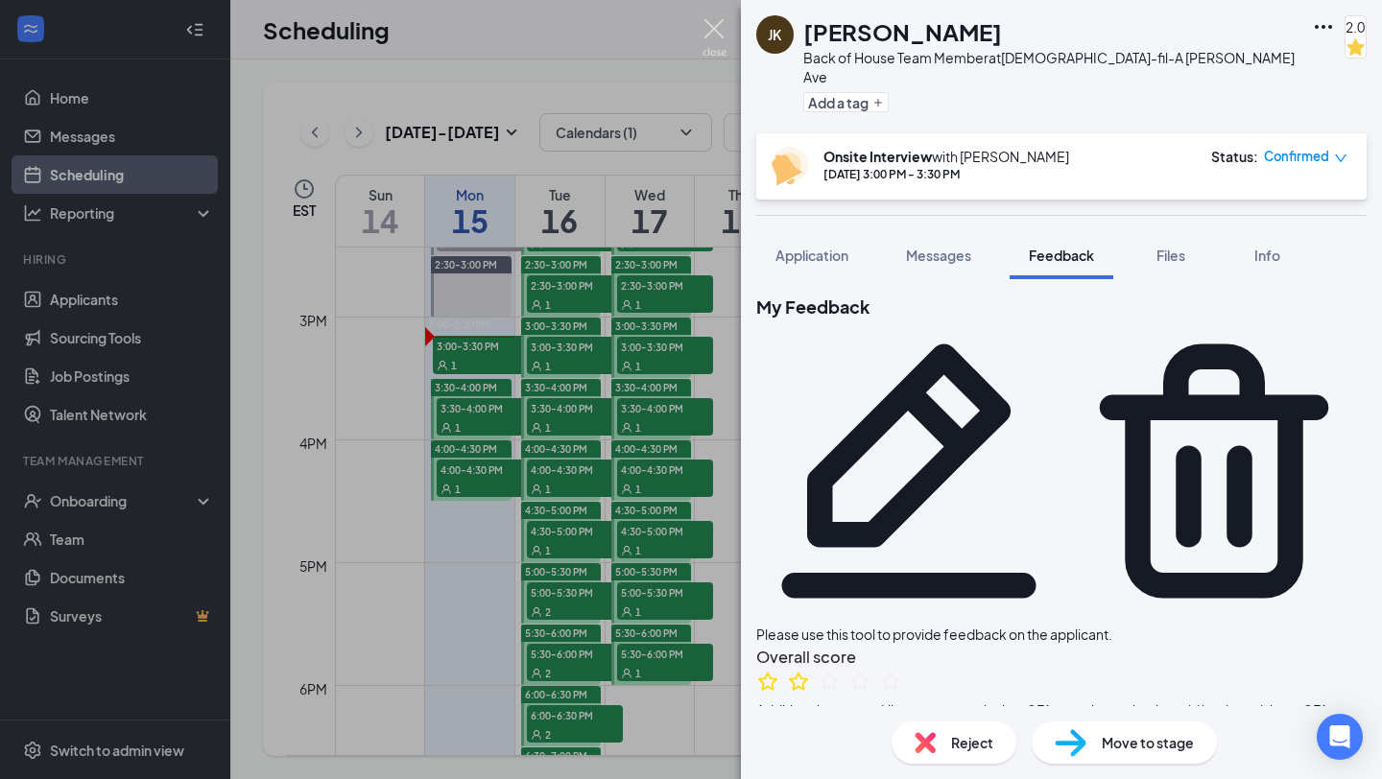
click at [719, 23] on img at bounding box center [715, 37] width 24 height 37
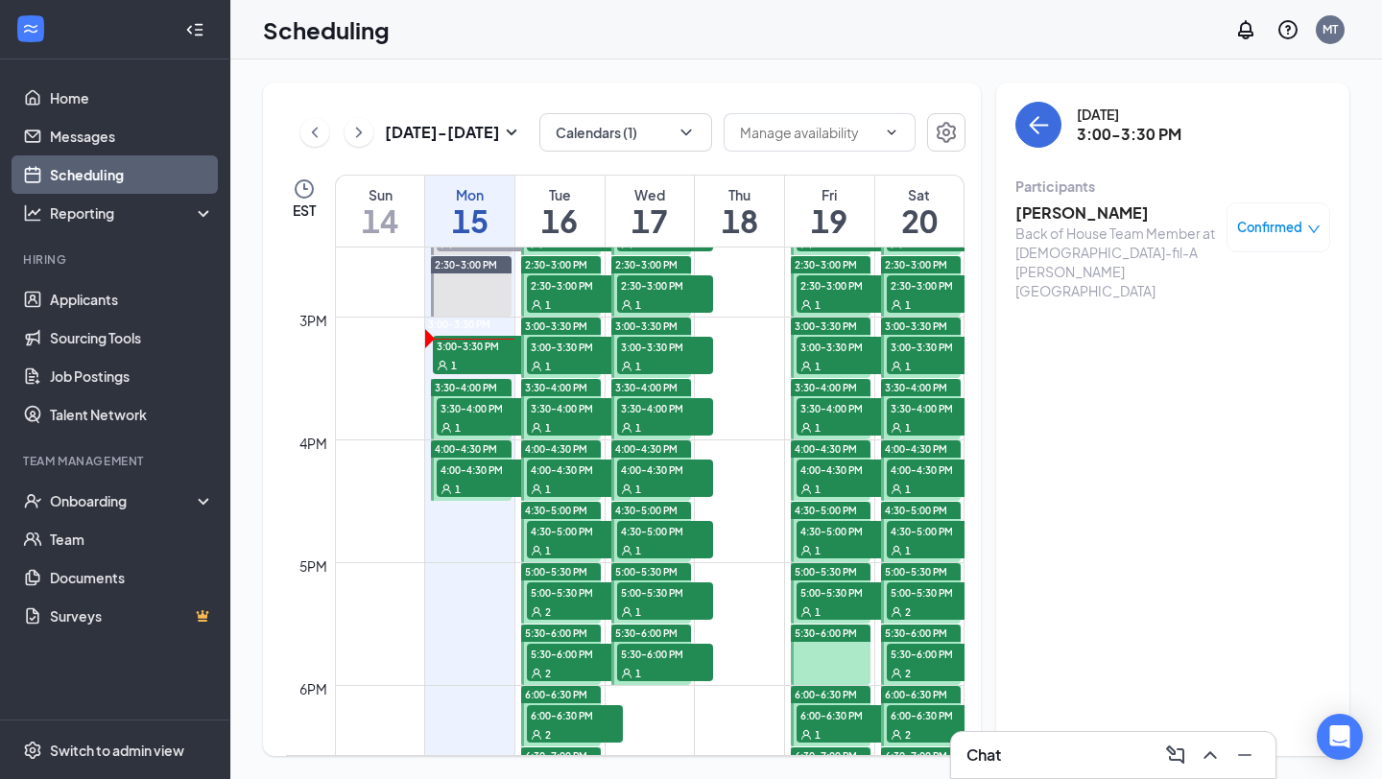
click at [456, 417] on span "3:30-4:00 PM" at bounding box center [485, 407] width 96 height 19
click at [482, 409] on span "3:30-4:00 PM" at bounding box center [485, 407] width 96 height 19
click at [470, 411] on span "3:30-4:00 PM" at bounding box center [485, 407] width 96 height 19
click at [1079, 212] on h3 "Zarria Bridges" at bounding box center [1116, 212] width 202 height 21
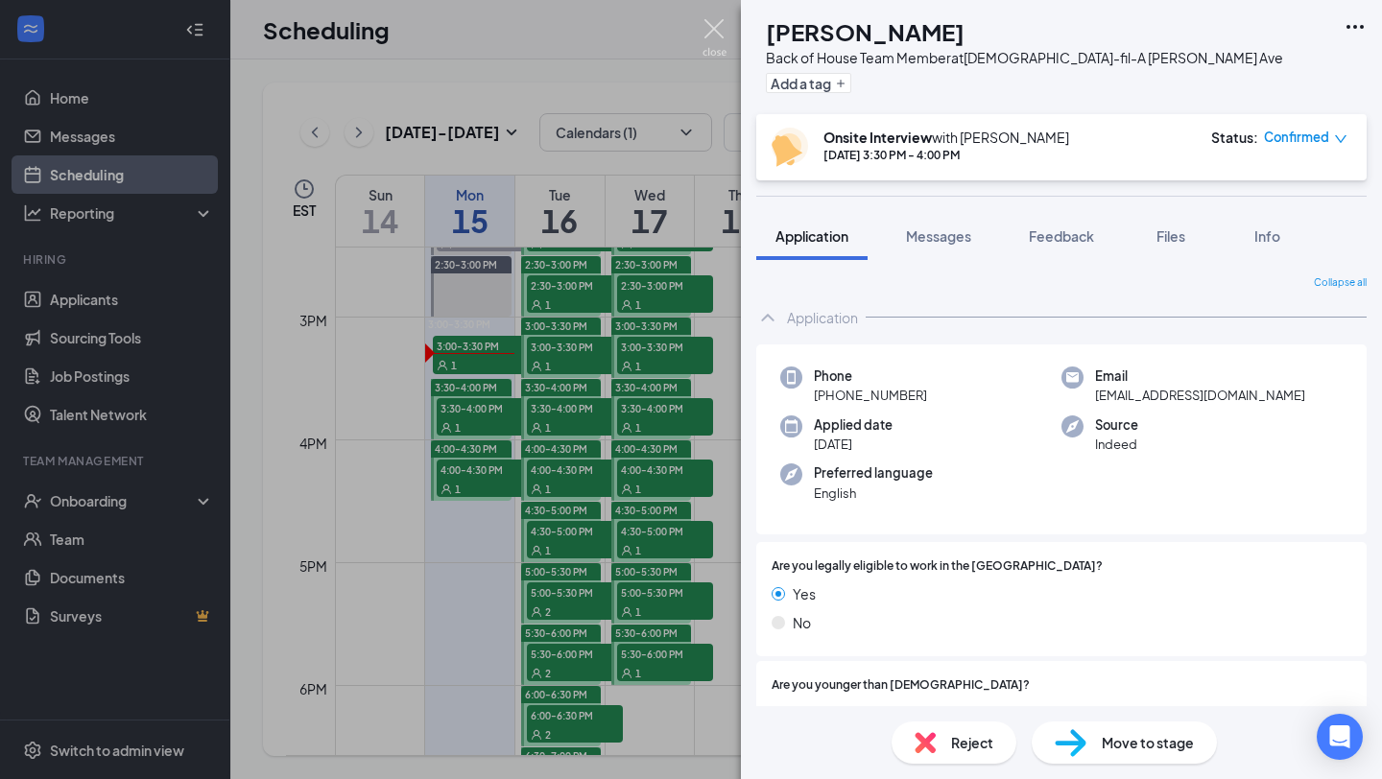
click at [716, 30] on img at bounding box center [715, 37] width 24 height 37
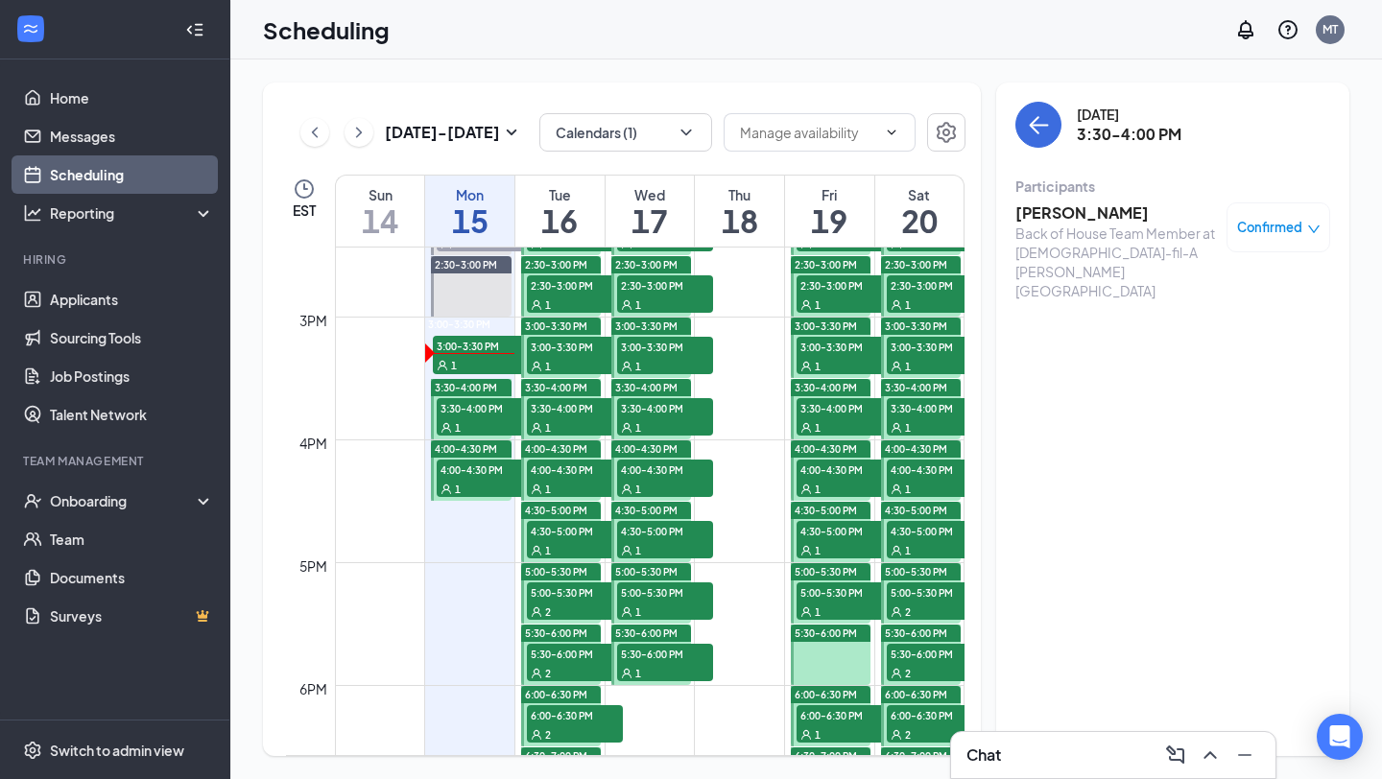
click at [477, 415] on span "3:30-4:00 PM" at bounding box center [485, 407] width 96 height 19
click at [474, 479] on div "1" at bounding box center [485, 488] width 96 height 19
click at [1057, 207] on h3 "Bolcan A" at bounding box center [1116, 212] width 202 height 21
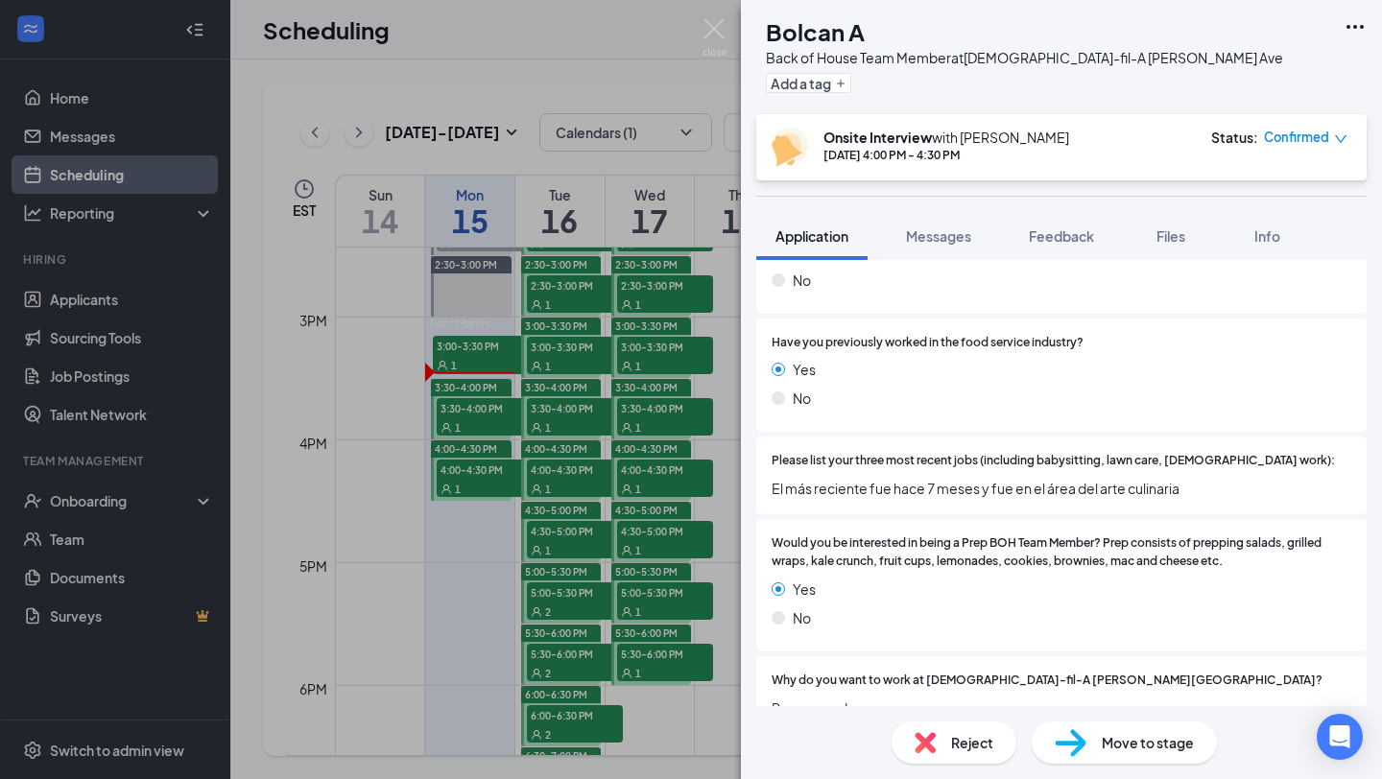
scroll to position [1636, 0]
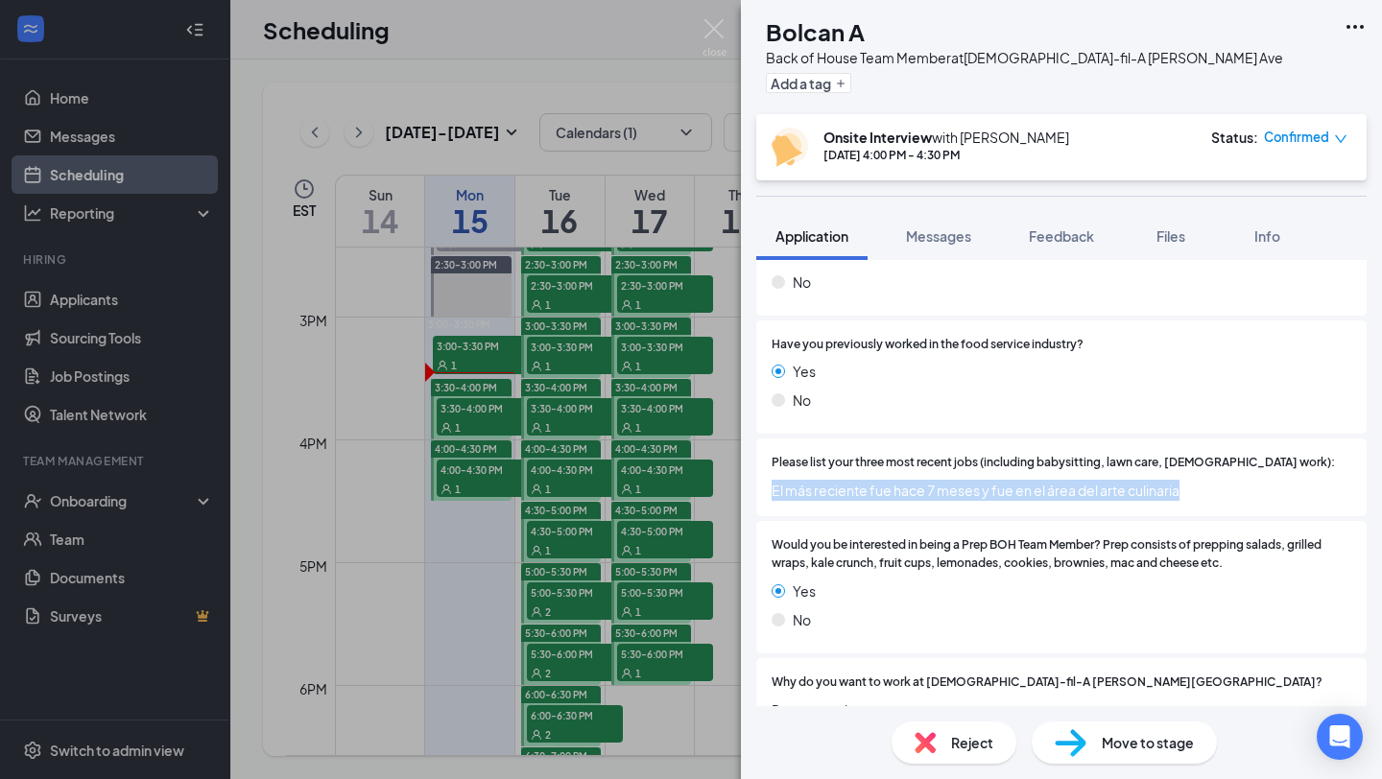
drag, startPoint x: 769, startPoint y: 467, endPoint x: 1196, endPoint y: 477, distance: 427.2
click at [1196, 477] on div "Please list your three most recent jobs (including babysitting, lawn care, volu…" at bounding box center [1061, 478] width 610 height 78
copy span "El más reciente fue hace 7 meses y fue en el área del arte culinaria"
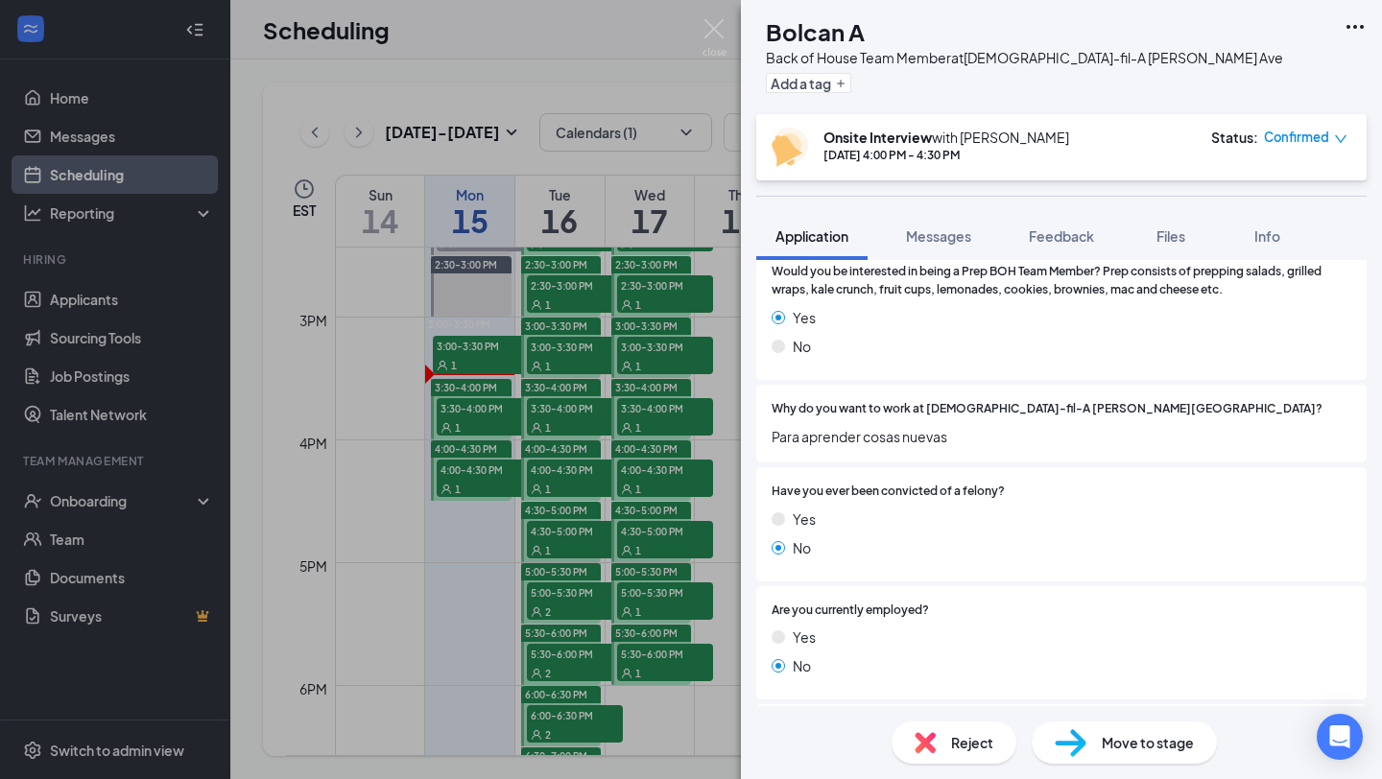
scroll to position [1930, 0]
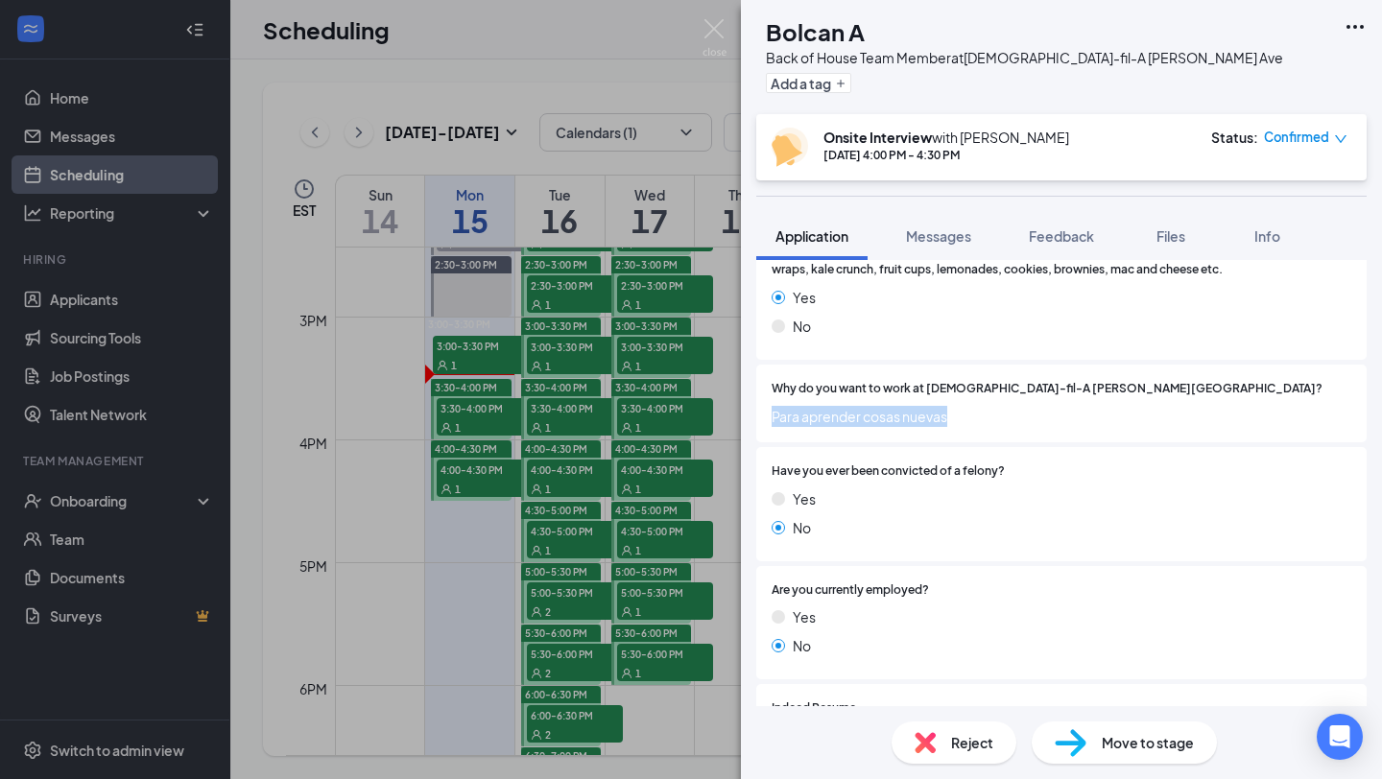
drag, startPoint x: 768, startPoint y: 397, endPoint x: 980, endPoint y: 393, distance: 212.1
click at [980, 393] on div "Why do you want to work at Chick-fil-A Mack Ave? Para aprender cosas nuevas" at bounding box center [1061, 404] width 610 height 78
copy span "Para aprender cosas nuevas"
click at [1029, 447] on div "Have you ever been convicted of a felony? Yes No" at bounding box center [1061, 504] width 610 height 114
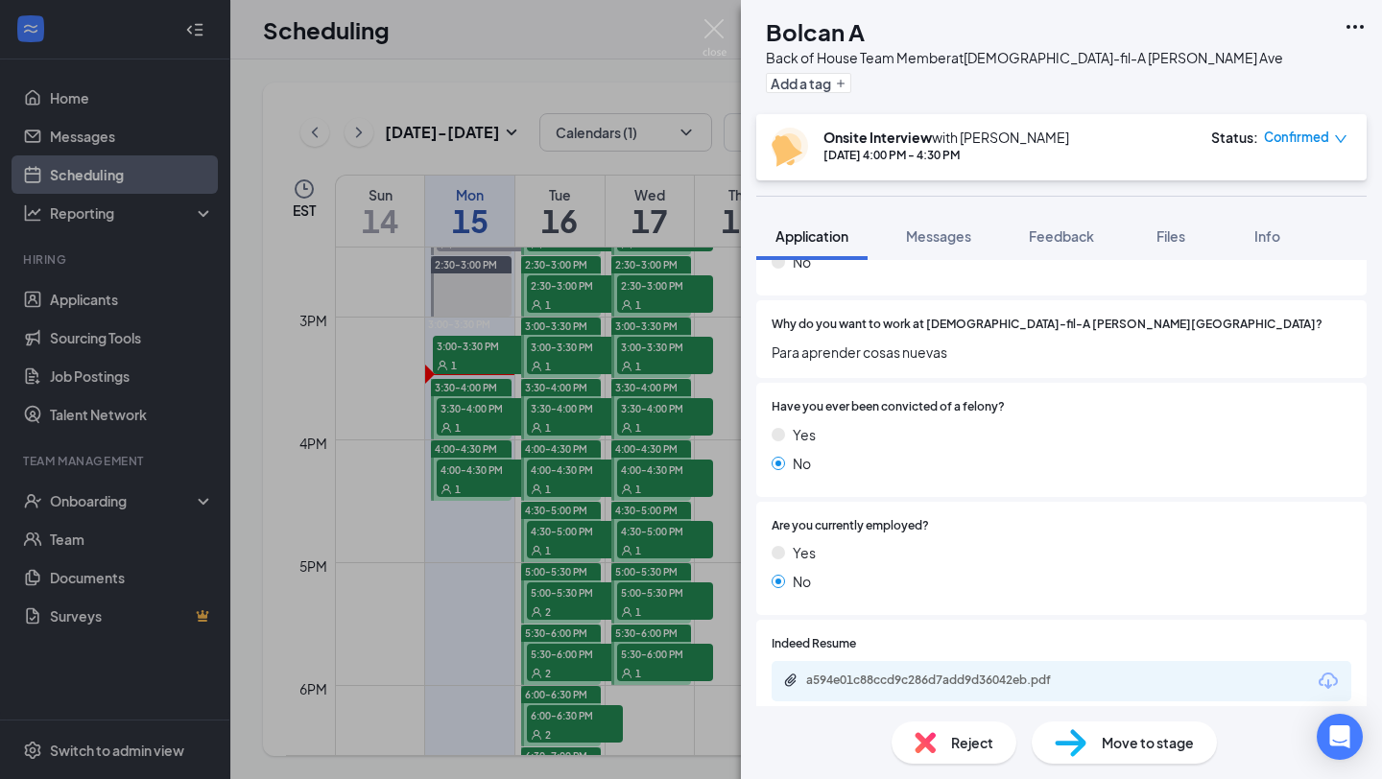
scroll to position [1988, 0]
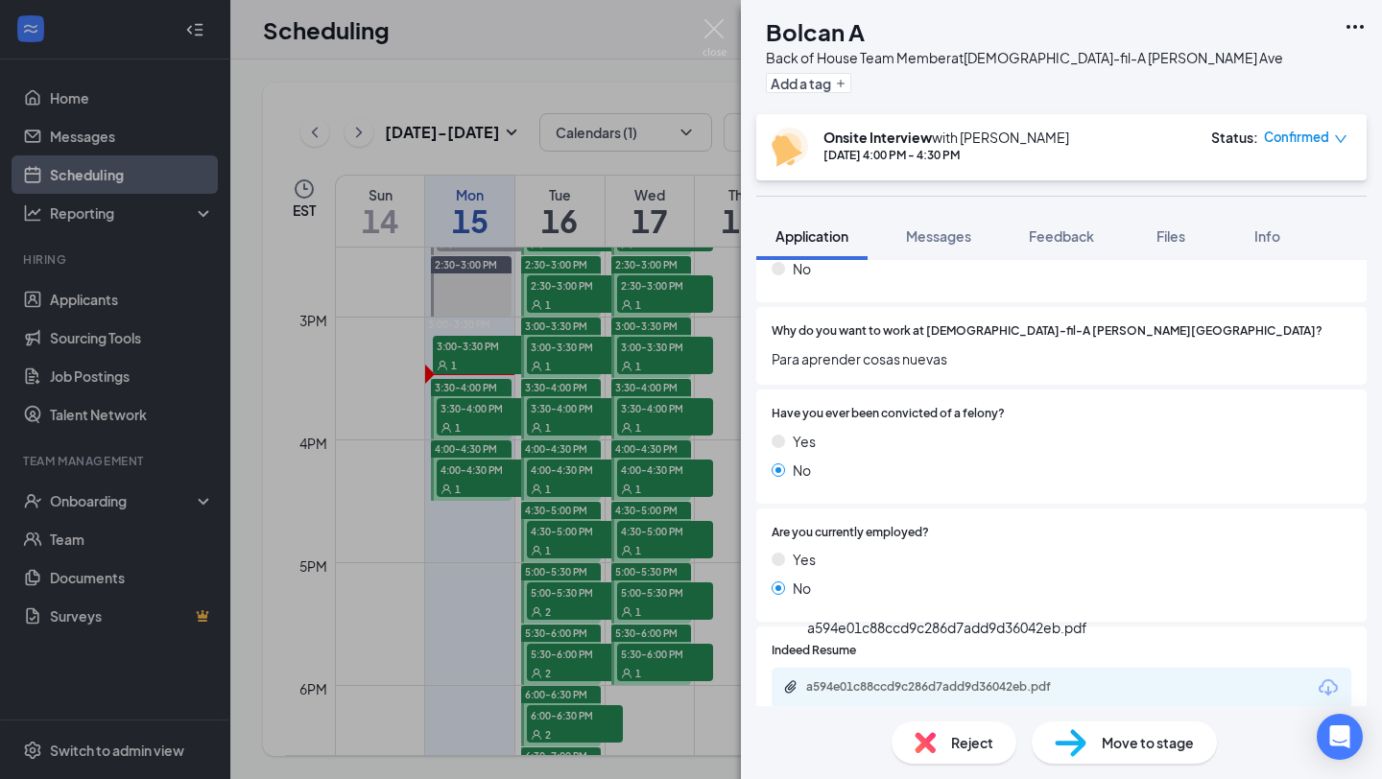
click at [878, 679] on div "a594e01c88ccd9c286d7add9d36042eb.pdf" at bounding box center [940, 686] width 269 height 15
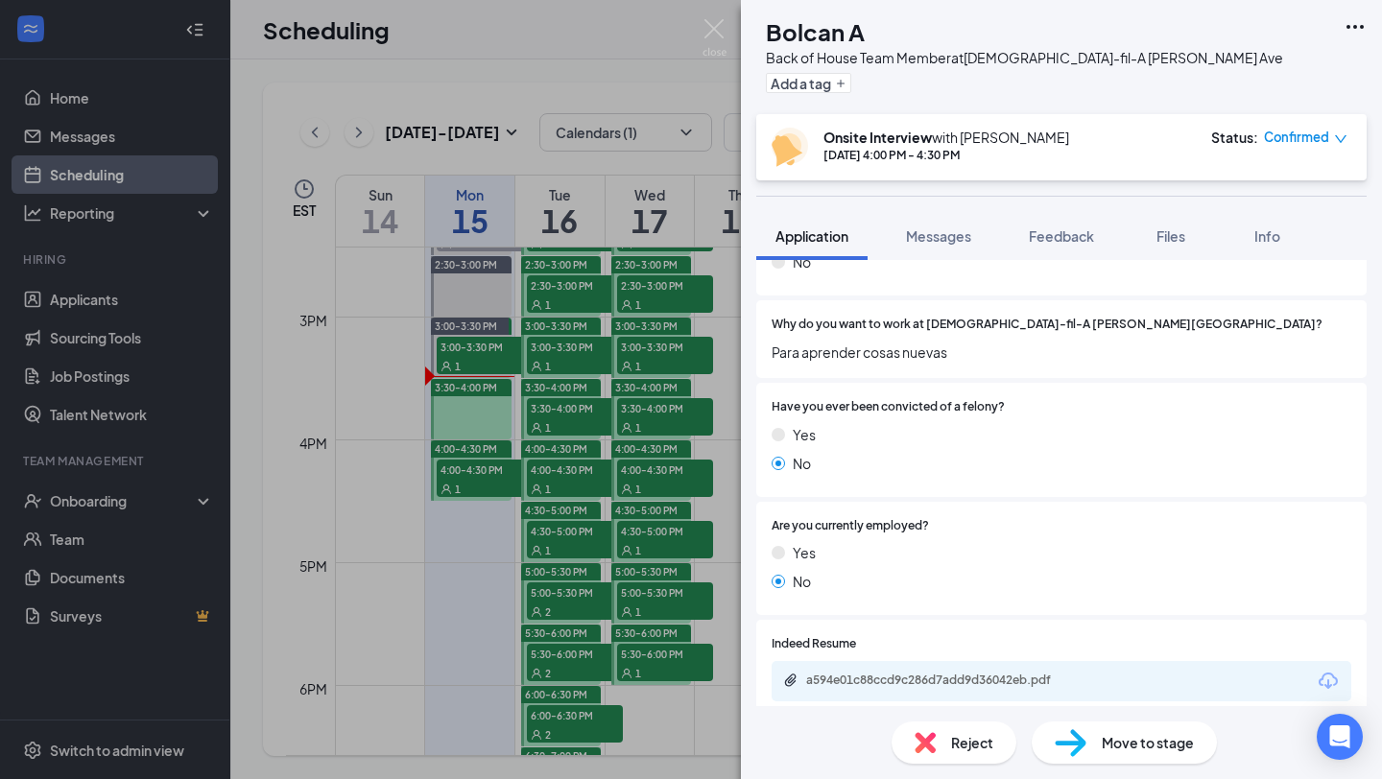
scroll to position [1992, 0]
click at [696, 421] on div "BA Bolcan A Back of House Team Member at Chick-fil-A Mack Ave Add a tag Onsite …" at bounding box center [691, 389] width 1382 height 779
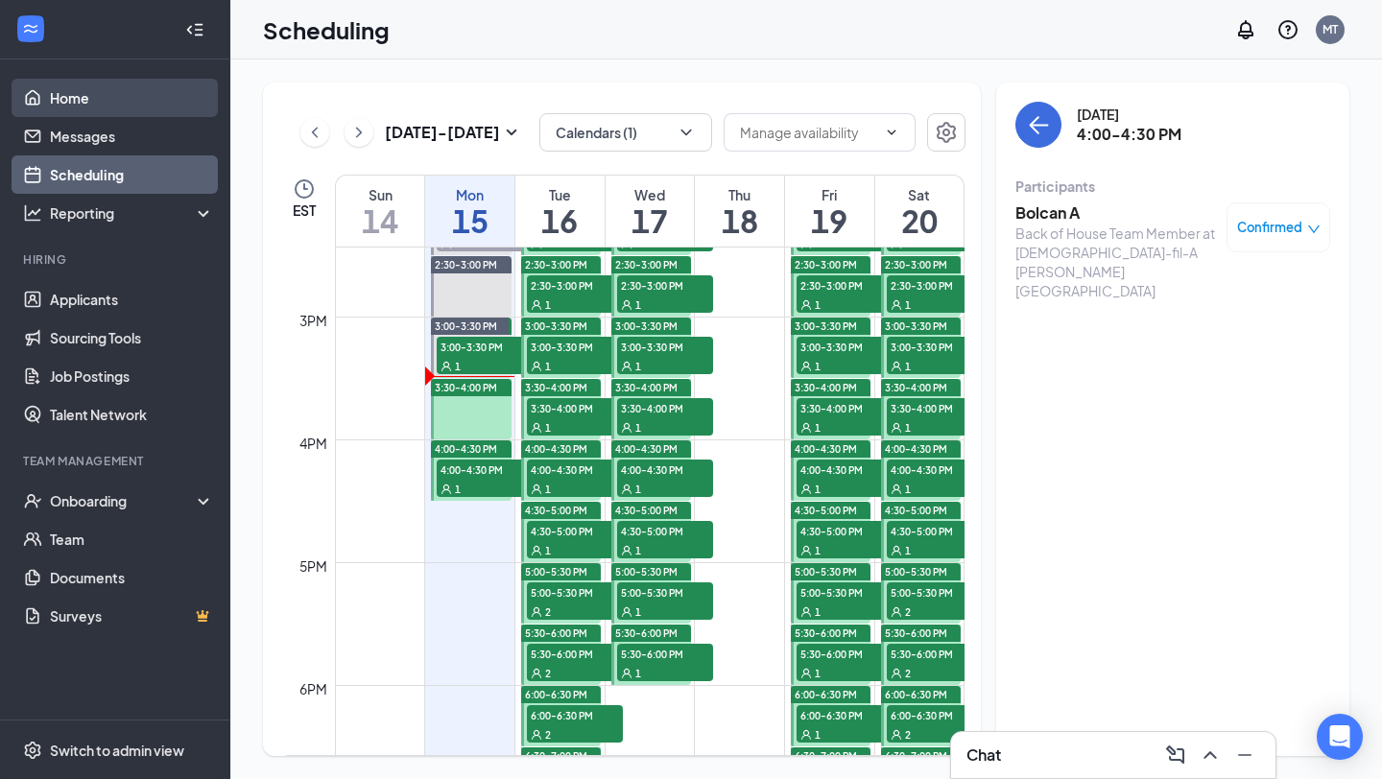
click at [64, 103] on link "Home" at bounding box center [132, 98] width 164 height 38
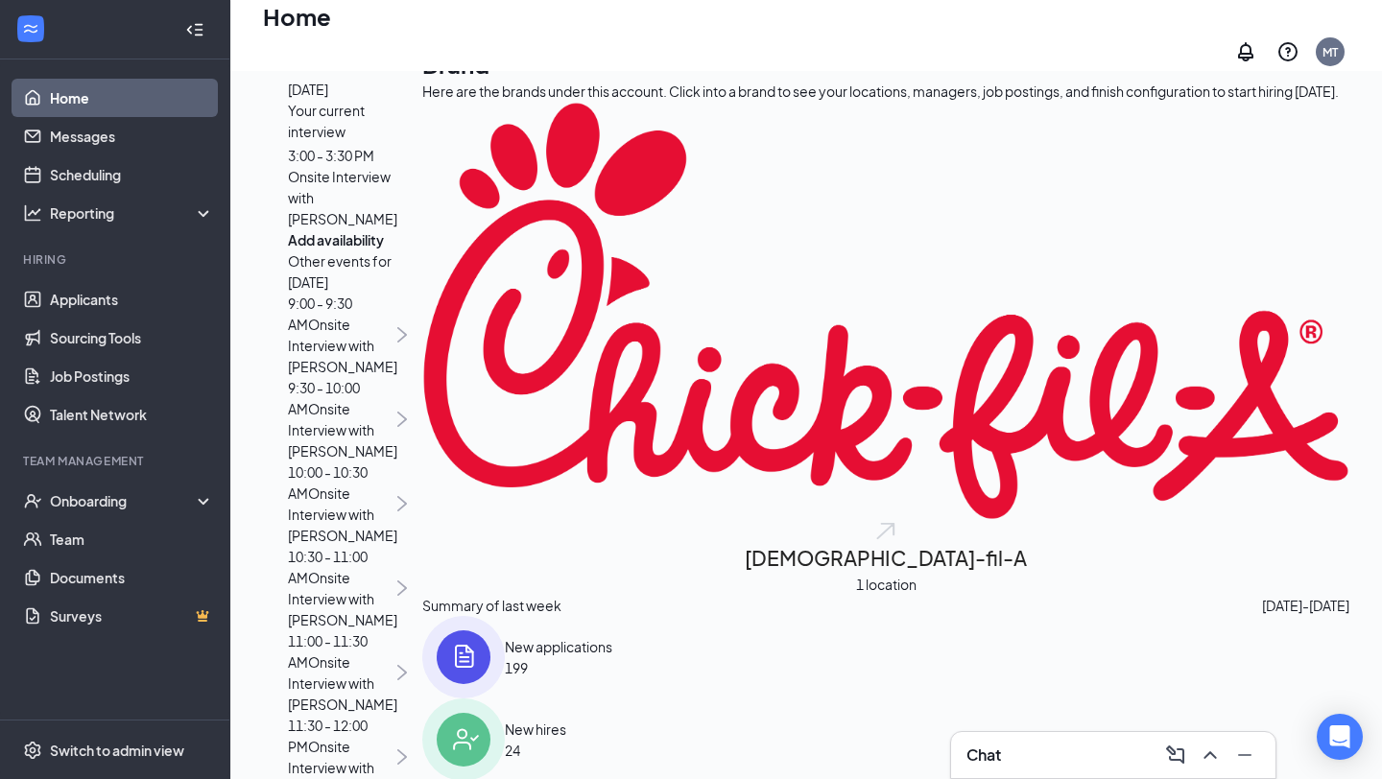
scroll to position [91, 0]
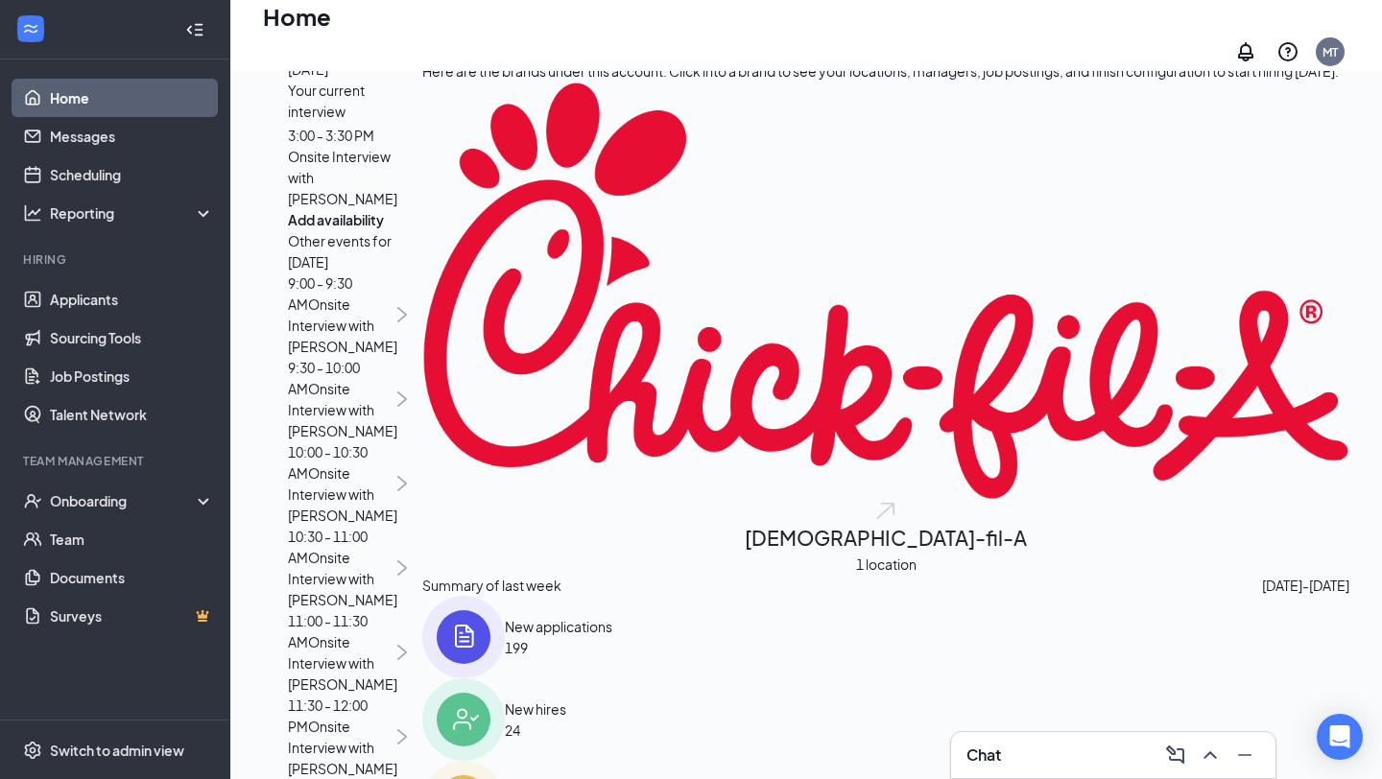
click at [612, 637] on span "199" at bounding box center [558, 647] width 107 height 21
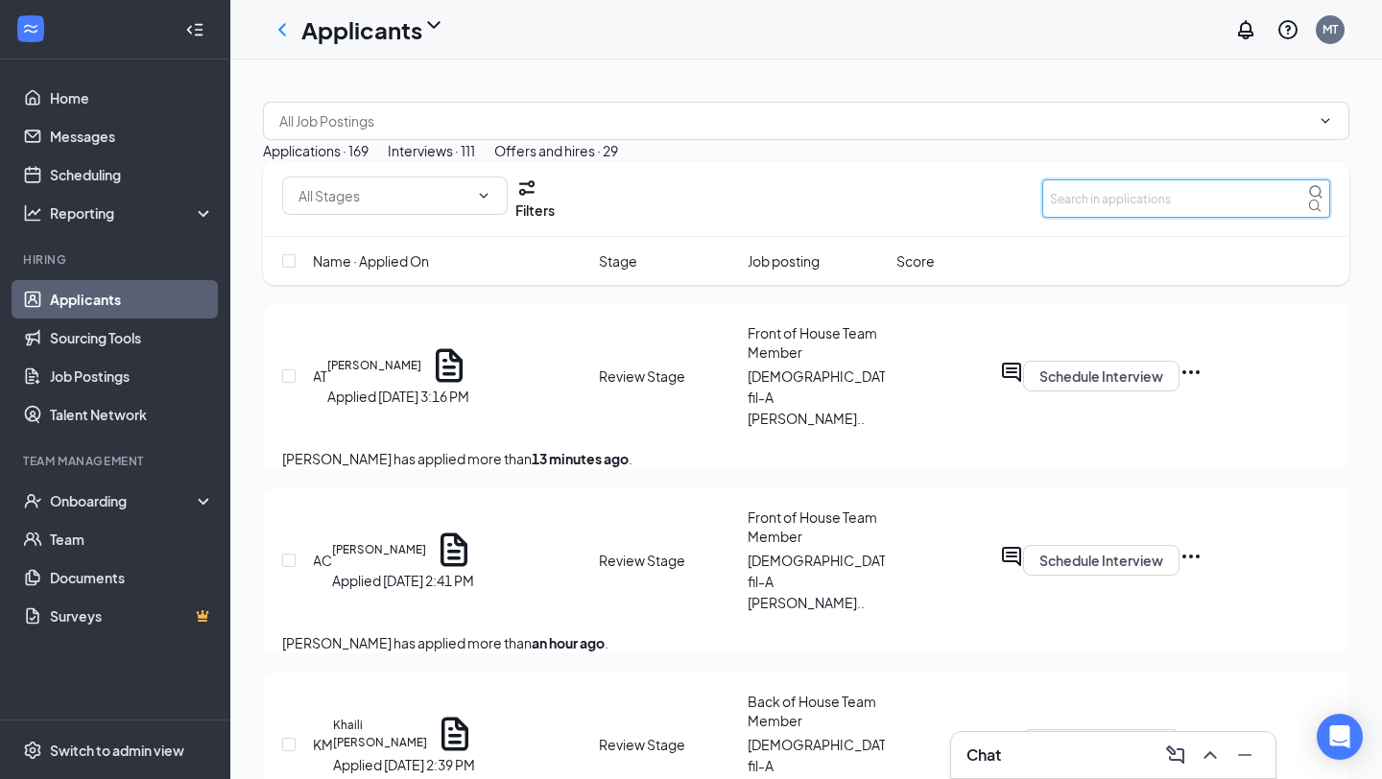
click at [1144, 218] on input "text" at bounding box center [1186, 198] width 288 height 38
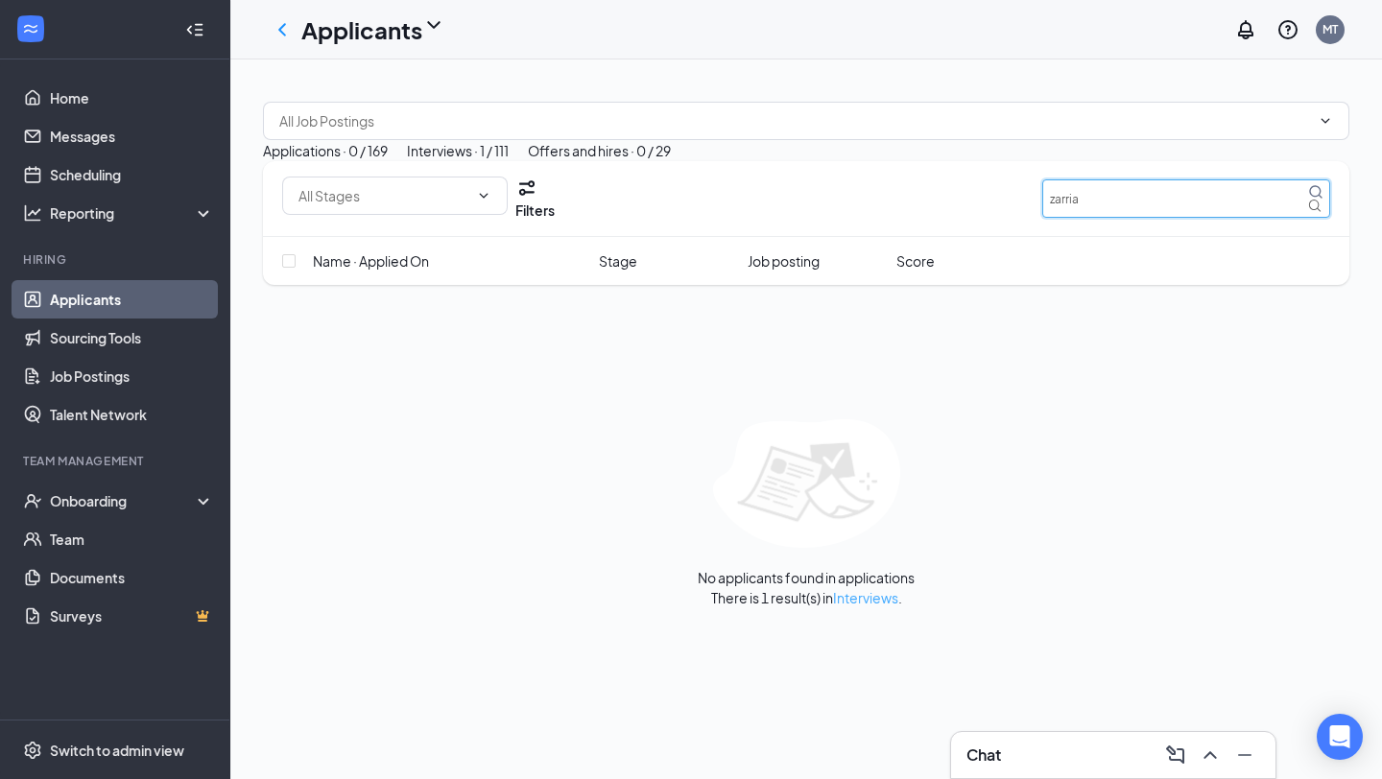
type input "zarria"
click at [883, 607] on link "Interviews" at bounding box center [865, 597] width 65 height 17
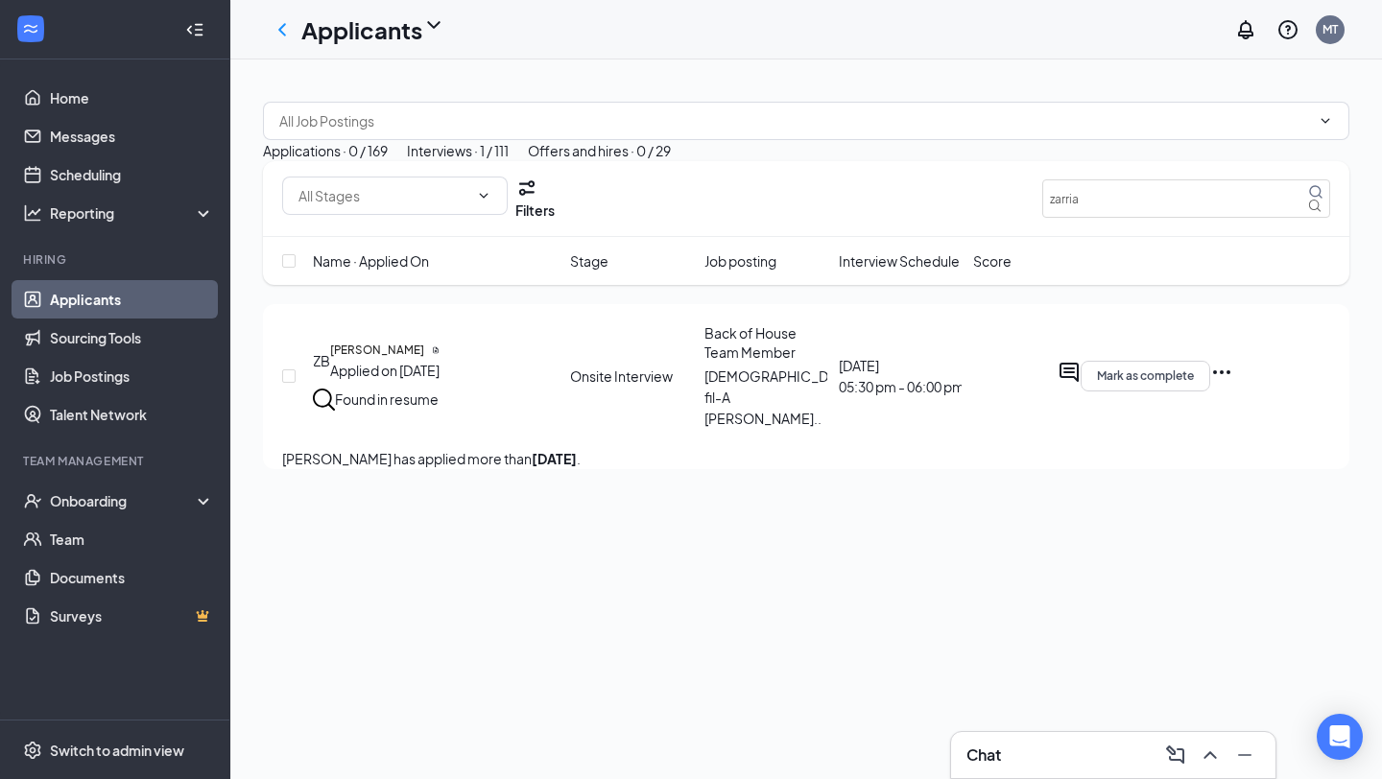
click at [1233, 384] on icon "Ellipses" at bounding box center [1221, 372] width 23 height 23
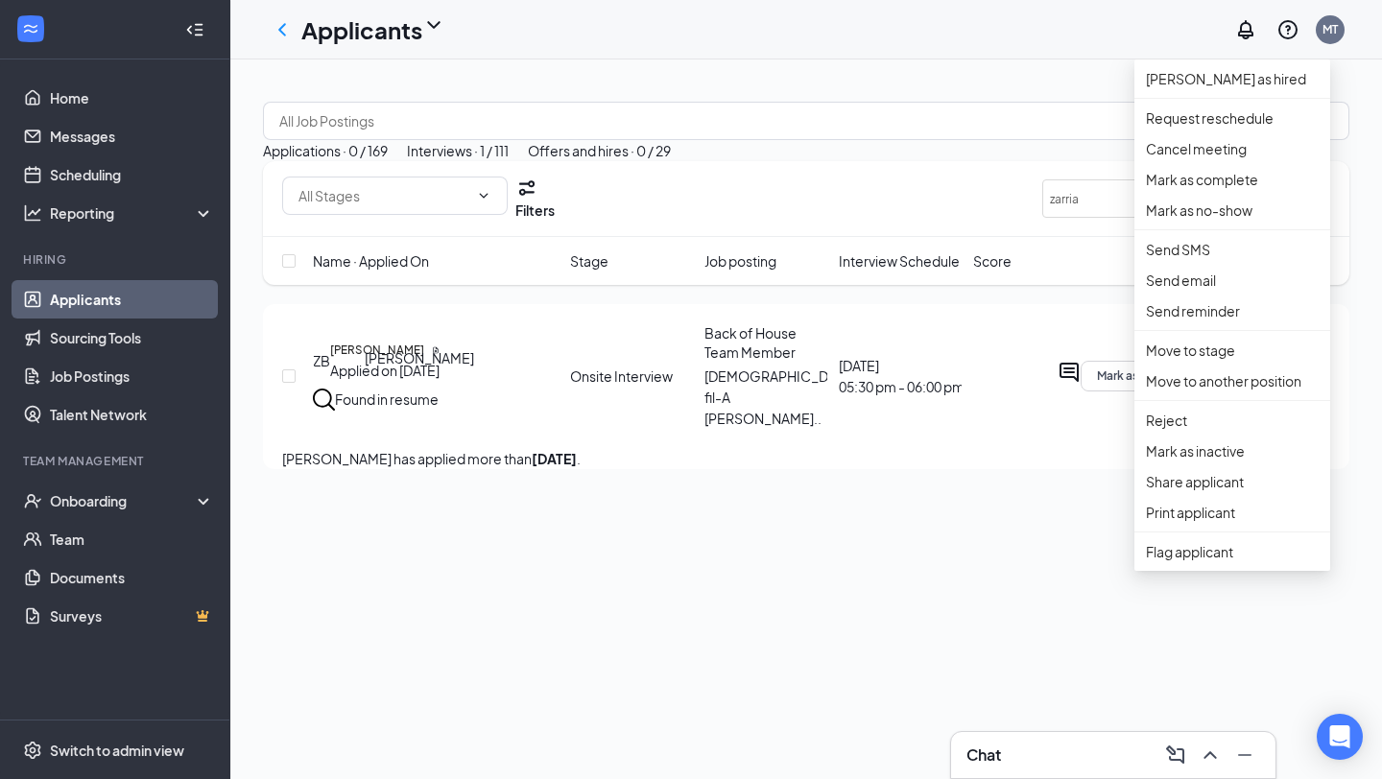
click at [400, 359] on h5 "Zarria Bridges" at bounding box center [377, 350] width 94 height 17
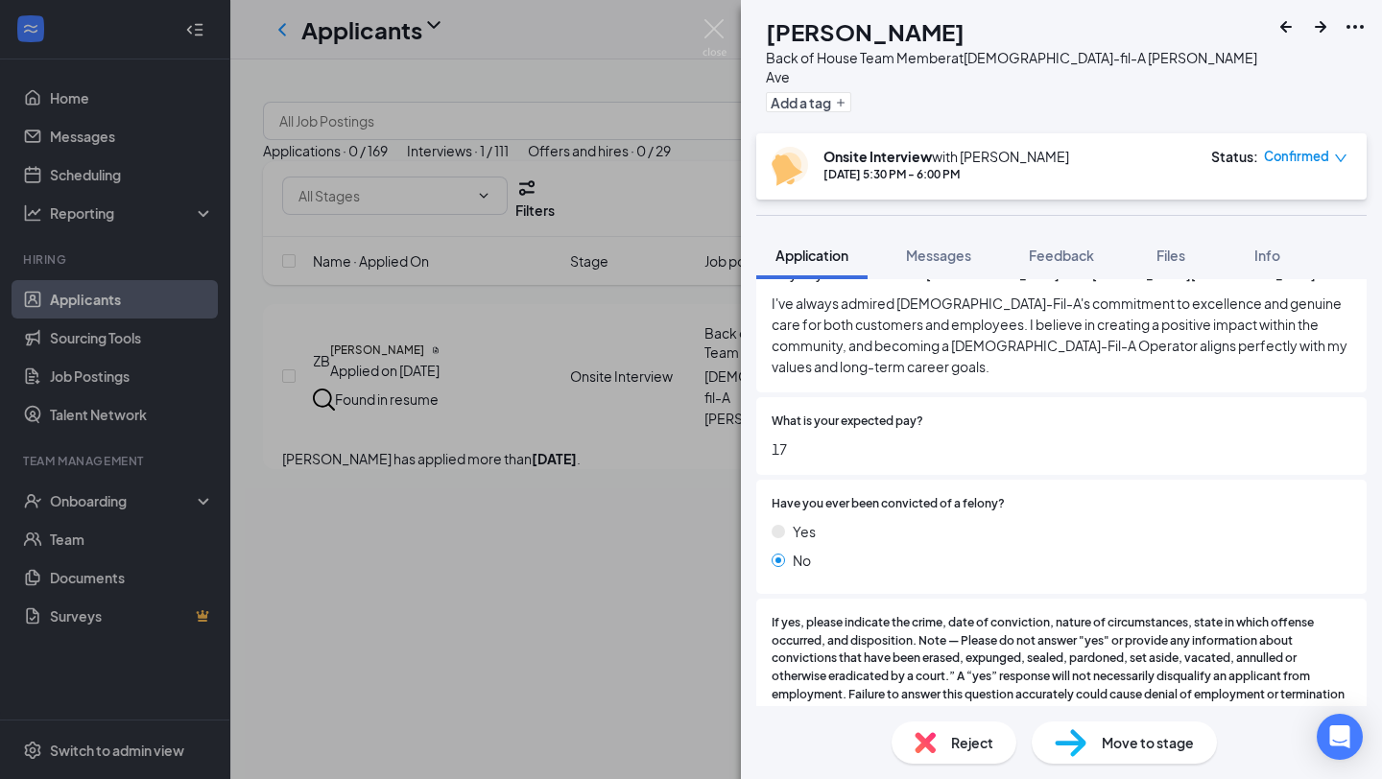
scroll to position [1972, 0]
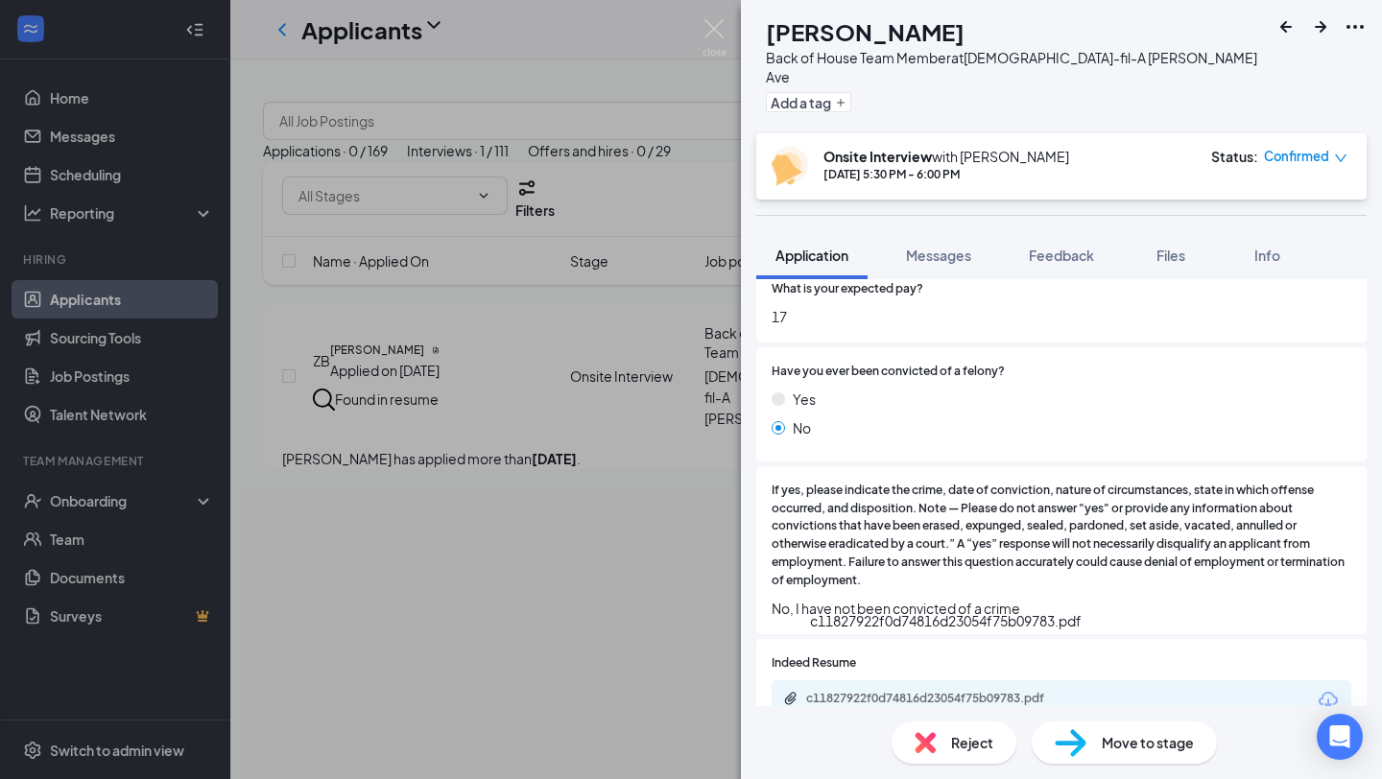
click at [880, 691] on div "c11827922f0d74816d23054f75b09783.pdf" at bounding box center [940, 698] width 269 height 15
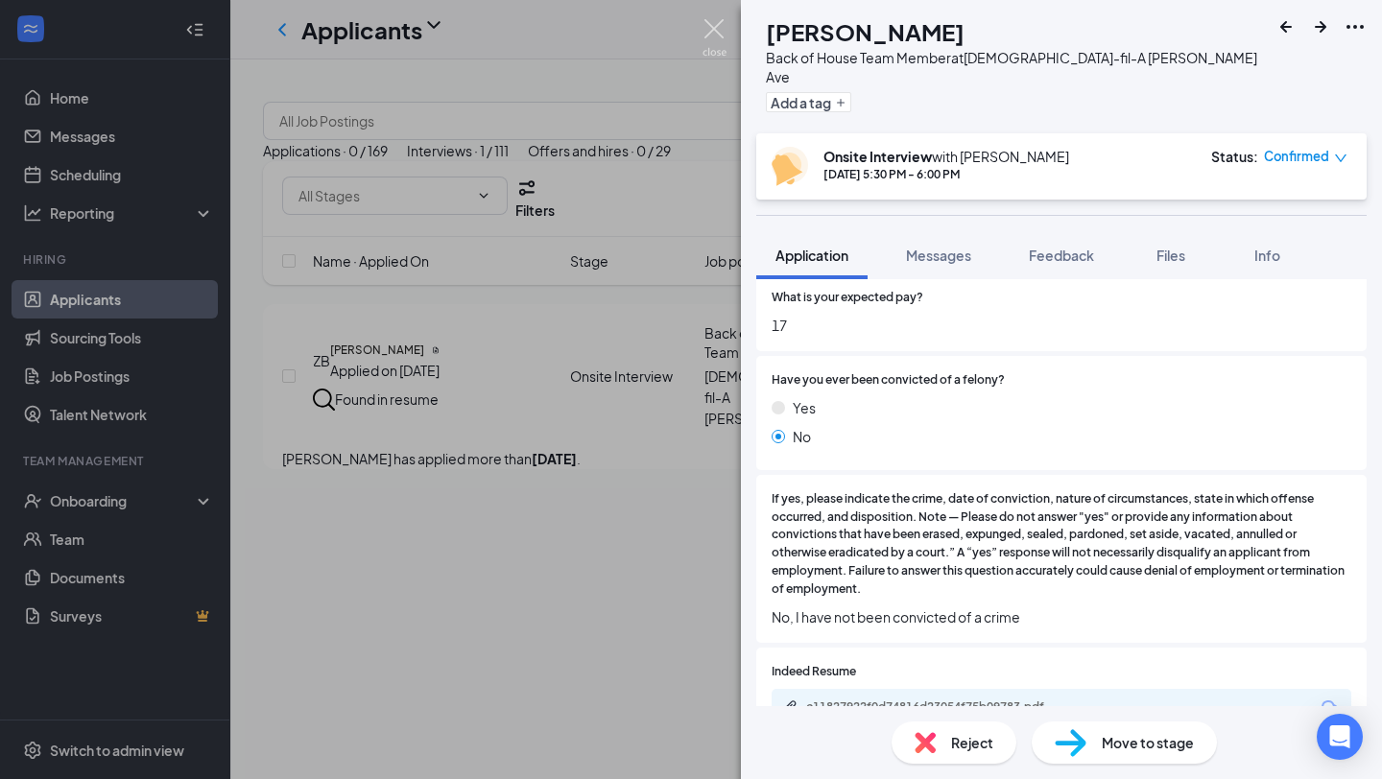
click at [715, 25] on img at bounding box center [715, 37] width 24 height 37
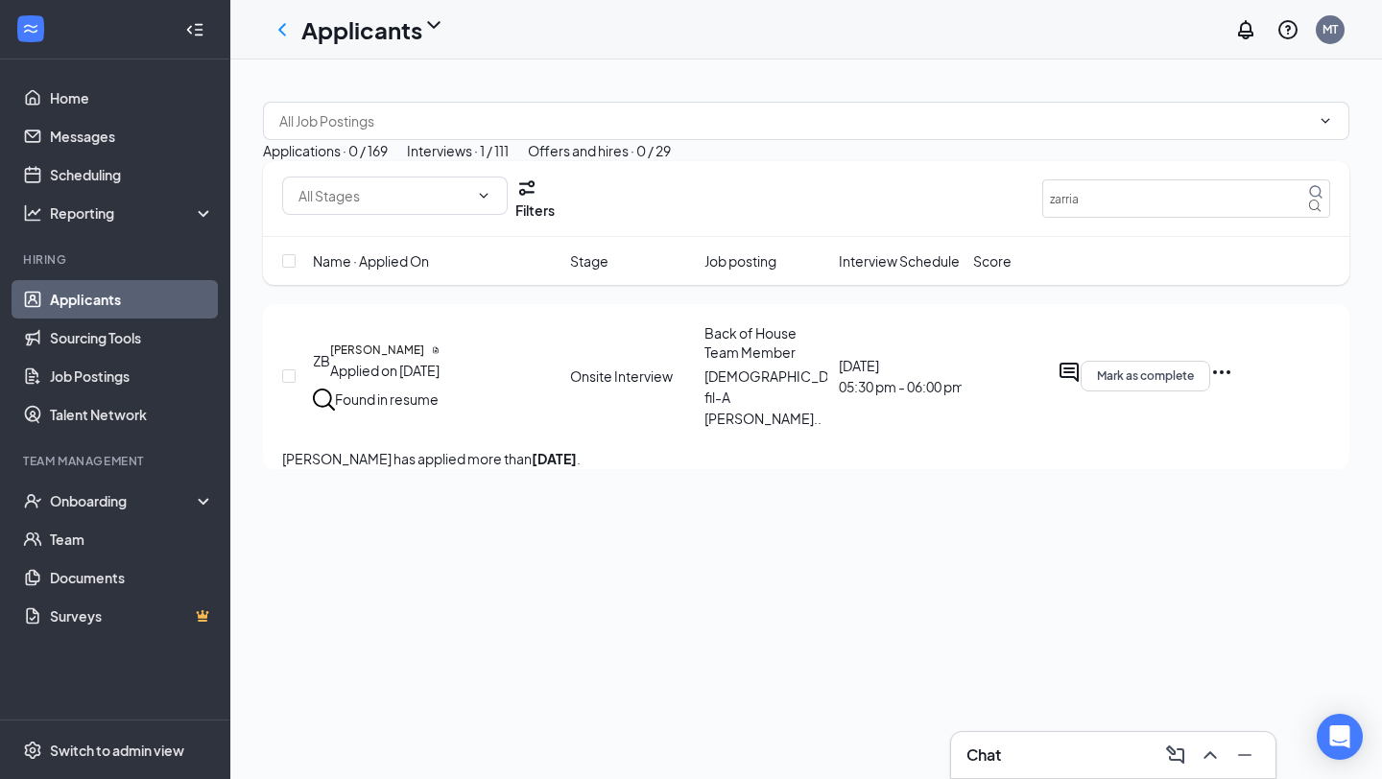
click at [1233, 384] on icon "Ellipses" at bounding box center [1221, 372] width 23 height 23
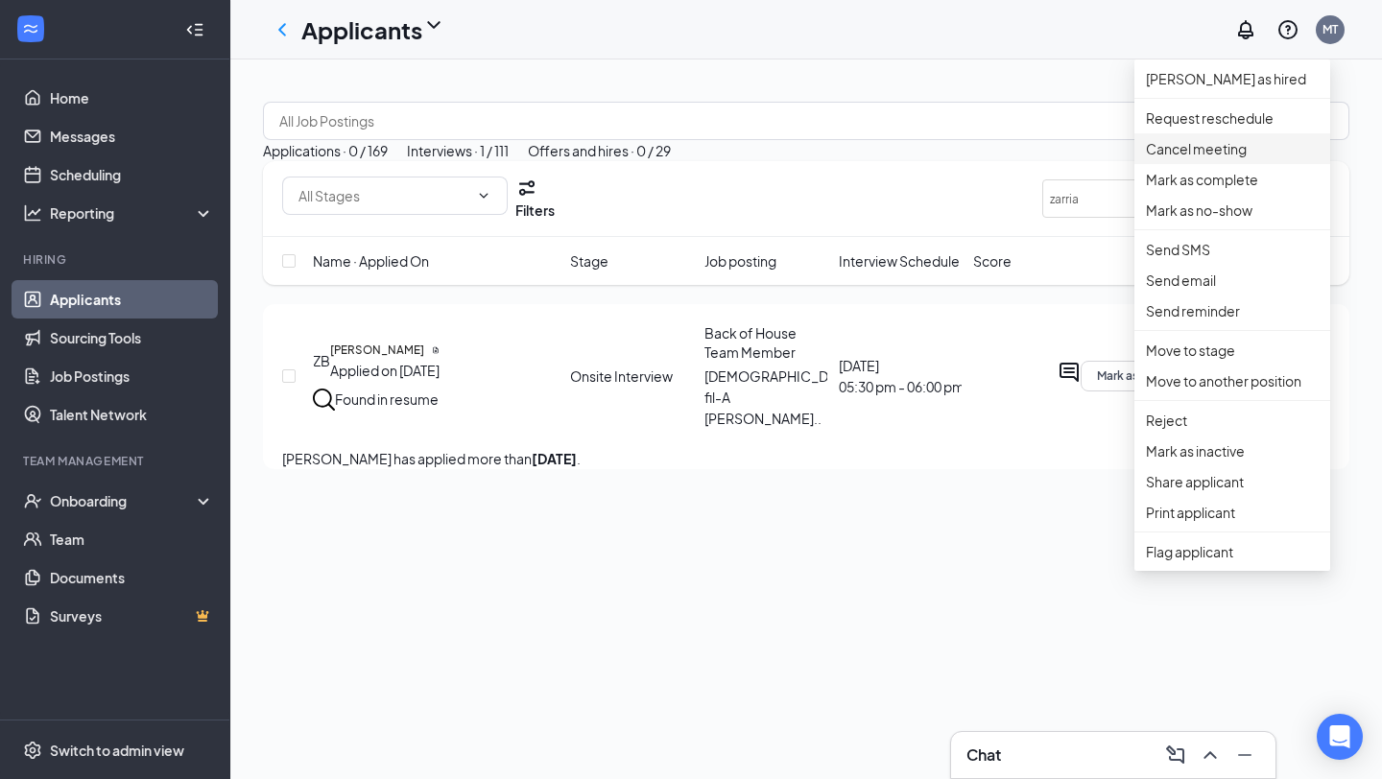
click at [1207, 159] on p "Cancel meeting" at bounding box center [1232, 148] width 173 height 21
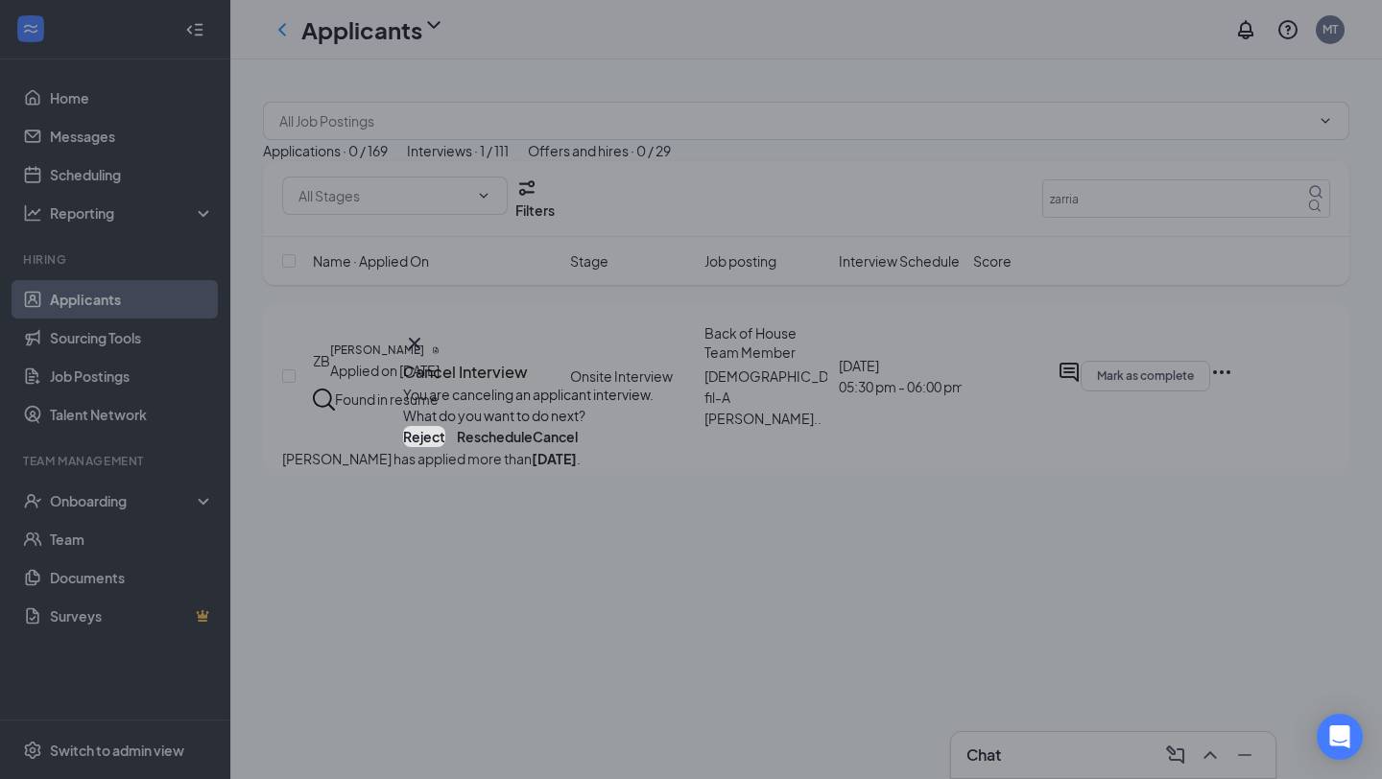
click at [445, 447] on button "Reject" at bounding box center [424, 436] width 42 height 21
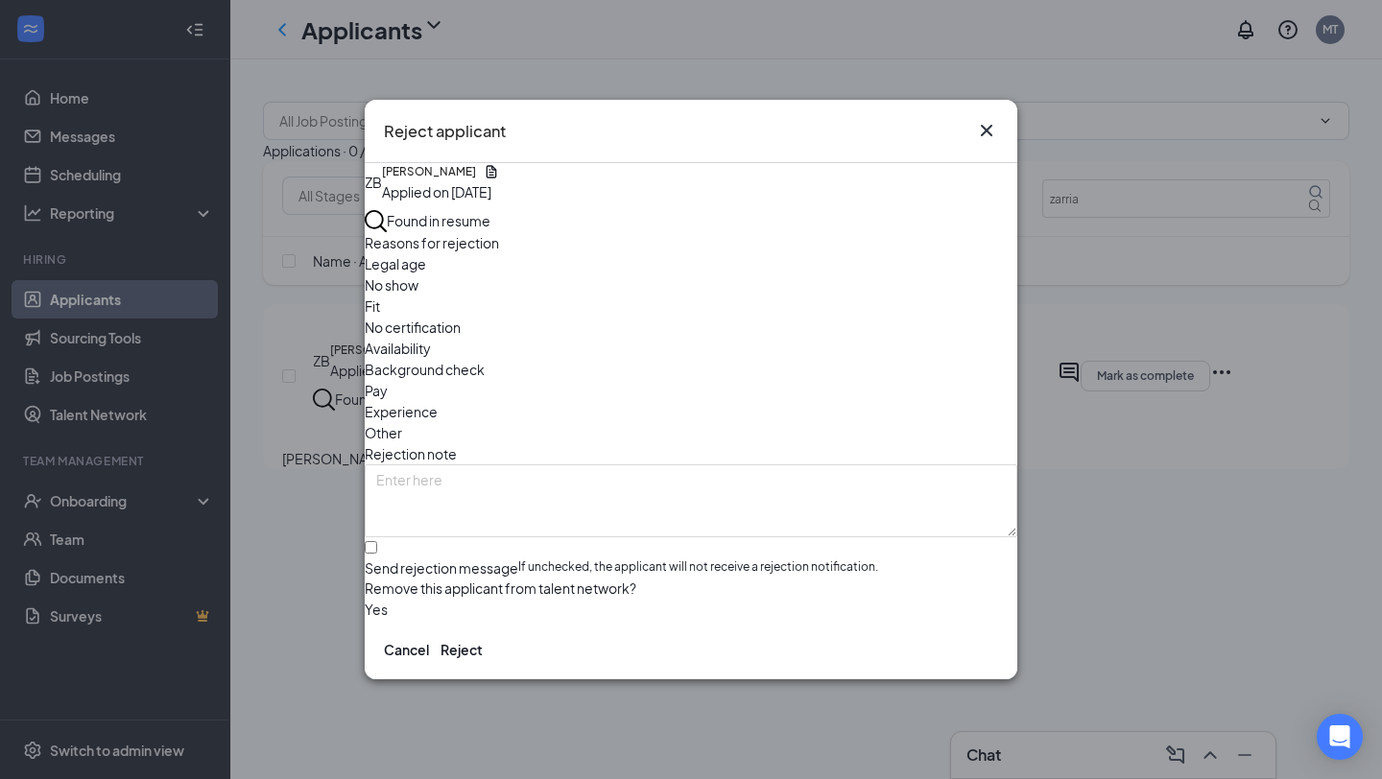
click at [418, 288] on span "No show" at bounding box center [392, 284] width 54 height 21
click at [483, 659] on button "Reject" at bounding box center [462, 649] width 42 height 21
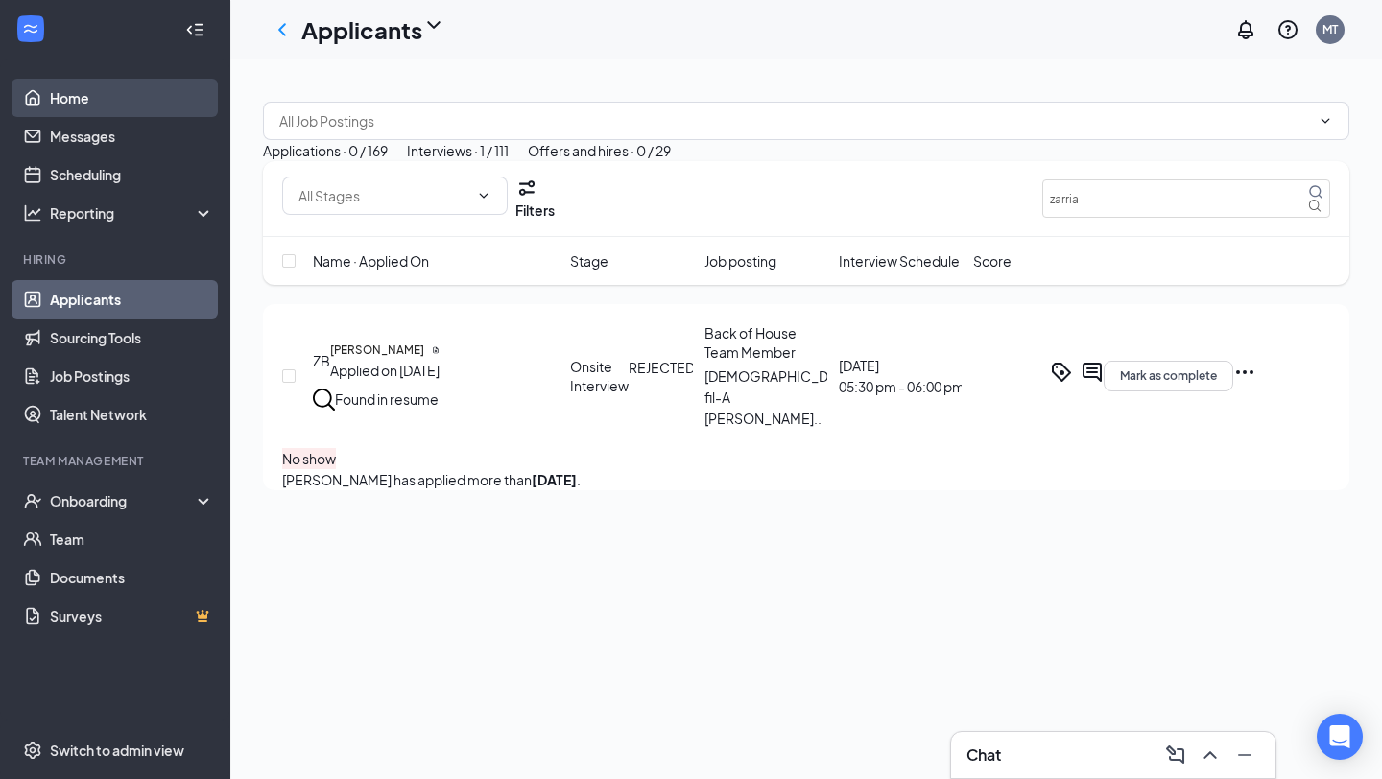
click at [110, 93] on link "Home" at bounding box center [132, 98] width 164 height 38
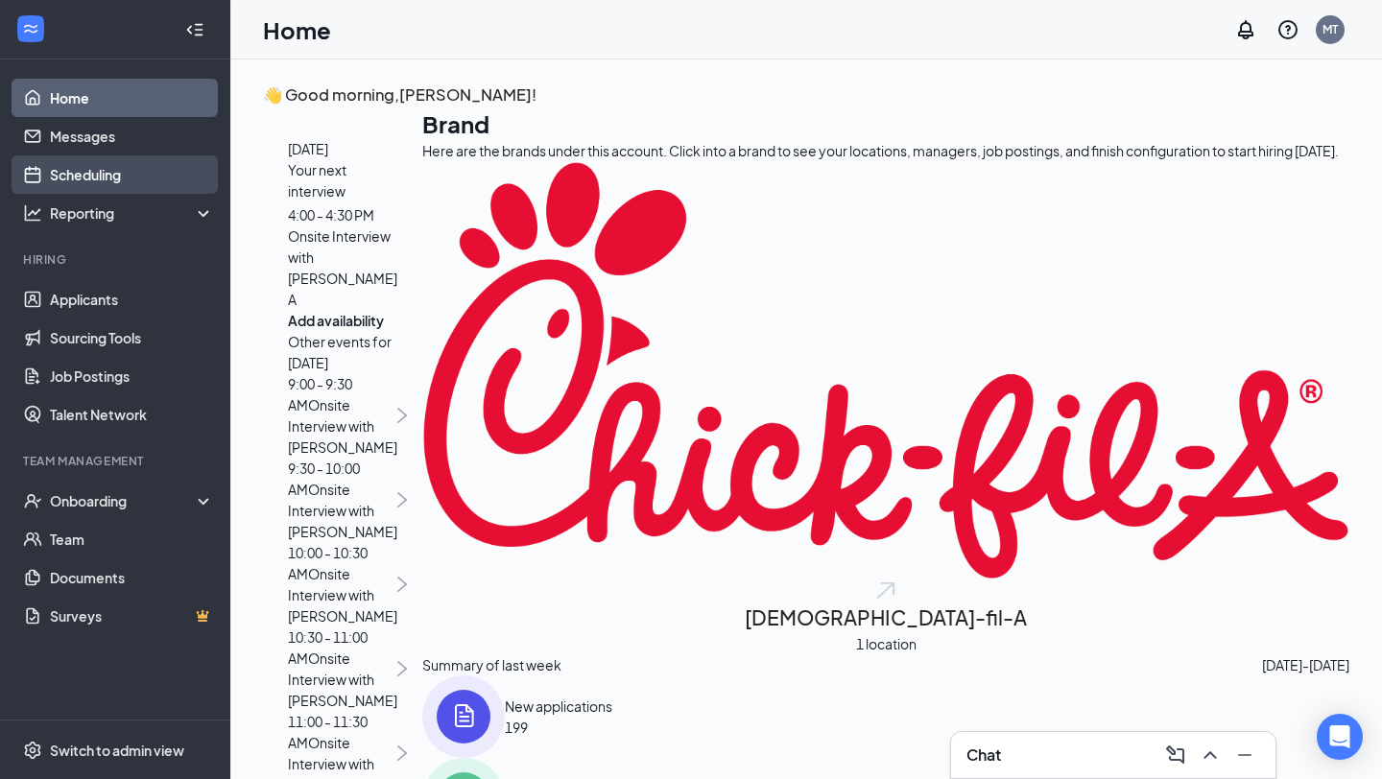
click at [113, 174] on link "Scheduling" at bounding box center [132, 174] width 164 height 38
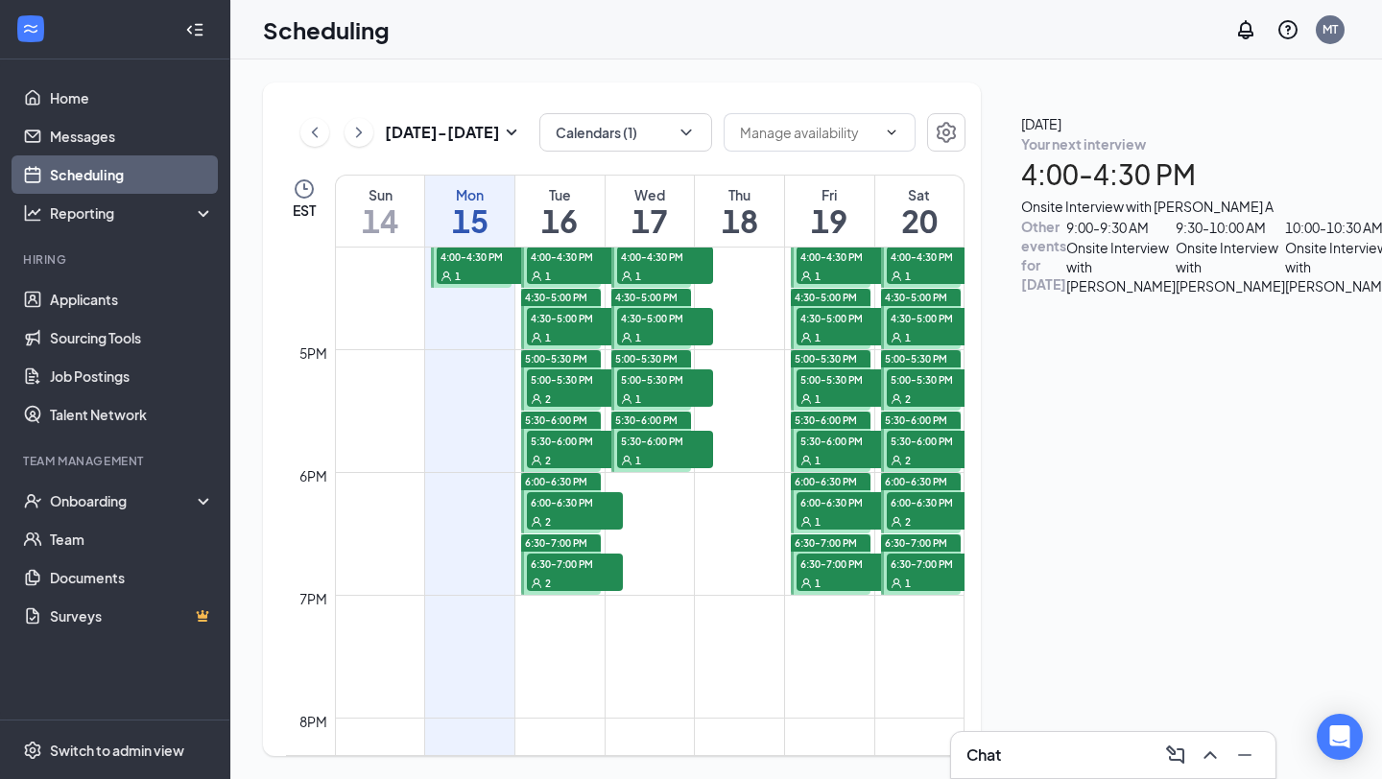
scroll to position [2023, 0]
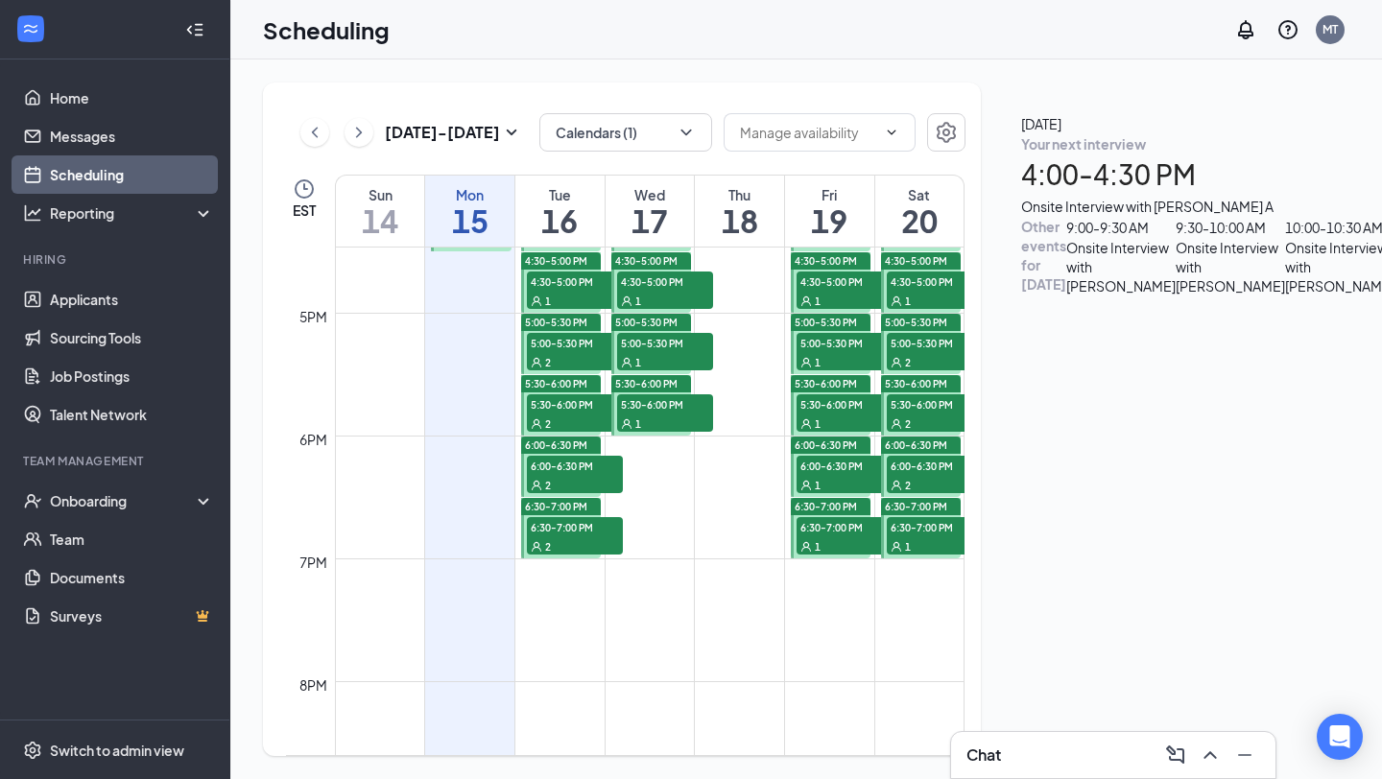
click at [831, 529] on span "6:30-7:00 PM" at bounding box center [845, 526] width 96 height 19
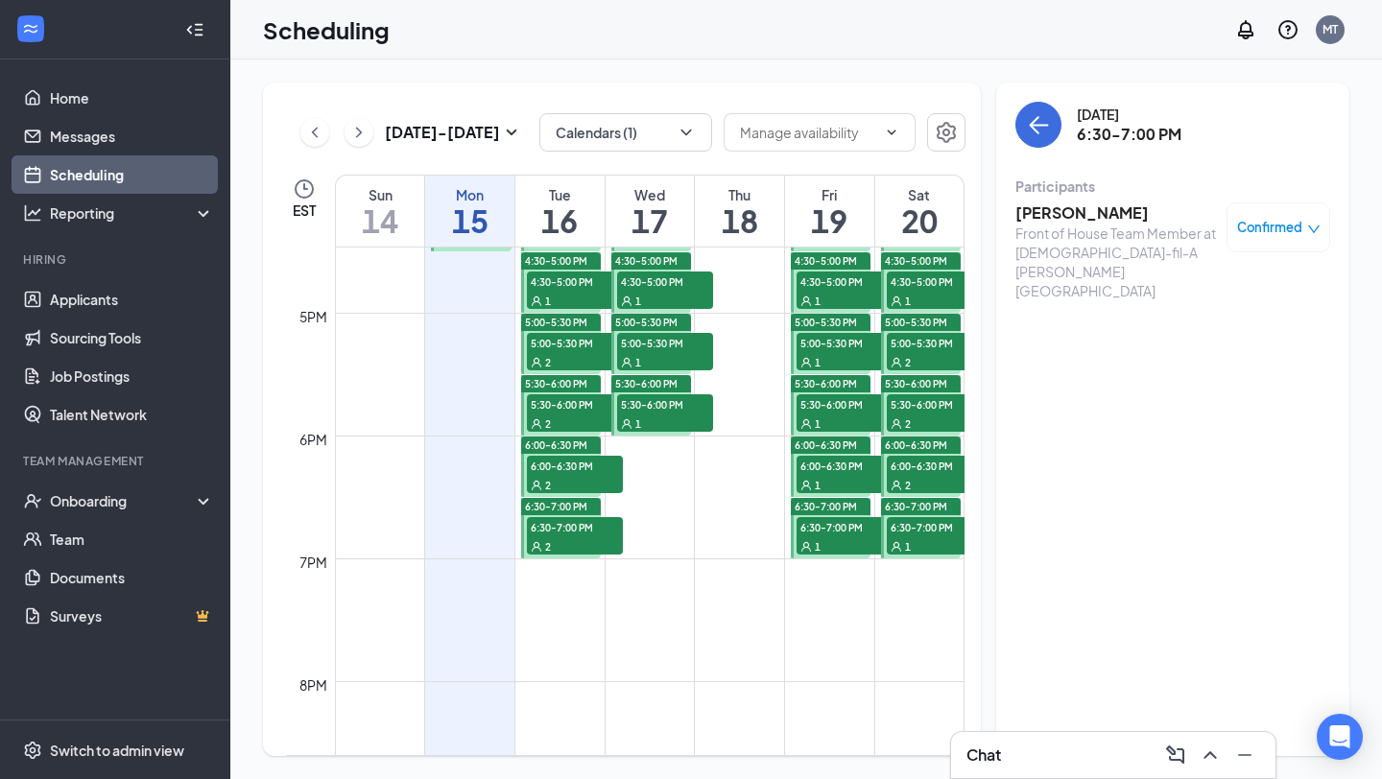
click at [843, 475] on div "1" at bounding box center [845, 484] width 96 height 19
click at [841, 415] on div "1" at bounding box center [845, 423] width 96 height 19
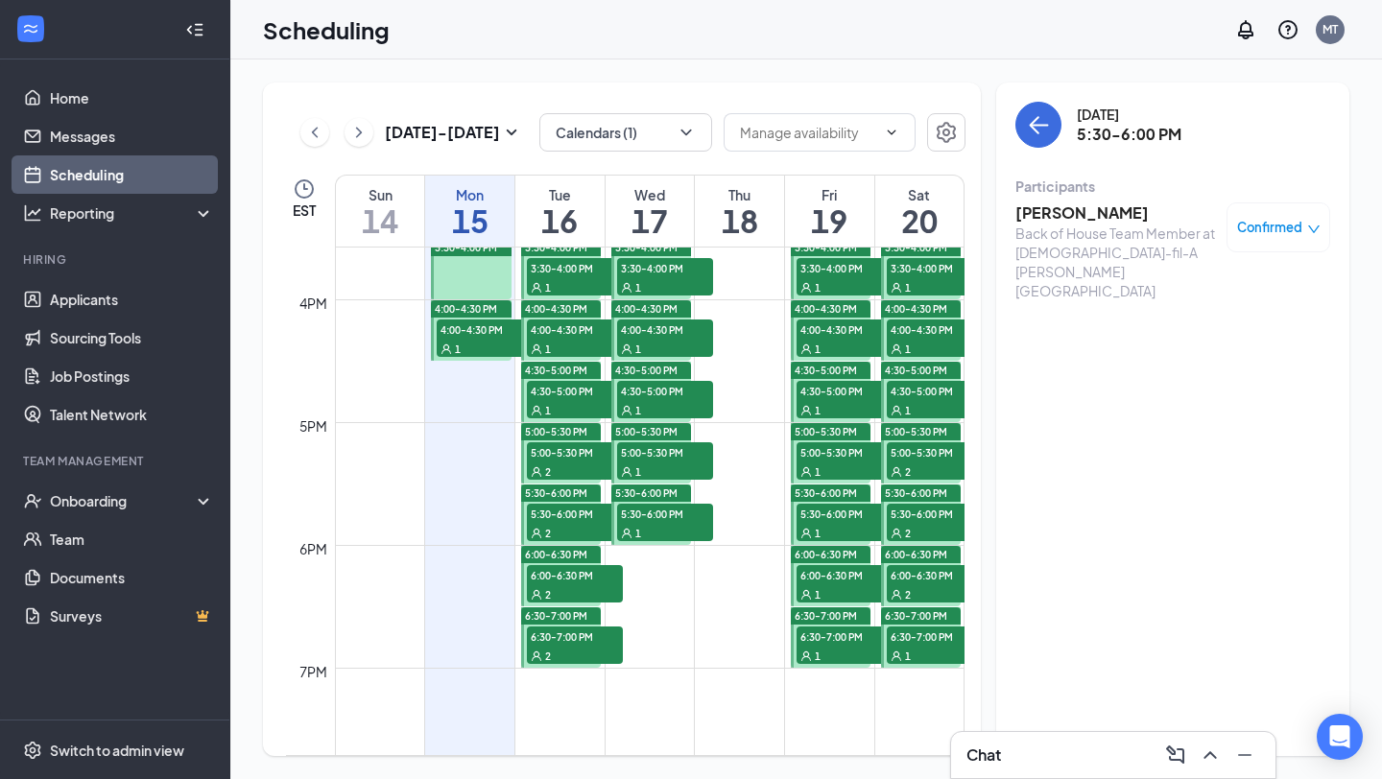
scroll to position [1911, 0]
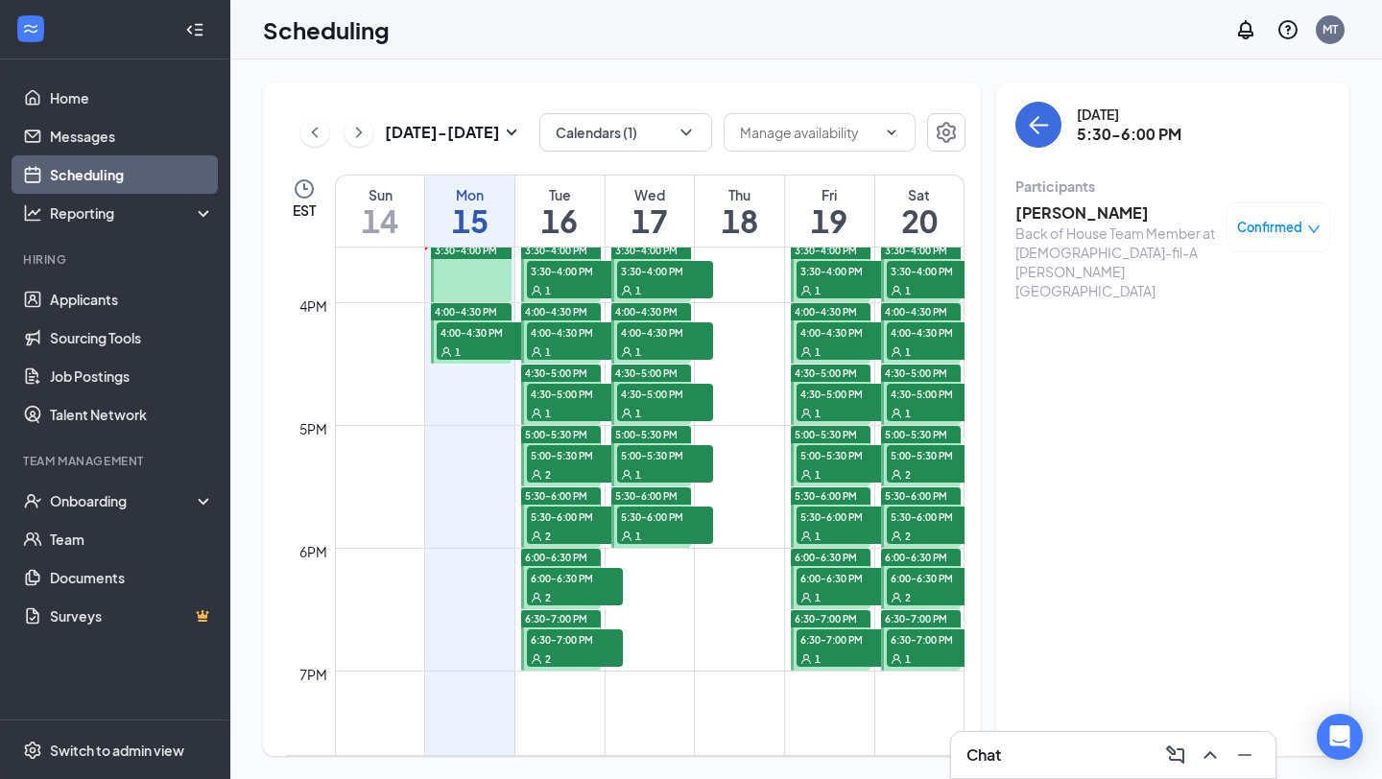
click at [833, 521] on span "5:30-6:00 PM" at bounding box center [845, 516] width 96 height 19
click at [1302, 231] on div "Confirmed" at bounding box center [1278, 227] width 83 height 19
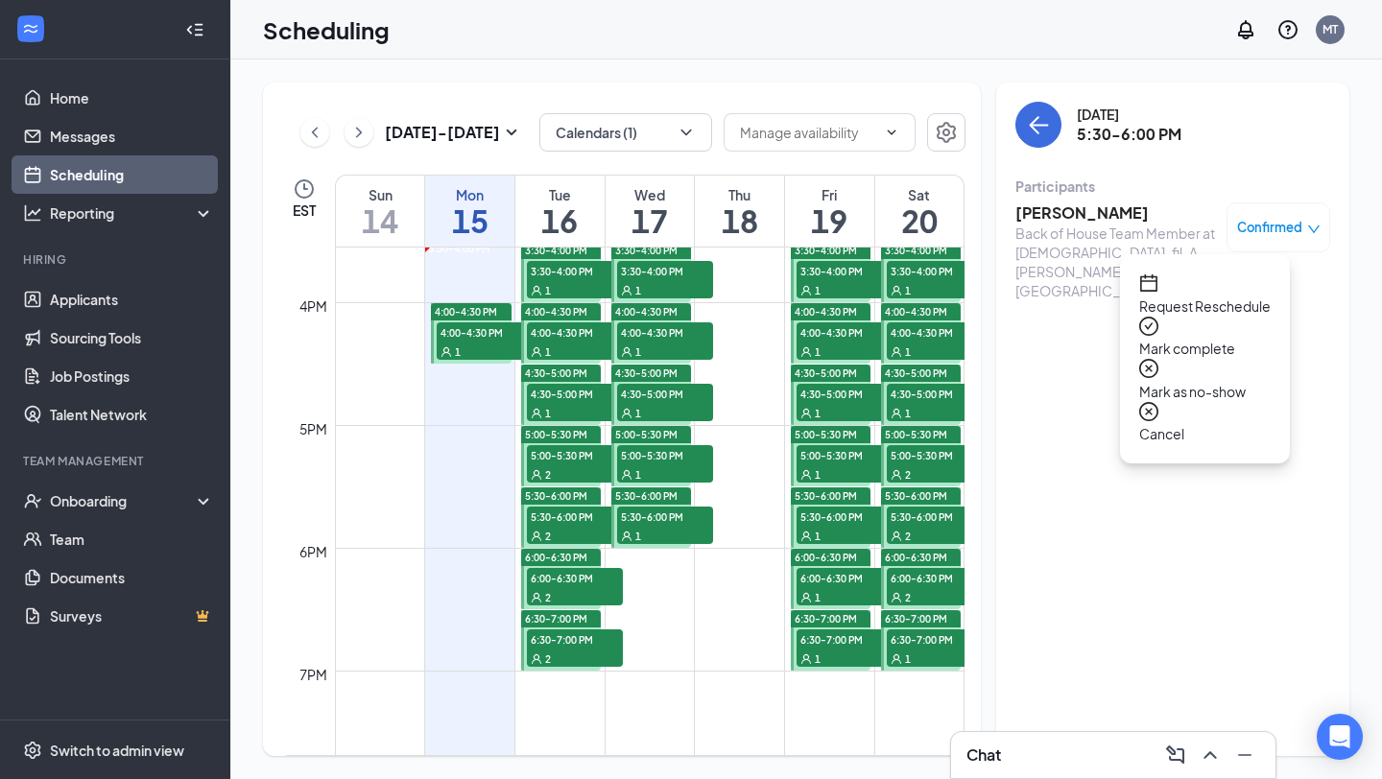
click at [1195, 423] on span "Cancel" at bounding box center [1204, 433] width 131 height 21
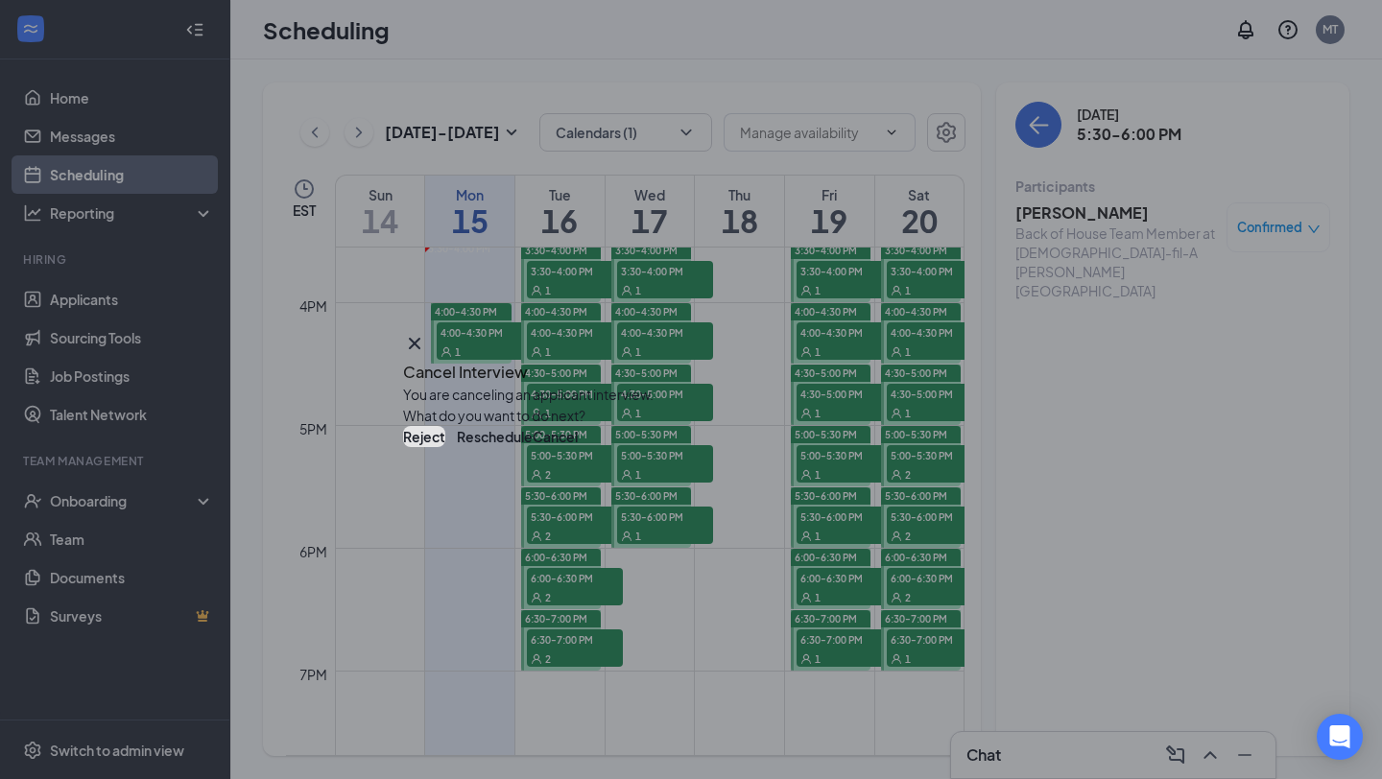
click at [445, 447] on button "Reject" at bounding box center [424, 436] width 42 height 21
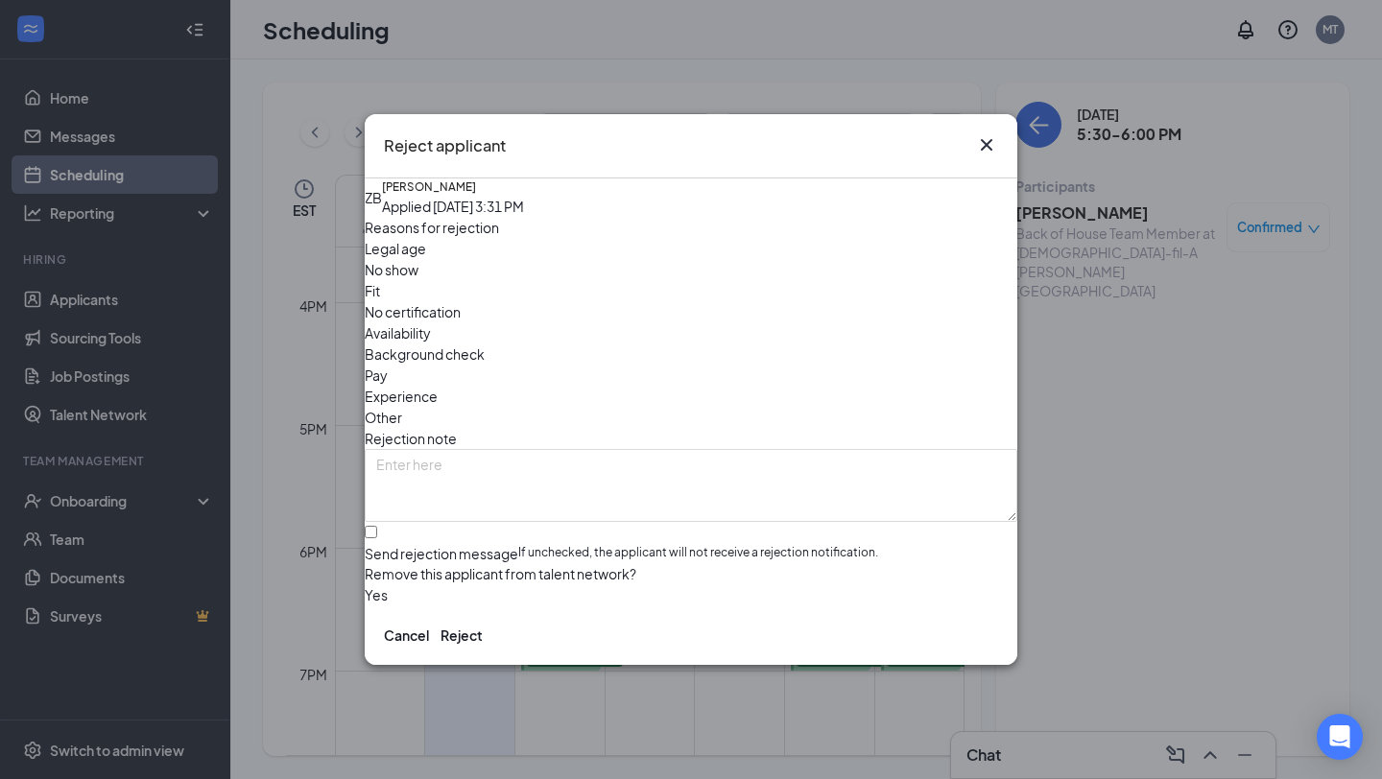
click at [418, 275] on span "No show" at bounding box center [392, 269] width 54 height 21
click at [483, 646] on button "Reject" at bounding box center [462, 635] width 42 height 21
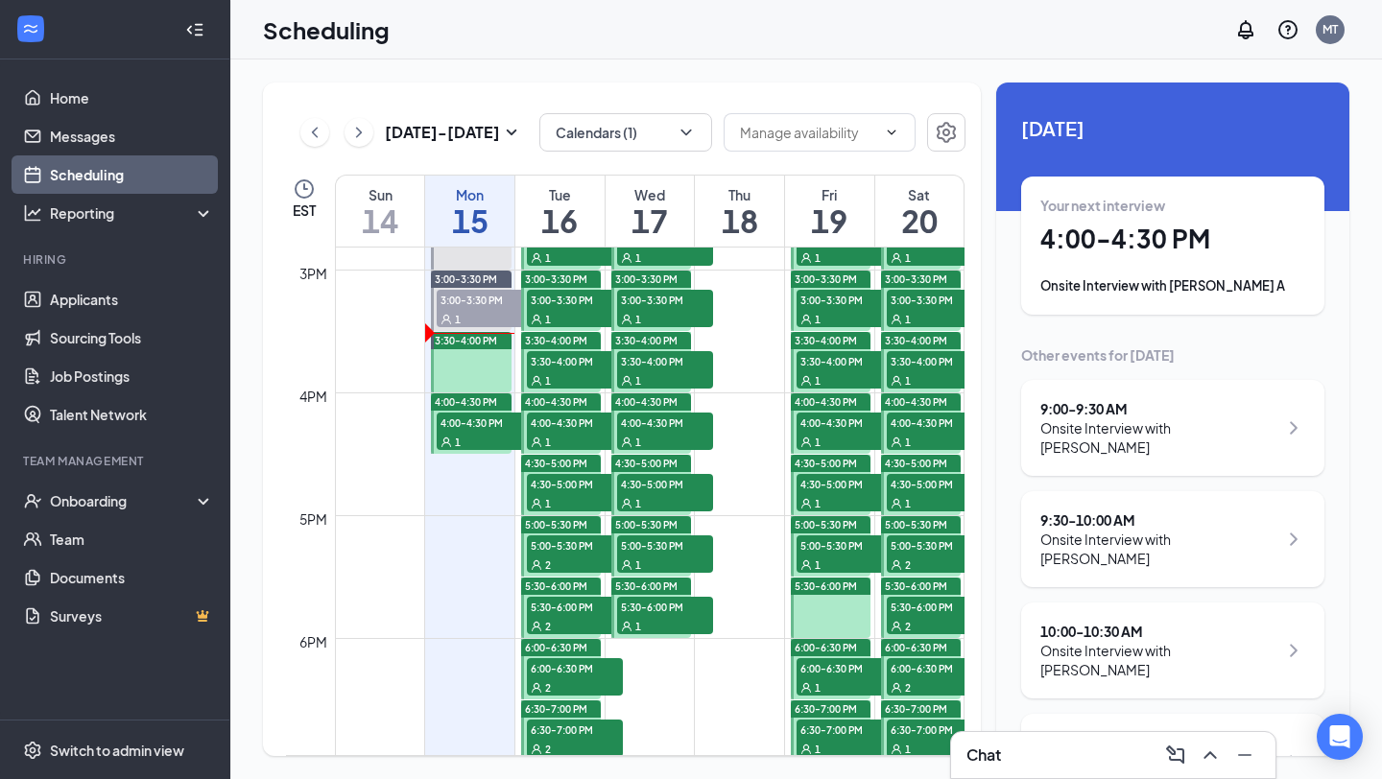
scroll to position [1768, 0]
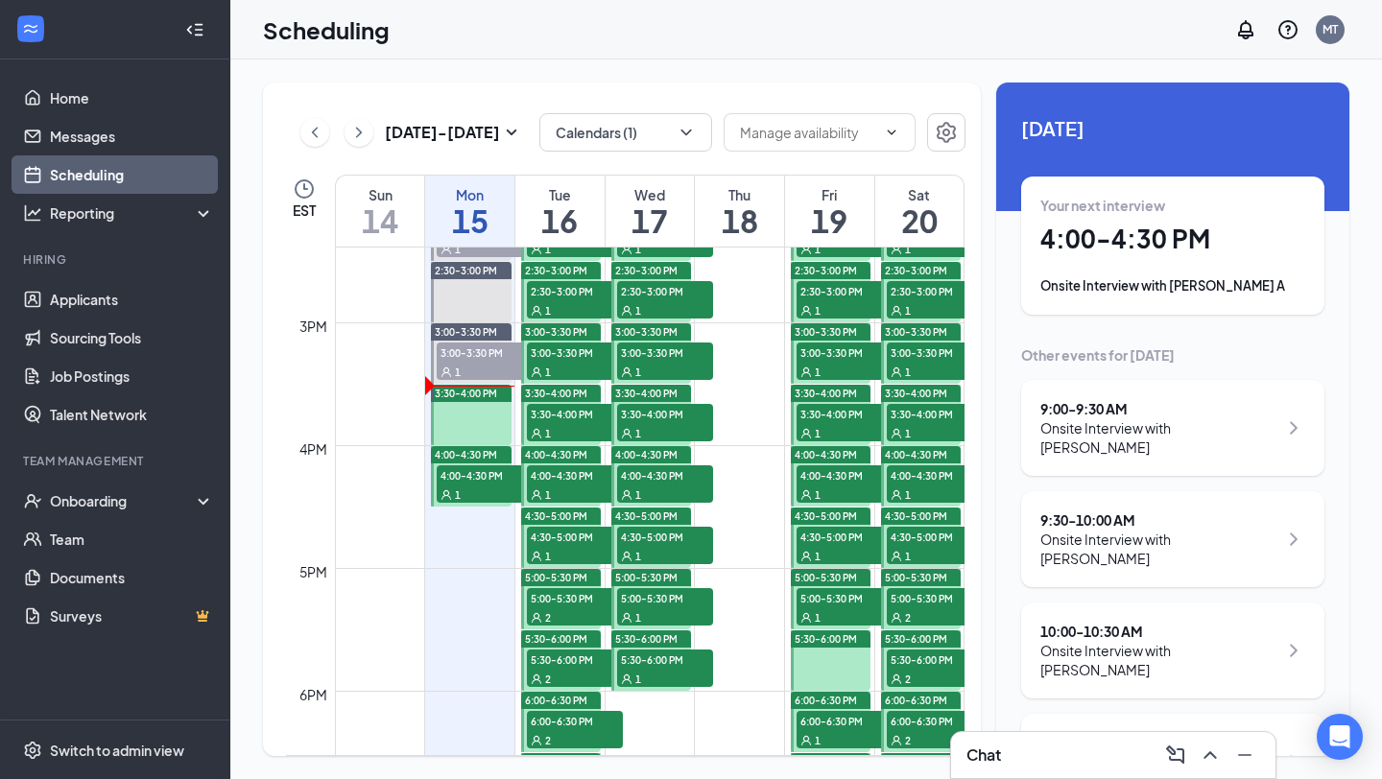
click at [472, 486] on div "1" at bounding box center [485, 494] width 96 height 19
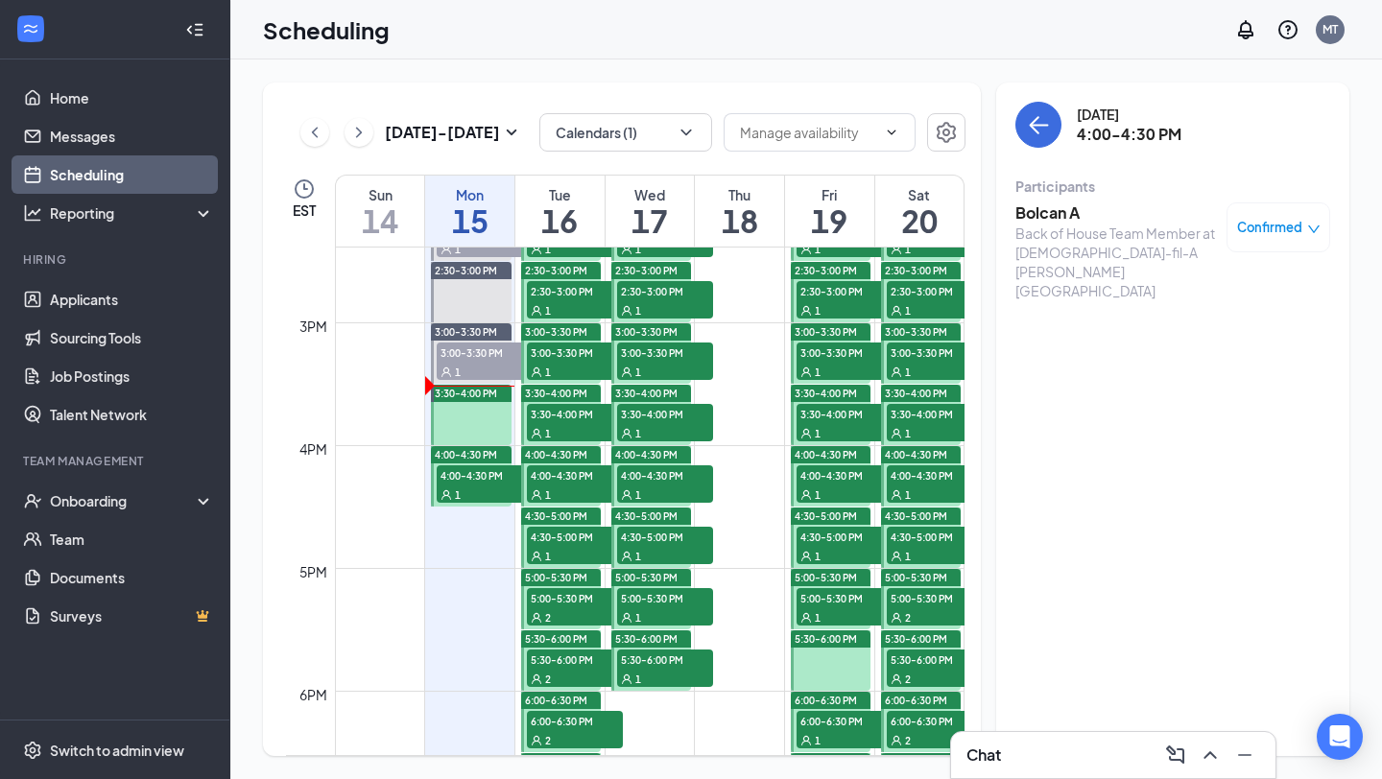
click at [472, 482] on span "4:00-4:30 PM" at bounding box center [485, 474] width 96 height 19
click at [464, 489] on div "1" at bounding box center [485, 494] width 96 height 19
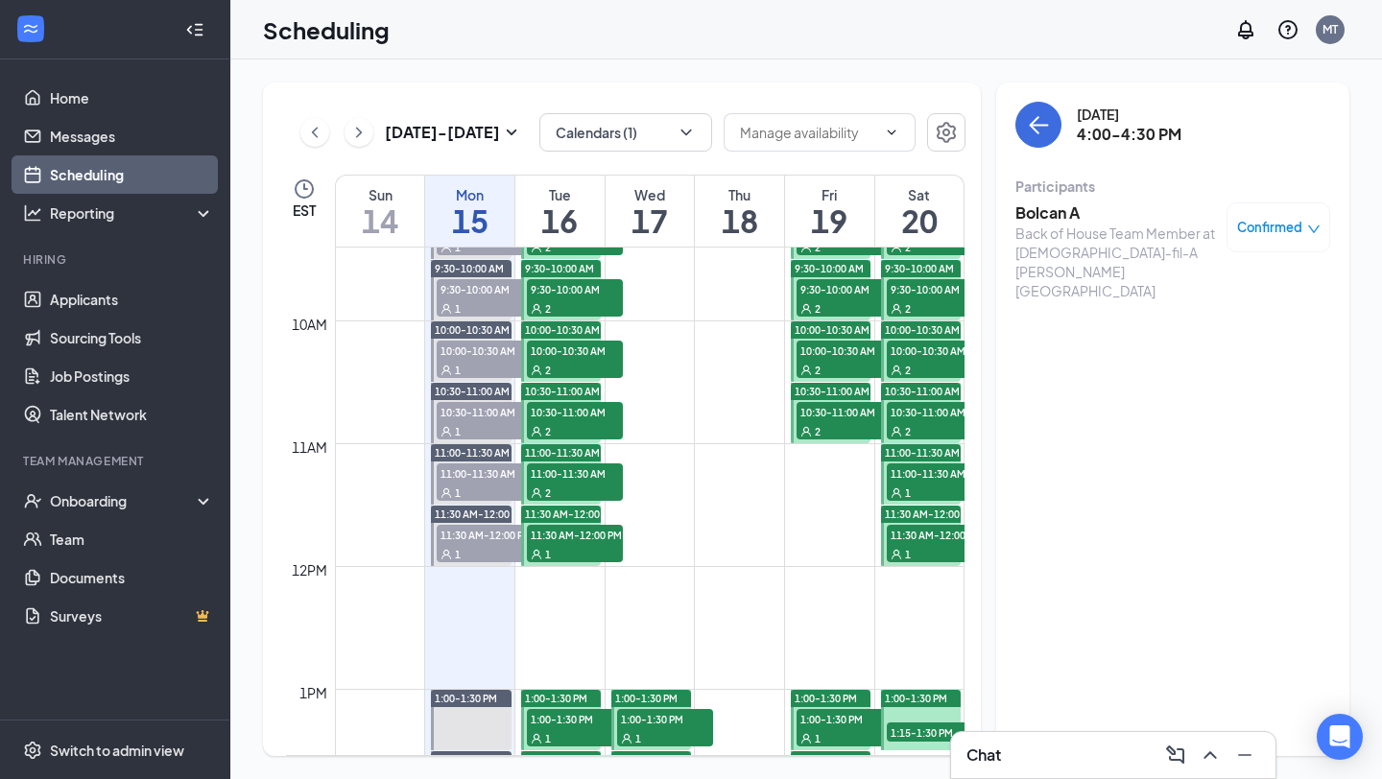
scroll to position [1152, 0]
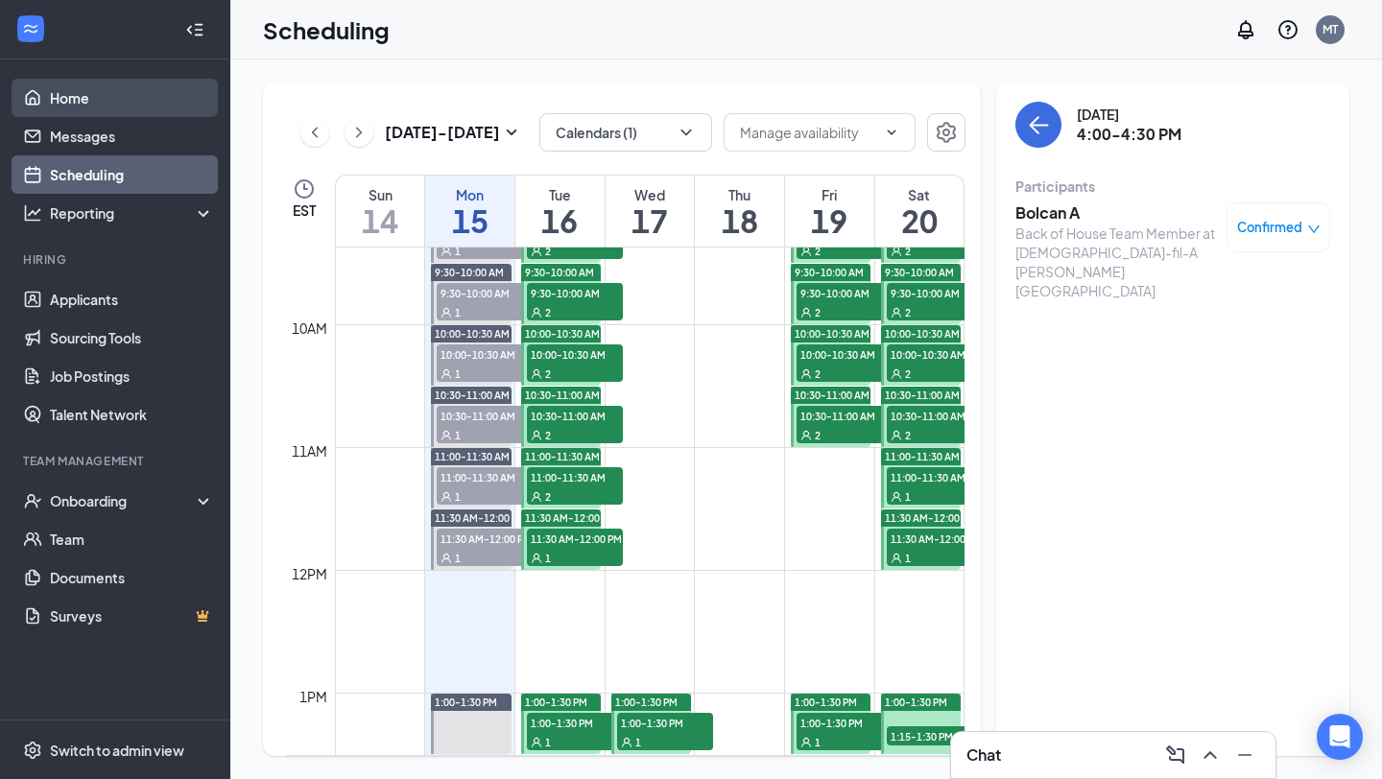
click at [93, 112] on link "Home" at bounding box center [132, 98] width 164 height 38
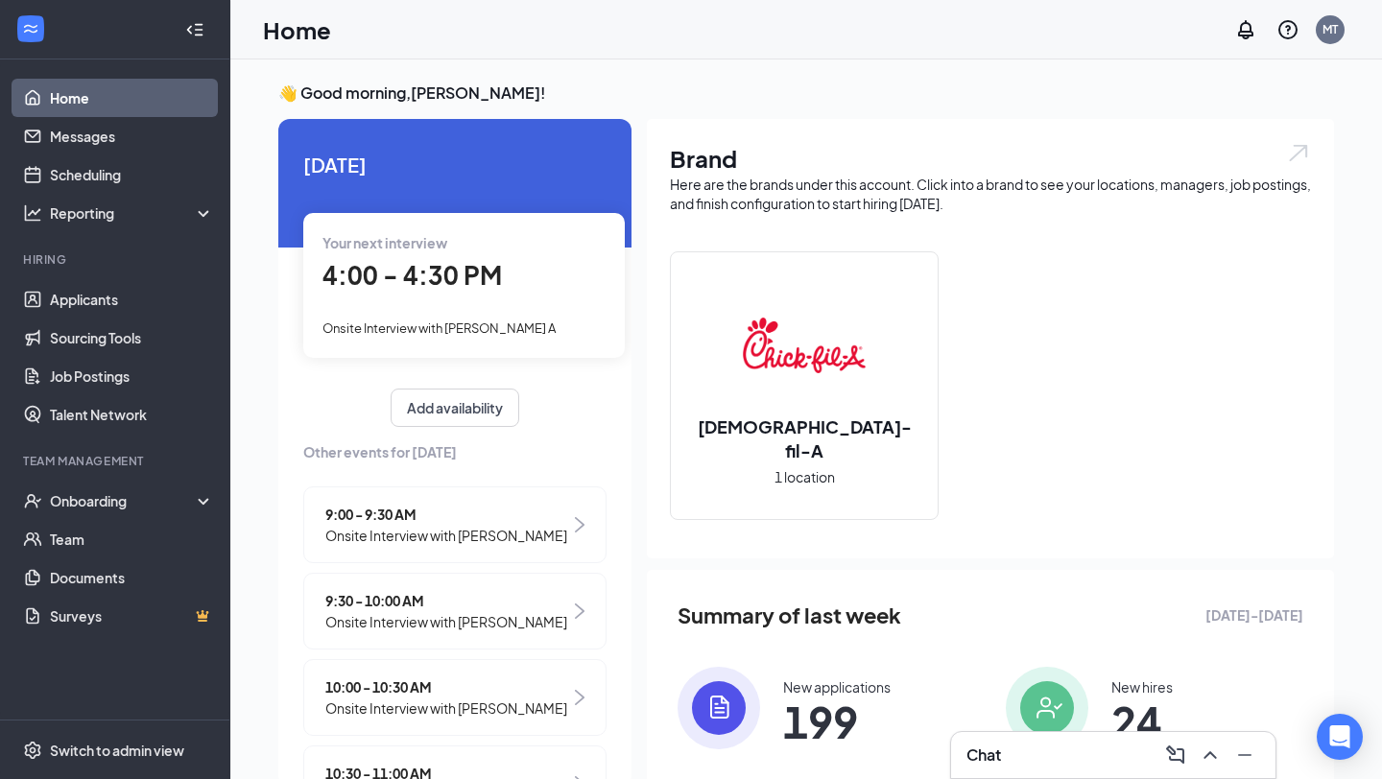
click at [836, 704] on span "199" at bounding box center [836, 721] width 107 height 35
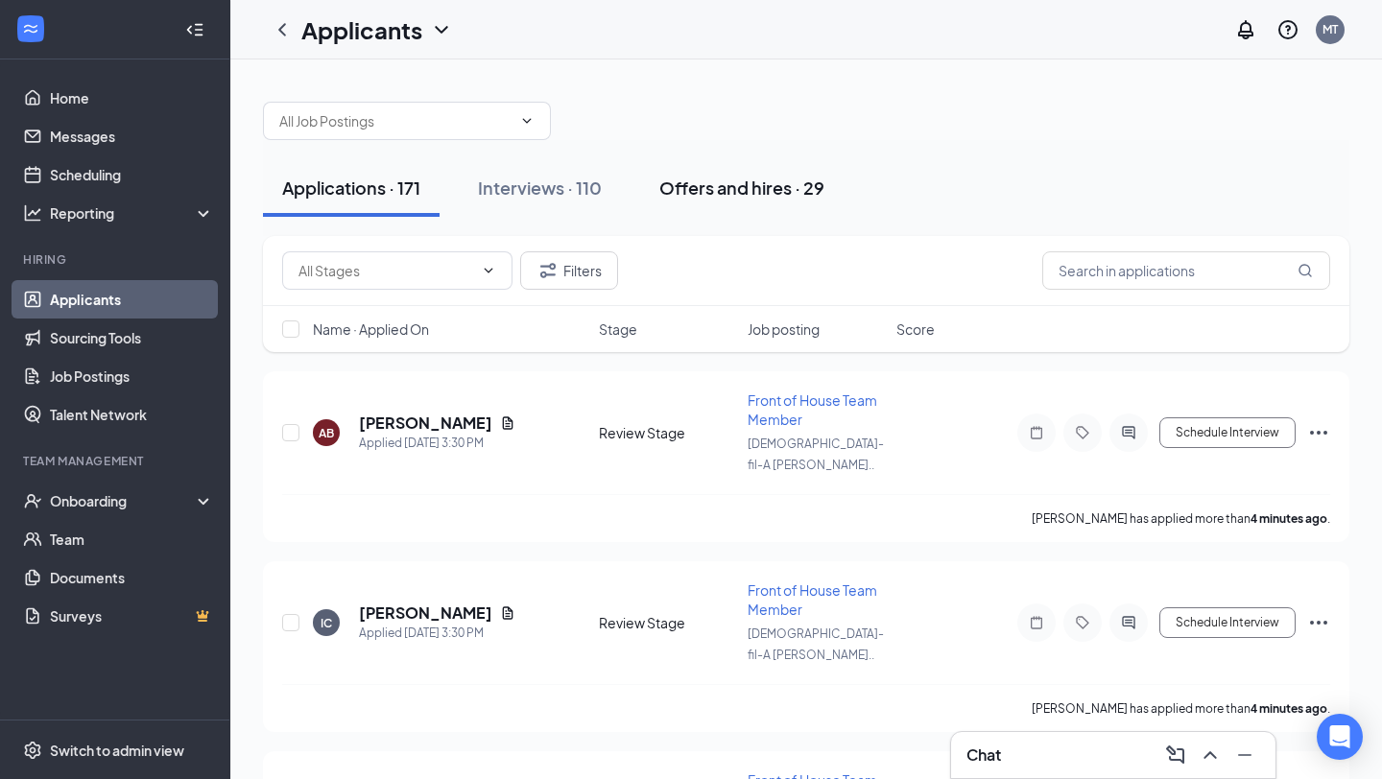
click at [794, 183] on div "Offers and hires · 29" at bounding box center [741, 188] width 165 height 24
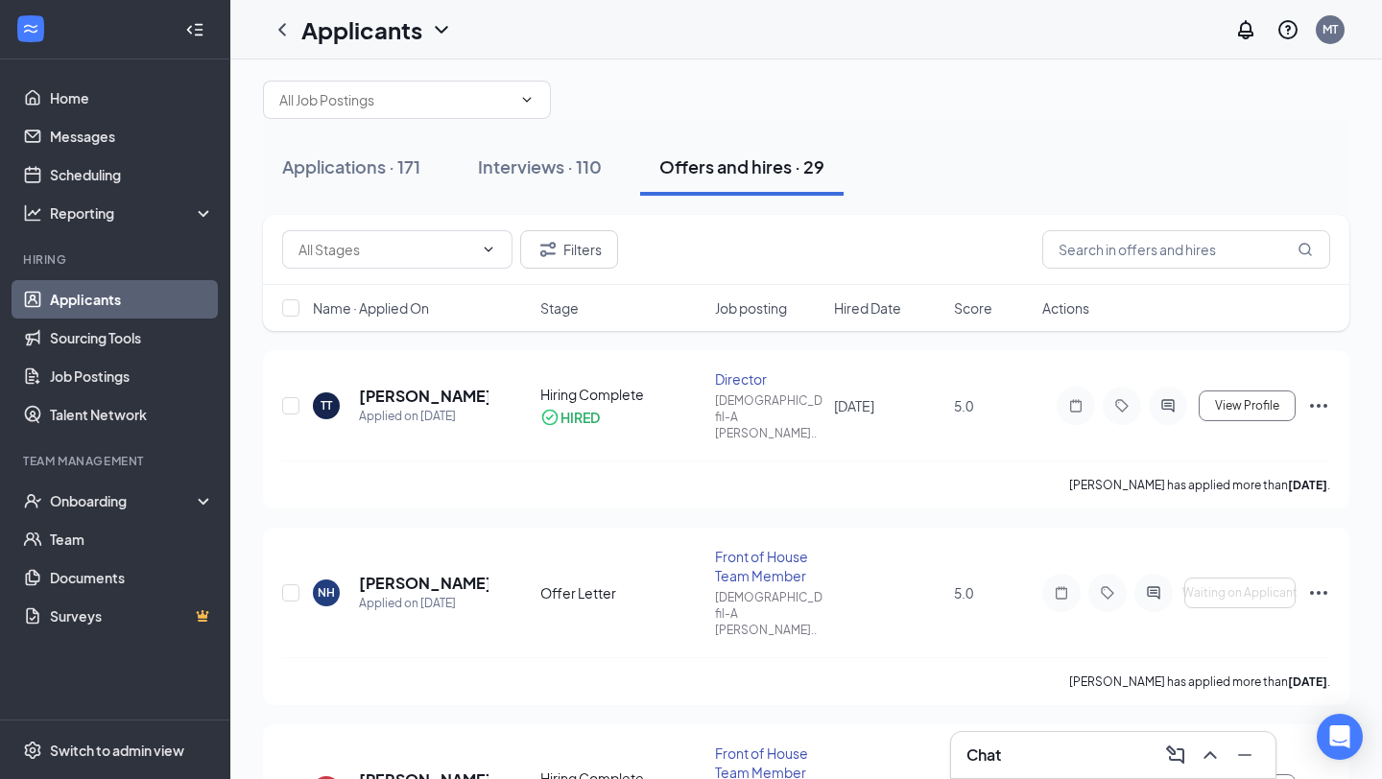
scroll to position [22, 0]
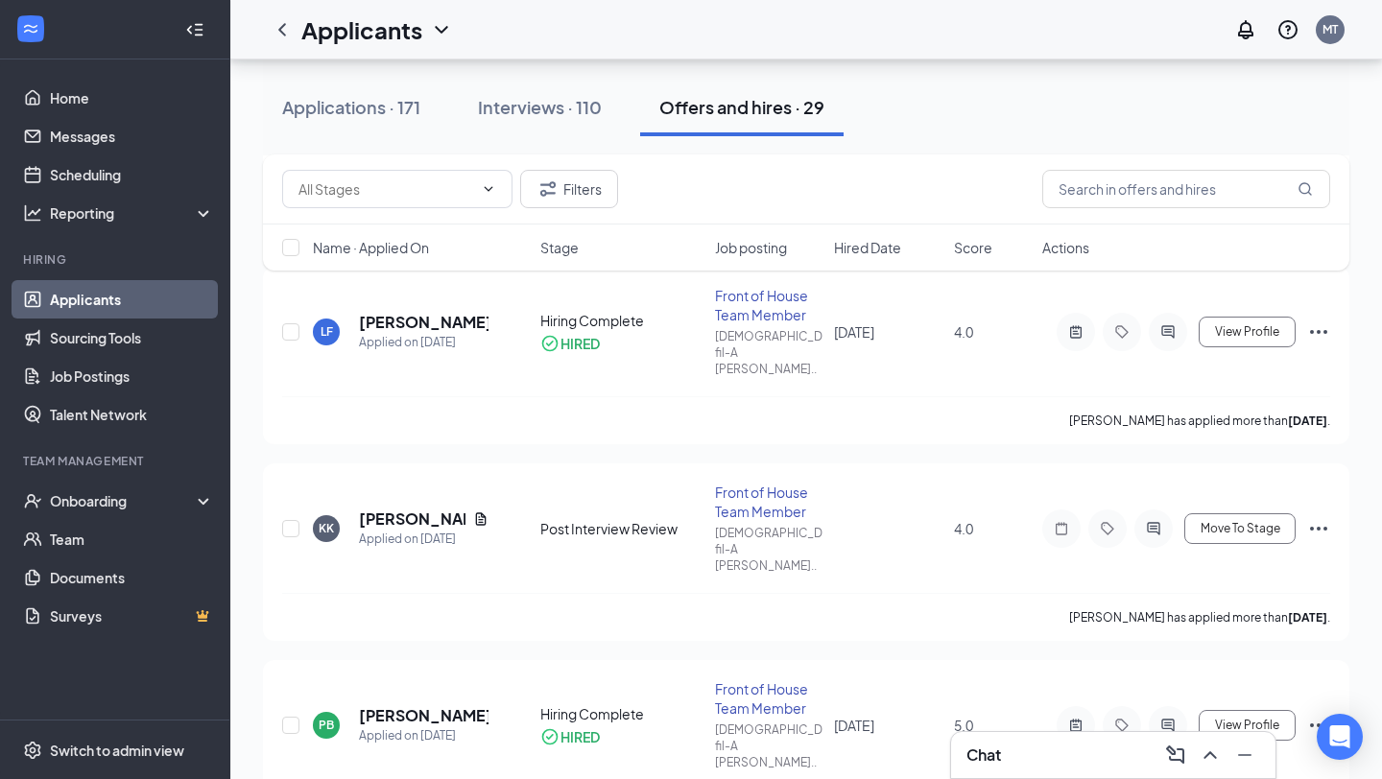
scroll to position [3621, 0]
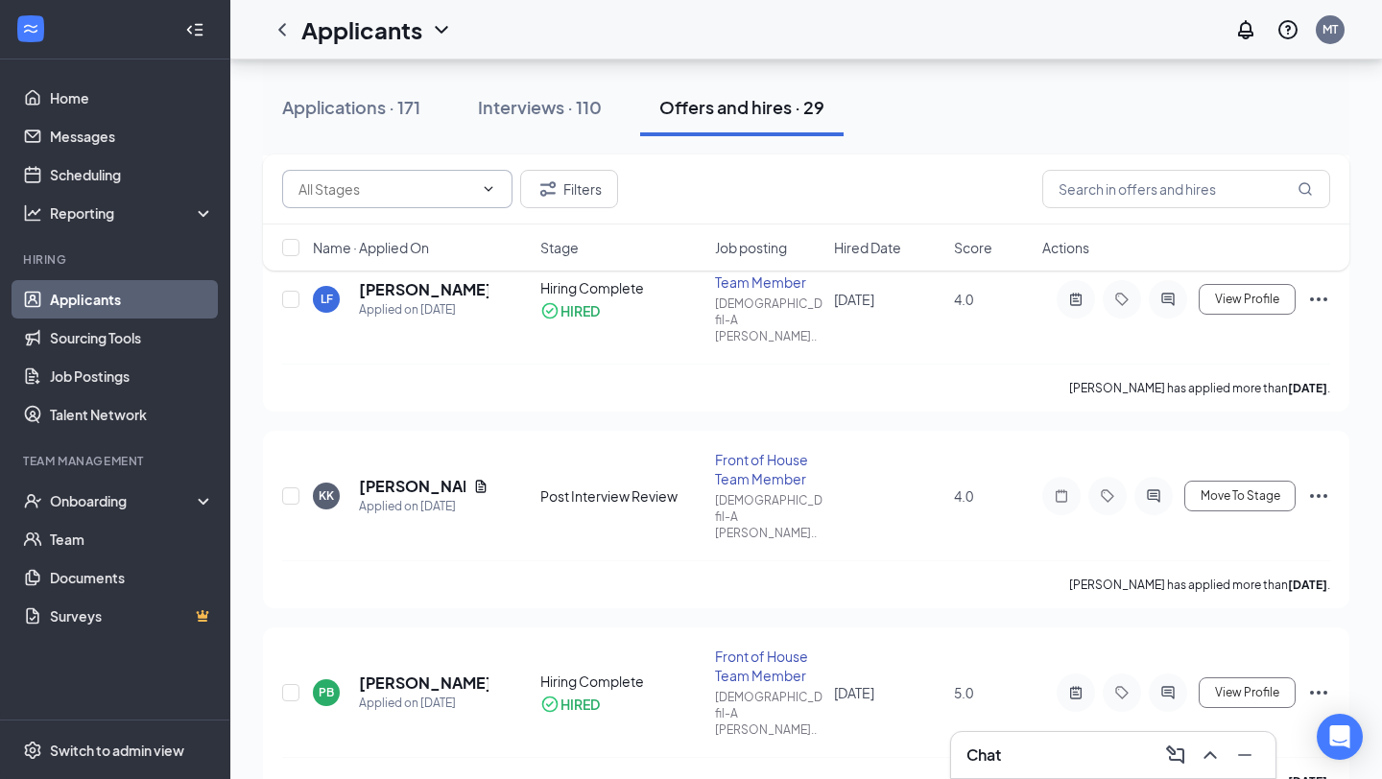
click at [463, 188] on input "text" at bounding box center [385, 189] width 175 height 21
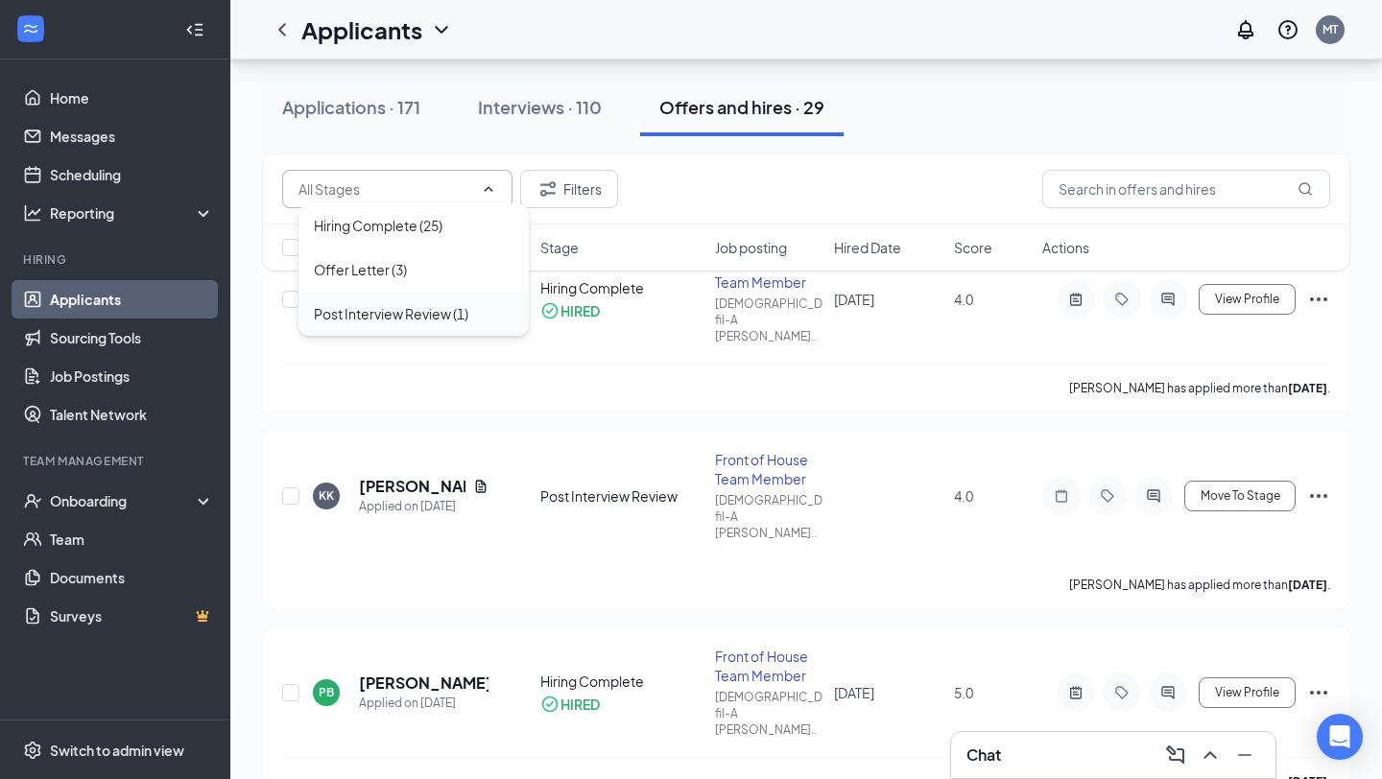
click at [443, 314] on div "Post Interview Review (1)" at bounding box center [391, 313] width 155 height 21
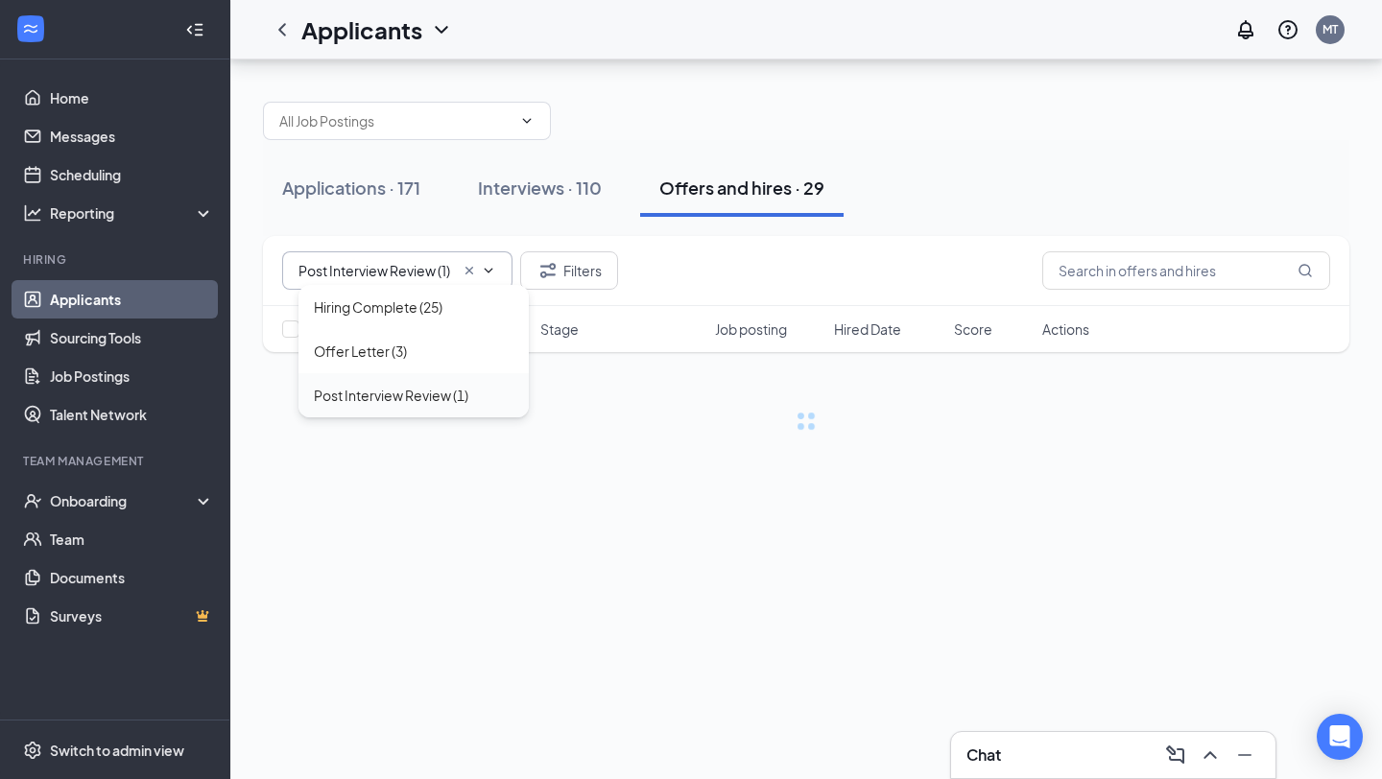
scroll to position [0, 0]
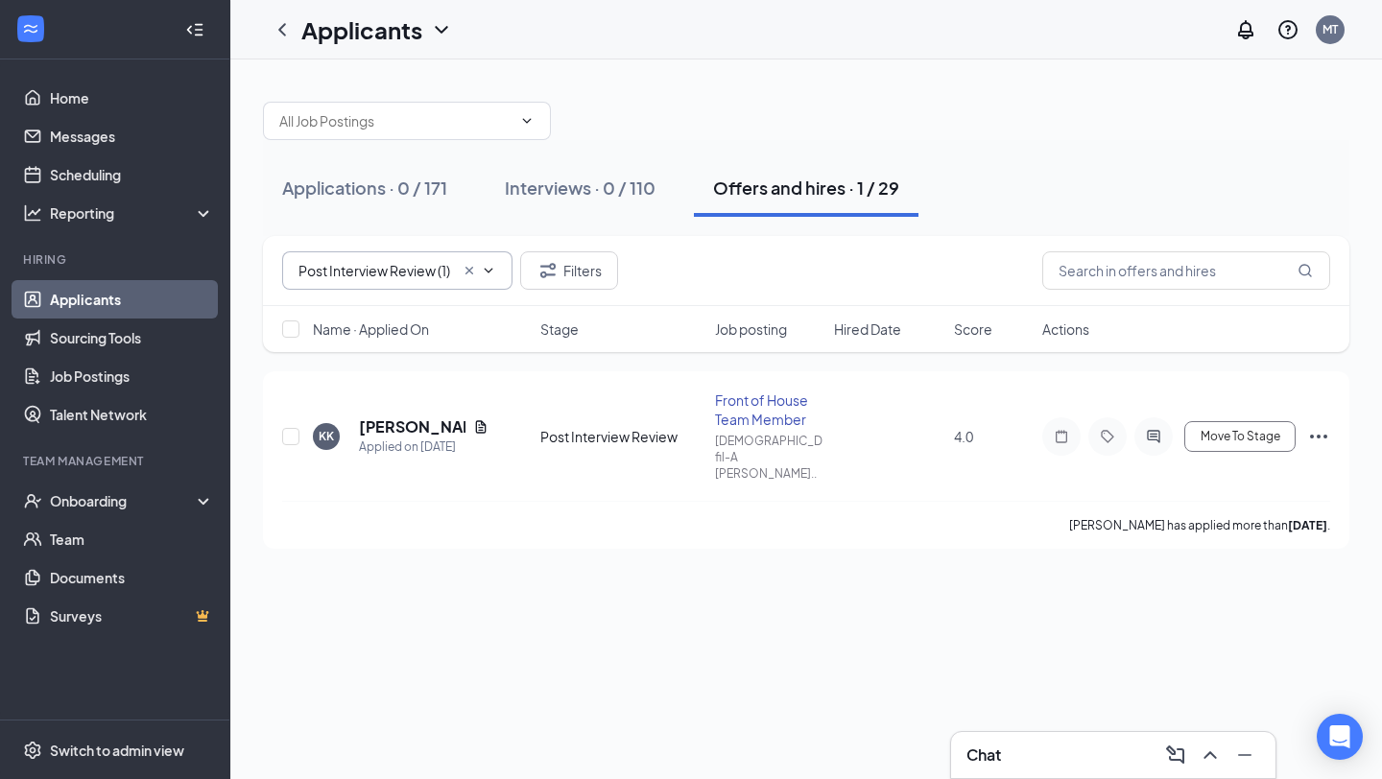
click at [442, 267] on input "Post Interview Review (1)" at bounding box center [375, 270] width 155 height 21
click at [434, 351] on div "Offer Letter (3)" at bounding box center [414, 351] width 200 height 21
type input "Offer Letter (3)"
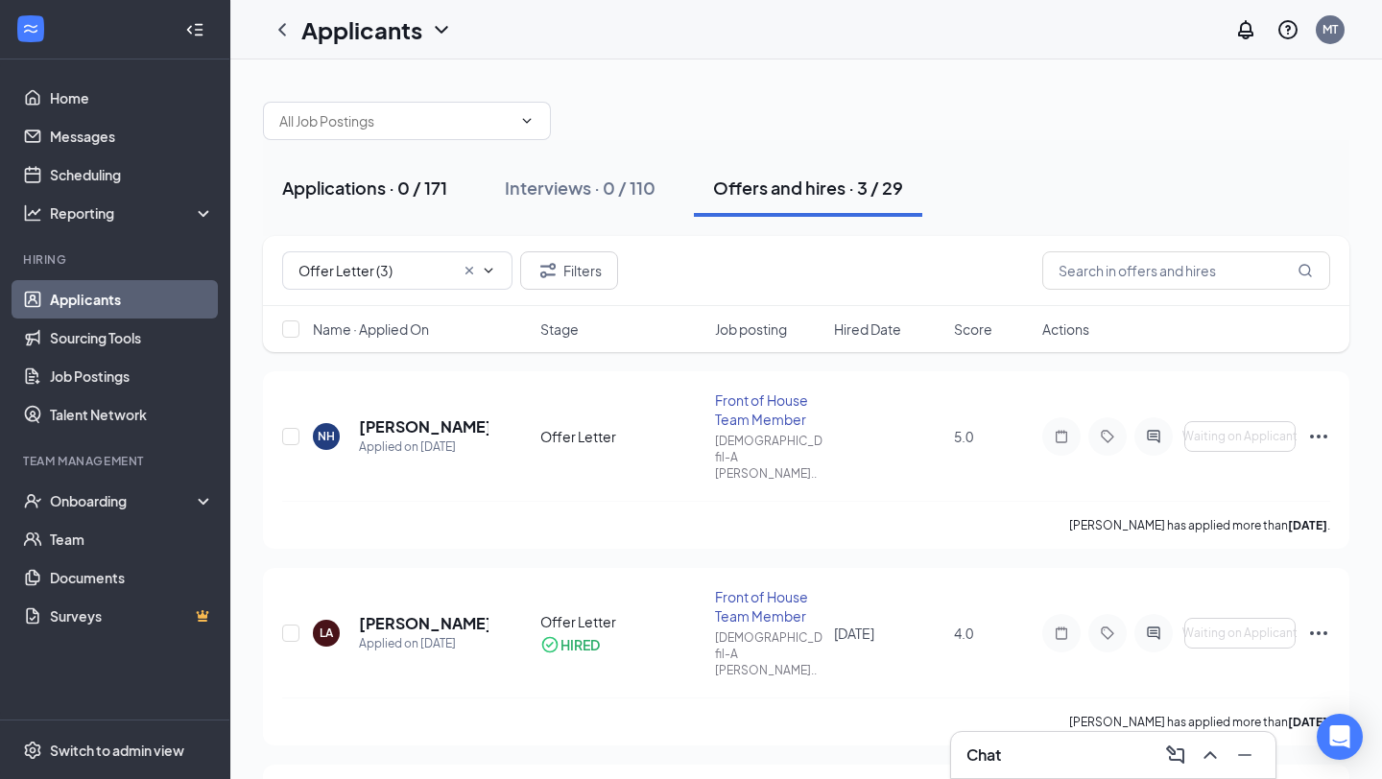
click at [389, 184] on div "Applications · 0 / 171" at bounding box center [364, 188] width 165 height 24
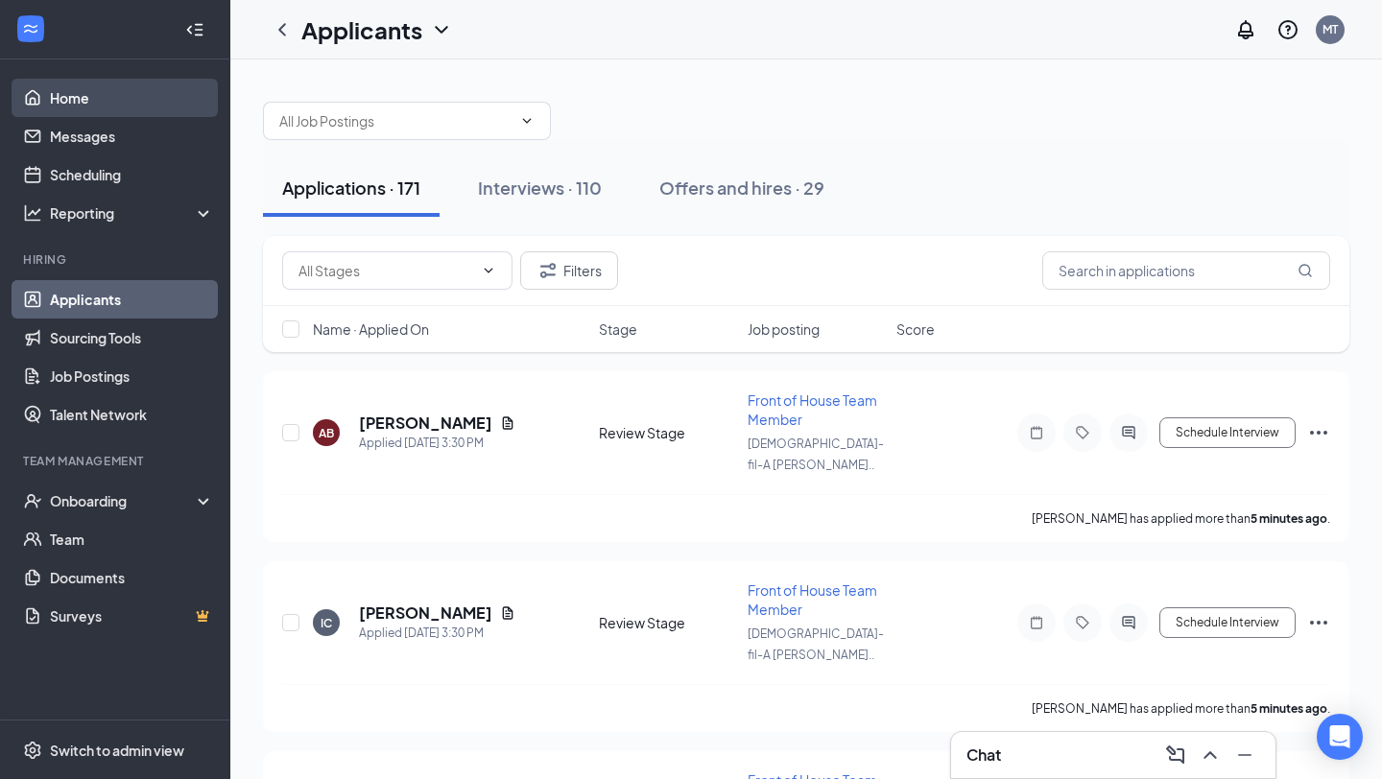
click at [118, 104] on link "Home" at bounding box center [132, 98] width 164 height 38
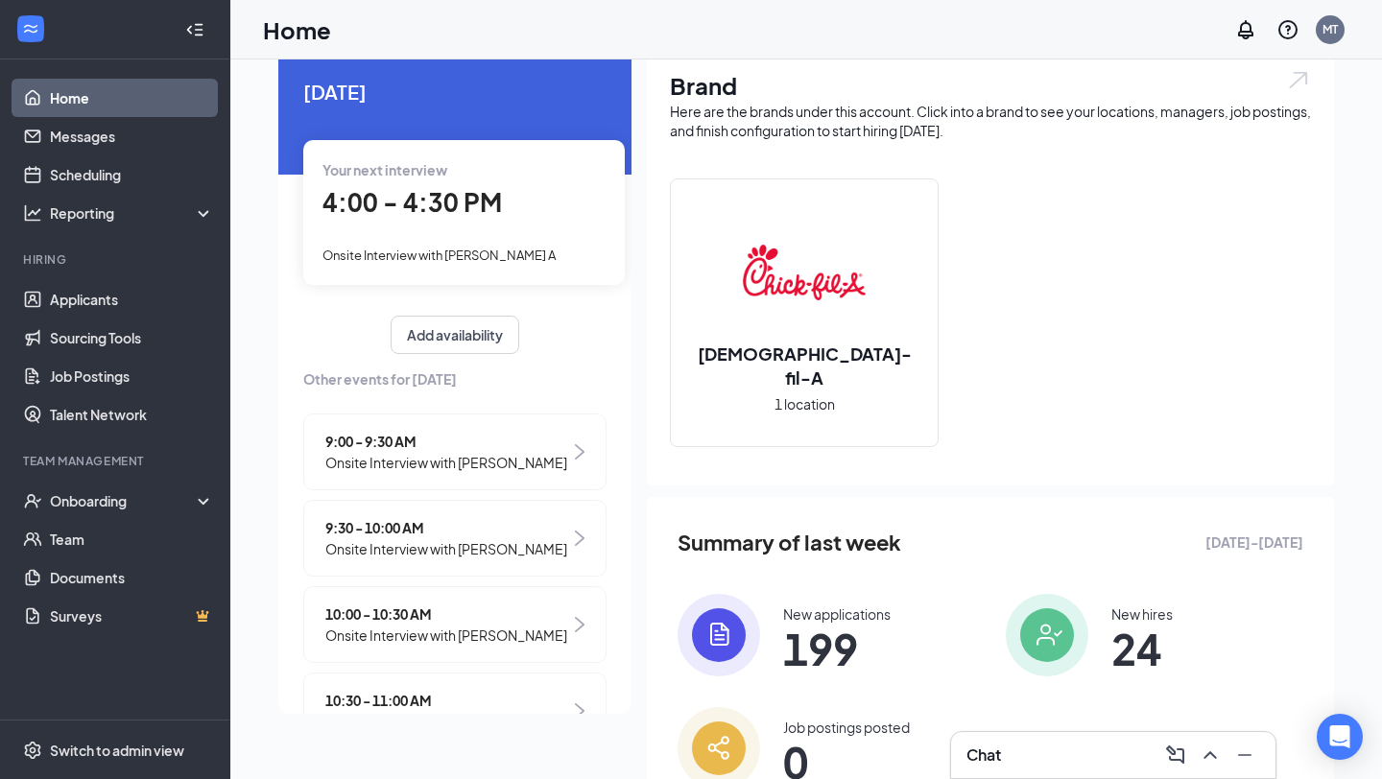
scroll to position [157, 0]
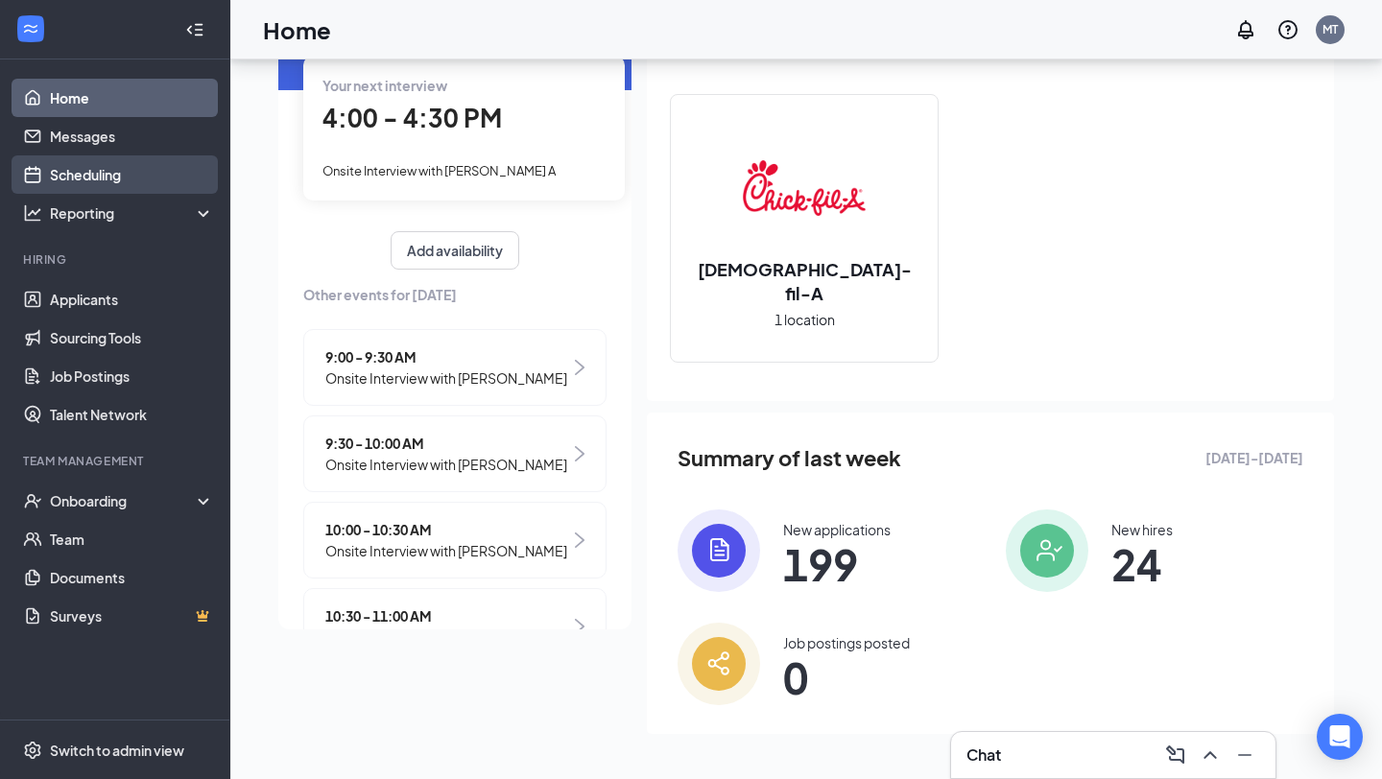
click at [113, 169] on link "Scheduling" at bounding box center [132, 174] width 164 height 38
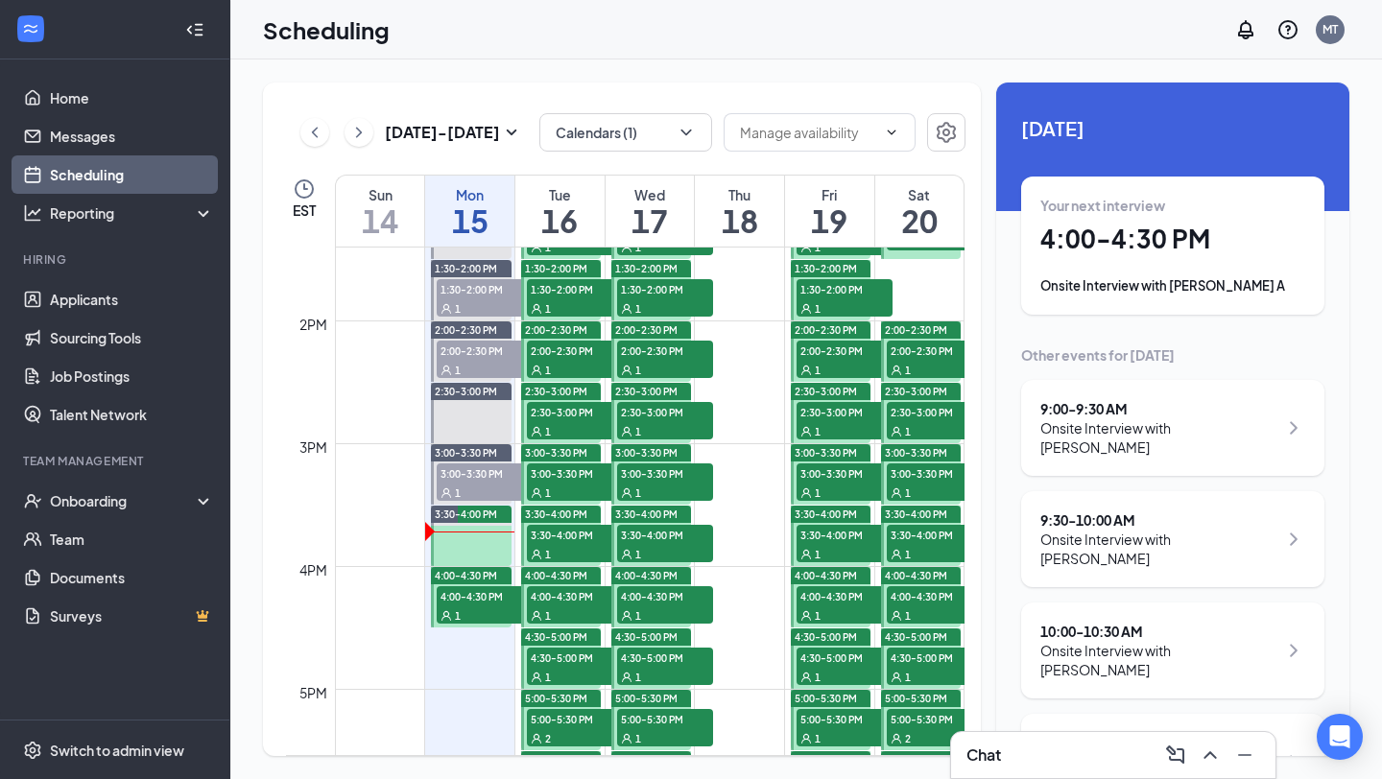
scroll to position [1655, 0]
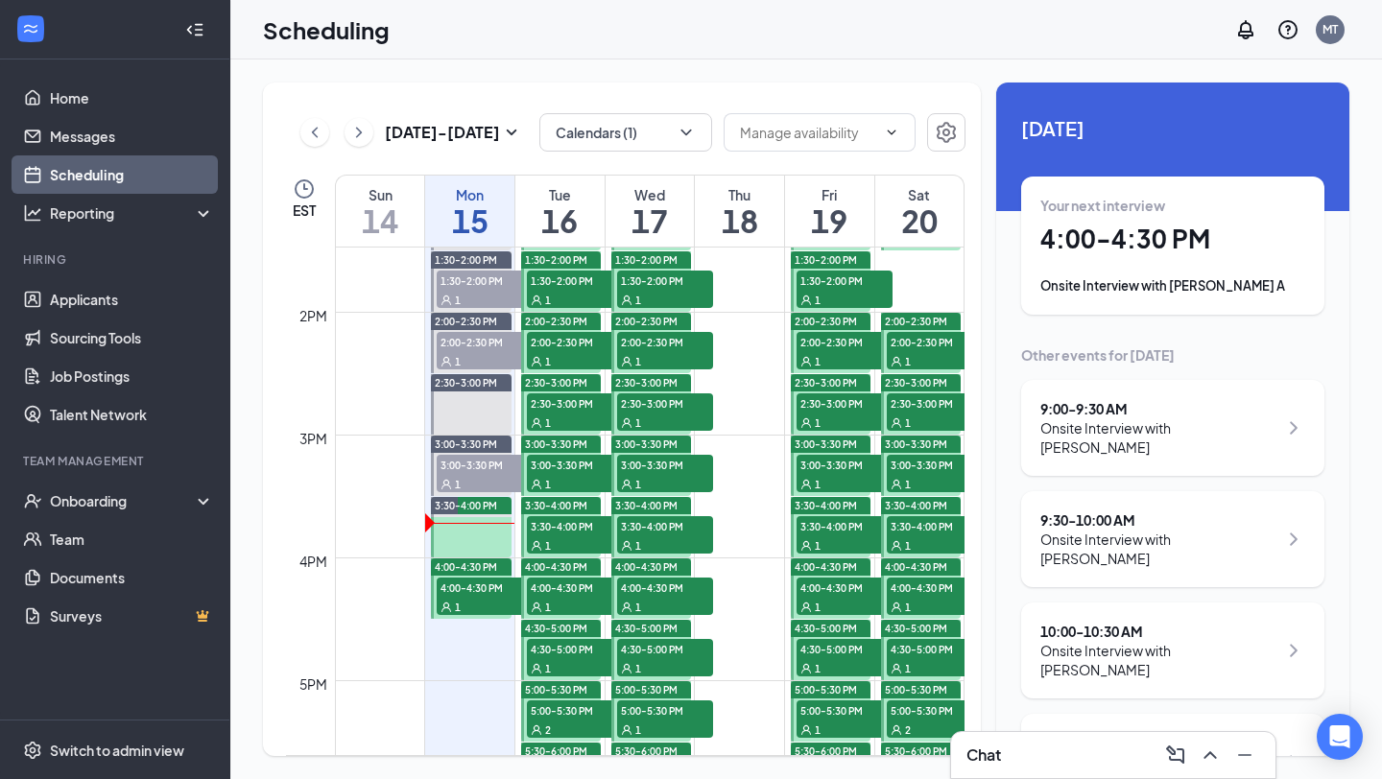
click at [456, 601] on span "1" at bounding box center [458, 607] width 6 height 13
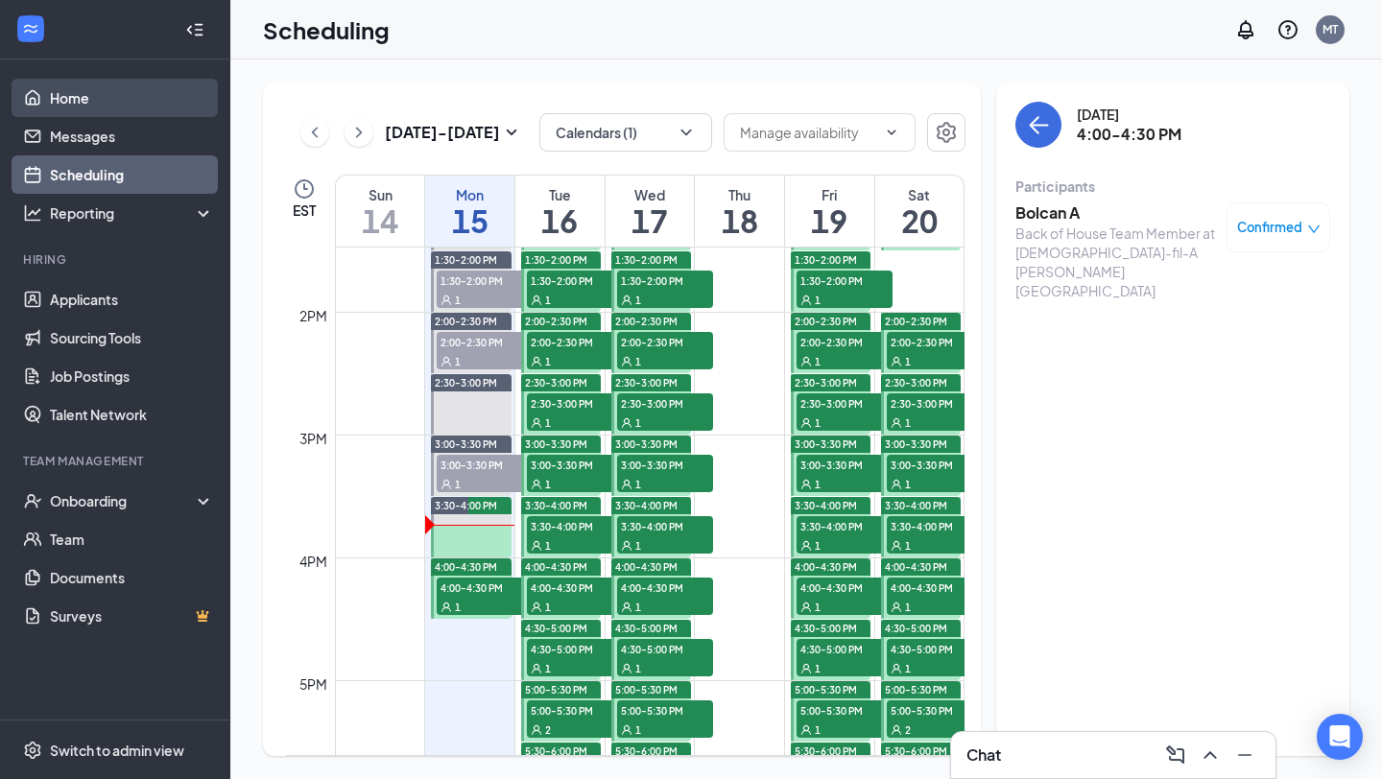
click at [86, 96] on link "Home" at bounding box center [132, 98] width 164 height 38
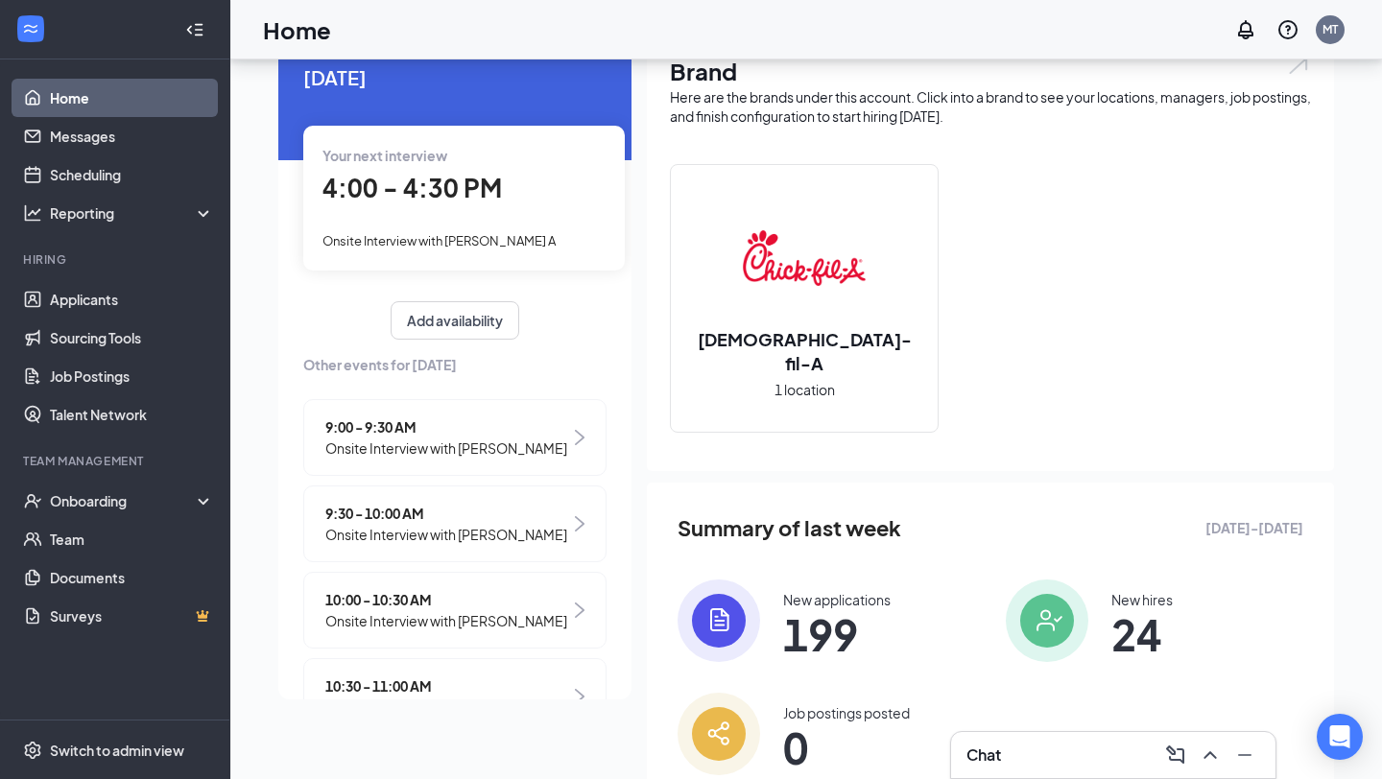
scroll to position [157, 0]
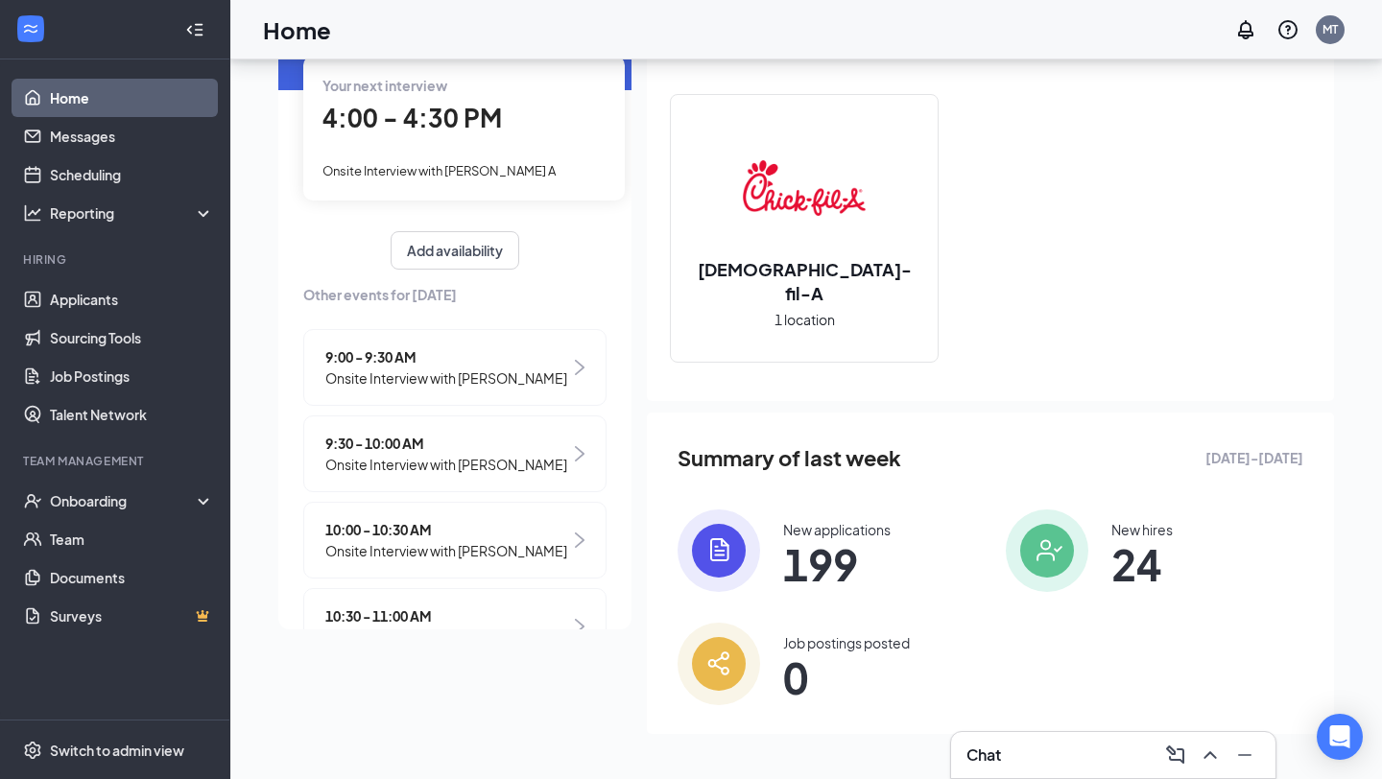
click at [811, 600] on div "New applications 199 New hires 24 Job postings posted 0" at bounding box center [991, 608] width 626 height 196
click at [820, 582] on span "199" at bounding box center [836, 564] width 107 height 35
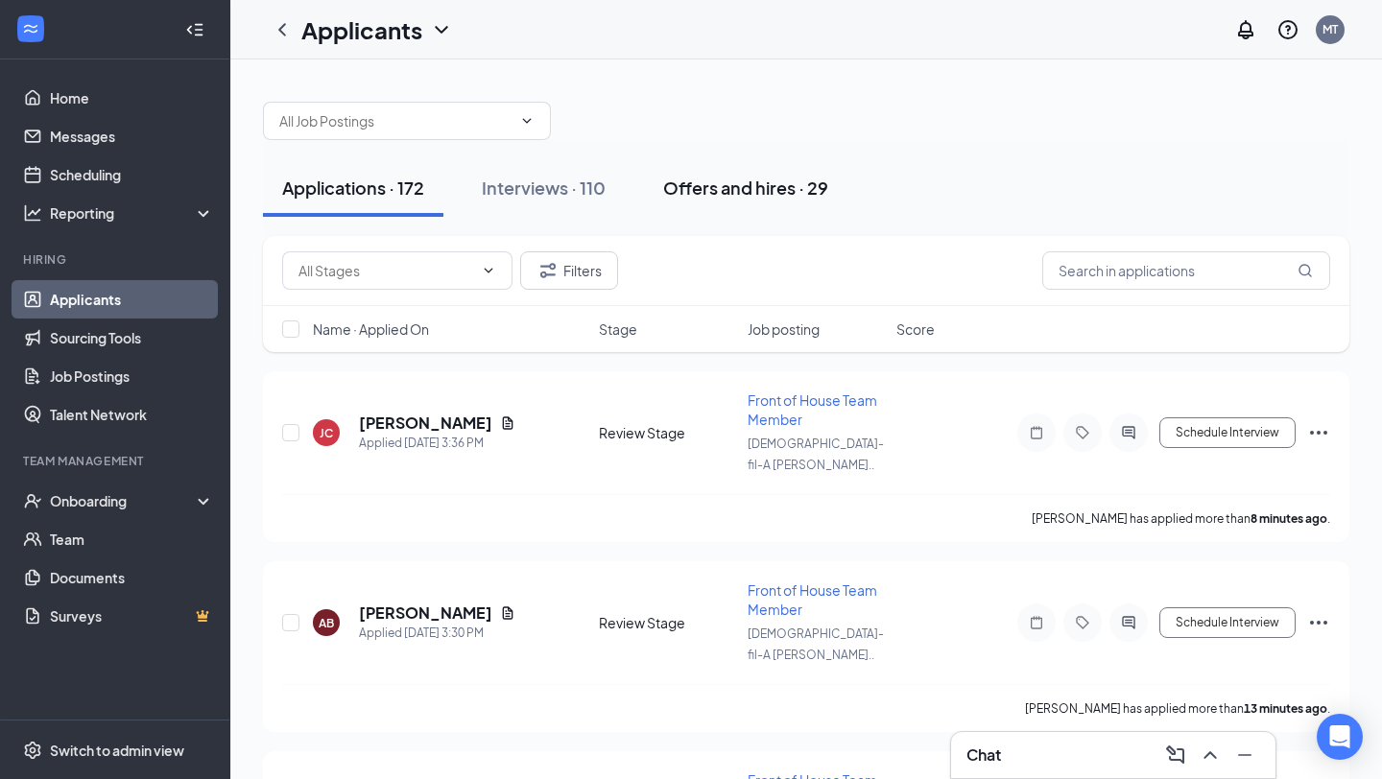
click at [750, 189] on div "Offers and hires · 29" at bounding box center [745, 188] width 165 height 24
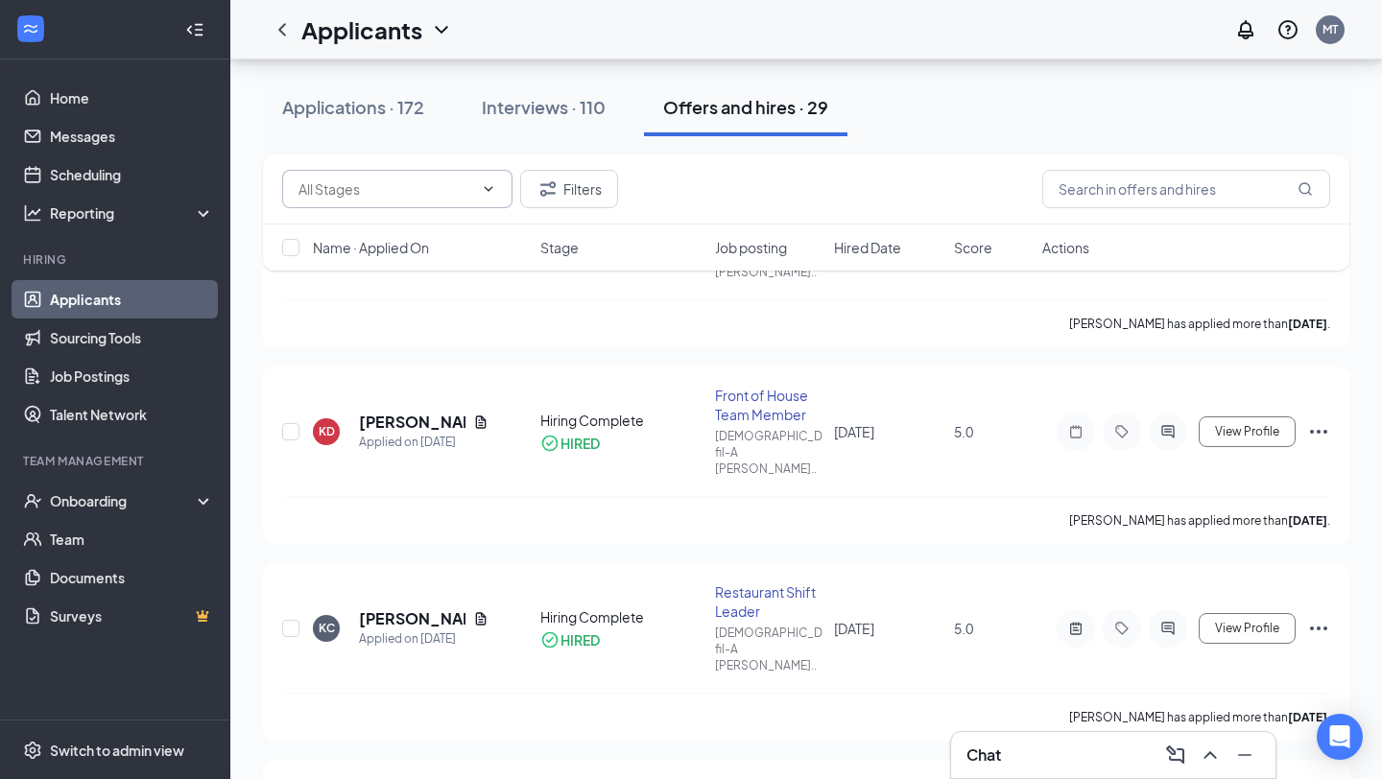
scroll to position [3099, 0]
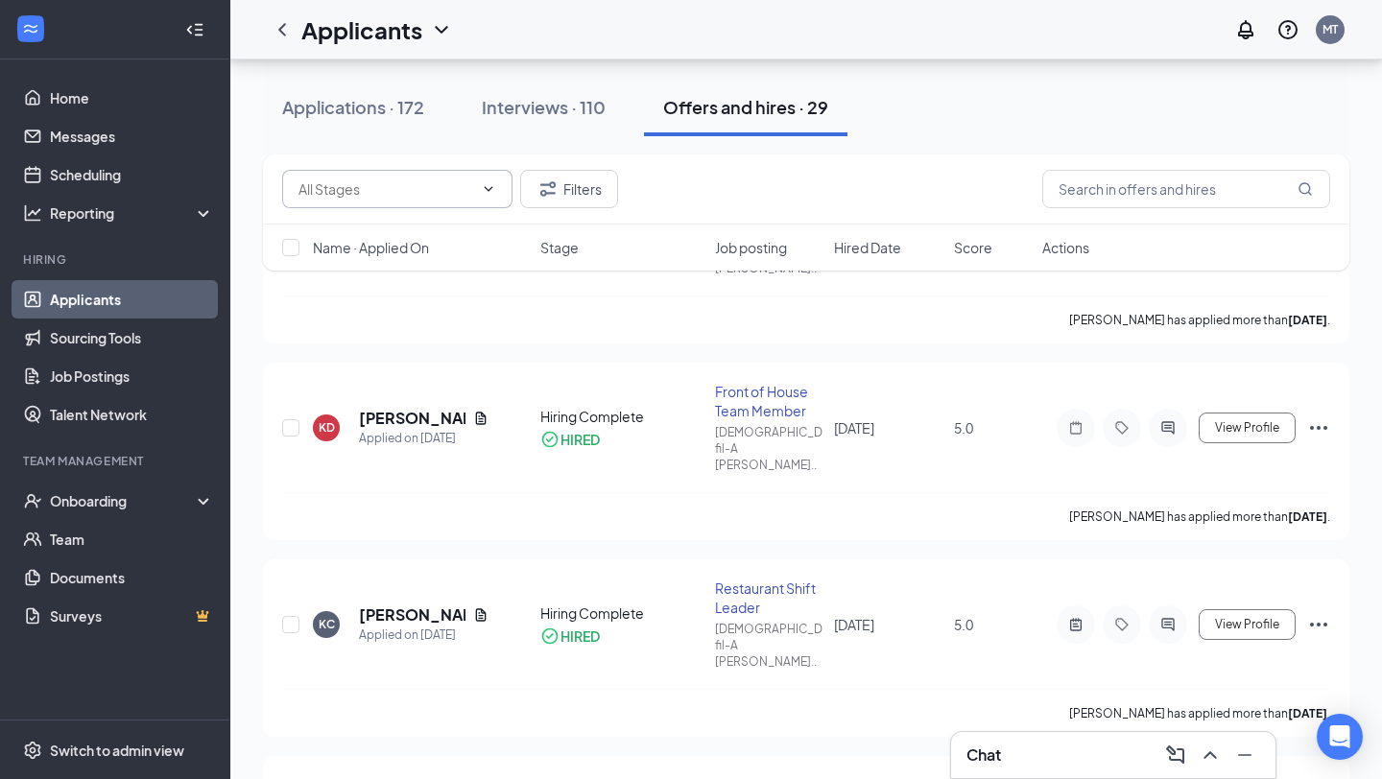
click at [412, 188] on input "text" at bounding box center [385, 189] width 175 height 21
click at [391, 277] on div "Offer Letter (3)" at bounding box center [360, 269] width 93 height 21
type input "Offer Letter (3)"
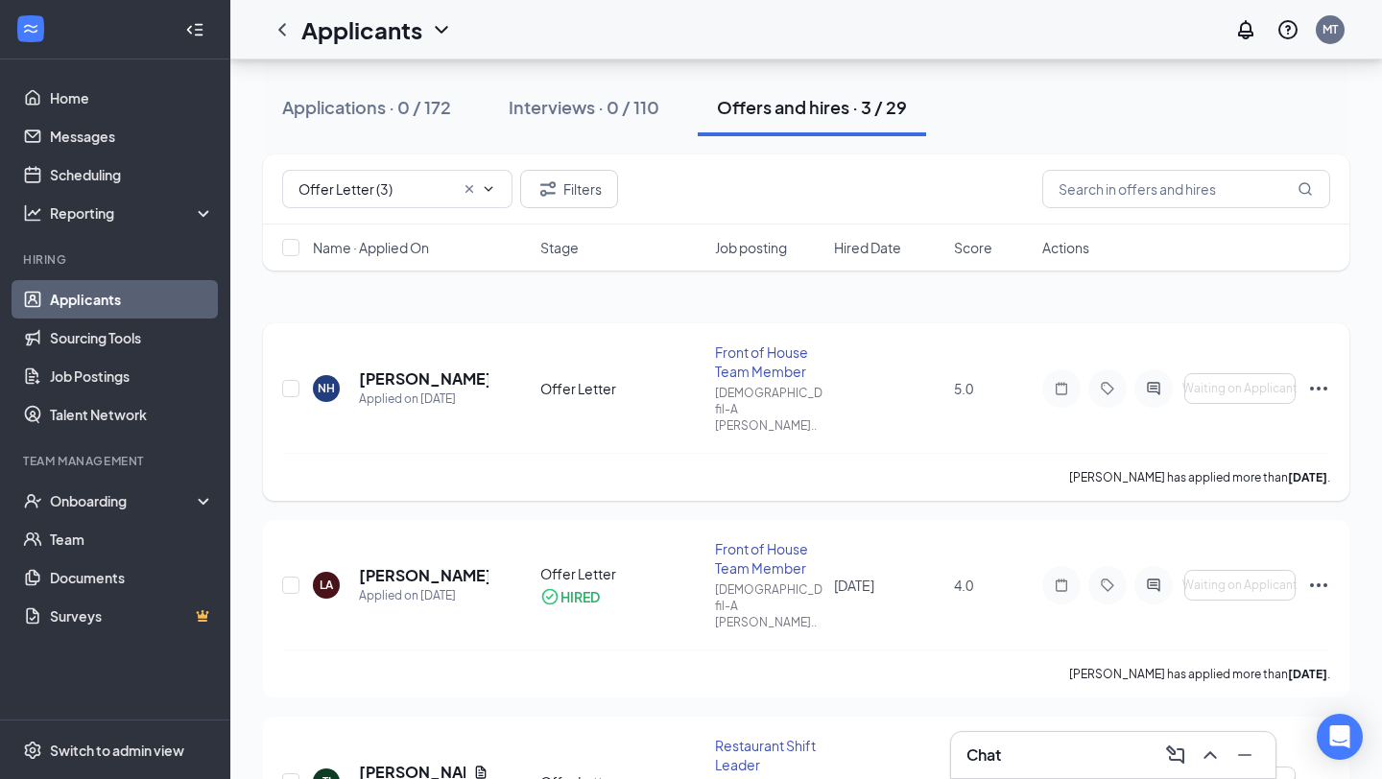
scroll to position [0, 0]
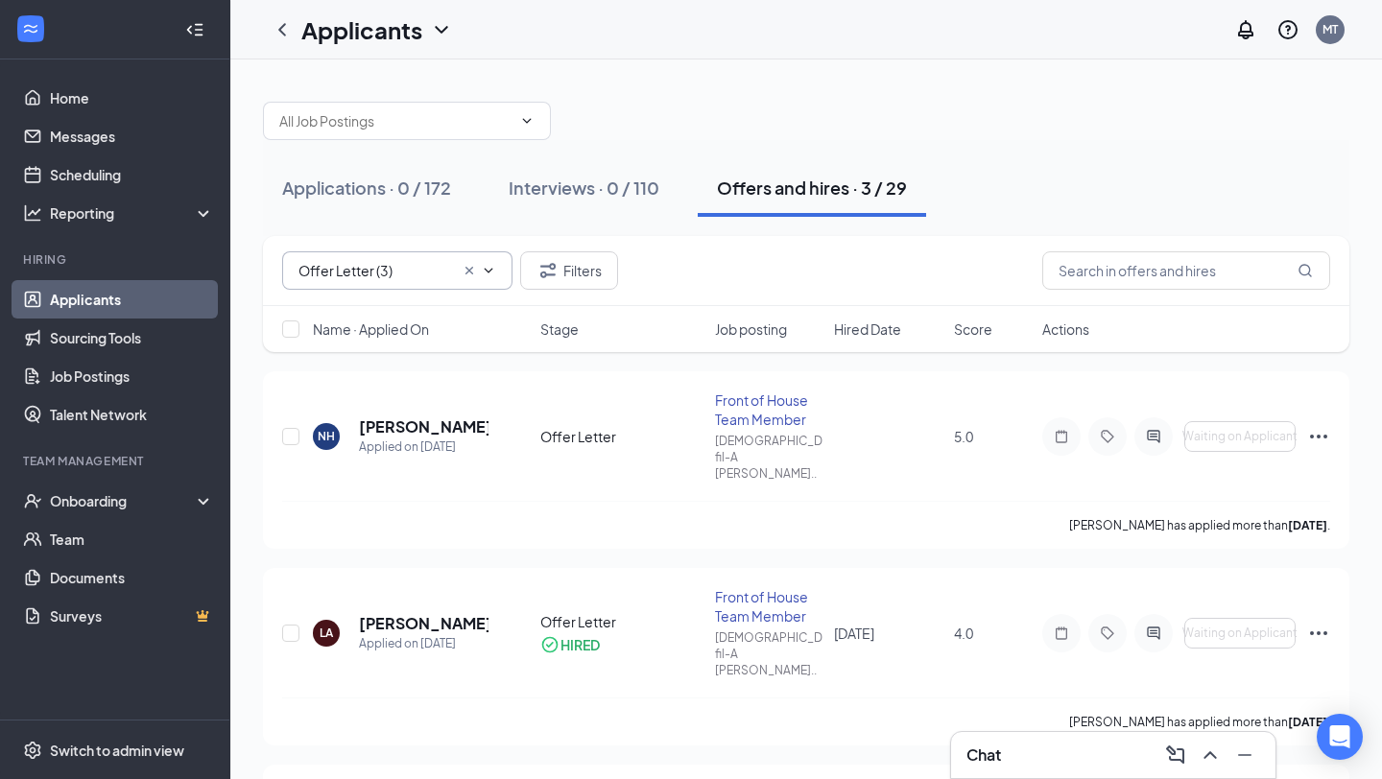
click at [462, 269] on icon "Cross" at bounding box center [469, 270] width 15 height 15
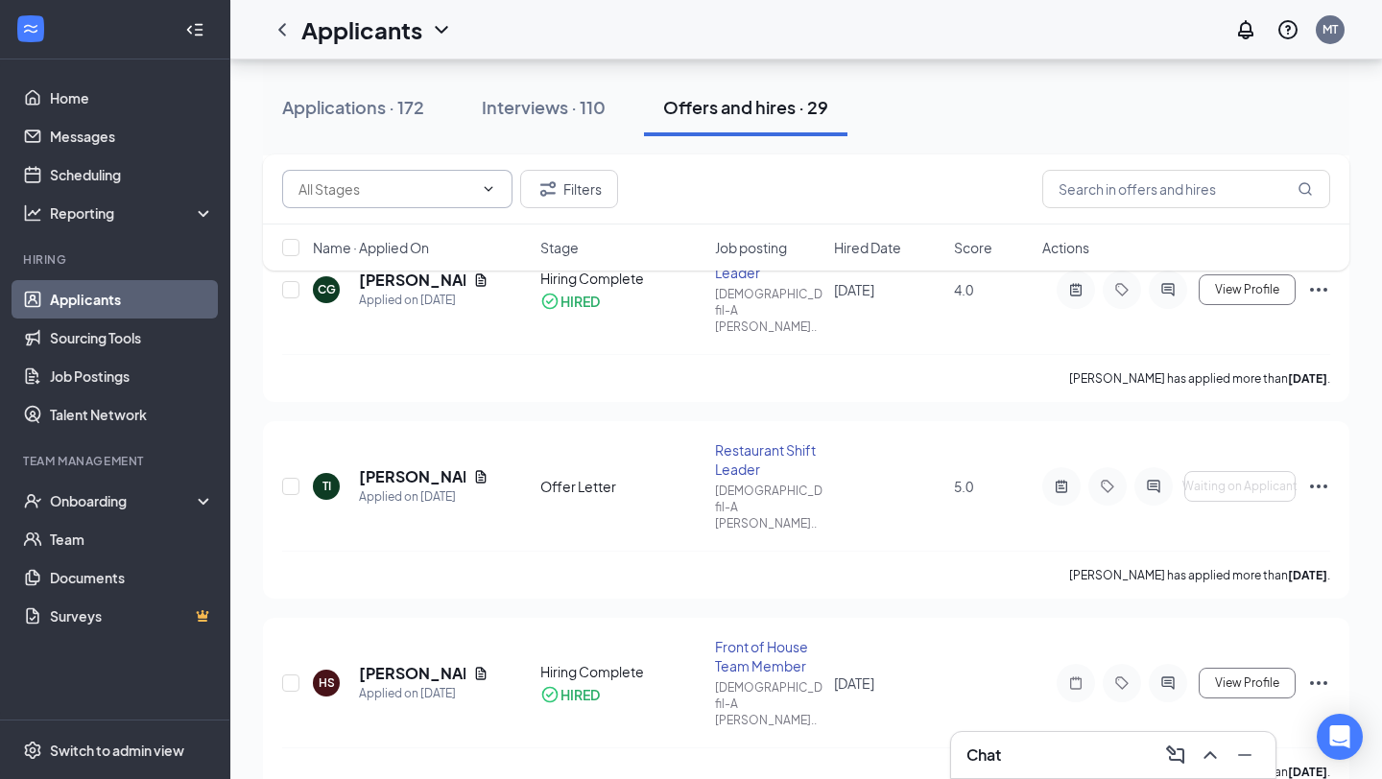
scroll to position [4771, 0]
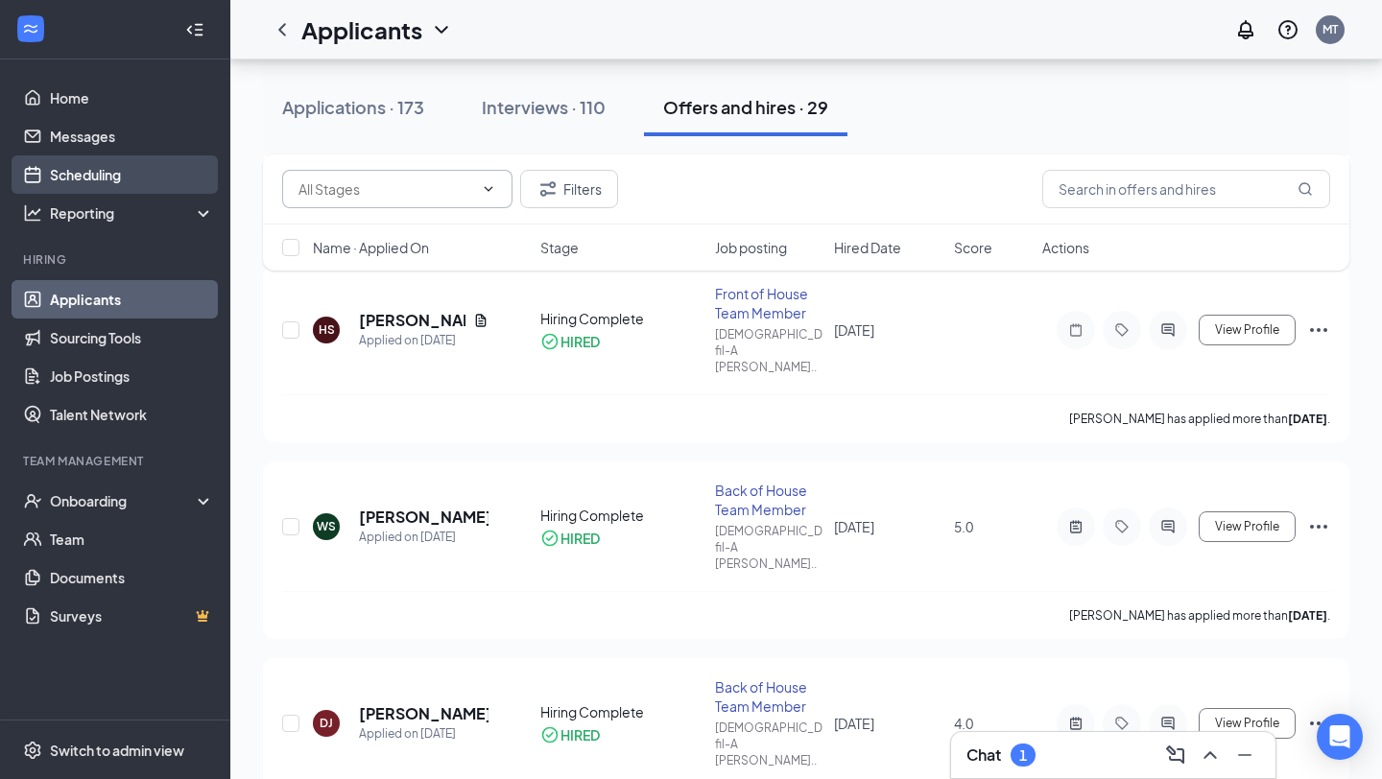
click at [103, 179] on link "Scheduling" at bounding box center [132, 174] width 164 height 38
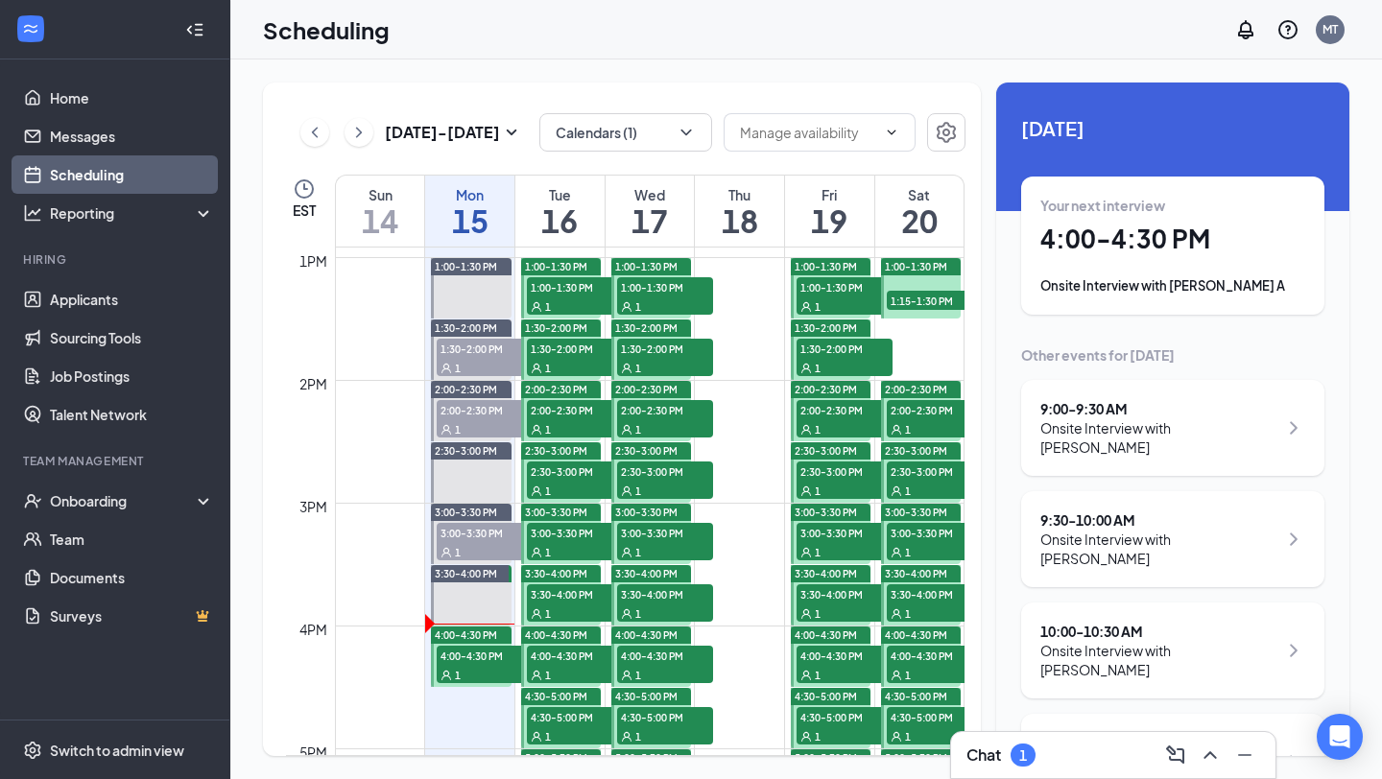
scroll to position [1660, 0]
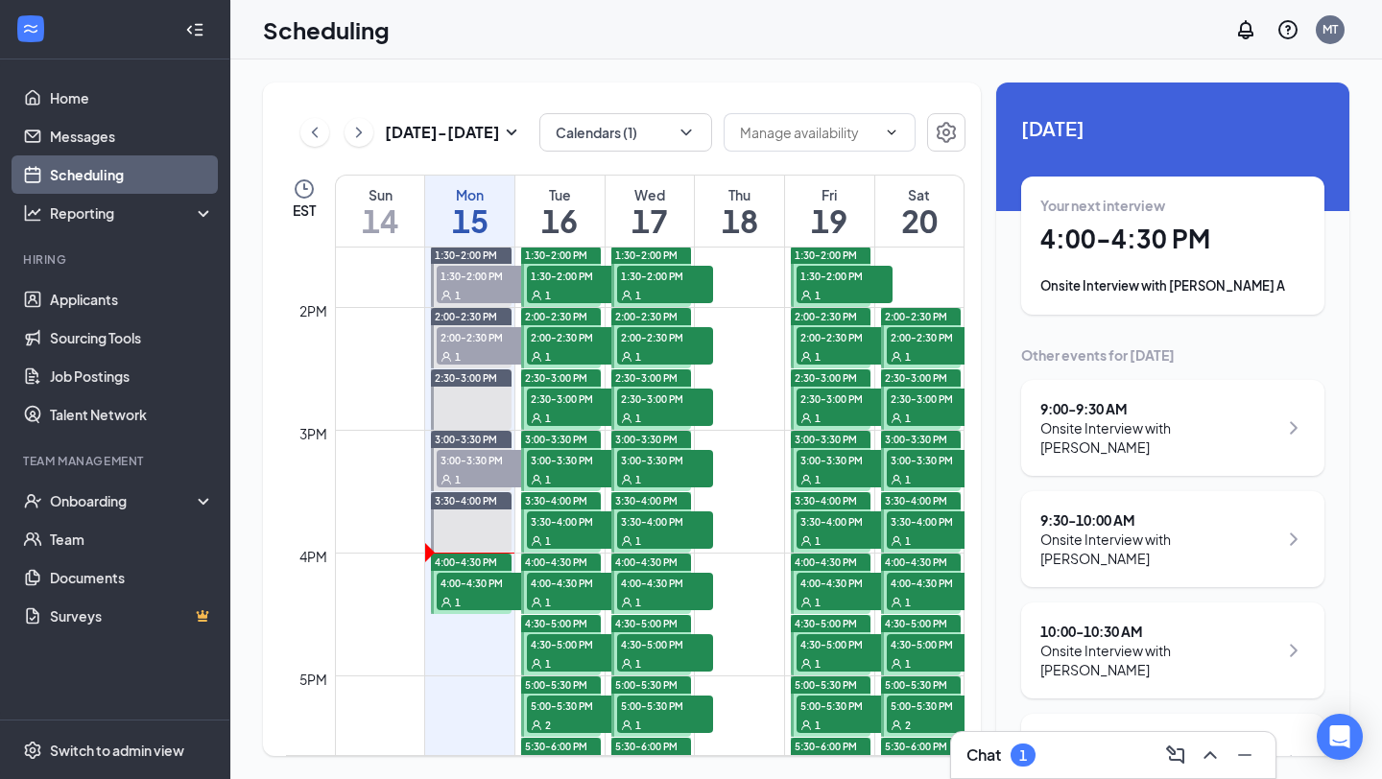
click at [1024, 754] on div "1" at bounding box center [1023, 756] width 8 height 16
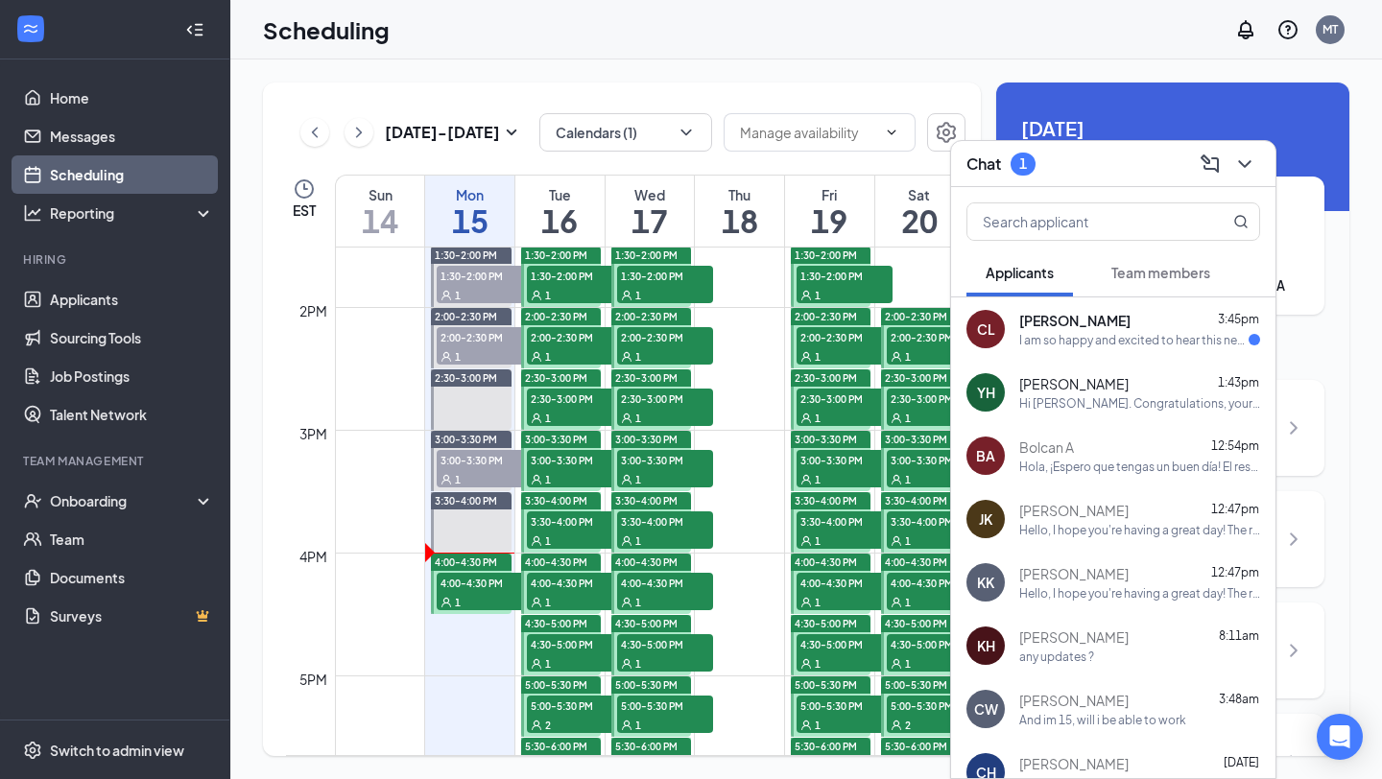
click at [1155, 344] on div "I am so happy and excited to hear this news. I would love to have an interview …" at bounding box center [1133, 340] width 229 height 16
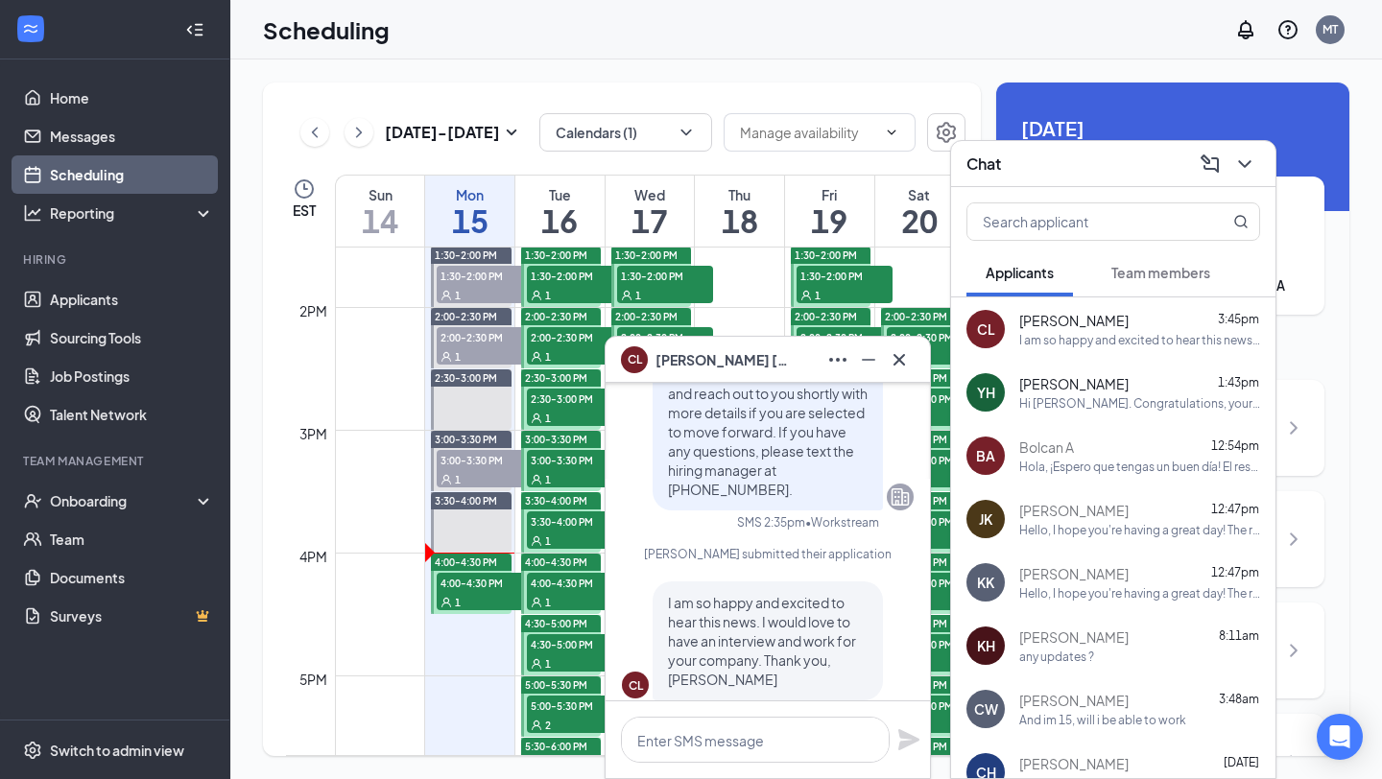
scroll to position [-44, 0]
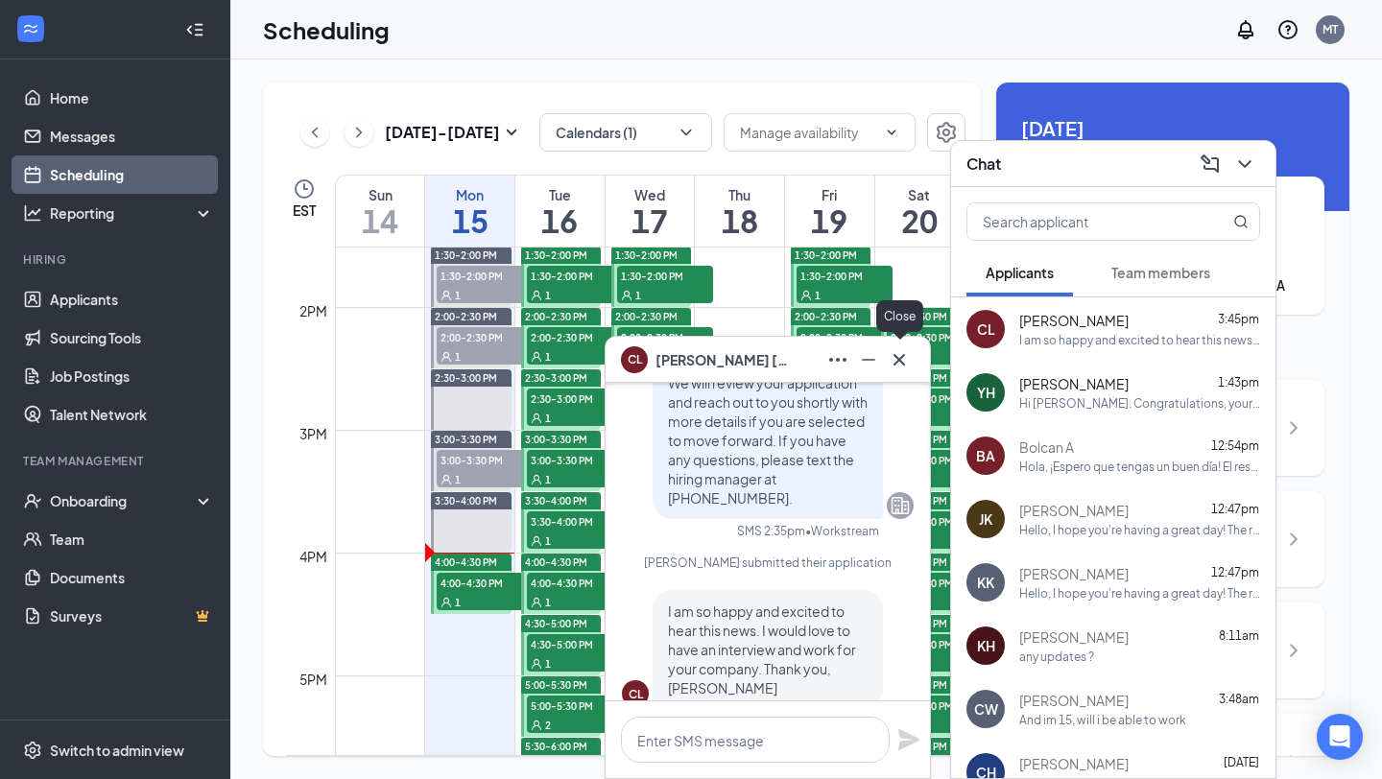
click at [906, 364] on icon "Cross" at bounding box center [899, 359] width 23 height 23
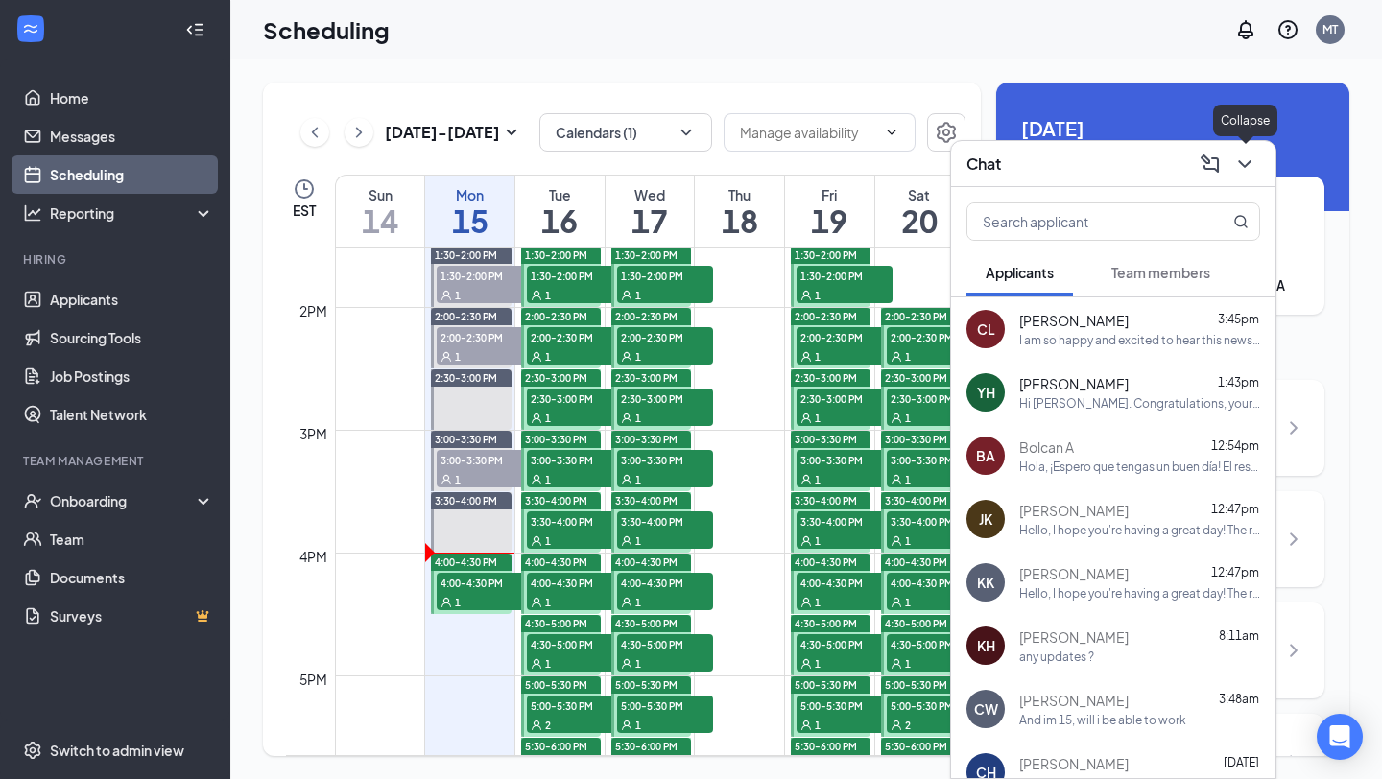
click at [1250, 155] on icon "ChevronDown" at bounding box center [1244, 164] width 23 height 23
